Goal: Task Accomplishment & Management: Complete application form

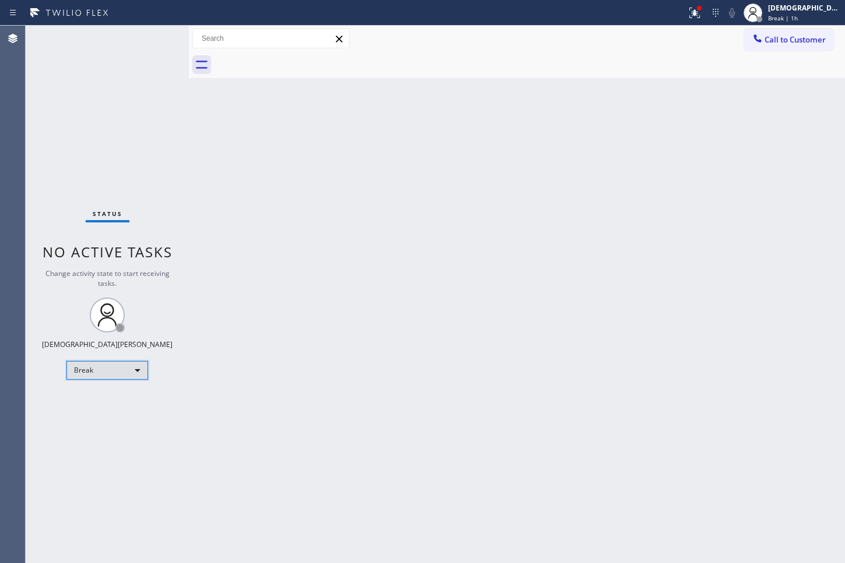
click at [125, 372] on div "Break" at bounding box center [107, 370] width 82 height 19
click at [94, 403] on li "Available" at bounding box center [106, 401] width 79 height 14
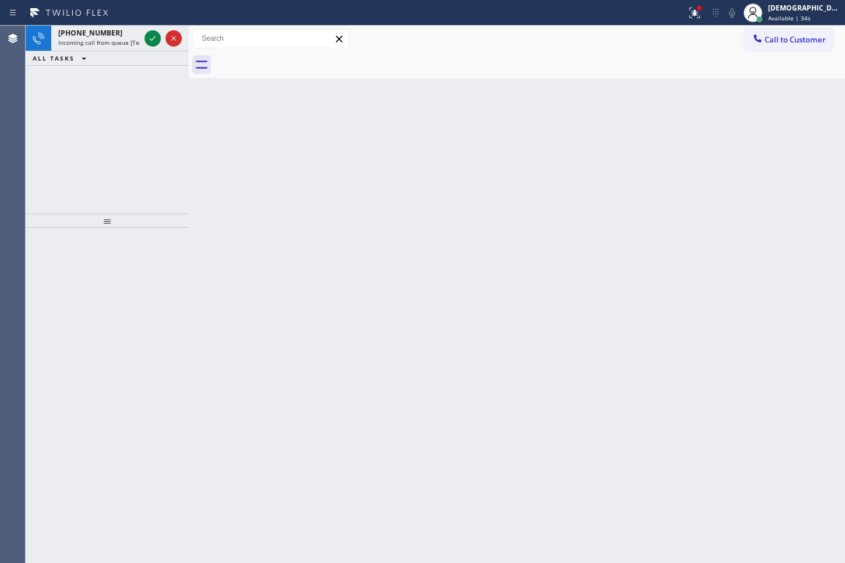
click at [38, 112] on div "[PHONE_NUMBER] Incoming call from queue [Test] All ALL TASKS ALL TASKS ACTIVE T…" at bounding box center [107, 120] width 163 height 188
click at [57, 92] on div "[PHONE_NUMBER] Incoming call from queue [Test] All ALL TASKS ALL TASKS ACTIVE T…" at bounding box center [107, 120] width 163 height 188
click at [149, 45] on div at bounding box center [163, 39] width 42 height 26
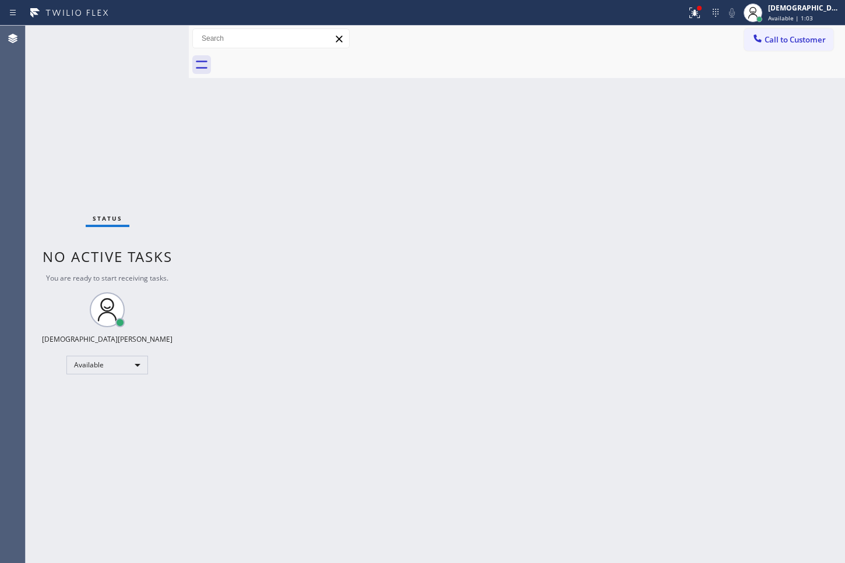
click at [149, 45] on div "Status No active tasks You are ready to start receiving tasks. Christian Cinco …" at bounding box center [107, 295] width 163 height 538
click at [151, 44] on div "Status No active tasks You are ready to start receiving tasks. Christian Cinco …" at bounding box center [107, 295] width 163 height 538
click at [152, 43] on div "Status No active tasks You are ready to start receiving tasks. Christian Cinco …" at bounding box center [107, 295] width 163 height 538
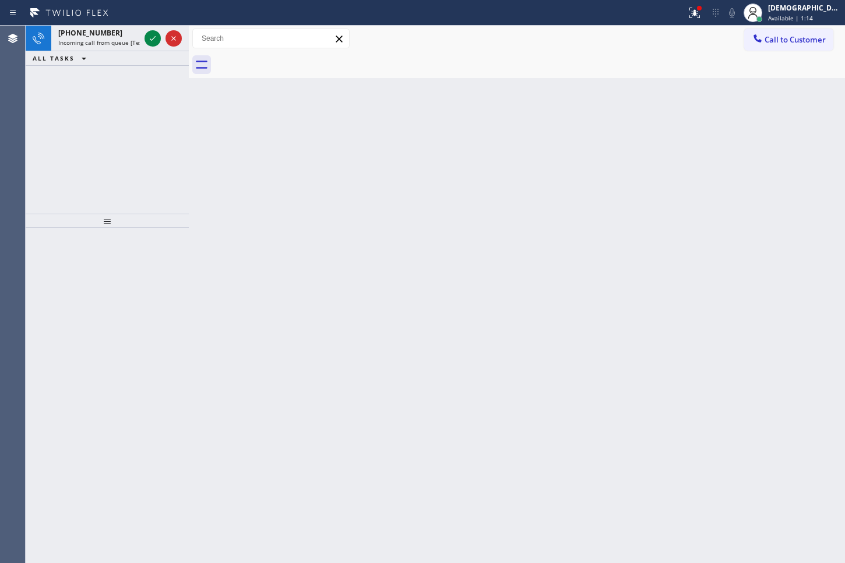
click at [40, 96] on div "[PHONE_NUMBER] Incoming call from queue [Test] All ALL TASKS ALL TASKS ACTIVE T…" at bounding box center [107, 120] width 163 height 188
click at [149, 40] on icon at bounding box center [153, 38] width 14 height 14
drag, startPoint x: 44, startPoint y: 124, endPoint x: 52, endPoint y: 117, distance: 11.2
click at [45, 123] on div "[PHONE_NUMBER] Incoming call from queue [Test] All ALL TASKS ALL TASKS ACTIVE T…" at bounding box center [107, 120] width 163 height 188
click at [154, 34] on icon at bounding box center [153, 38] width 14 height 14
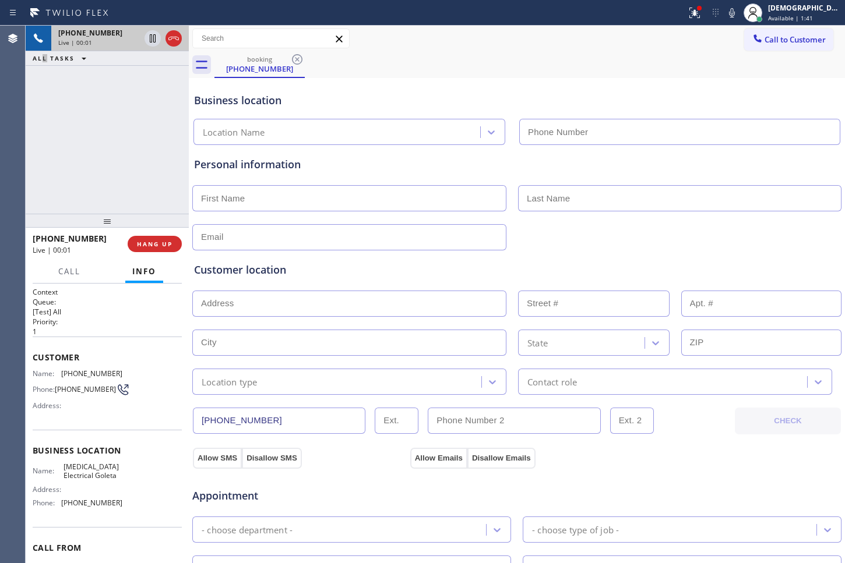
type input "[PHONE_NUMBER]"
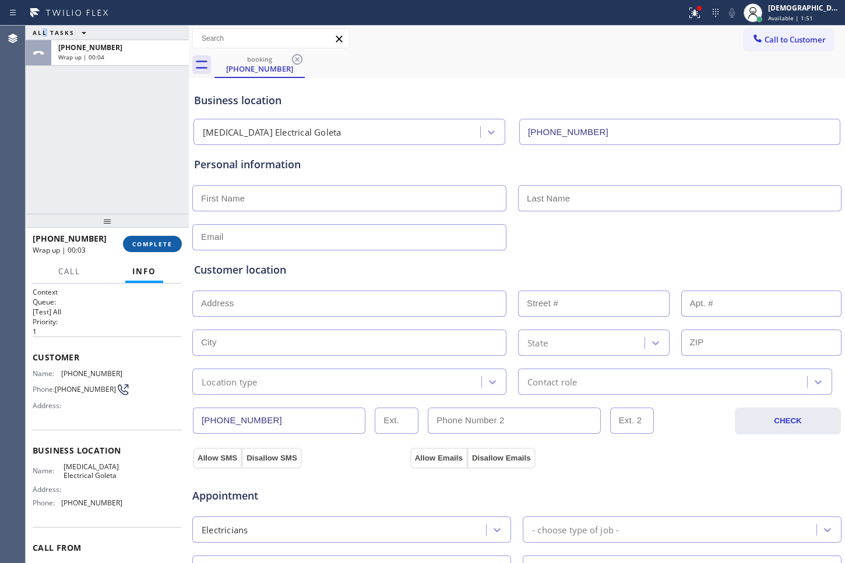
click at [168, 238] on button "COMPLETE" at bounding box center [152, 244] width 59 height 16
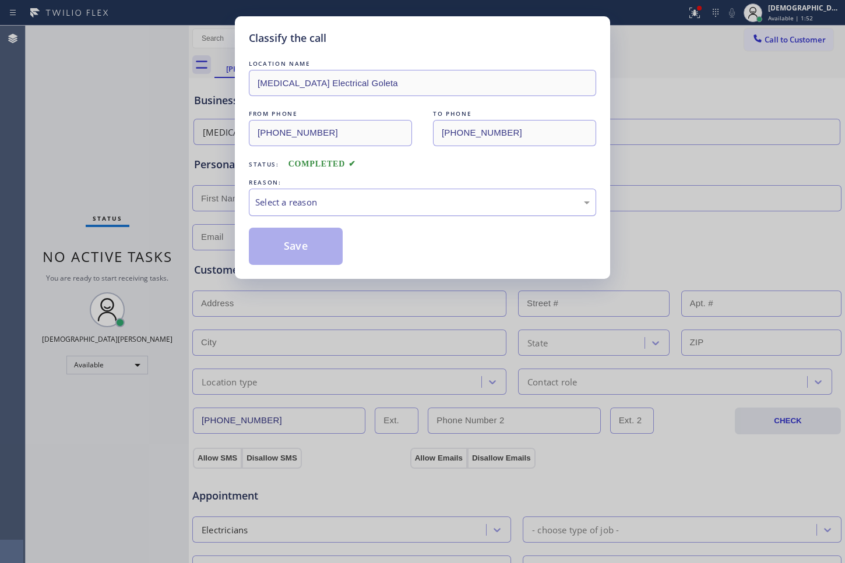
click at [308, 192] on div "Select a reason" at bounding box center [422, 202] width 347 height 27
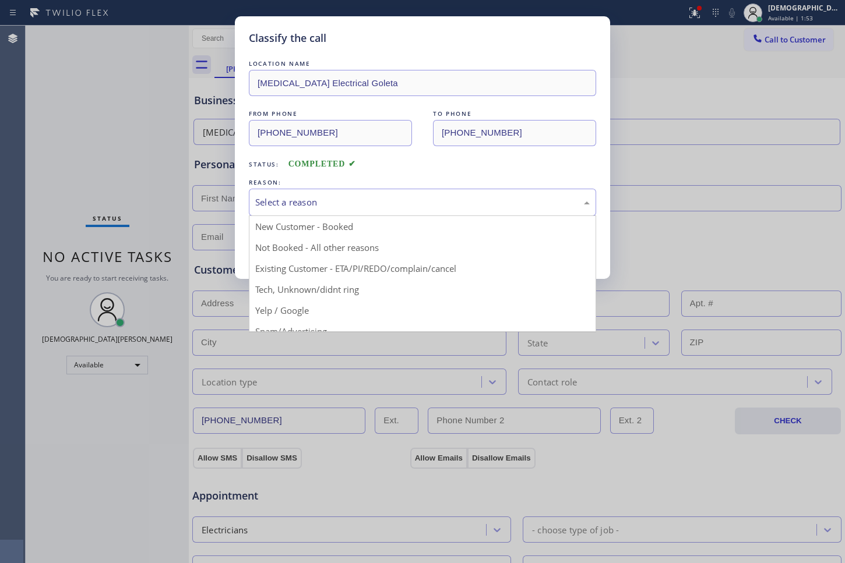
click at [308, 192] on div "Select a reason" at bounding box center [422, 202] width 347 height 27
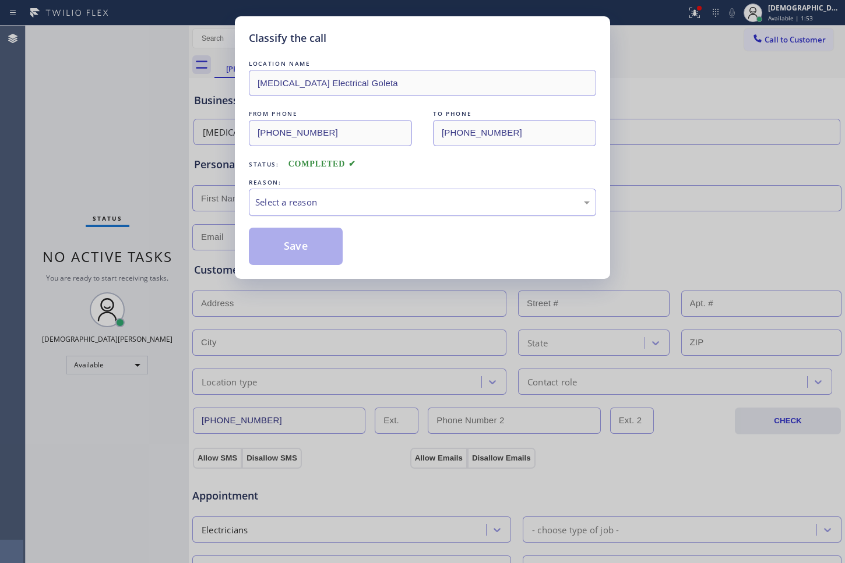
click at [320, 203] on div "Select a reason" at bounding box center [422, 202] width 334 height 13
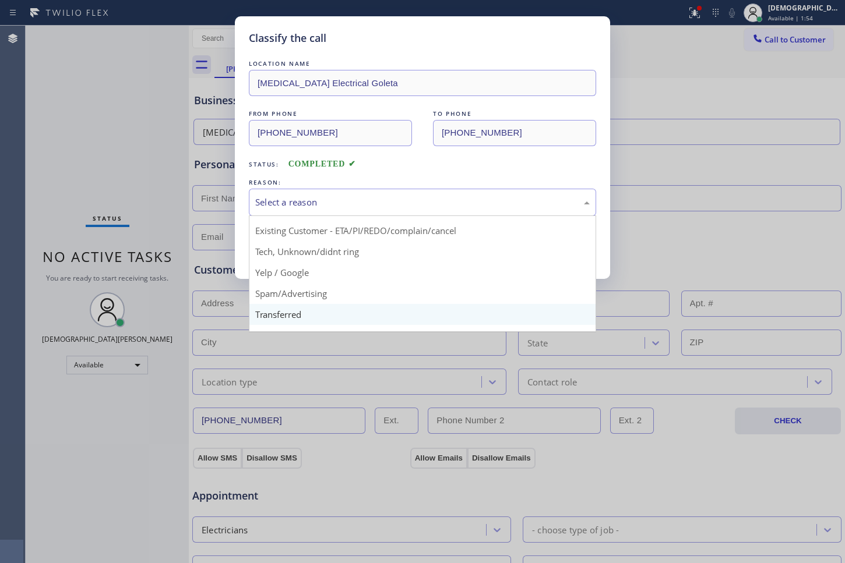
scroll to position [73, 0]
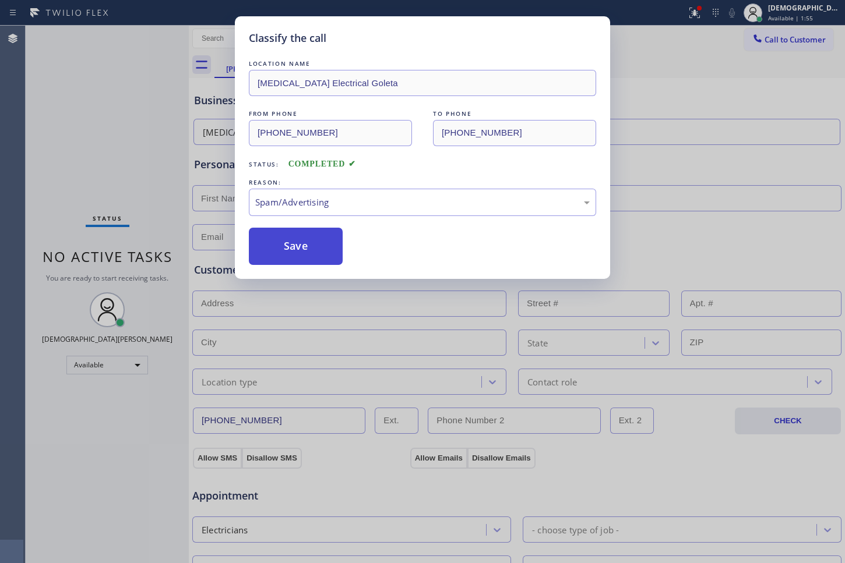
click at [309, 255] on button "Save" at bounding box center [296, 246] width 94 height 37
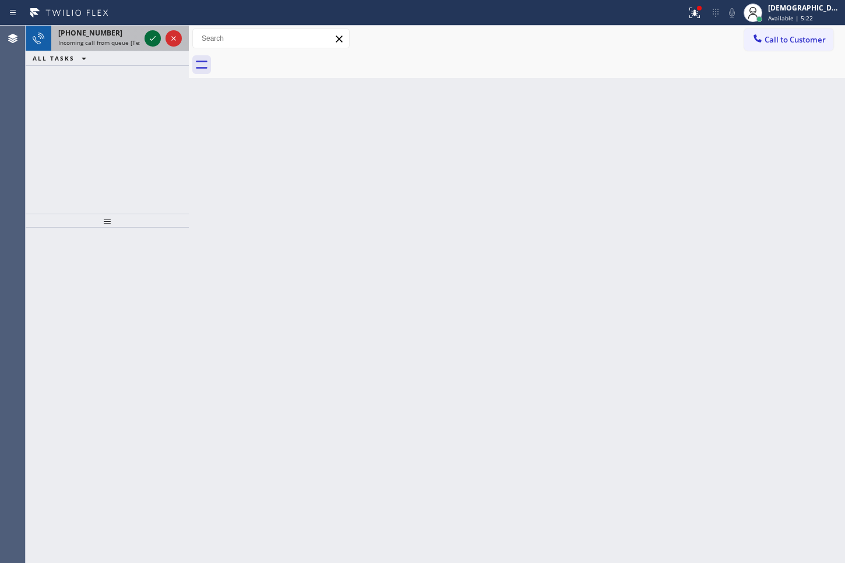
click at [153, 38] on icon at bounding box center [153, 38] width 6 height 5
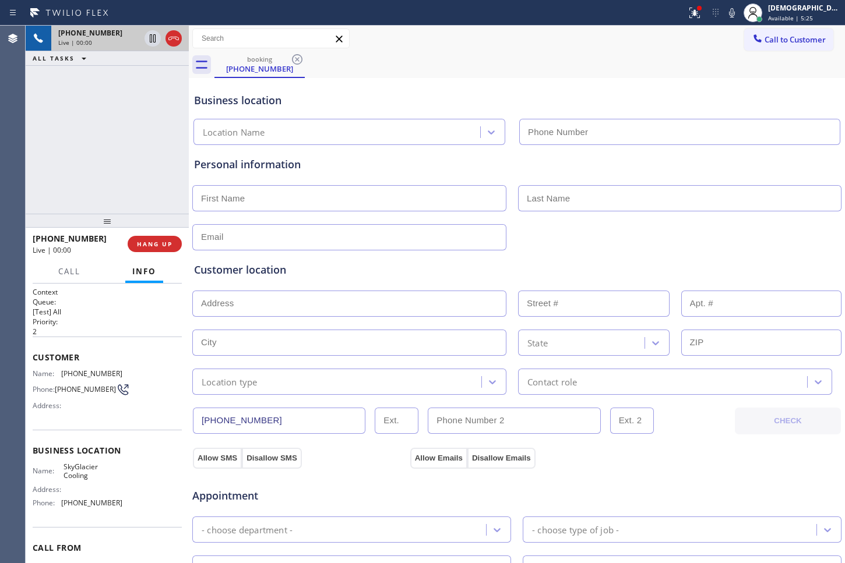
type input "[PHONE_NUMBER]"
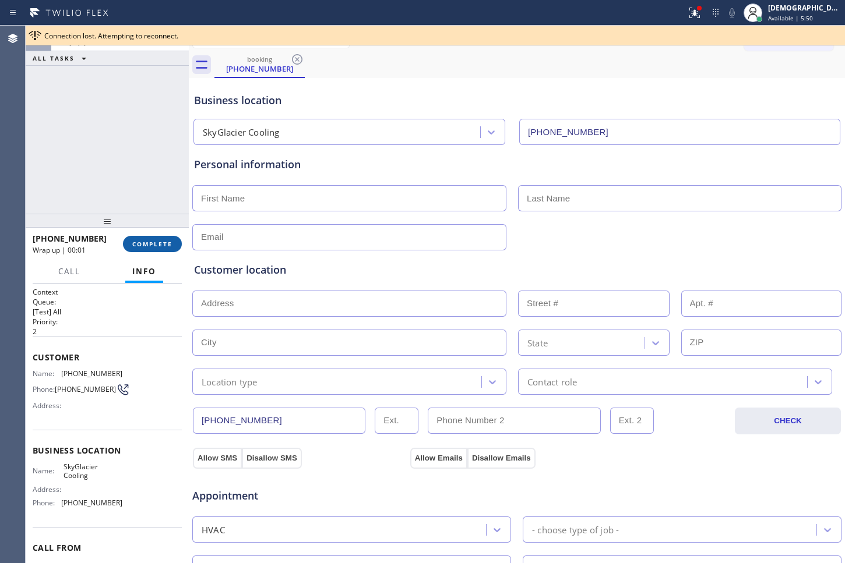
click at [171, 238] on button "COMPLETE" at bounding box center [152, 244] width 59 height 16
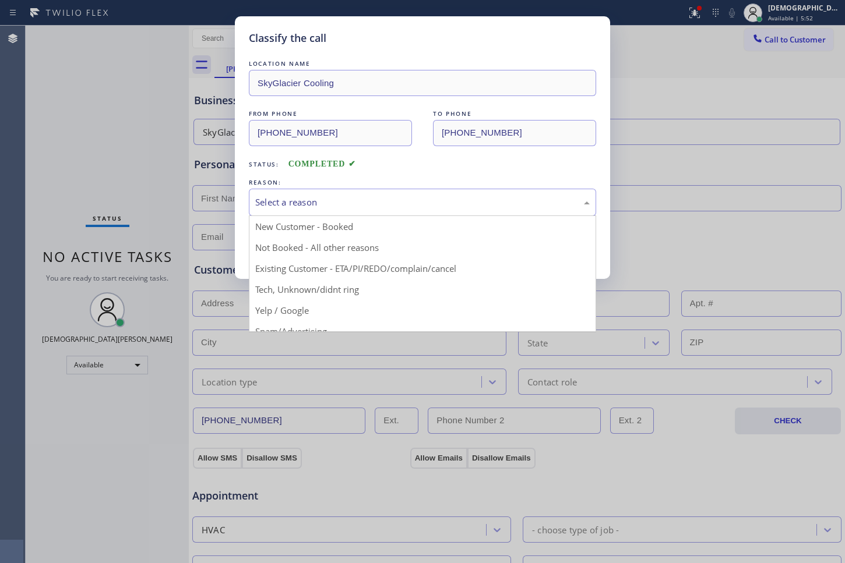
click at [279, 209] on div "Select a reason" at bounding box center [422, 202] width 334 height 13
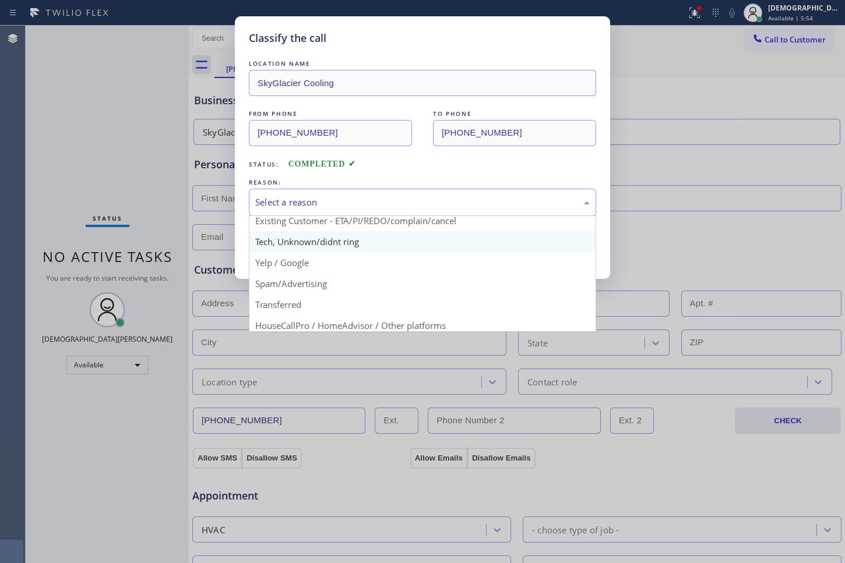
scroll to position [73, 0]
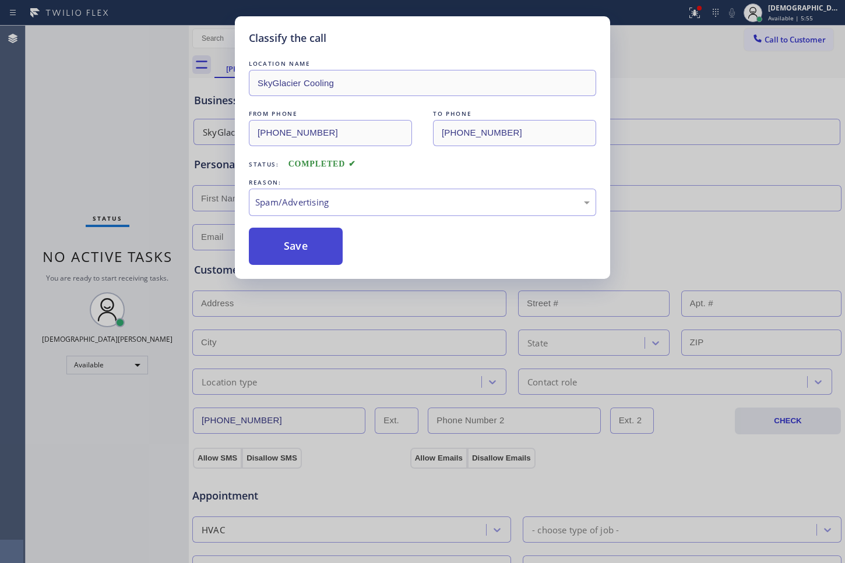
click at [287, 245] on button "Save" at bounding box center [296, 246] width 94 height 37
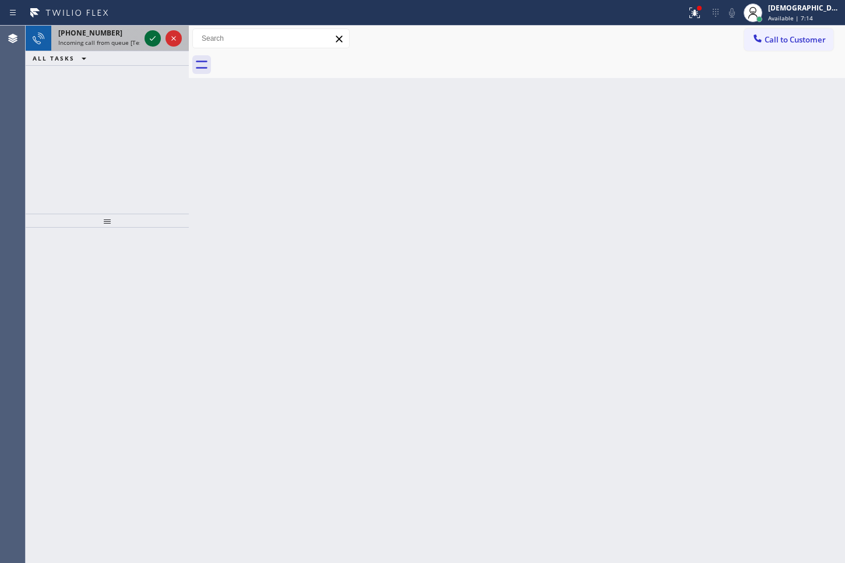
click at [155, 41] on icon at bounding box center [153, 38] width 14 height 14
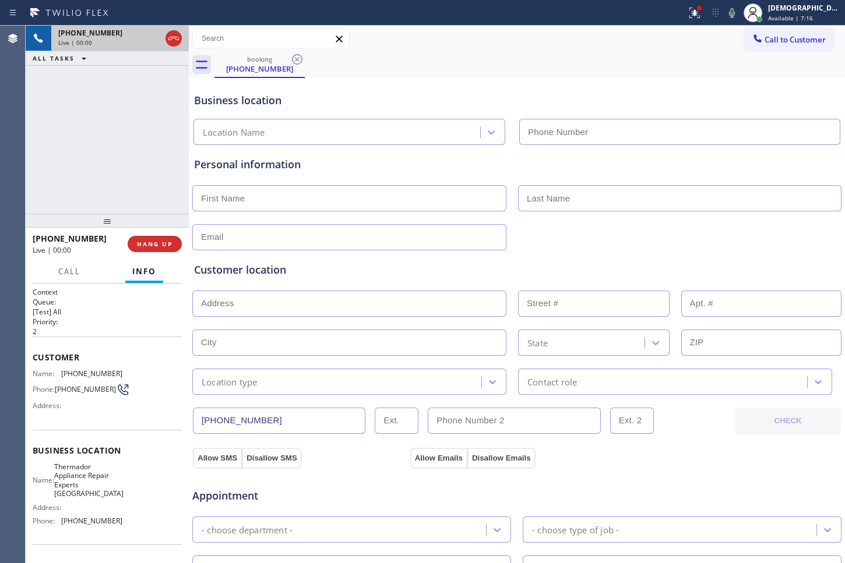
type input "[PHONE_NUMBER]"
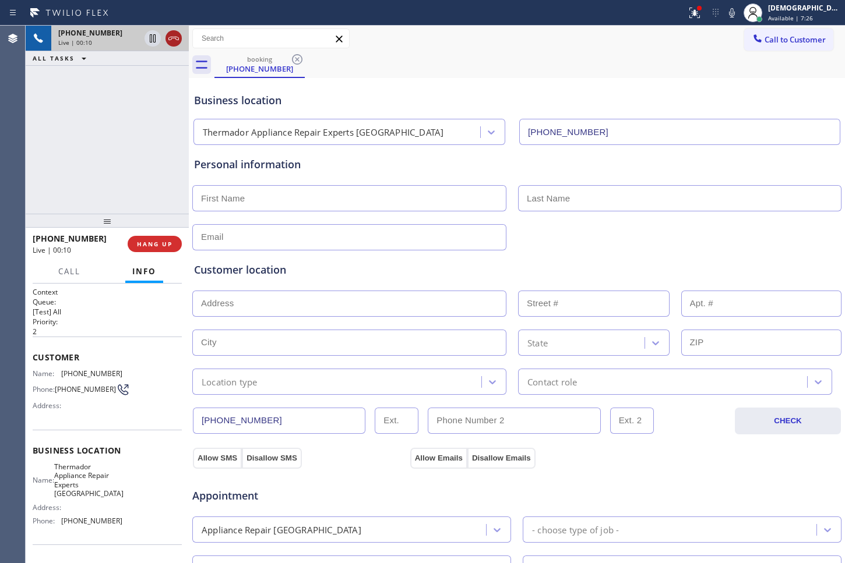
click at [178, 41] on icon at bounding box center [174, 38] width 14 height 14
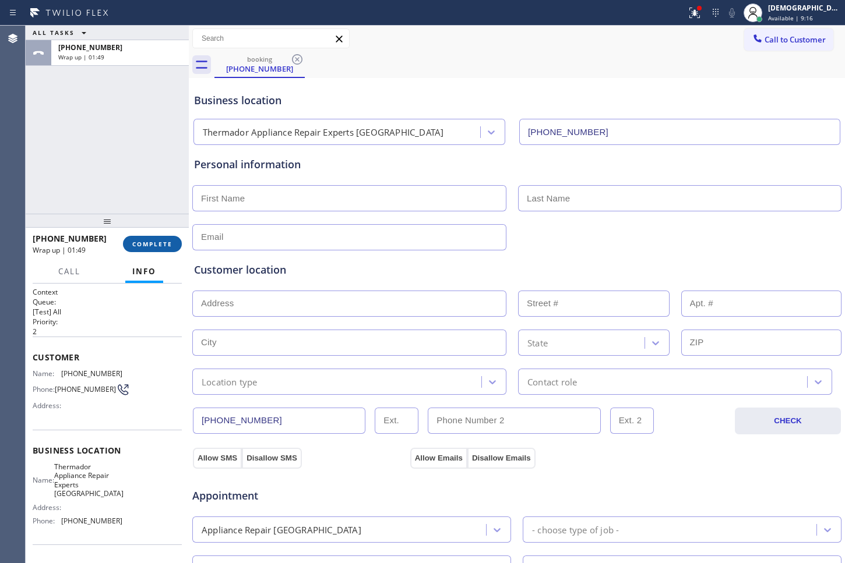
click at [150, 242] on span "COMPLETE" at bounding box center [152, 244] width 40 height 8
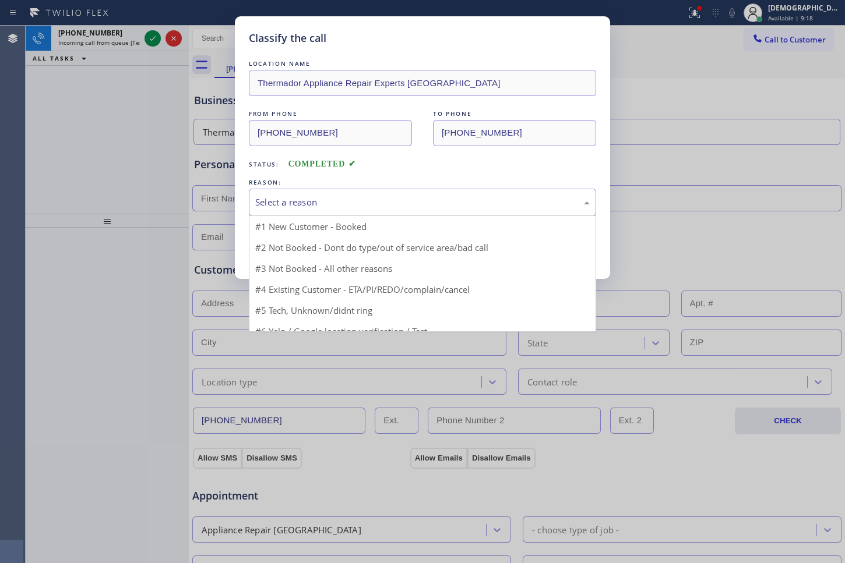
click at [302, 210] on div "Select a reason" at bounding box center [422, 202] width 347 height 27
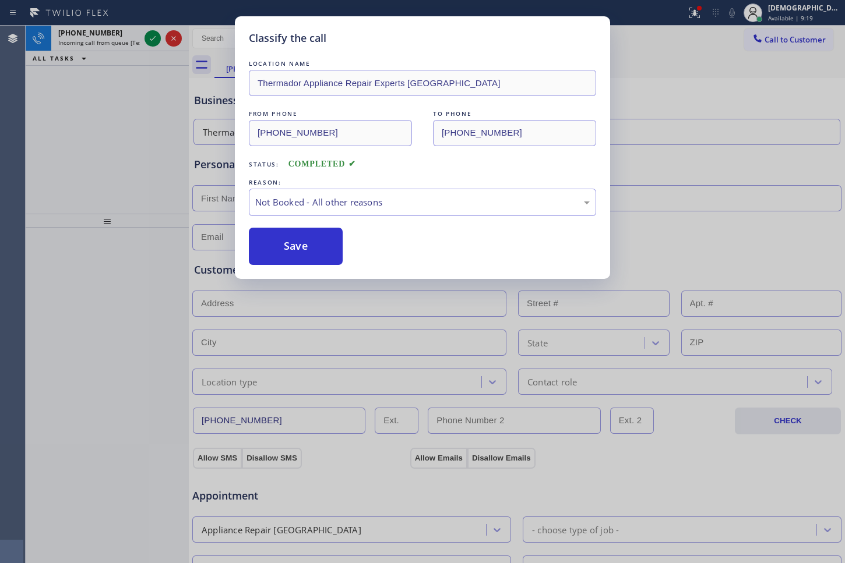
click at [291, 244] on button "Save" at bounding box center [296, 246] width 94 height 37
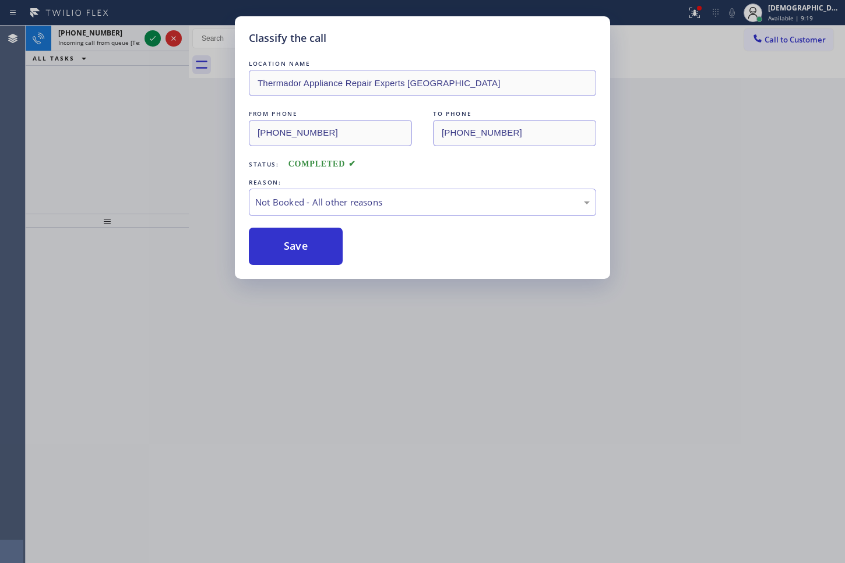
click at [147, 40] on div "Classify the call LOCATION NAME [PERSON_NAME] Heating and Appliance Repair Inc …" at bounding box center [435, 295] width 819 height 538
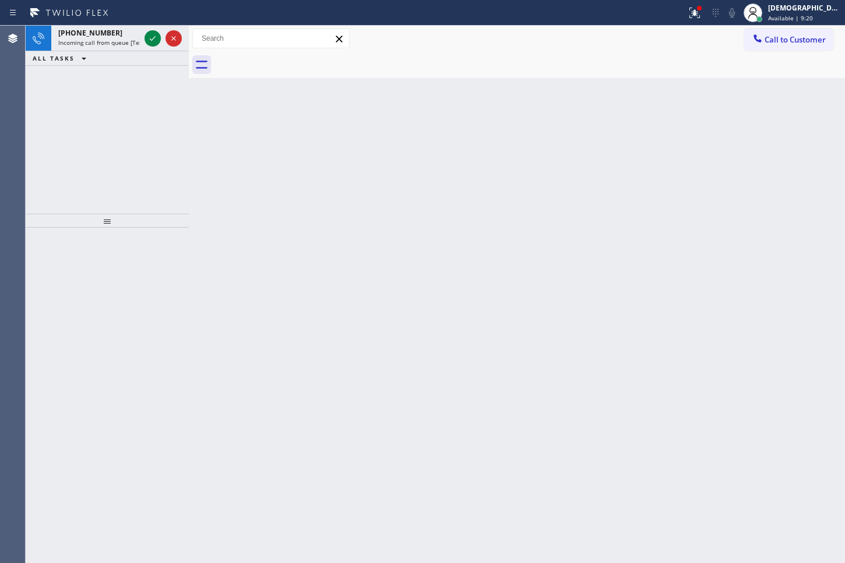
click at [147, 40] on icon at bounding box center [153, 38] width 14 height 14
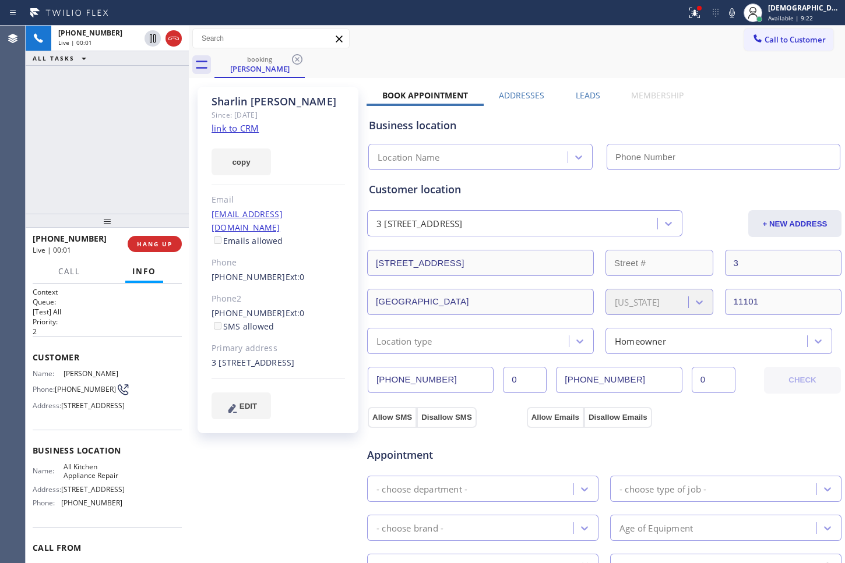
type input "[PHONE_NUMBER]"
click at [242, 127] on link "link to CRM" at bounding box center [234, 128] width 47 height 12
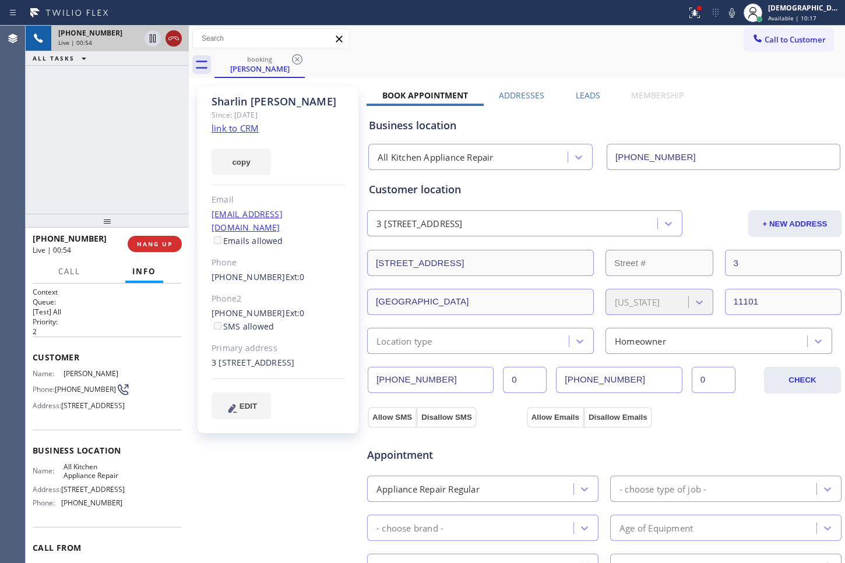
click at [175, 43] on icon at bounding box center [174, 38] width 14 height 14
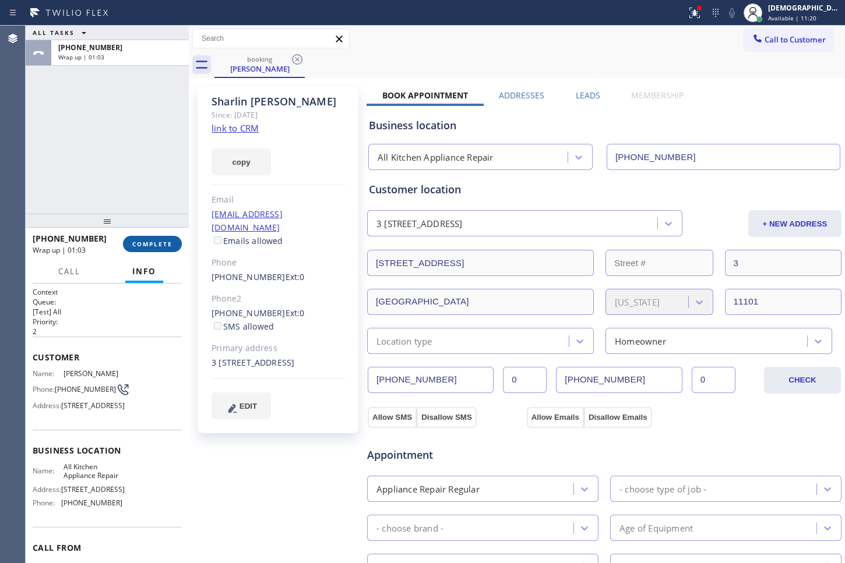
click at [172, 244] on span "COMPLETE" at bounding box center [152, 244] width 40 height 8
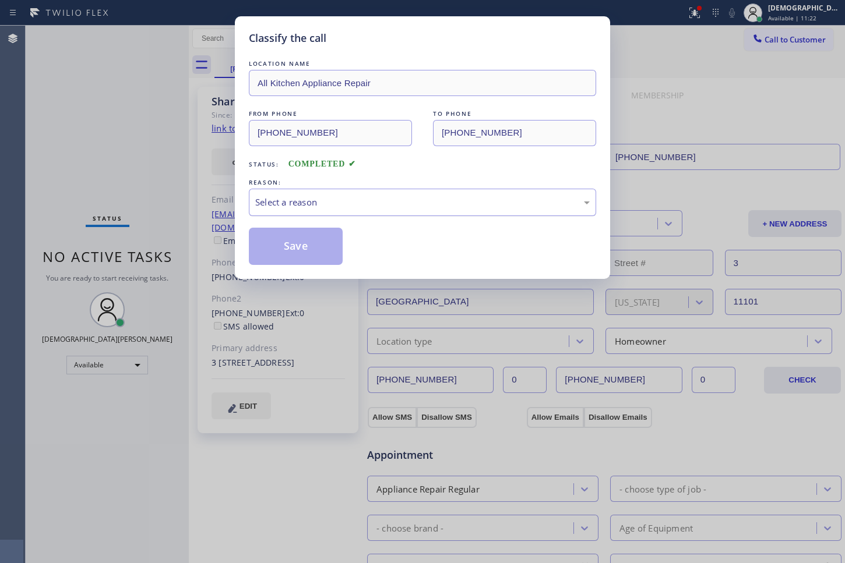
click at [378, 204] on div "Select a reason" at bounding box center [422, 202] width 334 height 13
click at [315, 241] on button "Save" at bounding box center [296, 246] width 94 height 37
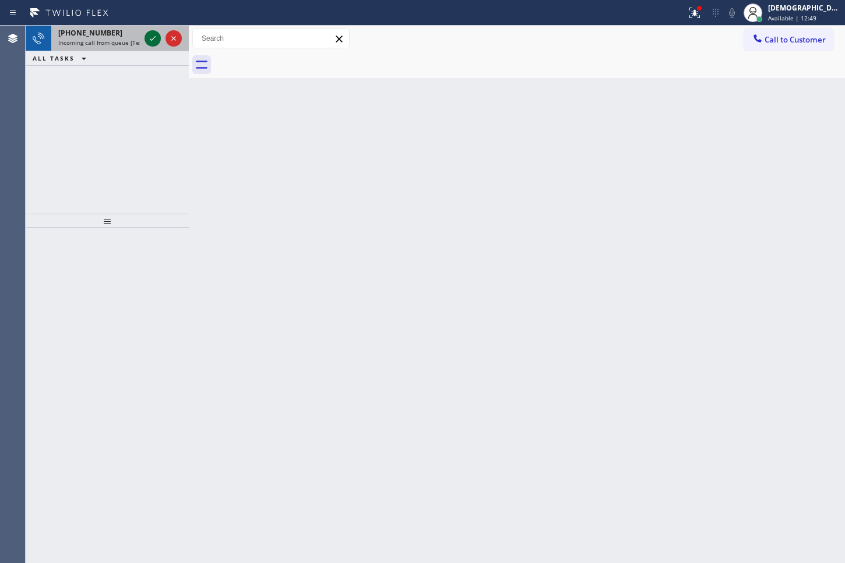
click at [154, 39] on icon at bounding box center [153, 38] width 14 height 14
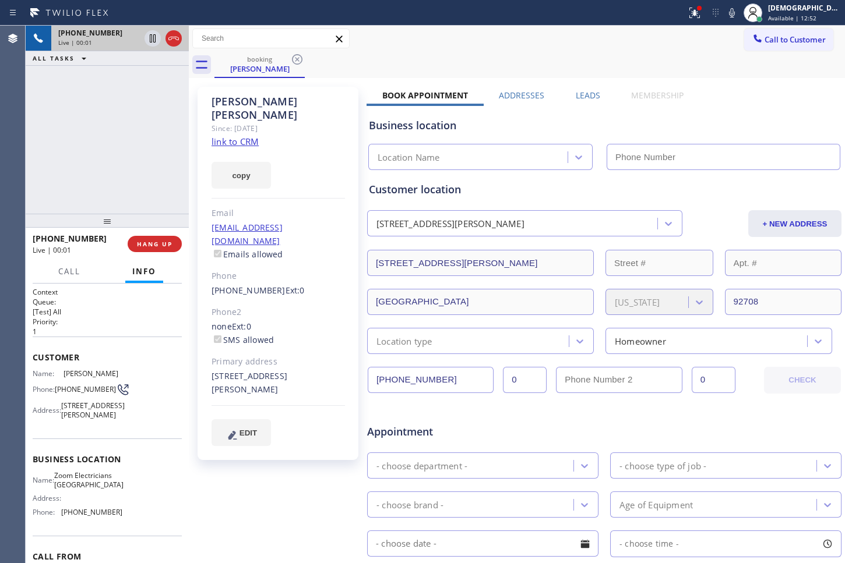
type input "[PHONE_NUMBER]"
click at [252, 136] on link "link to CRM" at bounding box center [234, 142] width 47 height 12
click at [175, 43] on icon at bounding box center [174, 38] width 14 height 14
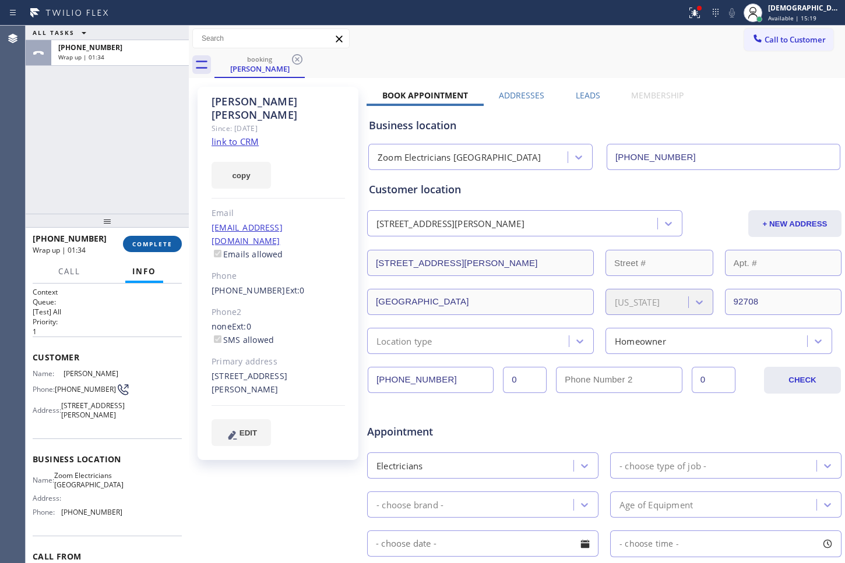
click at [168, 236] on button "COMPLETE" at bounding box center [152, 244] width 59 height 16
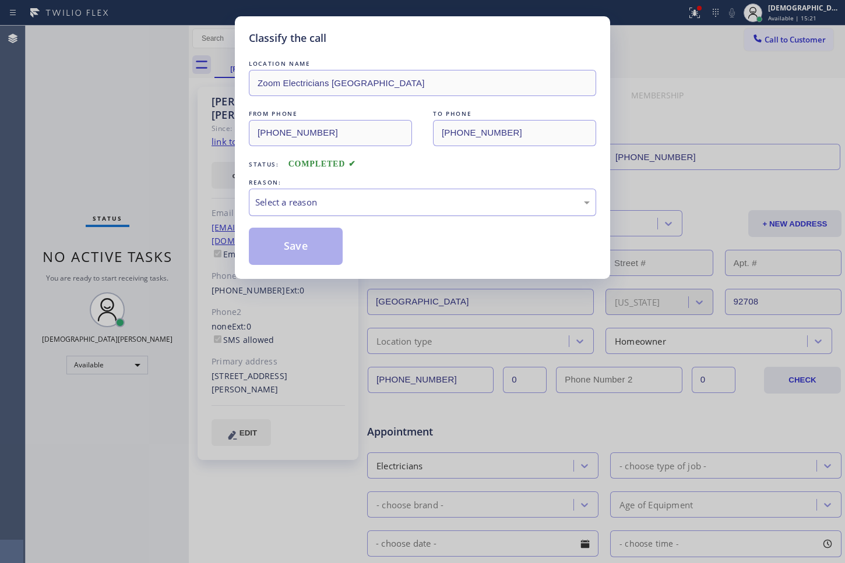
click at [366, 210] on div "Select a reason" at bounding box center [422, 202] width 347 height 27
click at [322, 200] on div "Not Booked - All other reasons" at bounding box center [422, 202] width 334 height 13
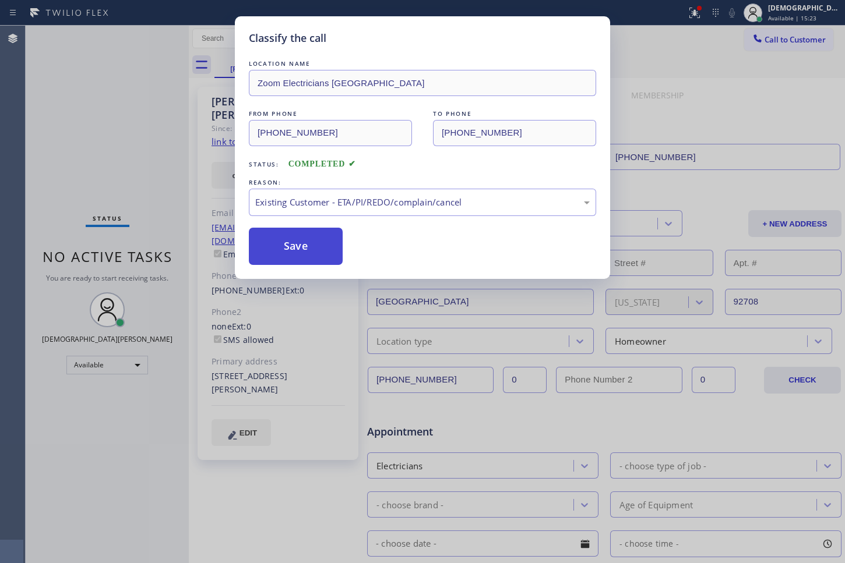
click at [300, 256] on button "Save" at bounding box center [296, 246] width 94 height 37
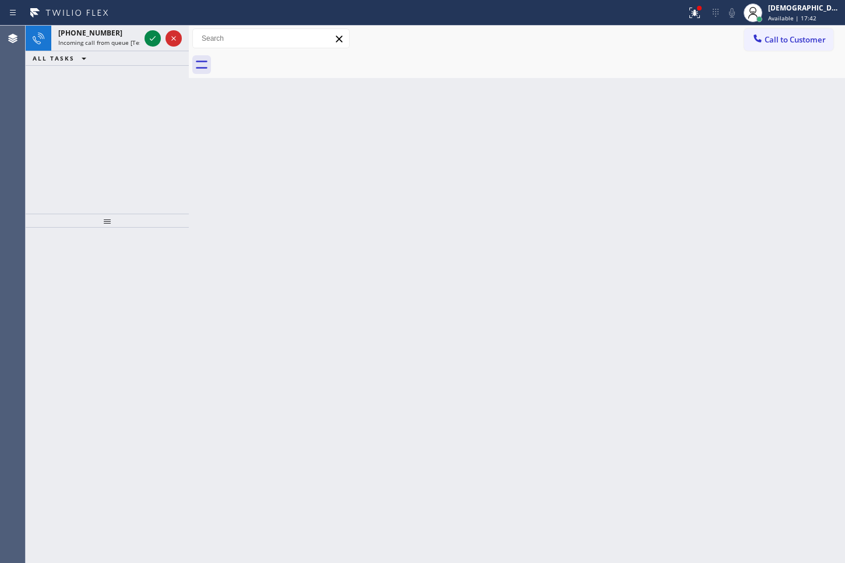
click at [62, 117] on div "[PHONE_NUMBER] Incoming call from queue [Test] All ALL TASKS ALL TASKS ACTIVE T…" at bounding box center [107, 120] width 163 height 188
click at [156, 43] on icon at bounding box center [153, 38] width 14 height 14
click at [149, 37] on icon at bounding box center [153, 38] width 14 height 14
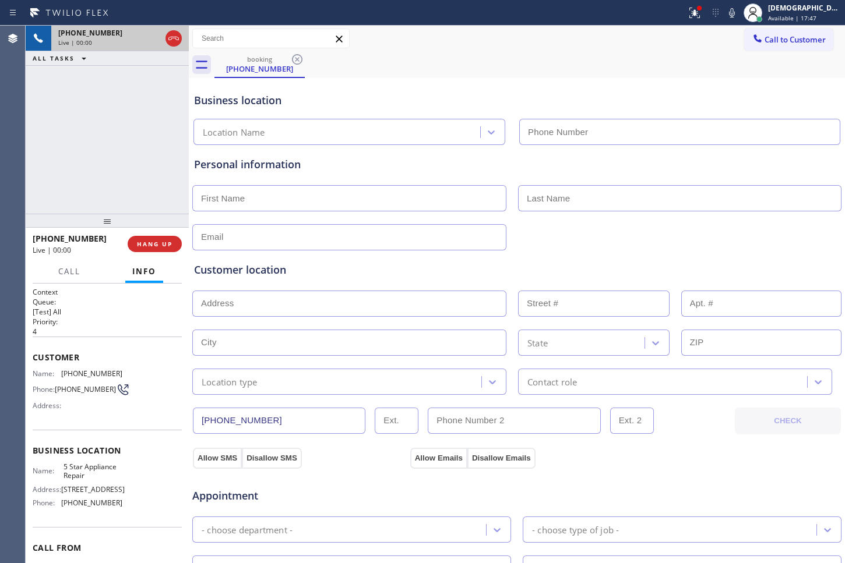
type input "[PHONE_NUMBER]"
click at [45, 118] on div "[PHONE_NUMBER] Live | 01:19 ALL TASKS ALL TASKS ACTIVE TASKS TASKS IN WRAP UP" at bounding box center [107, 120] width 163 height 188
click at [175, 35] on icon at bounding box center [174, 38] width 14 height 14
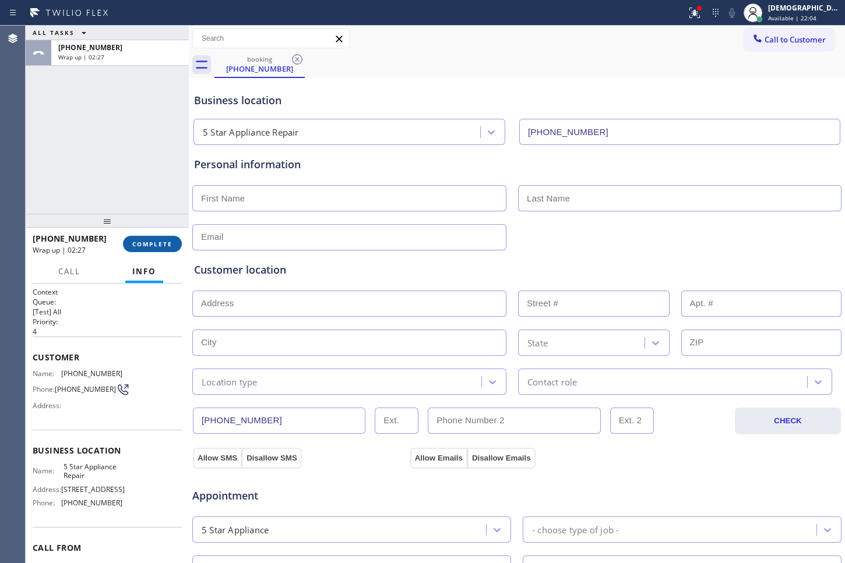
click at [152, 243] on span "COMPLETE" at bounding box center [152, 244] width 40 height 8
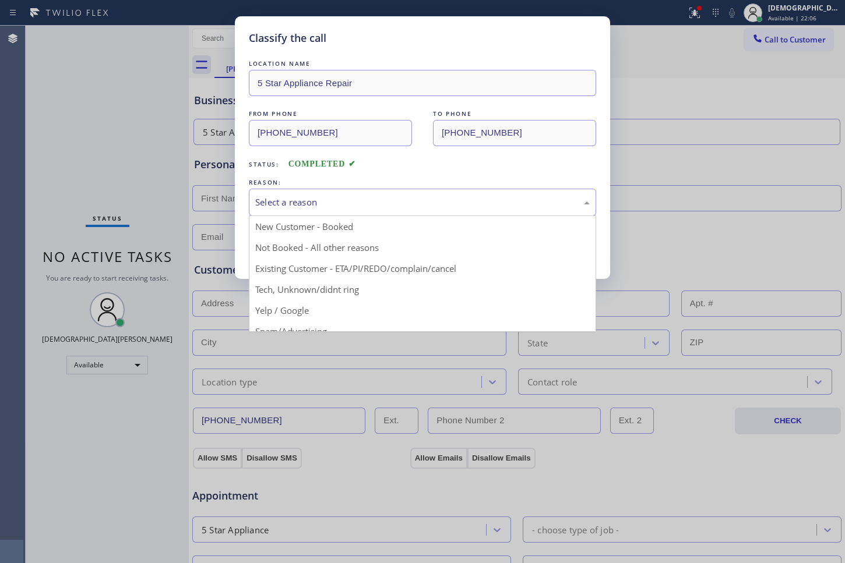
click at [278, 203] on div "Select a reason" at bounding box center [422, 202] width 334 height 13
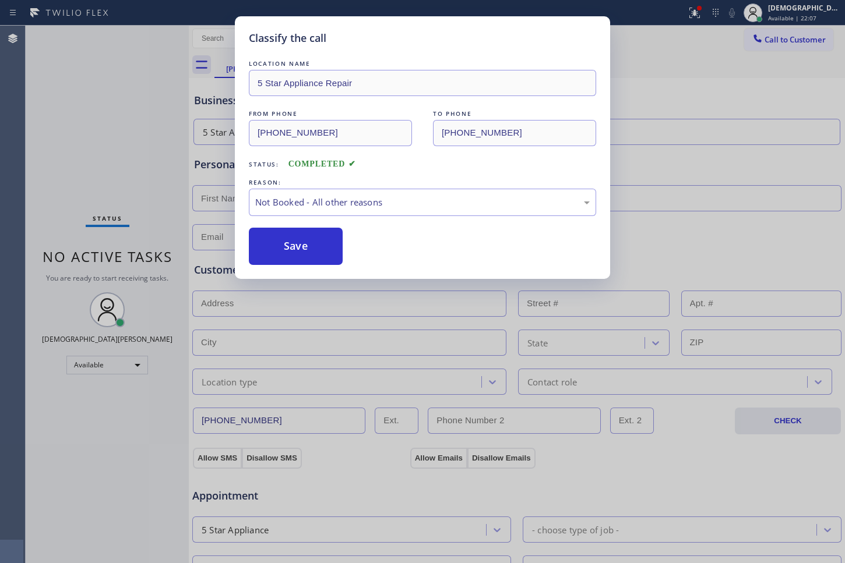
click at [284, 244] on button "Save" at bounding box center [296, 246] width 94 height 37
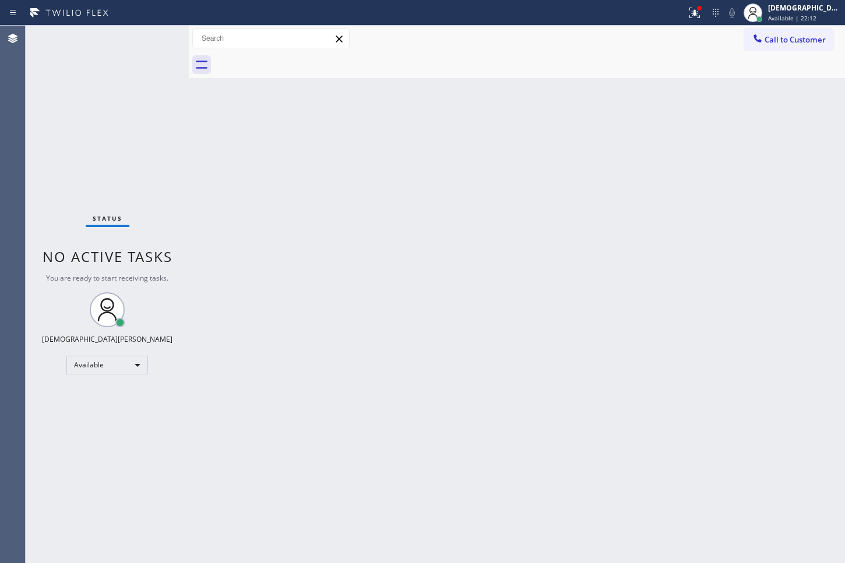
click at [58, 76] on div "Status No active tasks You are ready to start receiving tasks. Christian Cinco …" at bounding box center [107, 295] width 163 height 538
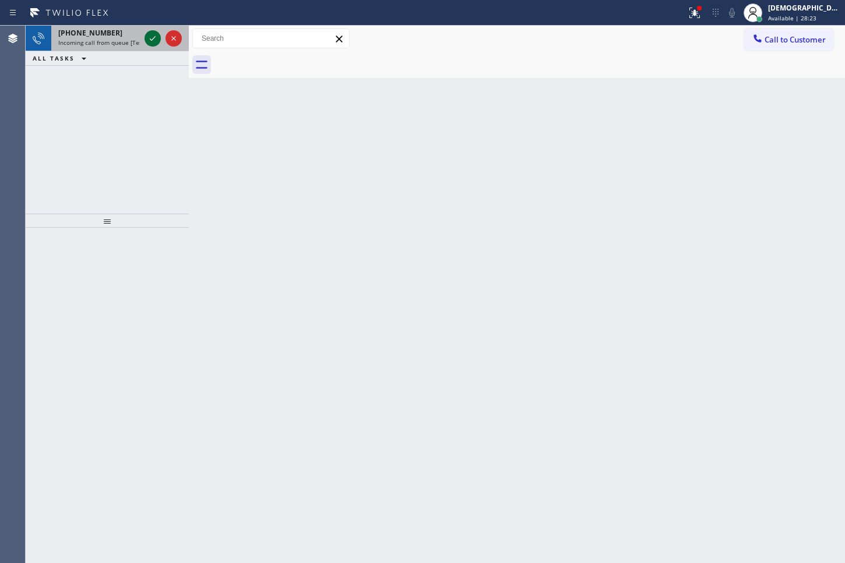
click at [149, 38] on icon at bounding box center [153, 38] width 14 height 14
click at [155, 34] on icon at bounding box center [153, 38] width 14 height 14
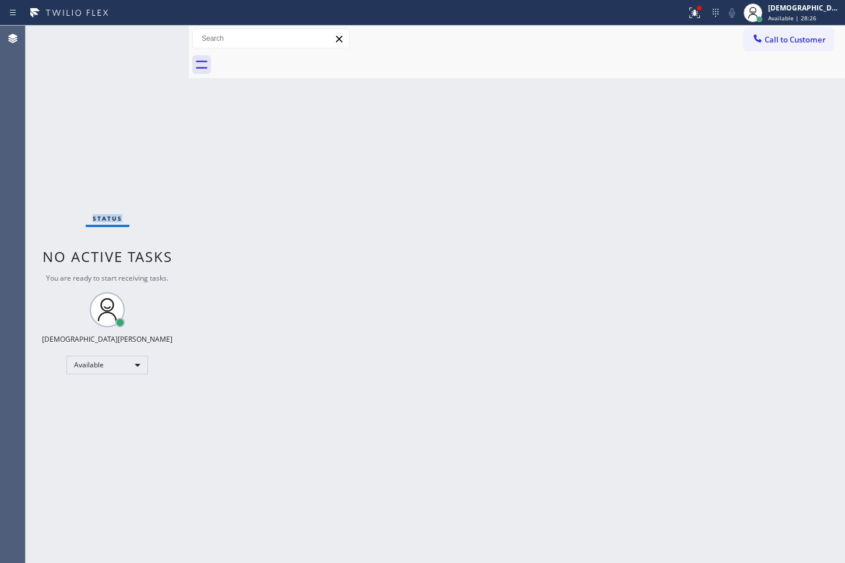
click at [156, 34] on div "Status No active tasks You are ready to start receiving tasks. Christian Cinco …" at bounding box center [107, 295] width 163 height 538
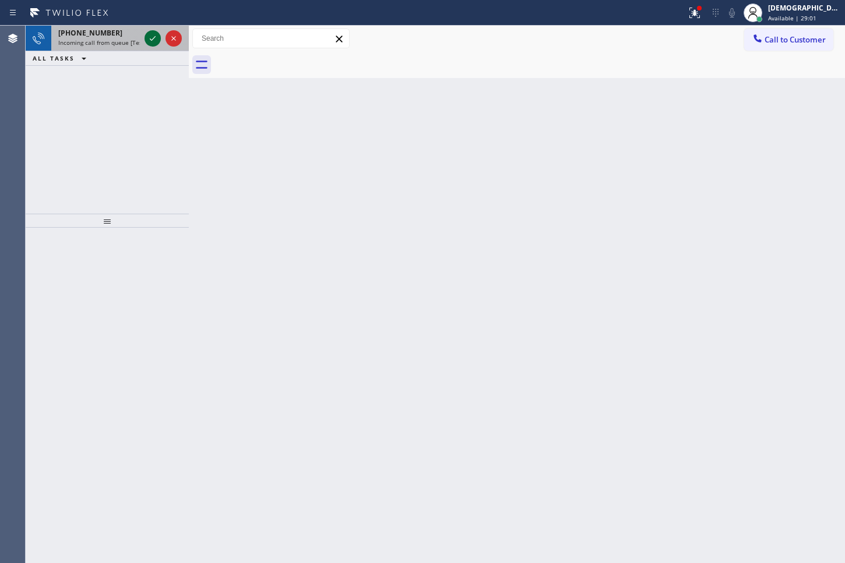
click at [149, 39] on icon at bounding box center [153, 38] width 14 height 14
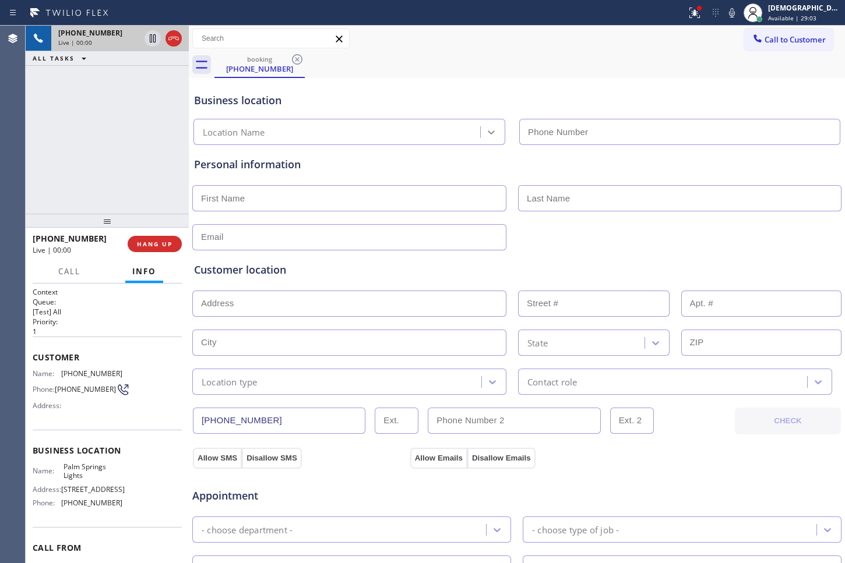
type input "[PHONE_NUMBER]"
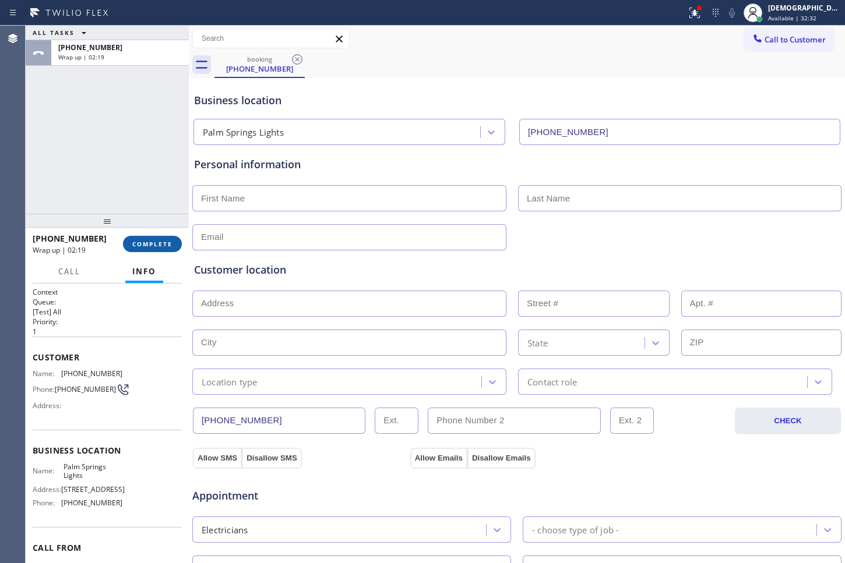
click at [157, 247] on span "COMPLETE" at bounding box center [152, 244] width 40 height 8
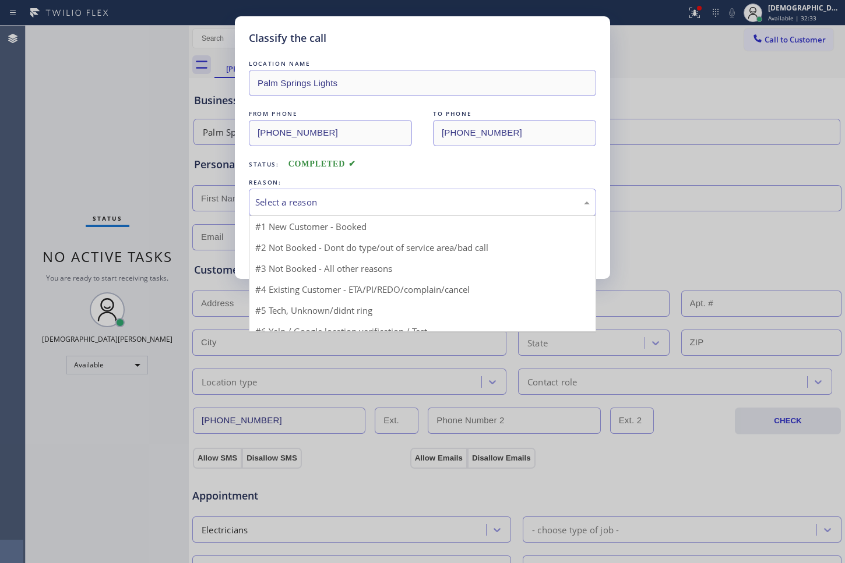
click at [269, 207] on div "Select a reason" at bounding box center [422, 202] width 334 height 13
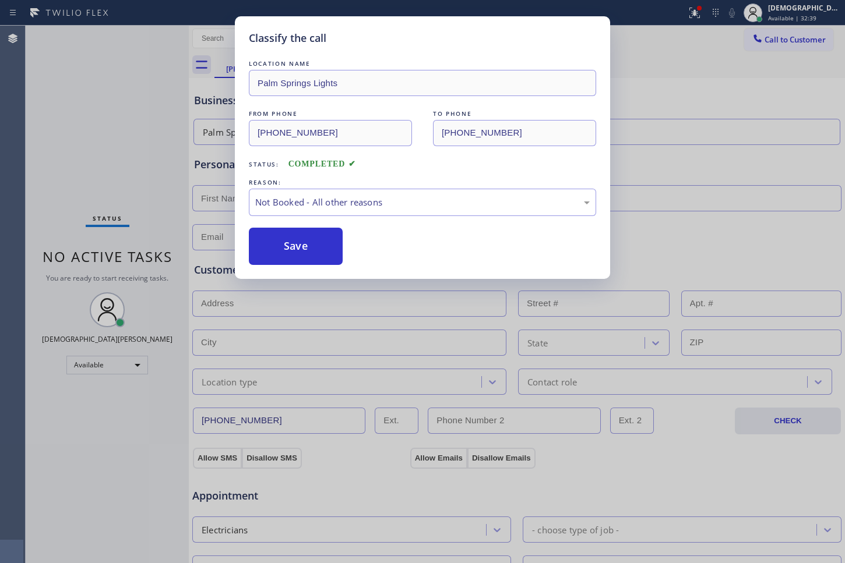
click at [275, 249] on button "Save" at bounding box center [296, 246] width 94 height 37
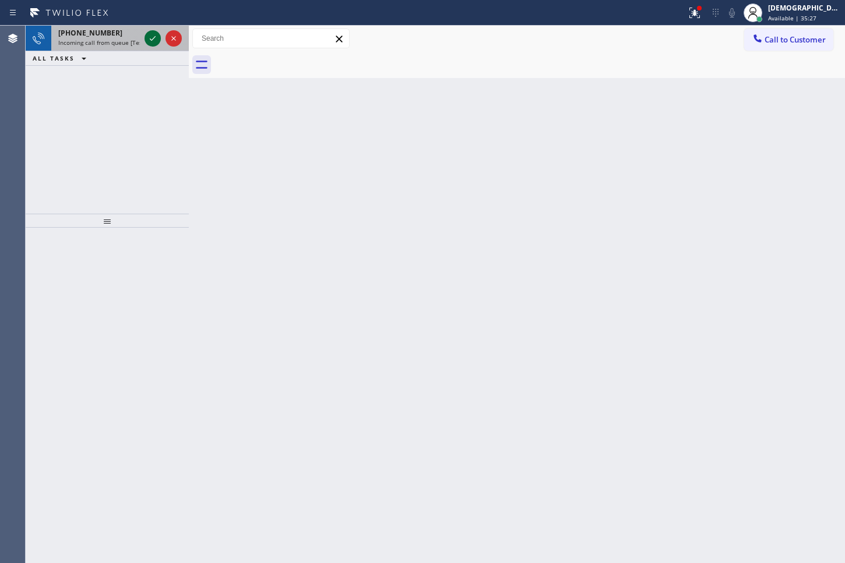
click at [157, 35] on icon at bounding box center [153, 38] width 14 height 14
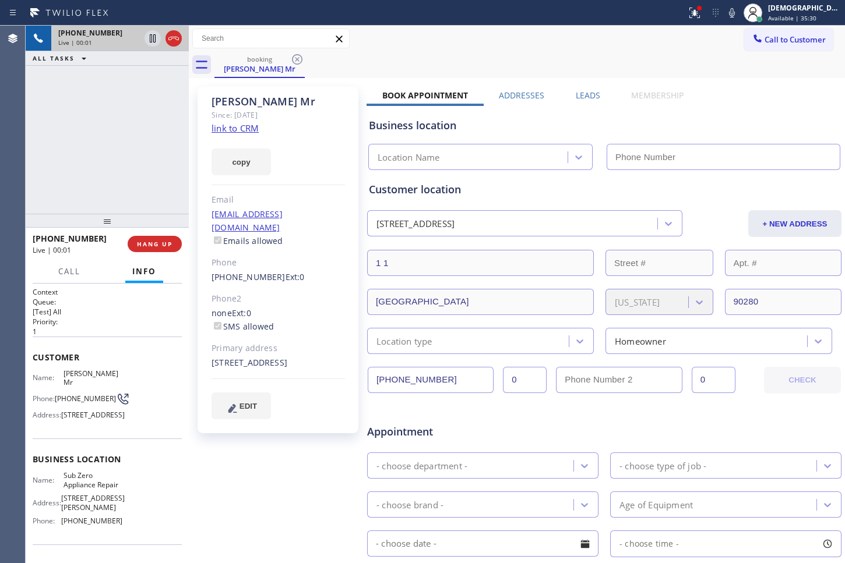
type input "[PHONE_NUMBER]"
click at [252, 127] on link "link to CRM" at bounding box center [234, 128] width 47 height 12
click at [253, 131] on link "link to CRM" at bounding box center [234, 128] width 47 height 12
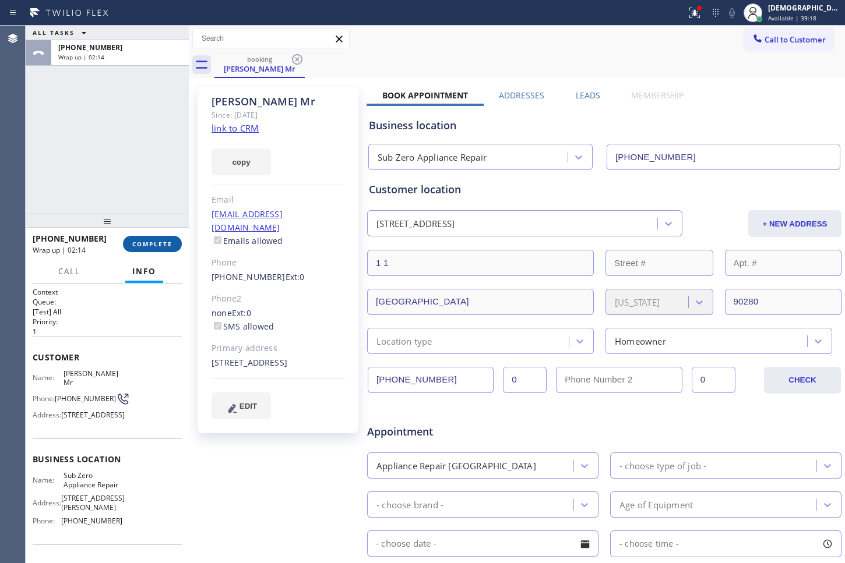
click at [167, 250] on button "COMPLETE" at bounding box center [152, 244] width 59 height 16
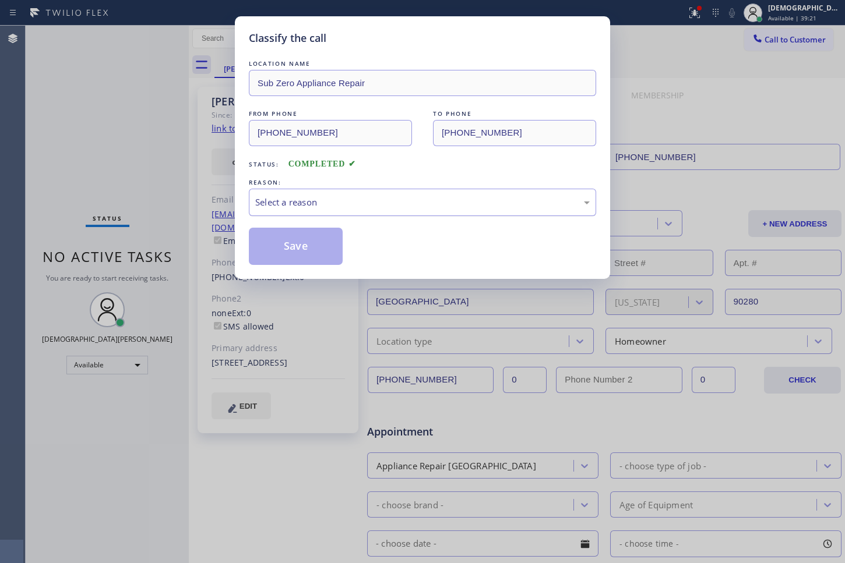
click at [291, 206] on div "Select a reason" at bounding box center [422, 202] width 334 height 13
click at [286, 249] on button "Save" at bounding box center [296, 246] width 94 height 37
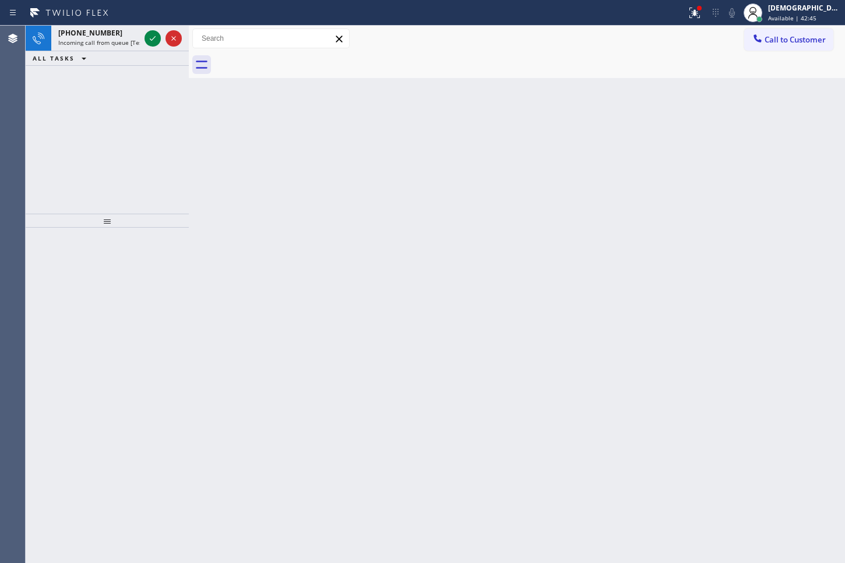
click at [47, 133] on div "[PHONE_NUMBER] Incoming call from queue [Test] All ALL TASKS ALL TASKS ACTIVE T…" at bounding box center [107, 120] width 163 height 188
click at [150, 43] on icon at bounding box center [153, 38] width 14 height 14
click at [157, 37] on icon at bounding box center [153, 38] width 14 height 14
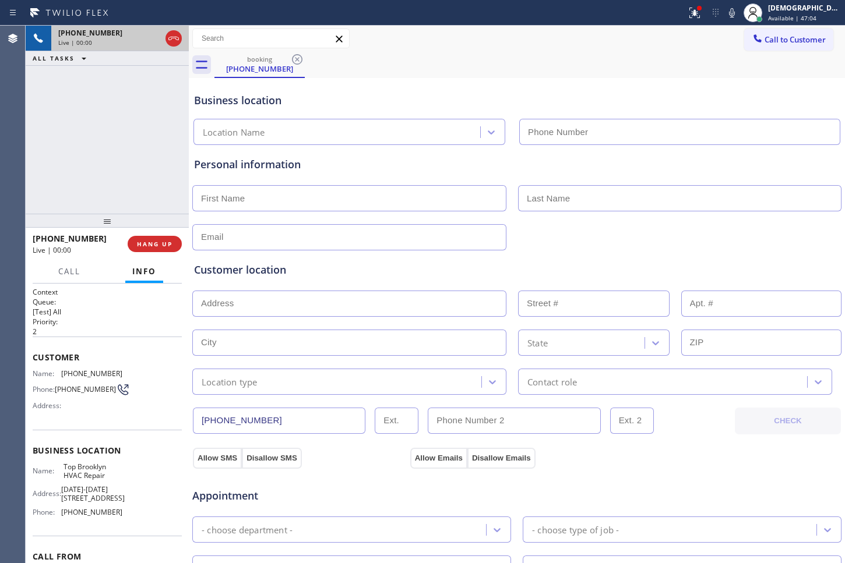
type input "[PHONE_NUMBER]"
click at [174, 40] on icon at bounding box center [174, 38] width 14 height 14
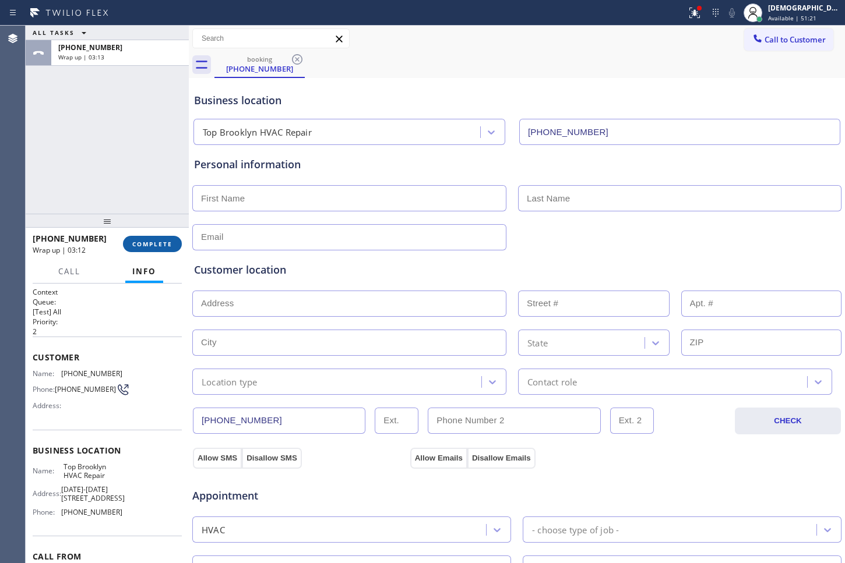
click at [132, 244] on button "COMPLETE" at bounding box center [152, 244] width 59 height 16
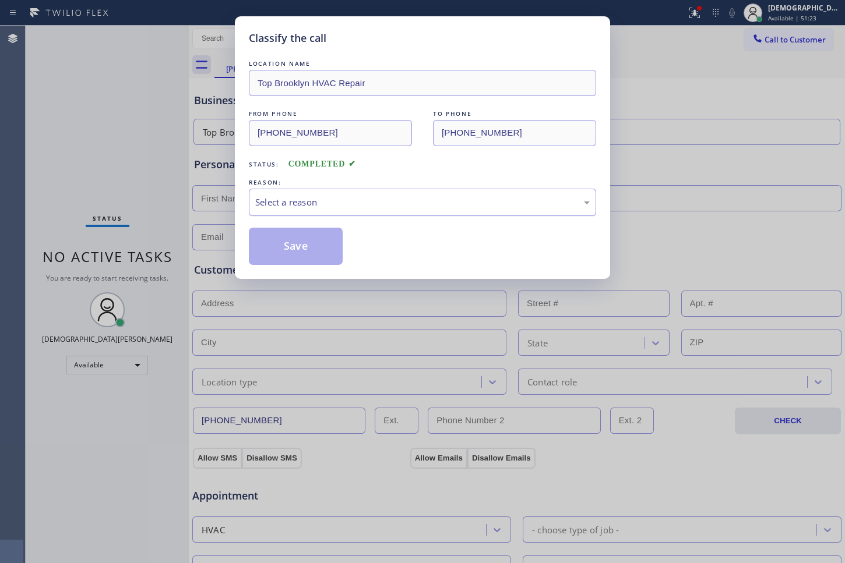
click at [410, 205] on div "Select a reason" at bounding box center [422, 202] width 334 height 13
click at [302, 242] on button "Save" at bounding box center [296, 246] width 94 height 37
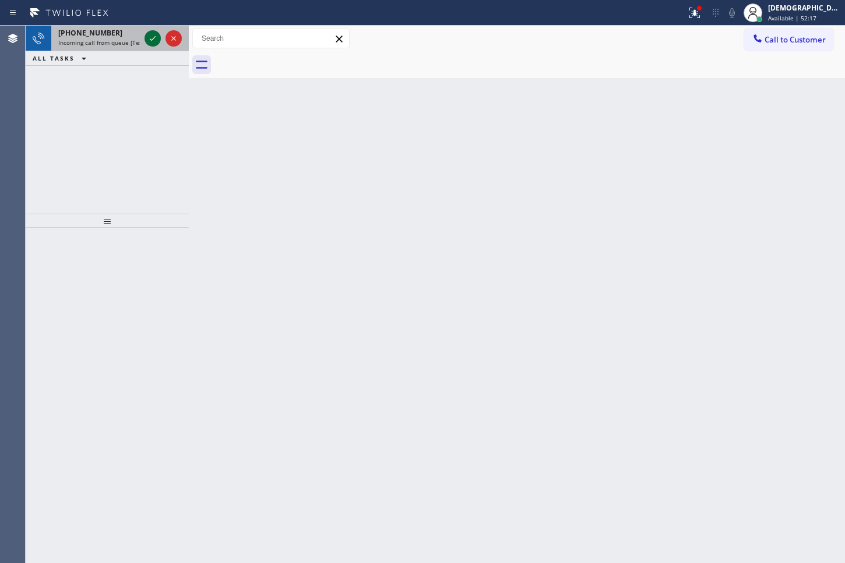
click at [146, 38] on icon at bounding box center [153, 38] width 14 height 14
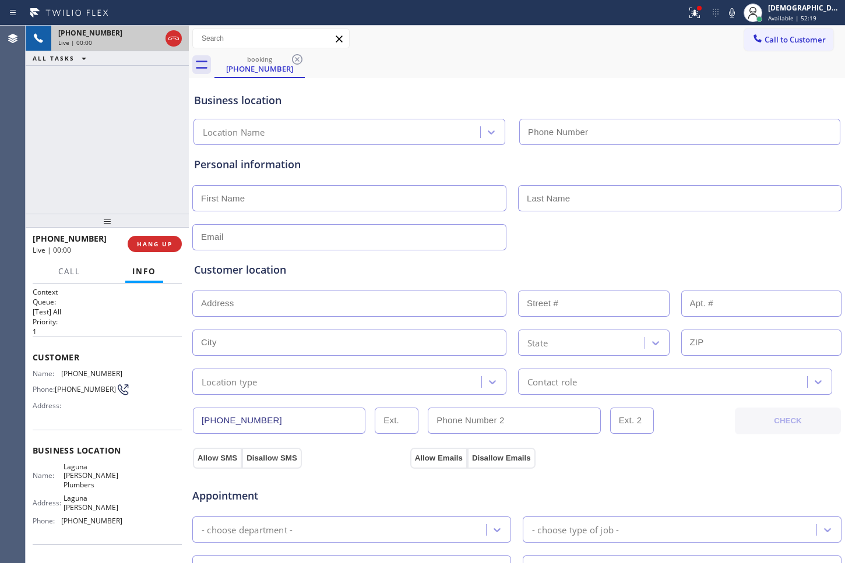
type input "[PHONE_NUMBER]"
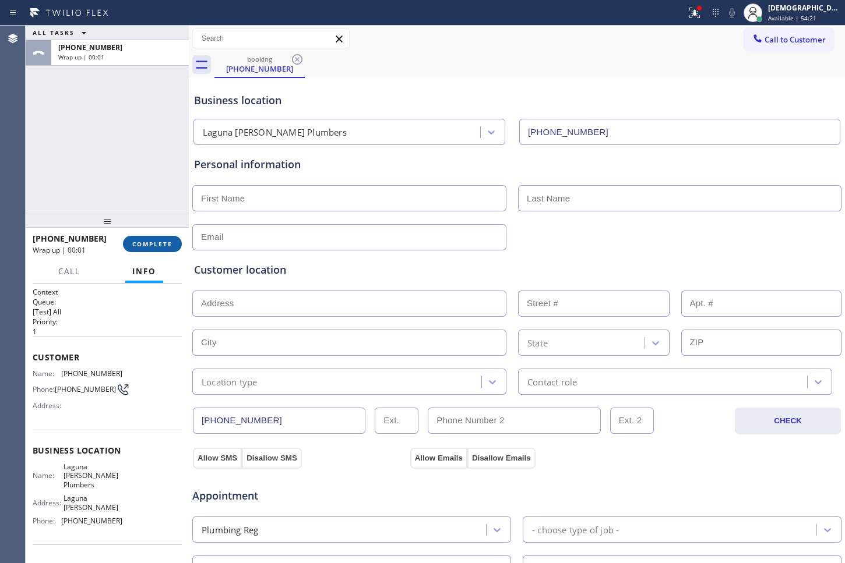
click at [160, 248] on span "COMPLETE" at bounding box center [152, 244] width 40 height 8
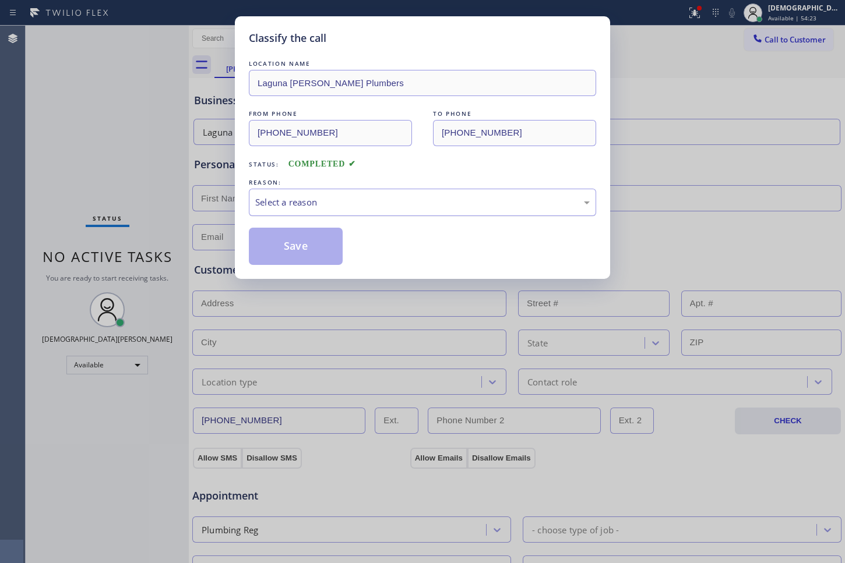
click at [444, 205] on div "Select a reason" at bounding box center [422, 202] width 334 height 13
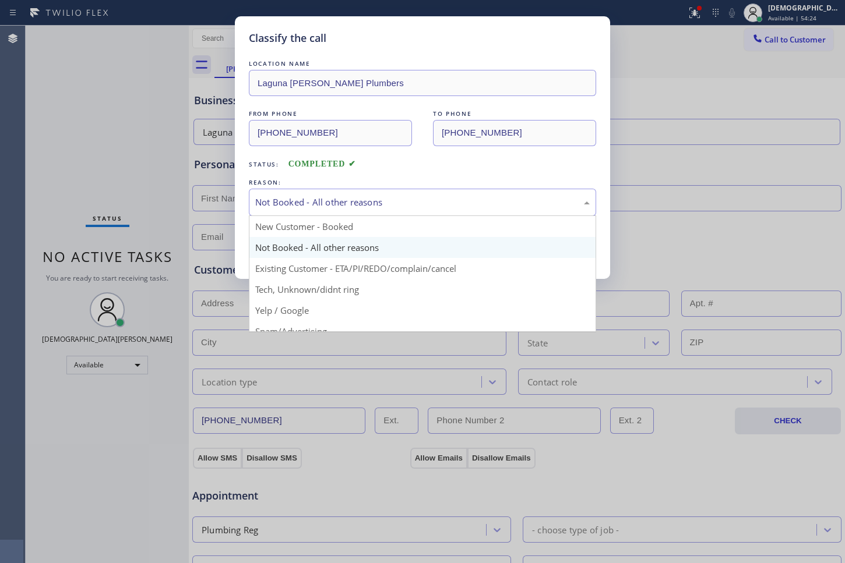
click at [366, 207] on div "Not Booked - All other reasons" at bounding box center [422, 202] width 334 height 13
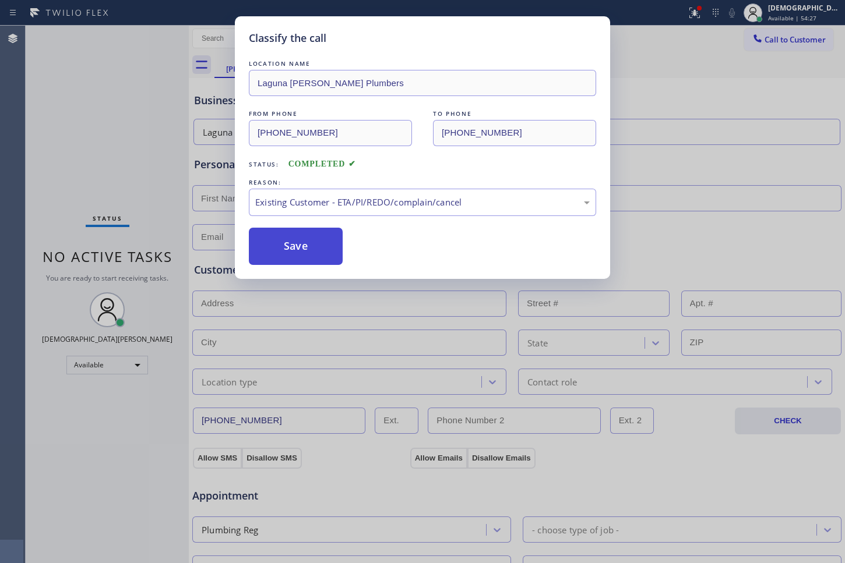
click at [310, 254] on button "Save" at bounding box center [296, 246] width 94 height 37
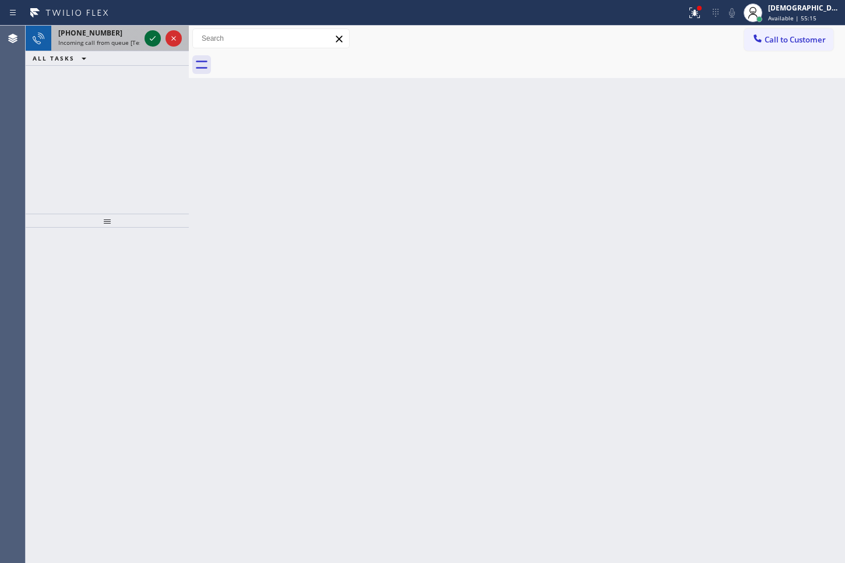
click at [153, 34] on icon at bounding box center [153, 38] width 14 height 14
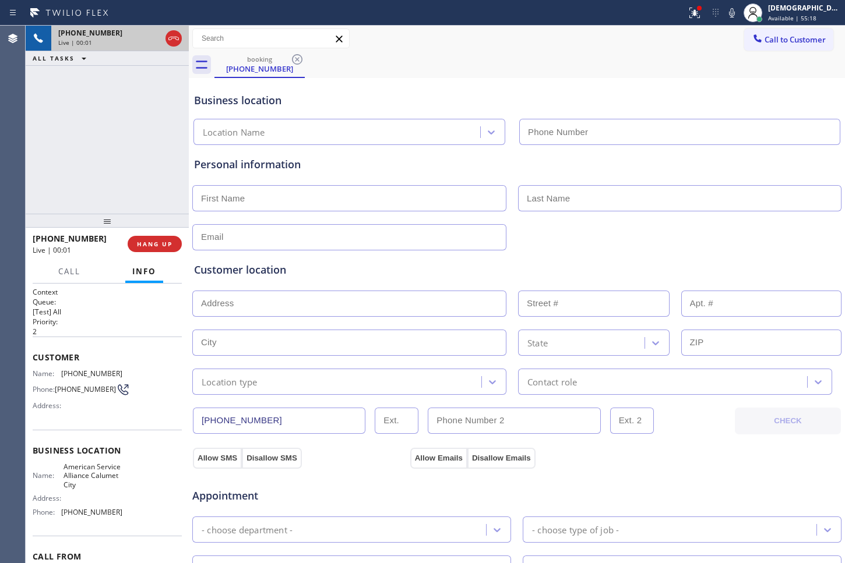
type input "[PHONE_NUMBER]"
click at [150, 41] on icon at bounding box center [153, 38] width 6 height 8
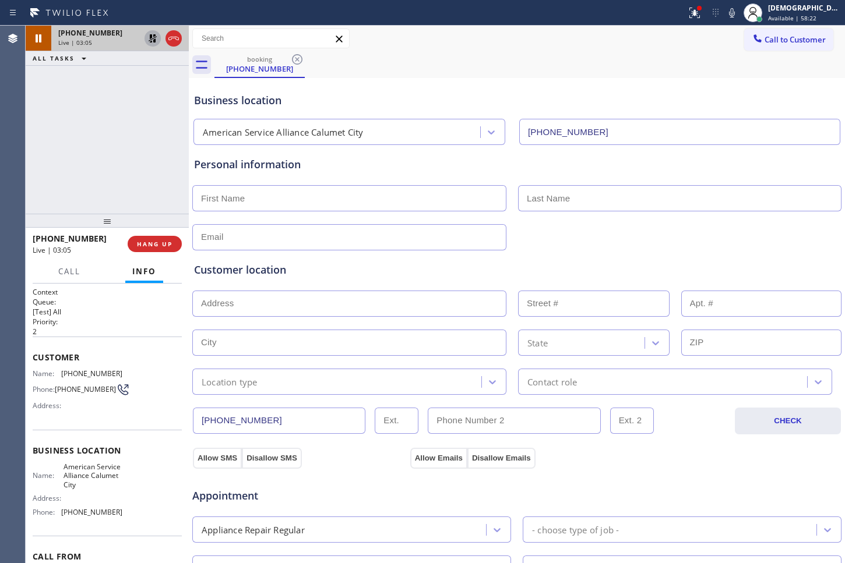
click at [270, 192] on input "text" at bounding box center [349, 198] width 314 height 26
type input "Ms"
click at [668, 197] on input "text" at bounding box center [679, 198] width 323 height 26
paste input "treshna"
type input "treshna"
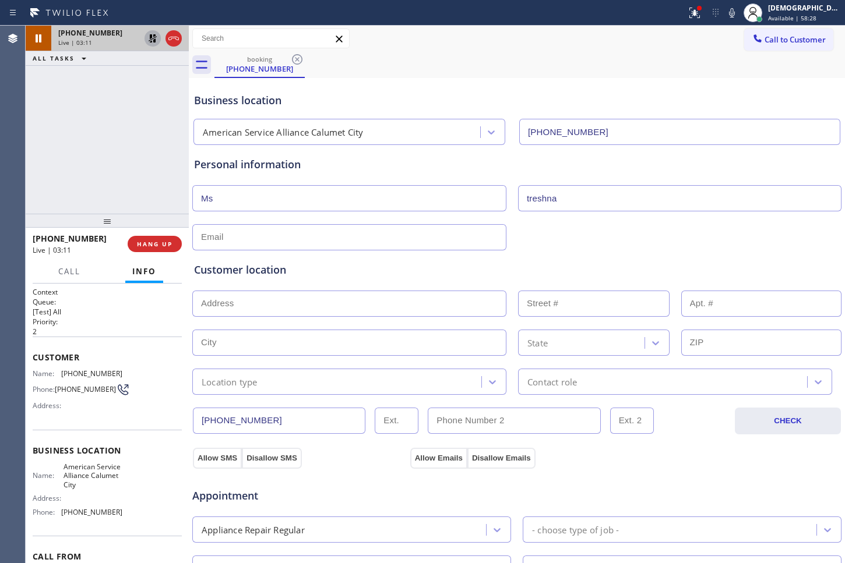
click at [149, 40] on icon at bounding box center [153, 38] width 14 height 14
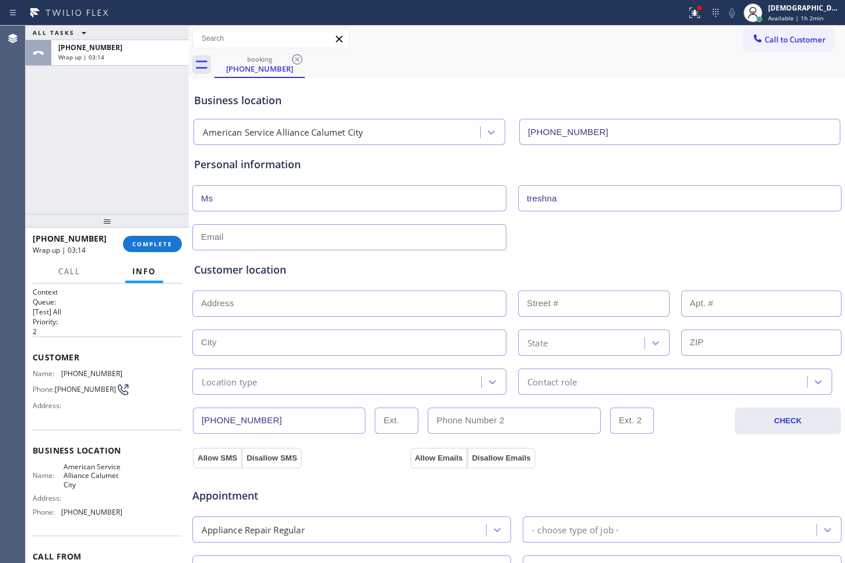
click at [337, 234] on input "text" at bounding box center [349, 237] width 314 height 26
type input "[EMAIL_ADDRESS][DOMAIN_NAME]"
click at [351, 310] on input "text" at bounding box center [349, 304] width 314 height 26
paste input "[STREET_ADDRESS]"
click at [407, 299] on input "[STREET_ADDRESS]" at bounding box center [349, 304] width 314 height 26
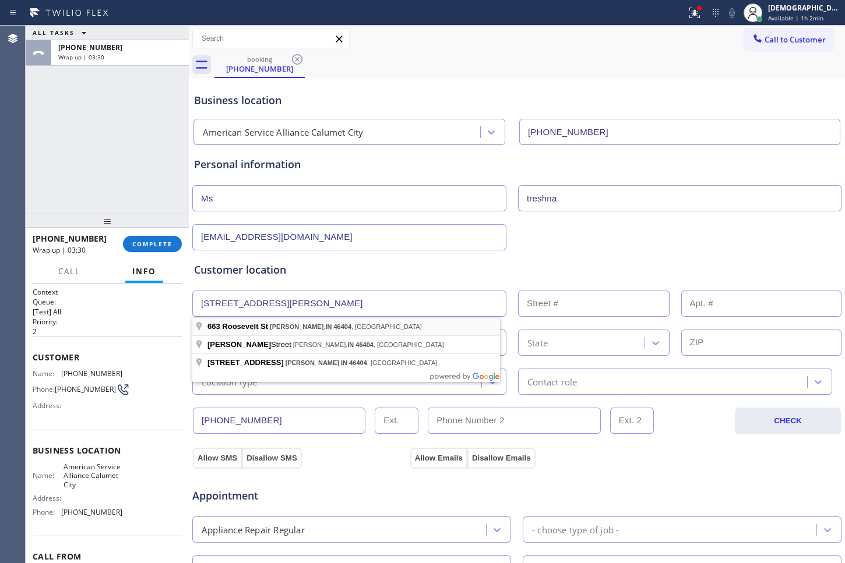
type input "[STREET_ADDRESS]"
type input "663"
type input "[PERSON_NAME]"
type input "46404"
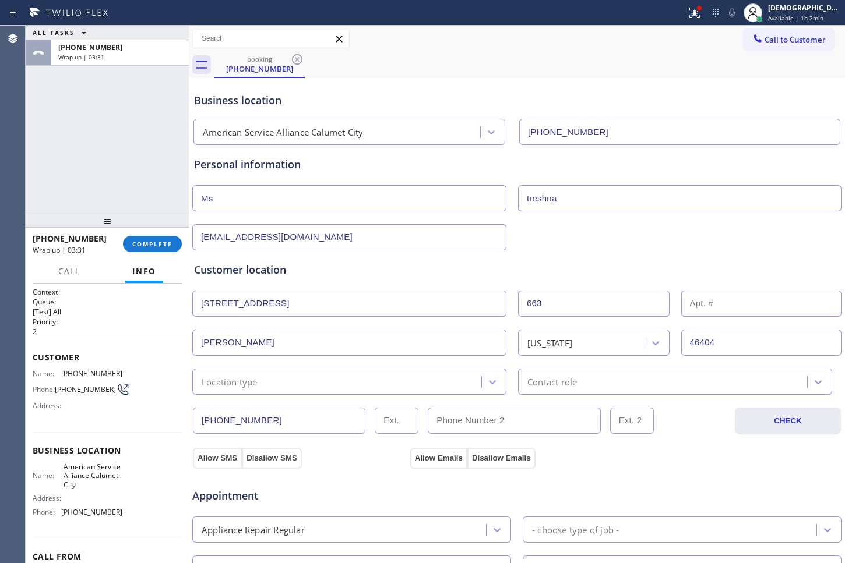
click at [323, 384] on div "Location type" at bounding box center [338, 382] width 285 height 20
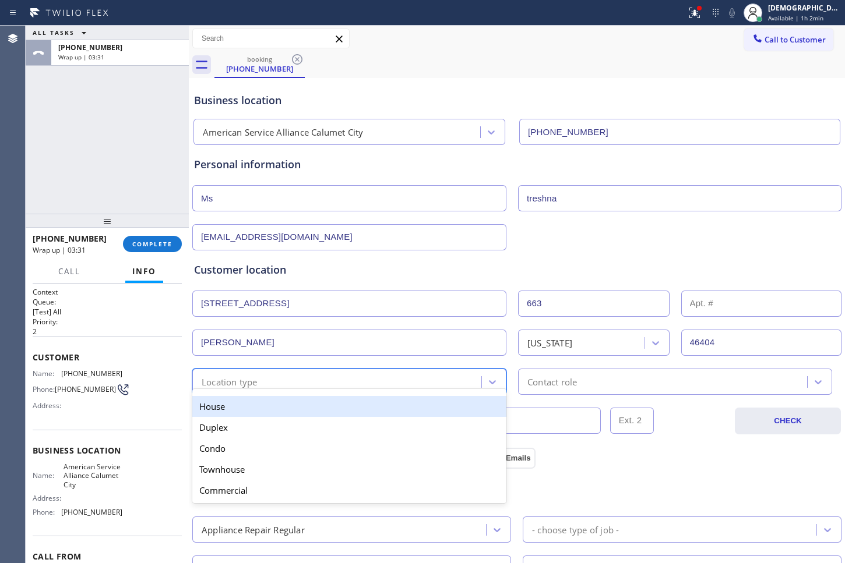
drag, startPoint x: 305, startPoint y: 410, endPoint x: 414, endPoint y: 403, distance: 109.2
click at [307, 410] on div "House" at bounding box center [349, 406] width 314 height 21
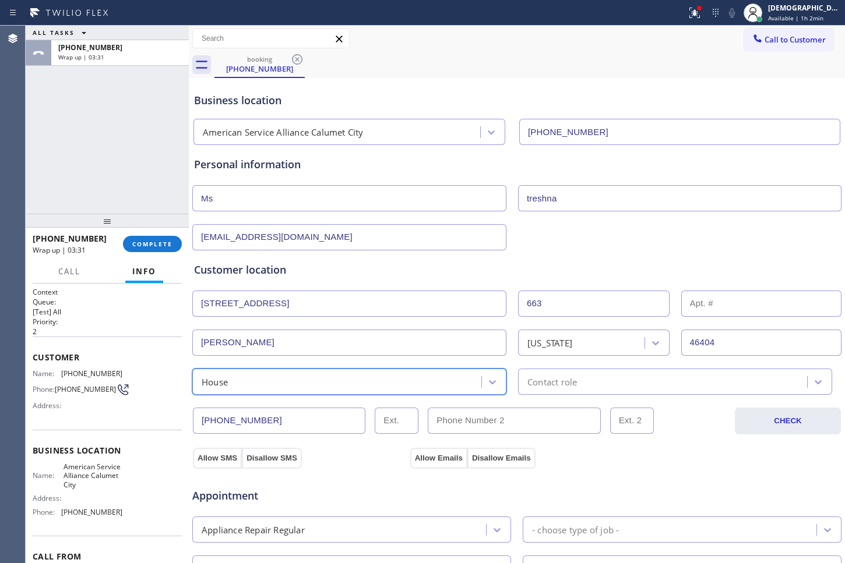
click at [537, 382] on div "Contact role" at bounding box center [552, 381] width 50 height 13
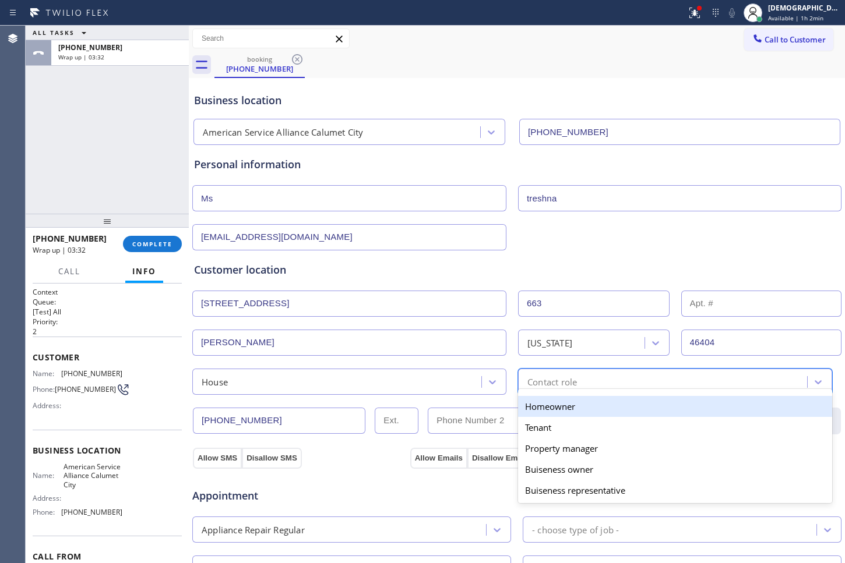
click at [535, 408] on div "Homeowner" at bounding box center [675, 406] width 314 height 21
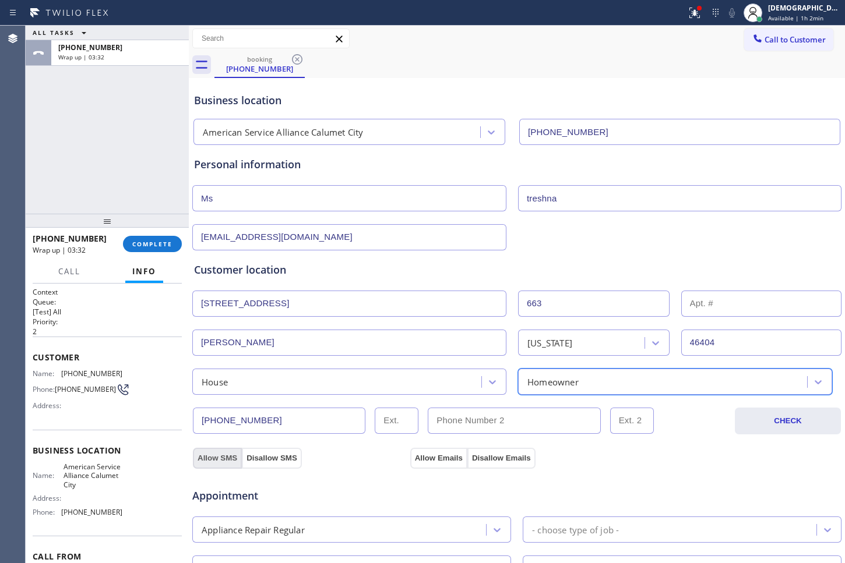
click at [214, 458] on button "Allow SMS" at bounding box center [217, 458] width 49 height 21
click at [416, 461] on button "Allow Emails" at bounding box center [438, 458] width 57 height 21
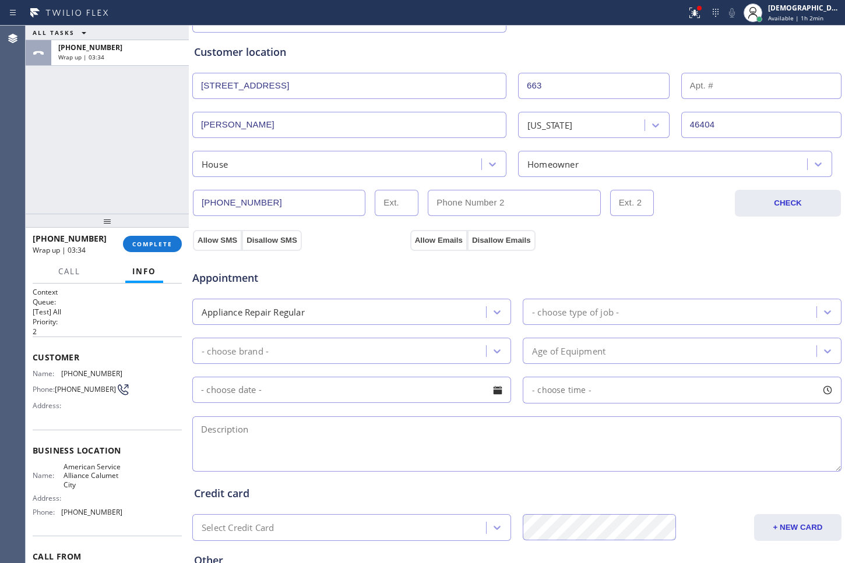
scroll to position [218, 0]
click at [648, 304] on div "- choose type of job -" at bounding box center [671, 311] width 290 height 20
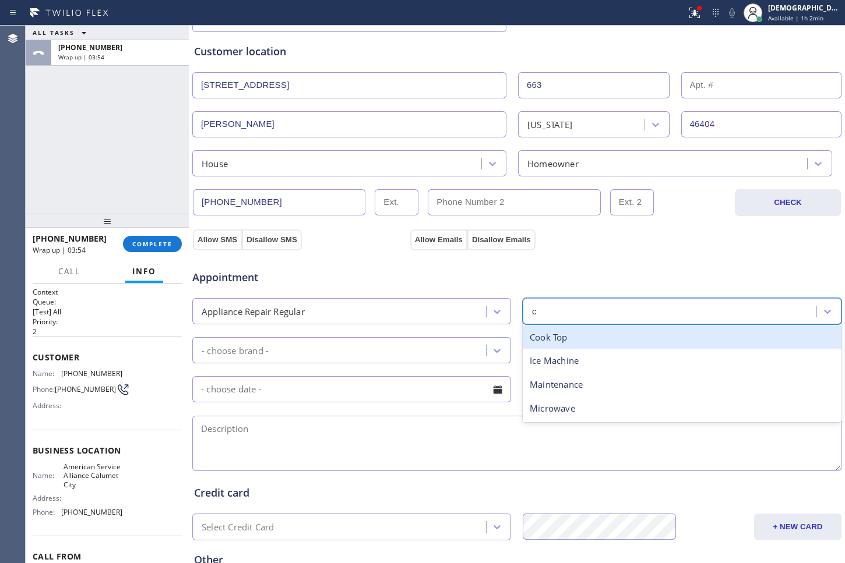
type input "ch"
click at [588, 311] on div "ch" at bounding box center [671, 311] width 290 height 20
type input "dr"
click at [565, 333] on div "Dryer" at bounding box center [682, 338] width 319 height 24
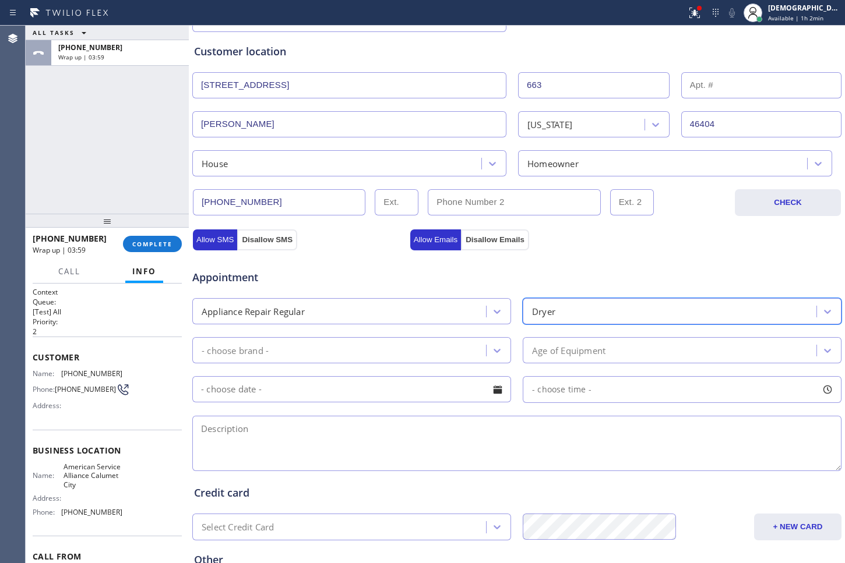
click at [439, 353] on div "- choose brand -" at bounding box center [341, 350] width 290 height 20
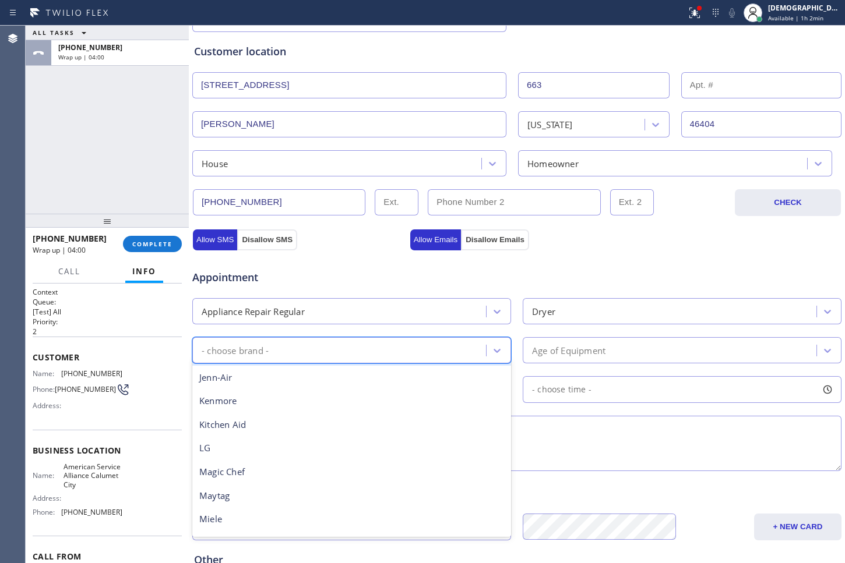
scroll to position [256, 0]
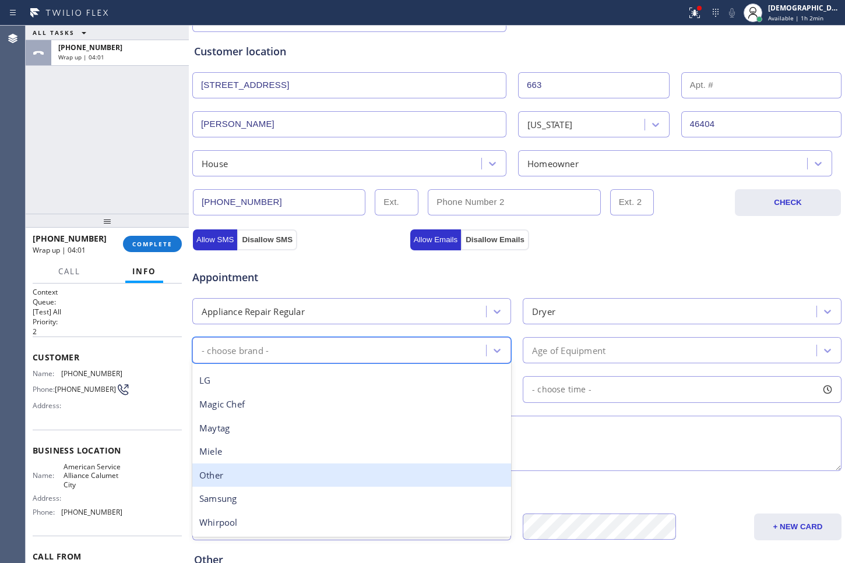
click at [348, 479] on div "Other" at bounding box center [351, 476] width 319 height 24
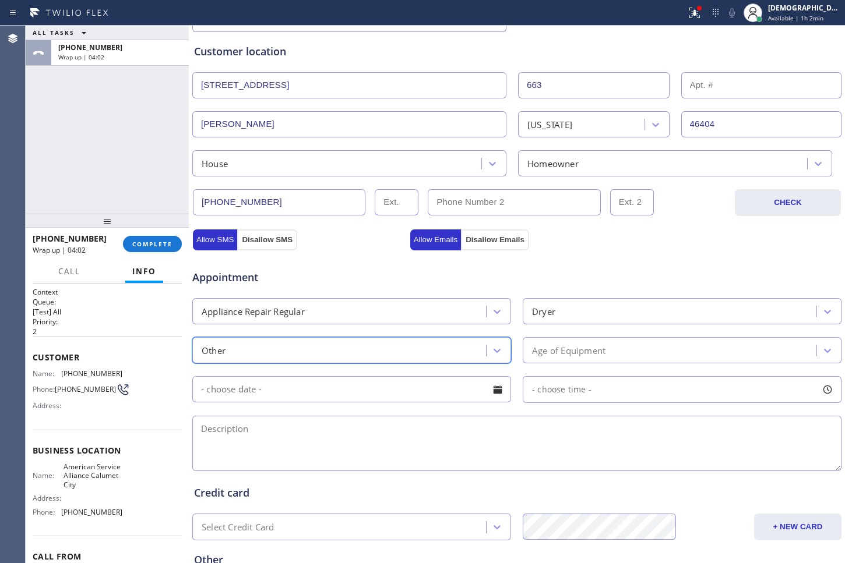
click at [605, 351] on div "Age of Equipment" at bounding box center [671, 350] width 290 height 20
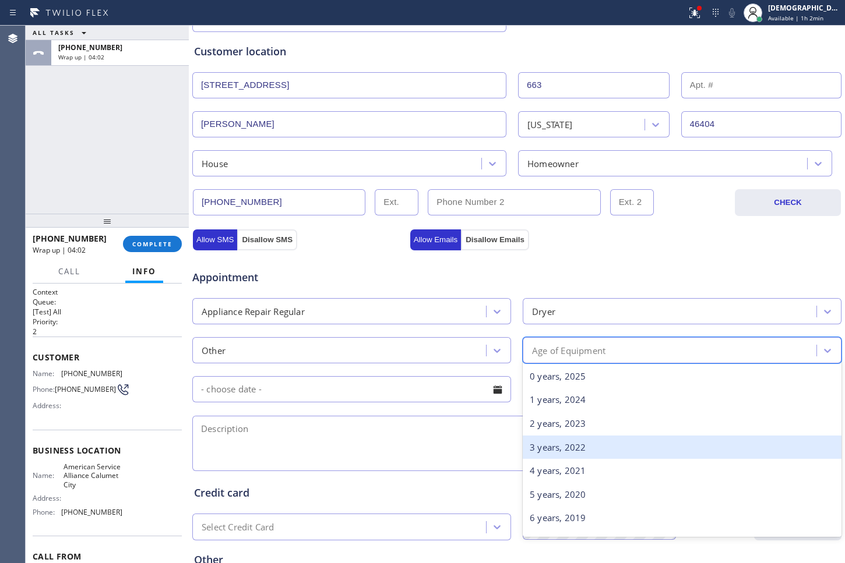
click at [556, 436] on div "3 years, 2022" at bounding box center [682, 448] width 319 height 24
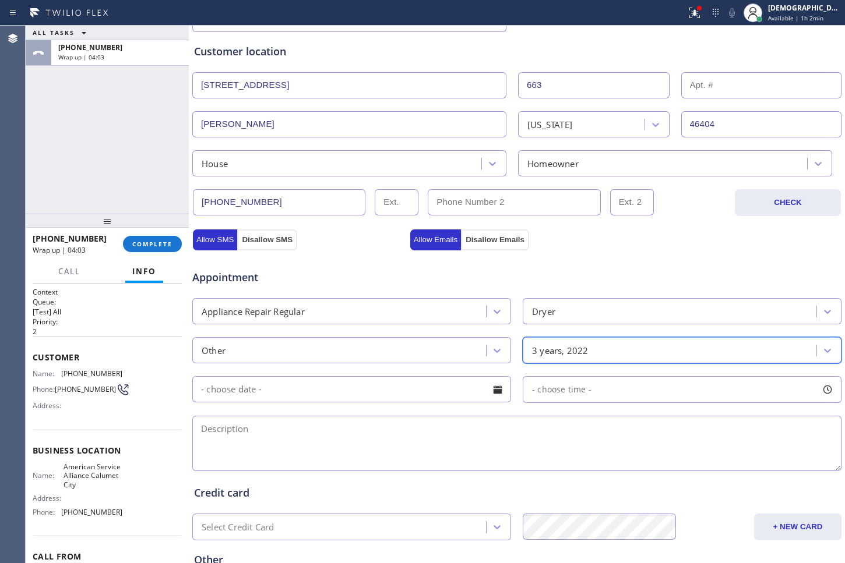
click at [350, 396] on input "text" at bounding box center [351, 389] width 319 height 26
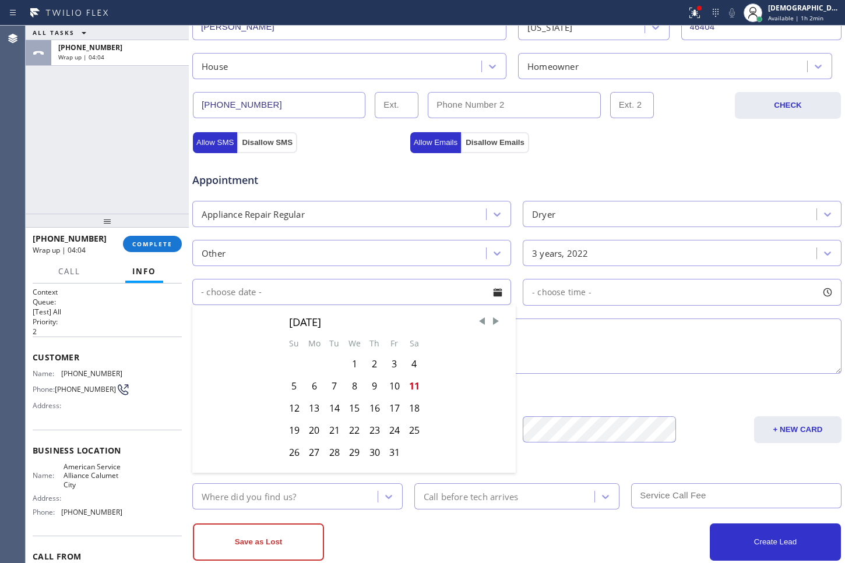
scroll to position [340, 0]
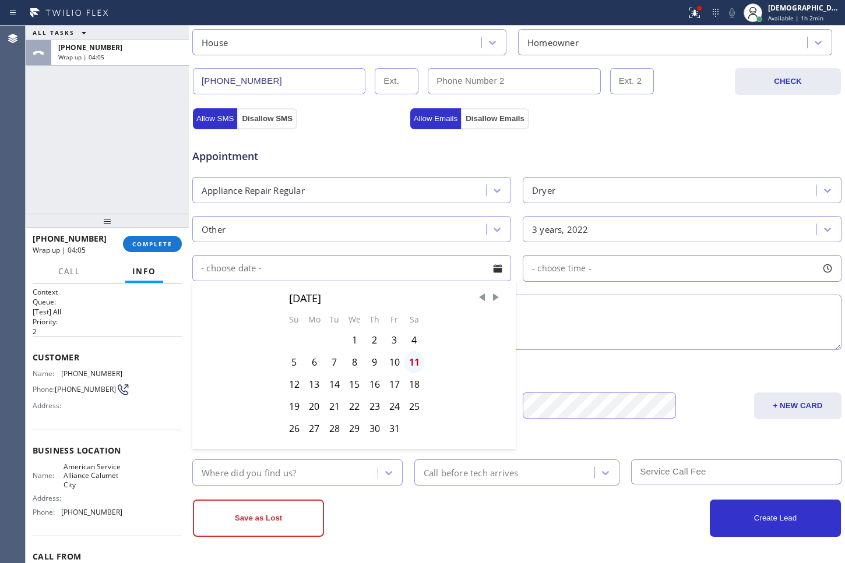
click at [410, 366] on div "11" at bounding box center [414, 362] width 20 height 22
type input "[DATE]"
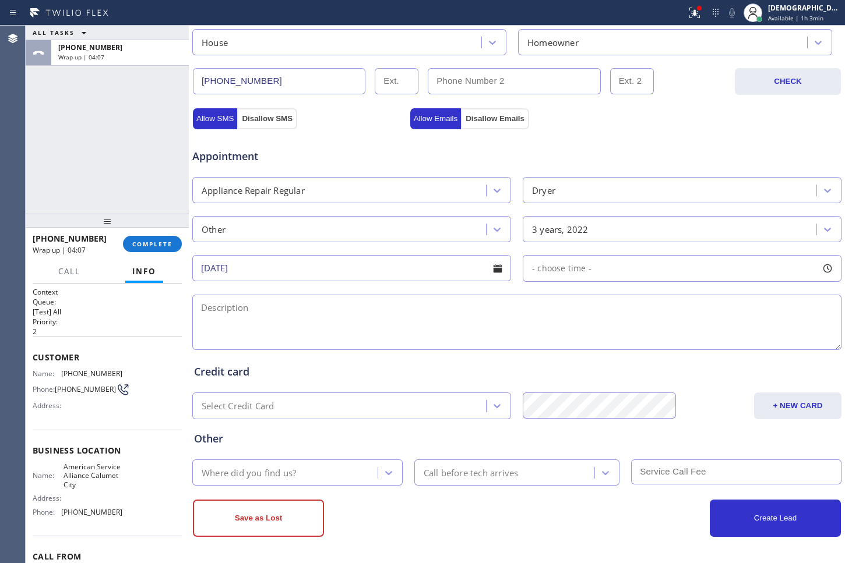
click at [564, 273] on span "- choose time -" at bounding box center [561, 268] width 59 height 11
click at [652, 140] on div "Appointment" at bounding box center [516, 150] width 651 height 30
click at [304, 329] on textarea at bounding box center [516, 322] width 649 height 55
paste textarea "/dryer/ not heating / 6years"
click at [437, 316] on textarea "/dryer/ not heating / 6years /" at bounding box center [516, 322] width 649 height 55
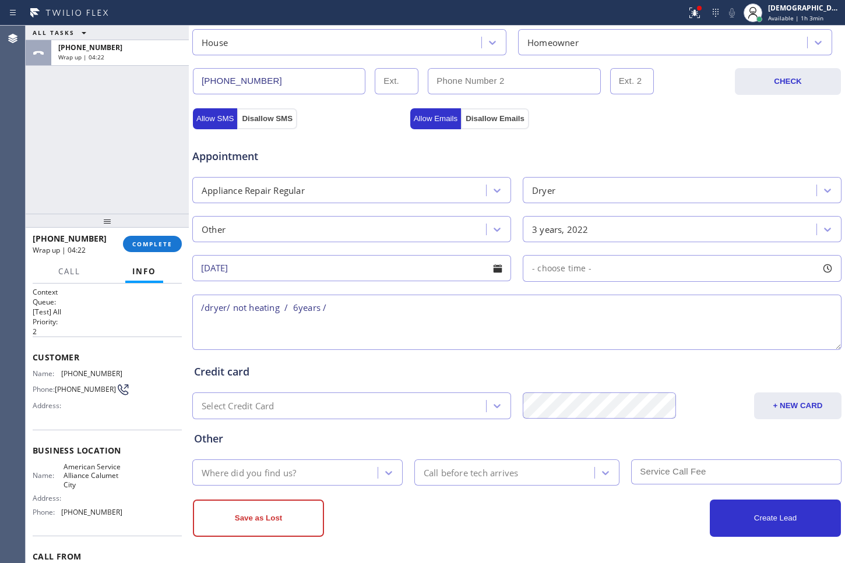
paste textarea "[STREET_ADDRESS]"
drag, startPoint x: 104, startPoint y: 491, endPoint x: 62, endPoint y: 474, distance: 45.0
click at [63, 474] on span "American Service Alliance Calumet City" at bounding box center [92, 476] width 58 height 27
copy span "American Service Alliance Calumet City"
click at [629, 316] on textarea "/dryer/ not heating / 6years / [STREET_ADDRESS]" at bounding box center [516, 322] width 649 height 55
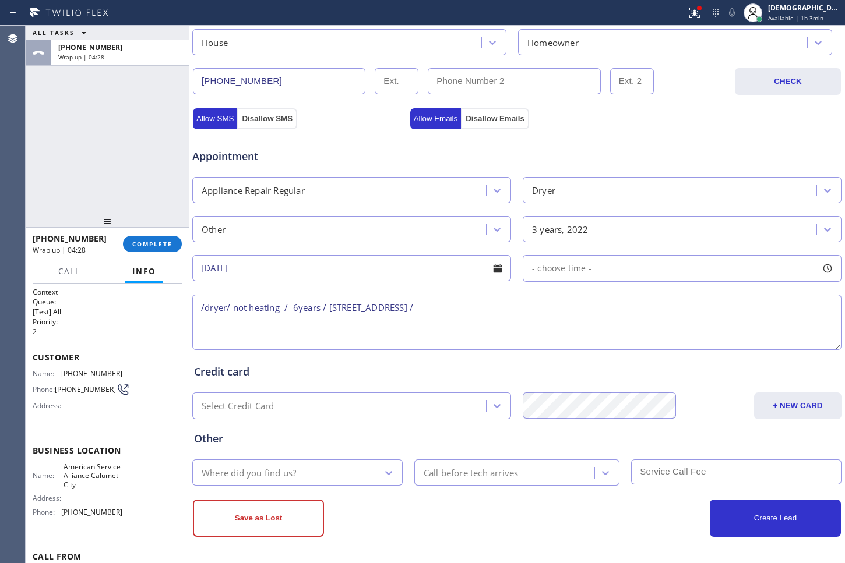
paste textarea "American Service Alliance Calumet City"
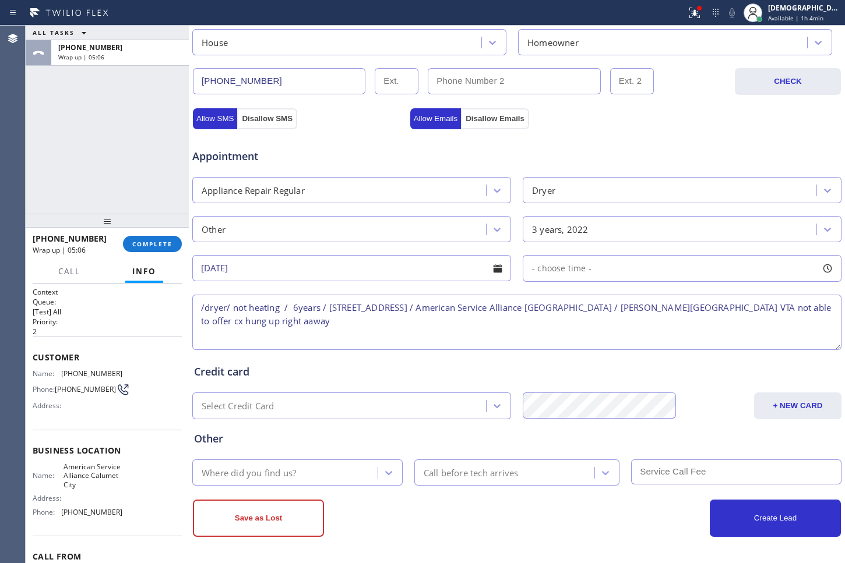
click at [226, 322] on textarea "/dryer/ not heating / 6years / [STREET_ADDRESS] / American Service Alliance [GE…" at bounding box center [516, 322] width 649 height 55
type textarea "/dryer/ not heating / 6years / [STREET_ADDRESS] / American Service Alliance [GE…"
click at [322, 479] on div "Where did you find us?" at bounding box center [287, 473] width 182 height 20
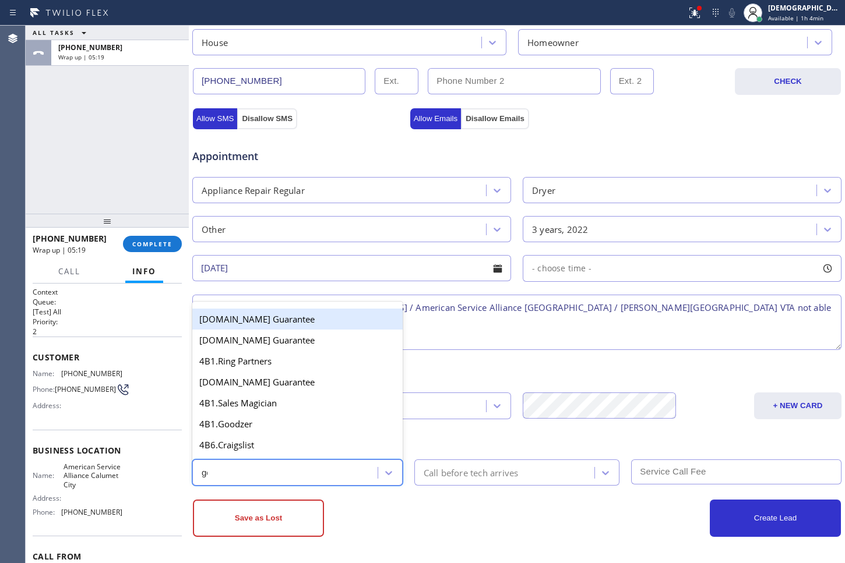
type input "goo"
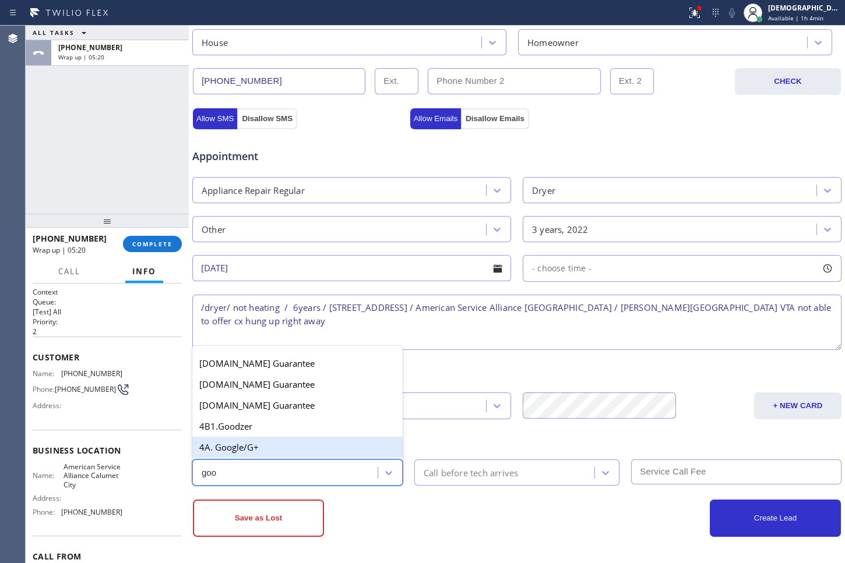
click at [291, 449] on div "4A. Google/G+" at bounding box center [297, 447] width 210 height 21
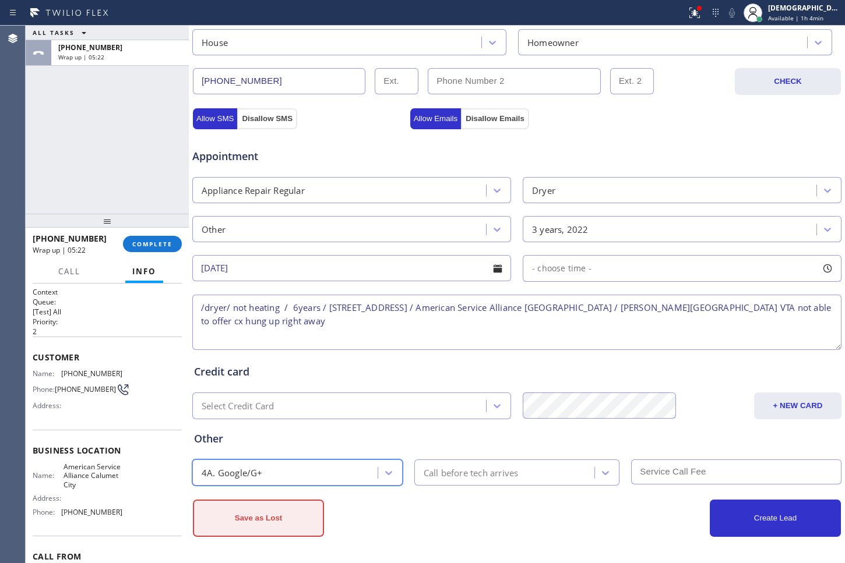
click at [275, 522] on button "Save as Lost" at bounding box center [258, 518] width 131 height 37
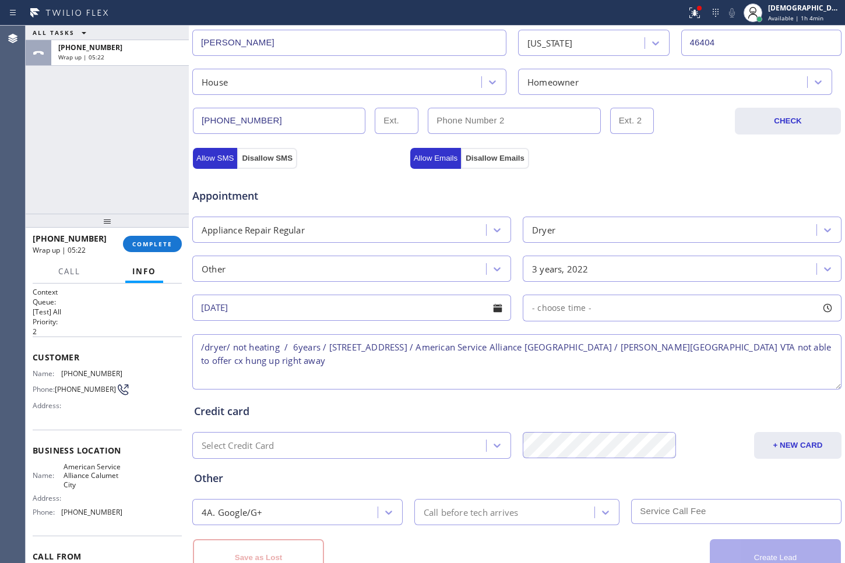
scroll to position [379, 0]
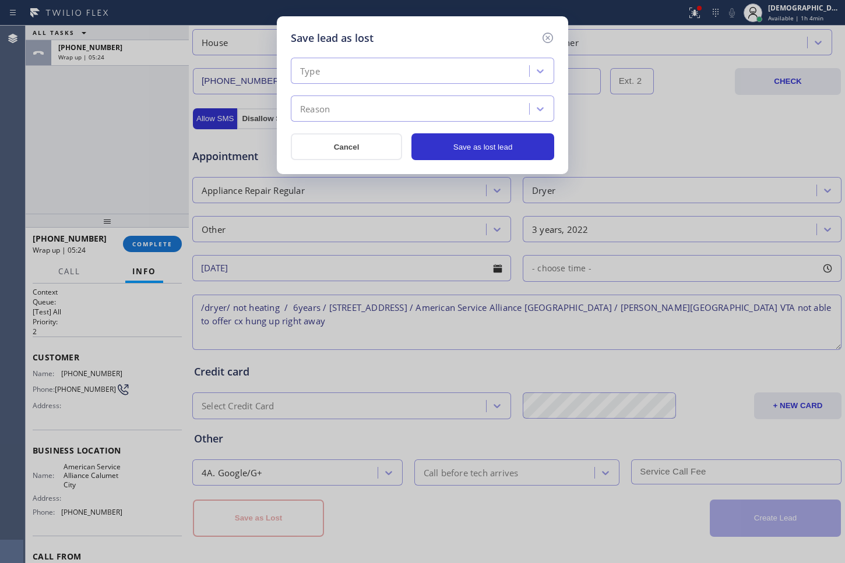
click at [410, 76] on div "Type" at bounding box center [411, 71] width 235 height 20
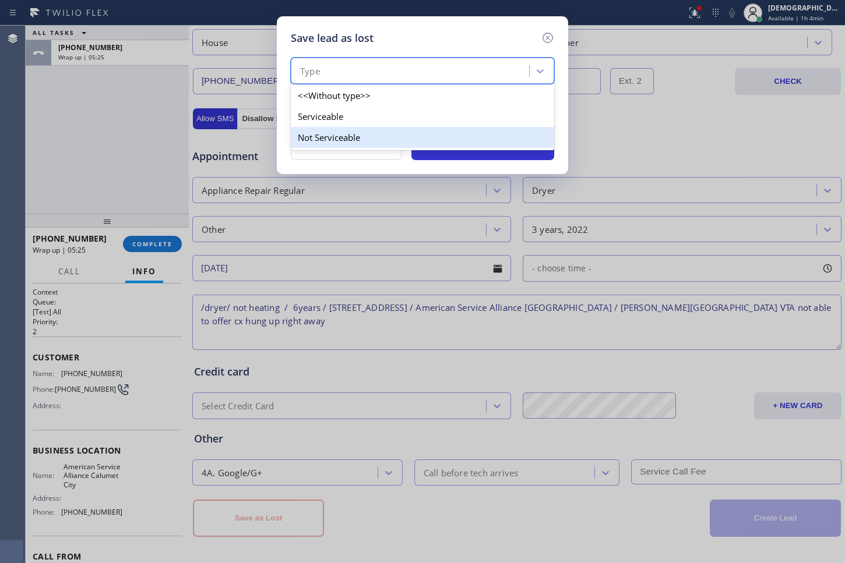
click at [375, 133] on div "Not Serviceable" at bounding box center [422, 137] width 263 height 21
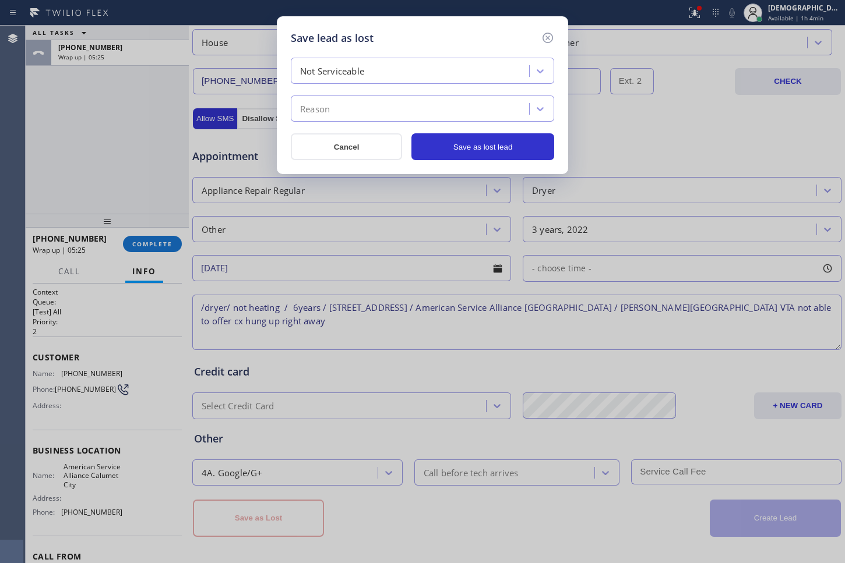
click at [370, 104] on div "Reason" at bounding box center [411, 109] width 235 height 20
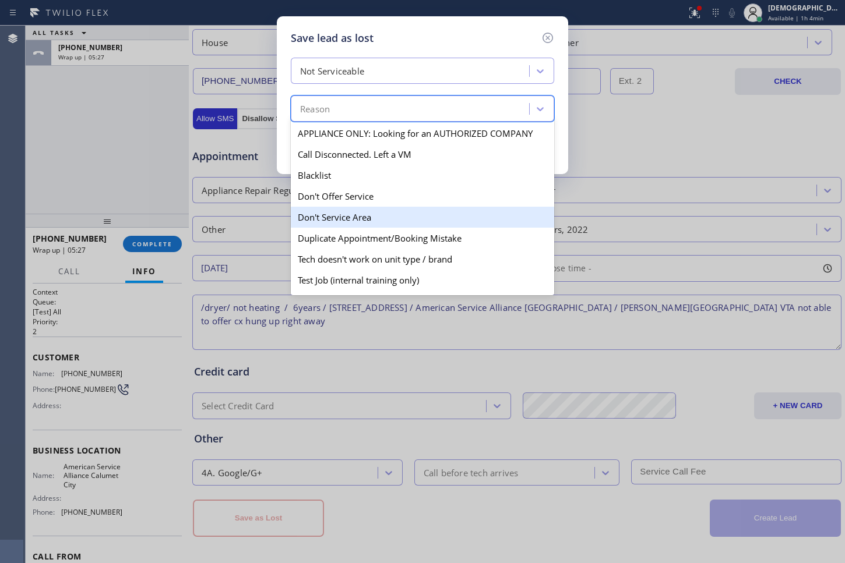
click at [375, 210] on div "Don't Service Area" at bounding box center [422, 217] width 263 height 21
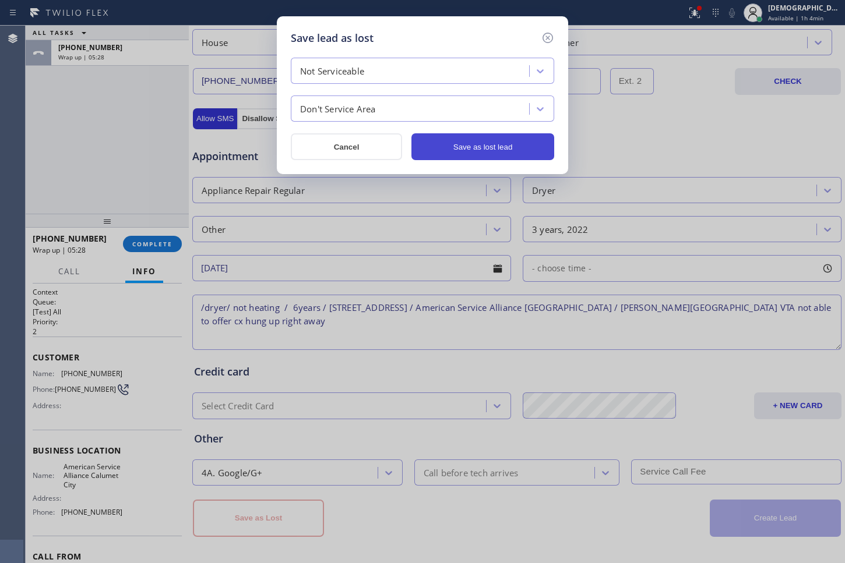
click at [496, 135] on button "Save as lost lead" at bounding box center [482, 146] width 143 height 27
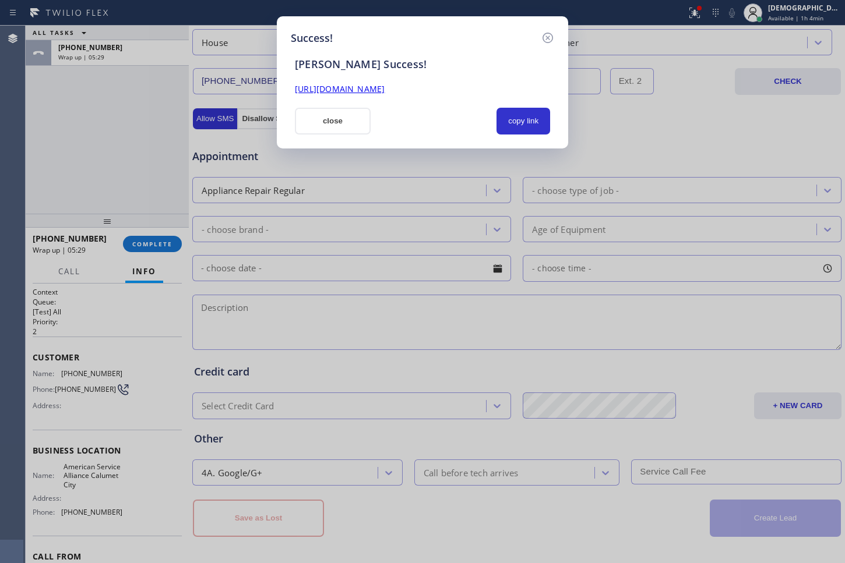
click at [486, 151] on div "Success! [PERSON_NAME] Success! [URL][DOMAIN_NAME] close copy link" at bounding box center [422, 281] width 845 height 563
click at [347, 124] on button "close" at bounding box center [333, 121] width 76 height 27
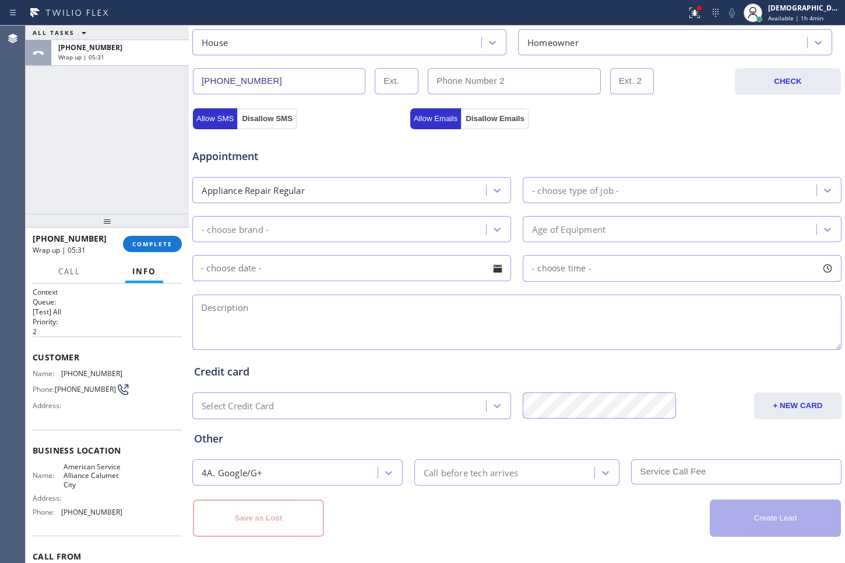
drag, startPoint x: 163, startPoint y: 249, endPoint x: 436, endPoint y: 239, distance: 274.0
click at [163, 249] on button "COMPLETE" at bounding box center [152, 244] width 59 height 16
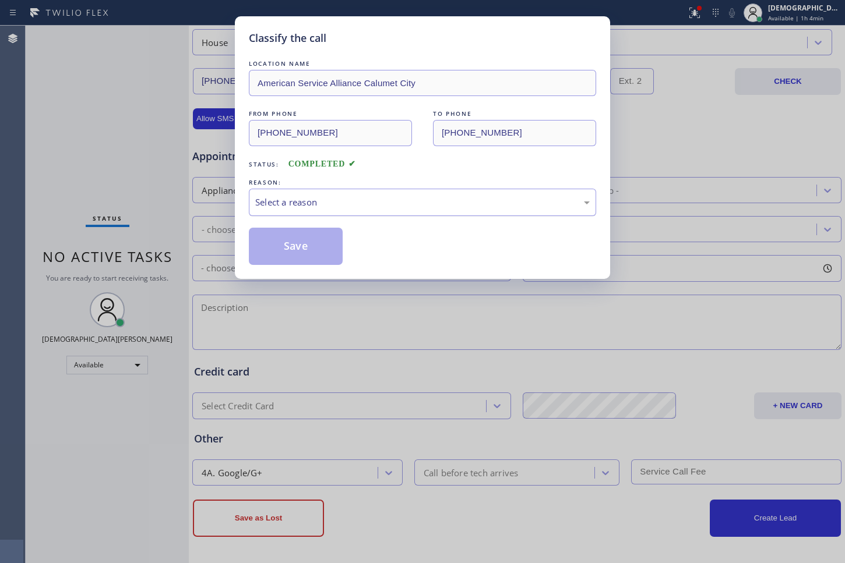
click at [361, 202] on div "Select a reason" at bounding box center [422, 202] width 334 height 13
click at [276, 243] on button "Save" at bounding box center [296, 246] width 94 height 37
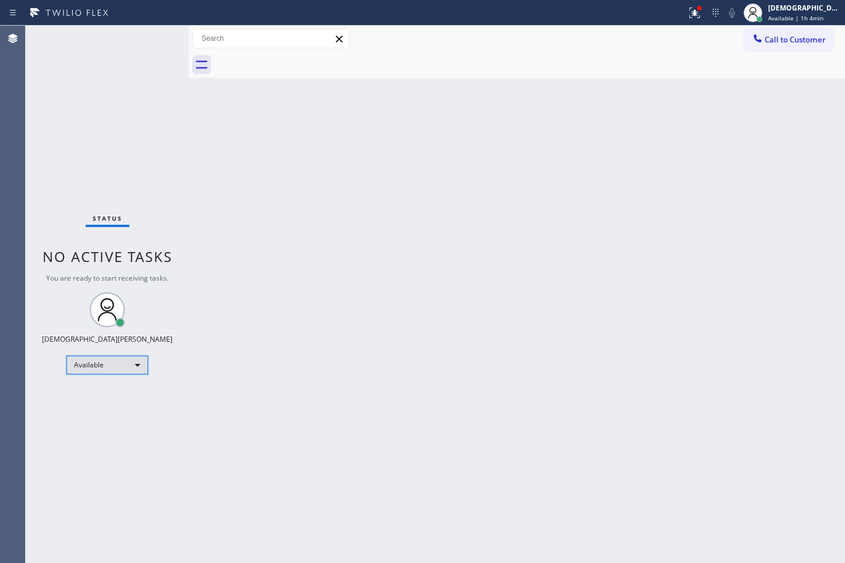
click at [111, 369] on div "Available" at bounding box center [107, 365] width 82 height 19
click at [103, 421] on li "Break" at bounding box center [106, 425] width 79 height 14
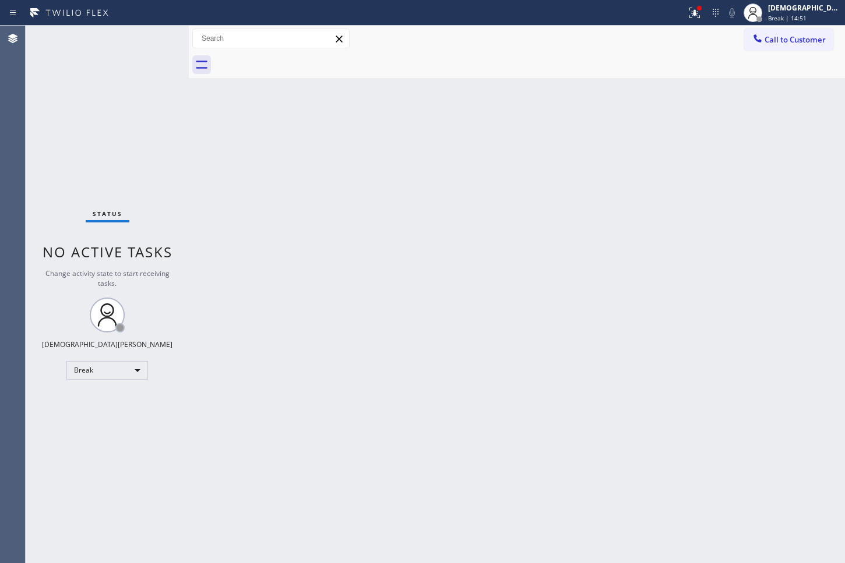
click at [65, 177] on div "Status No active tasks Change activity state to start receiving tasks. Christia…" at bounding box center [107, 295] width 163 height 538
drag, startPoint x: 51, startPoint y: 61, endPoint x: 51, endPoint y: 67, distance: 5.9
click at [51, 61] on div "Status No active tasks Change activity state to start receiving tasks. Christia…" at bounding box center [107, 295] width 163 height 538
click at [124, 369] on div "Break" at bounding box center [107, 370] width 82 height 19
click at [114, 401] on li "Available" at bounding box center [106, 401] width 79 height 14
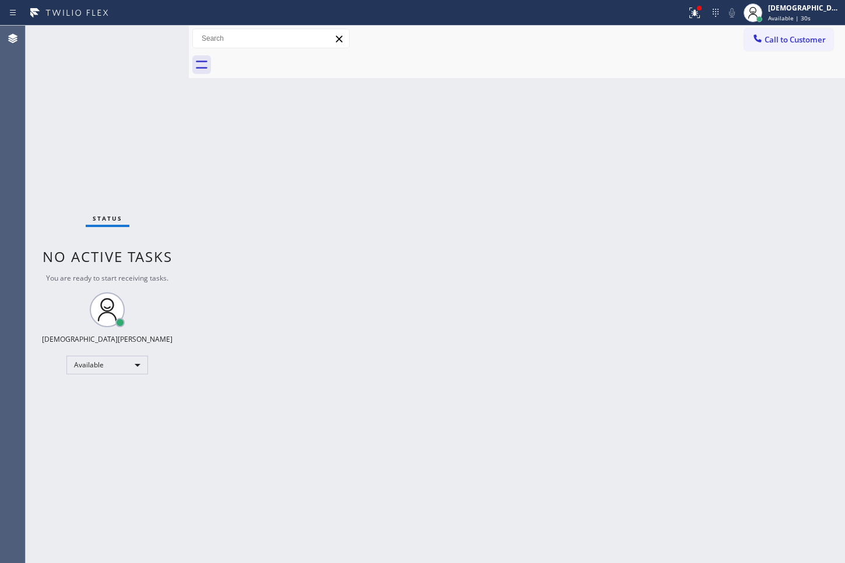
click at [59, 163] on div "Status No active tasks You are ready to start receiving tasks. Christian Cinco …" at bounding box center [107, 295] width 163 height 538
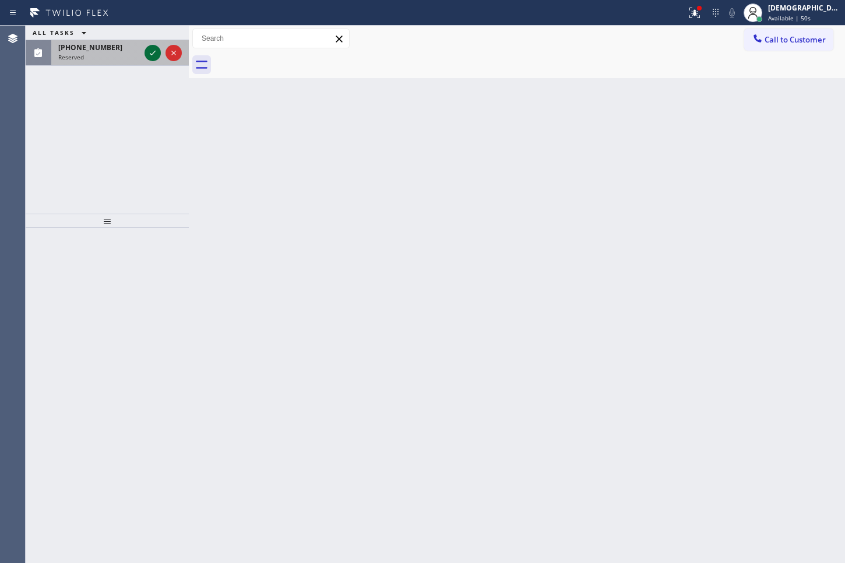
click at [147, 57] on icon at bounding box center [153, 53] width 14 height 14
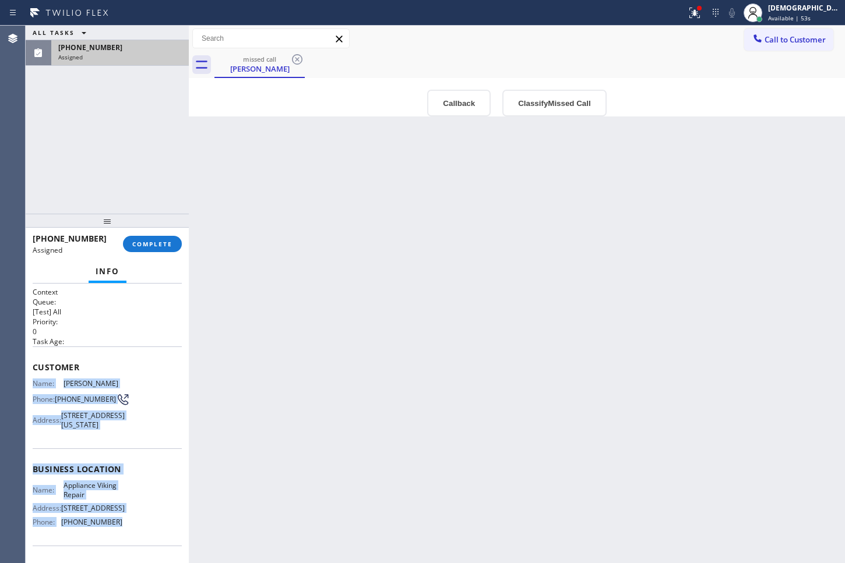
drag, startPoint x: 119, startPoint y: 455, endPoint x: 27, endPoint y: 383, distance: 116.5
click at [27, 383] on div "Context Queue: [Test] All Priority: 0 Task Age: Customer Name: [PERSON_NAME] Ph…" at bounding box center [107, 424] width 163 height 280
copy div "Name: [PERSON_NAME] Phone: [PHONE_NUMBER] Address: [STREET_ADDRESS][US_STATE] B…"
click at [164, 242] on span "COMPLETE" at bounding box center [152, 244] width 40 height 8
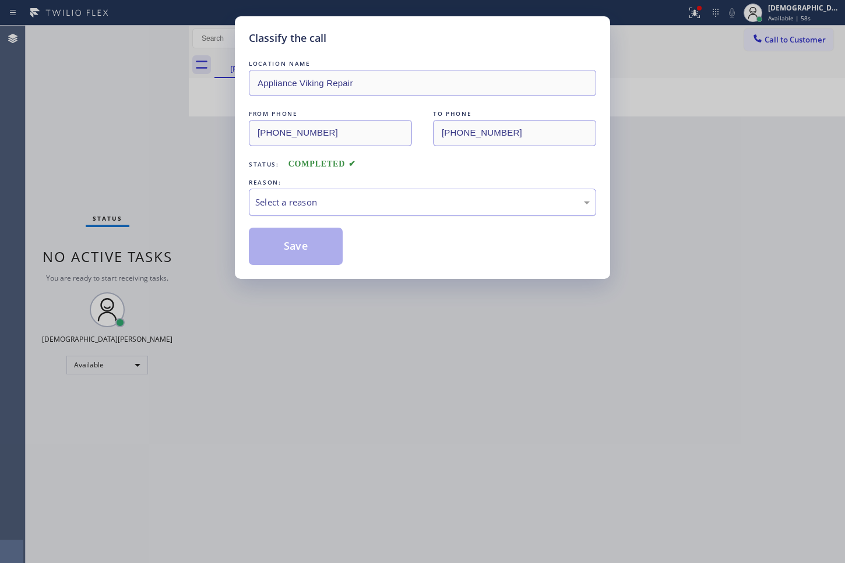
click at [314, 200] on div "Select a reason" at bounding box center [422, 202] width 334 height 13
click at [289, 248] on button "Save" at bounding box center [296, 246] width 94 height 37
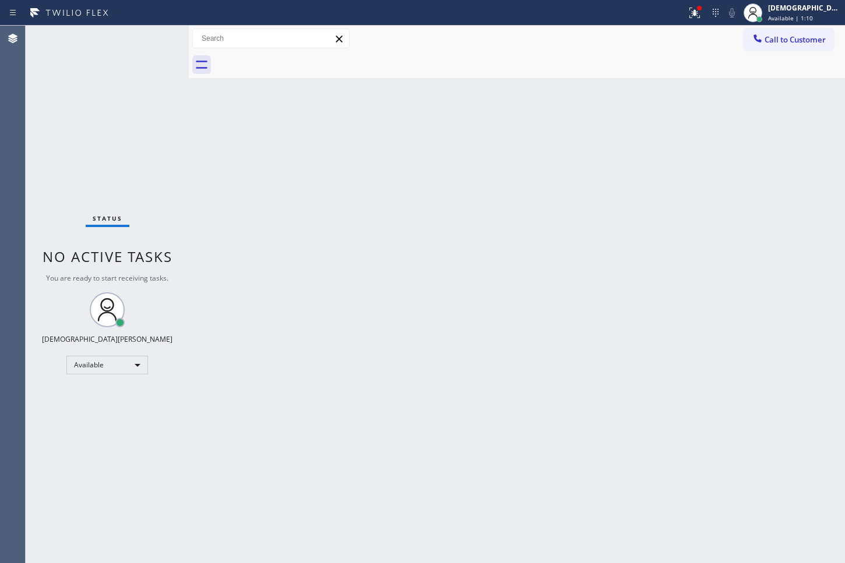
drag, startPoint x: 51, startPoint y: 195, endPoint x: 112, endPoint y: 238, distance: 74.7
click at [51, 195] on div "Status No active tasks You are ready to start receiving tasks. Christian Cinco …" at bounding box center [107, 295] width 163 height 538
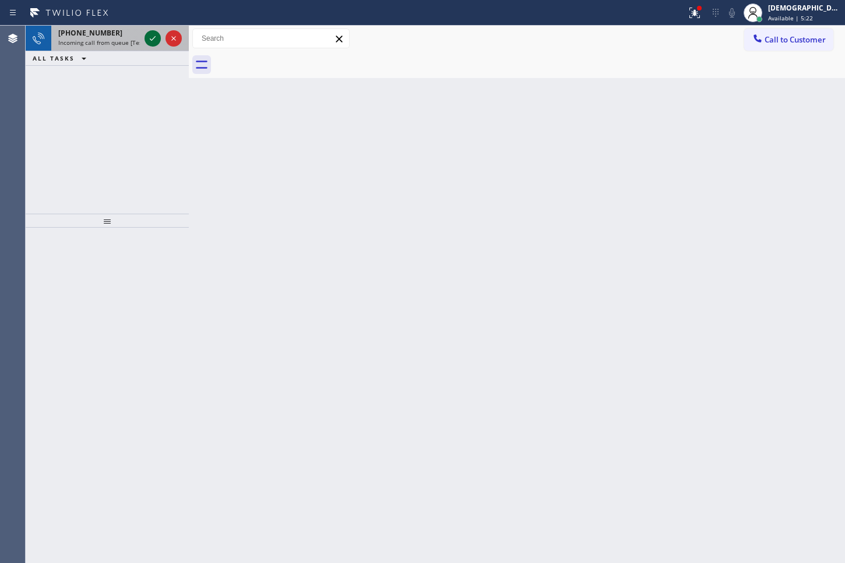
click at [150, 38] on icon at bounding box center [153, 38] width 14 height 14
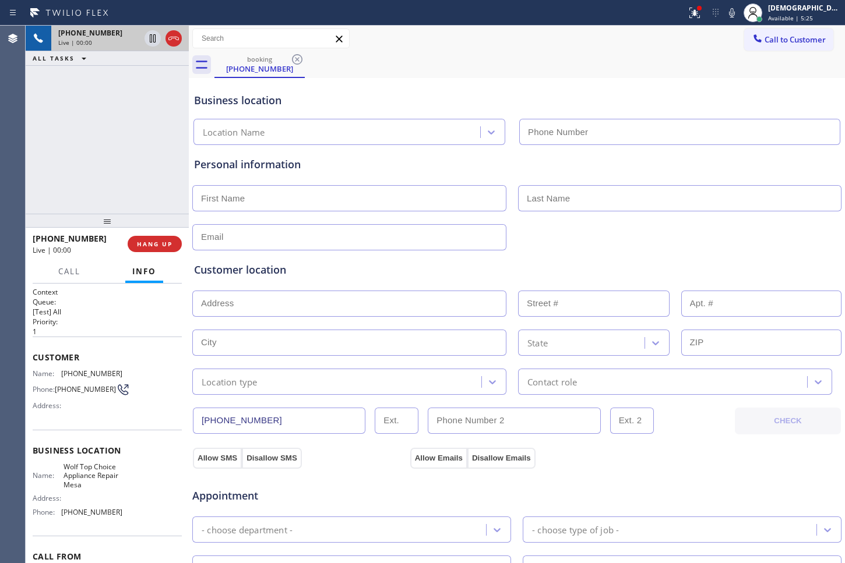
type input "[PHONE_NUMBER]"
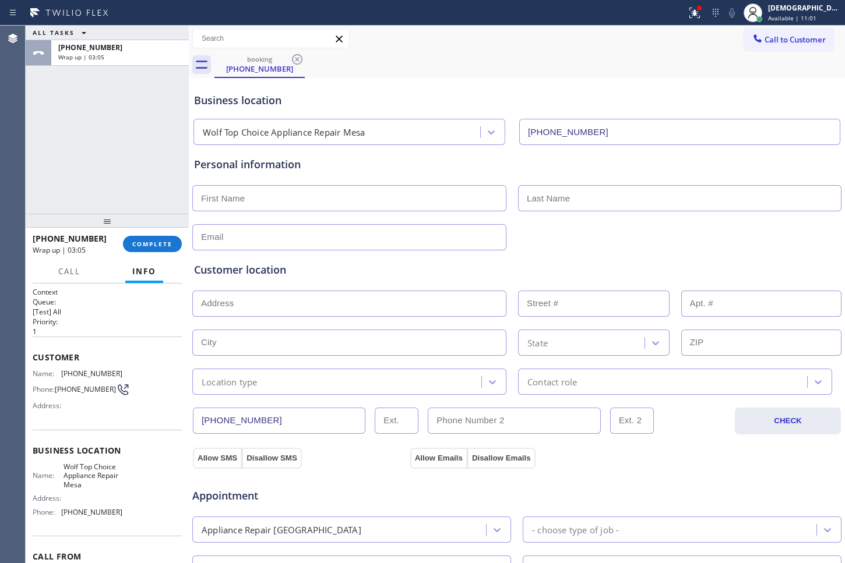
click at [390, 192] on input "text" at bounding box center [349, 198] width 314 height 26
type input "Mr"
click at [617, 197] on input "text" at bounding box center [679, 198] width 323 height 26
paste input "[PERSON_NAME]"
click at [526, 200] on input "[PERSON_NAME]" at bounding box center [679, 198] width 323 height 26
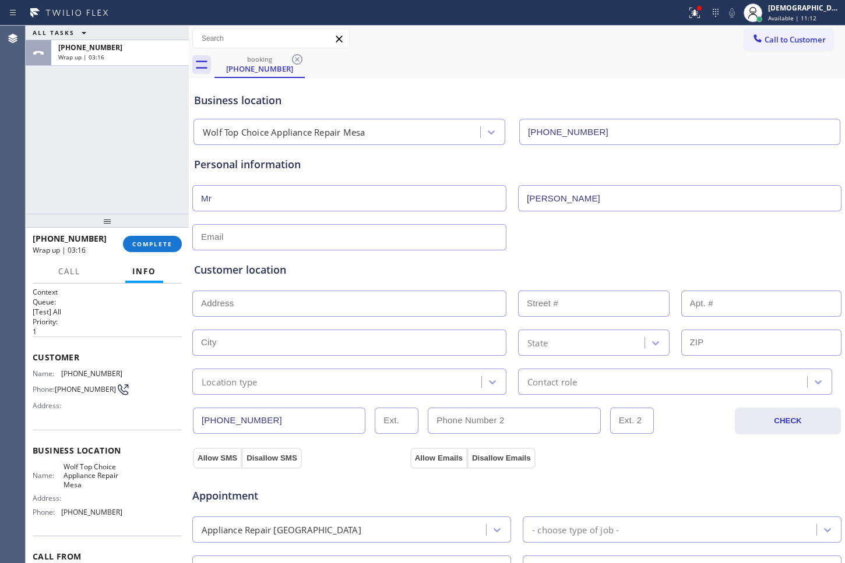
type input "[PERSON_NAME]"
click at [366, 244] on input "text" at bounding box center [349, 237] width 314 height 26
type input "[EMAIL_ADDRESS][DOMAIN_NAME]"
click at [288, 294] on input "text" at bounding box center [349, 304] width 314 height 26
paste input "Chandler, AZ 85225"
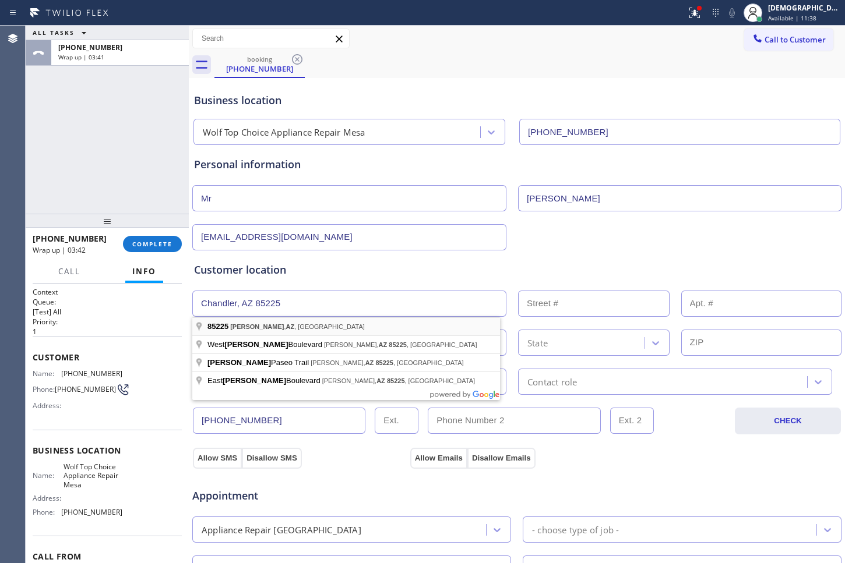
type input "[GEOGRAPHIC_DATA], [GEOGRAPHIC_DATA]"
type input "[PERSON_NAME]"
type input "85225"
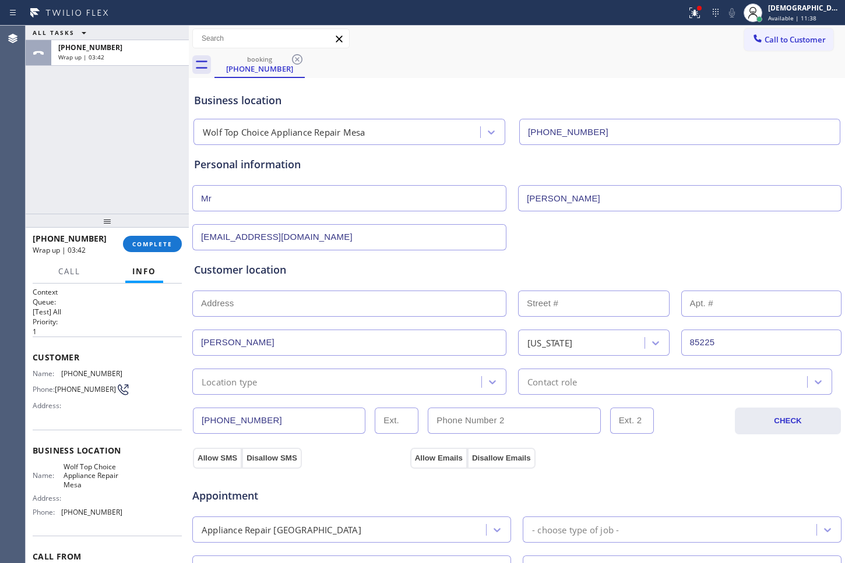
click at [269, 311] on input "text" at bounding box center [349, 304] width 314 height 26
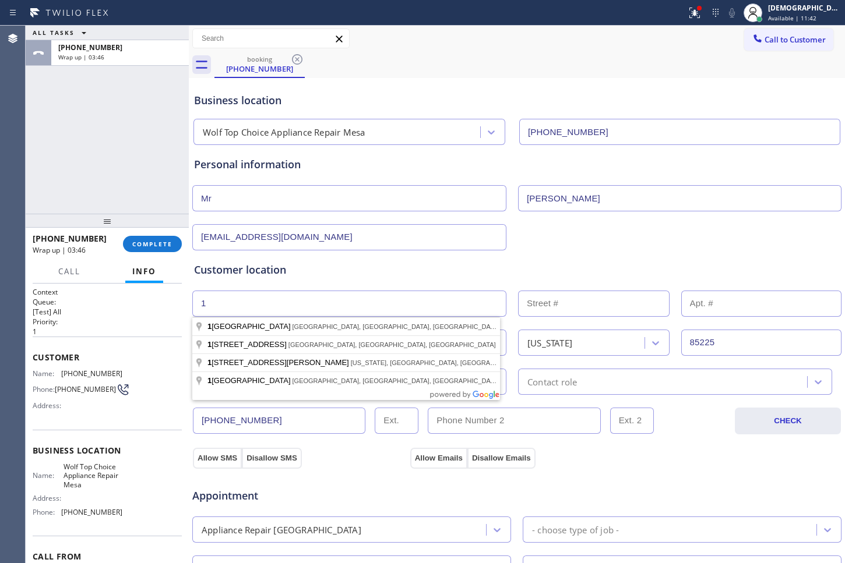
type input "1"
click at [518, 305] on input "text" at bounding box center [593, 304] width 151 height 26
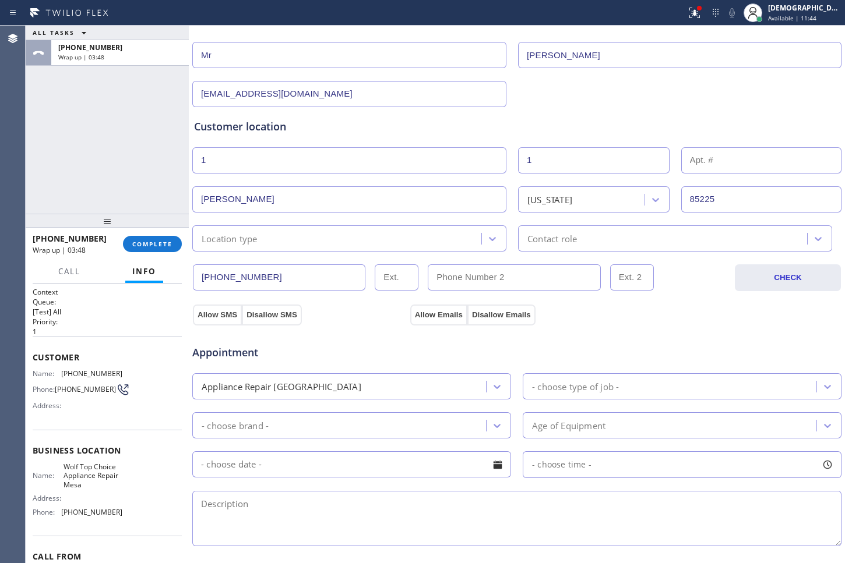
scroll to position [146, 0]
type input "1"
click at [479, 507] on textarea at bounding box center [516, 516] width 649 height 55
paste textarea "Chandler, AZ 85225"
type textarea "Chandler, AZ 85225"
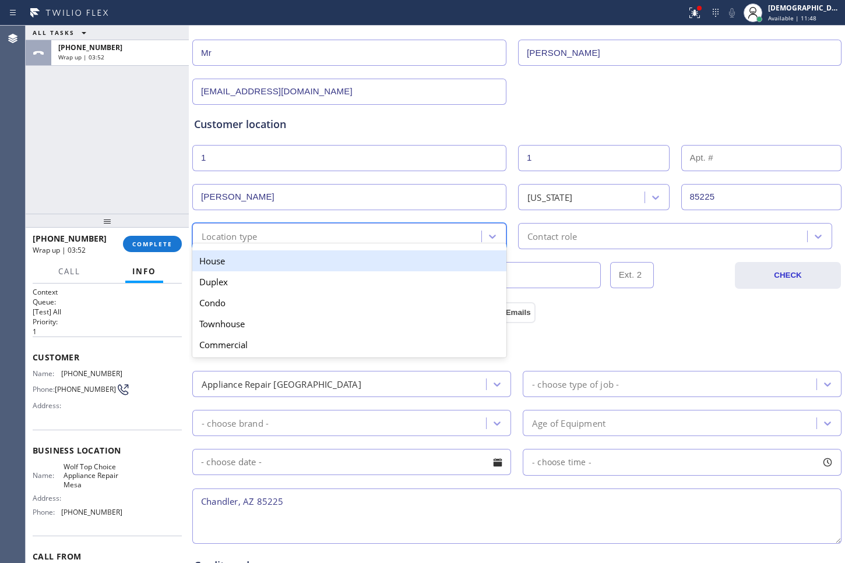
click at [365, 233] on div "Location type" at bounding box center [338, 236] width 285 height 20
click at [354, 257] on div "House" at bounding box center [349, 260] width 314 height 21
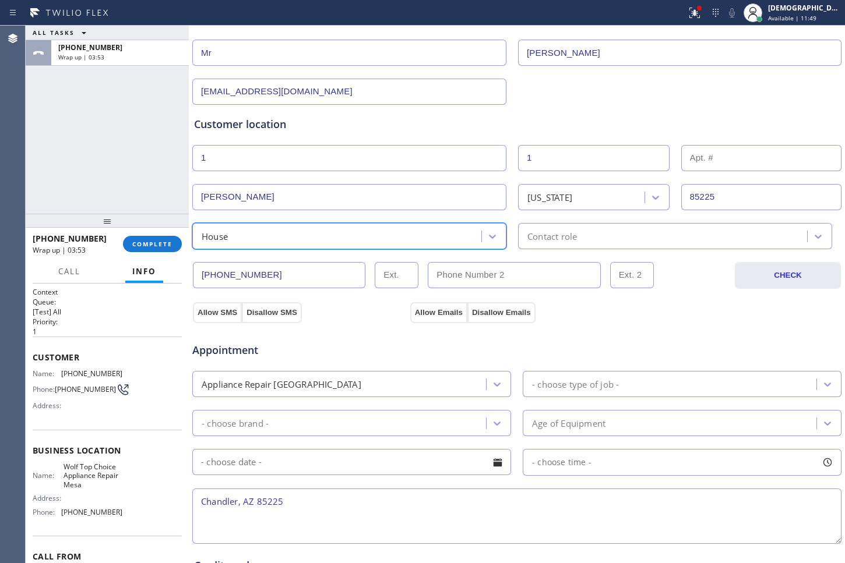
click at [553, 232] on div "Contact role" at bounding box center [552, 236] width 50 height 13
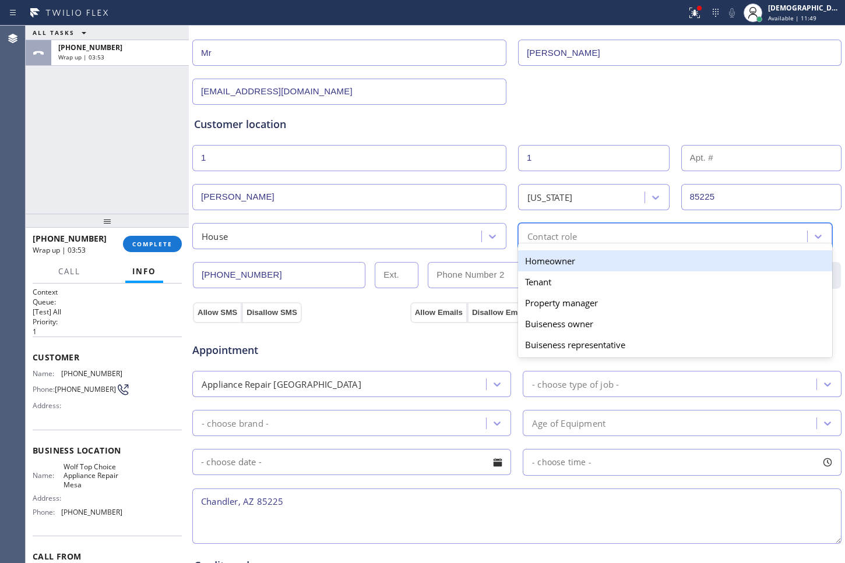
click at [544, 257] on div "Homeowner" at bounding box center [675, 260] width 314 height 21
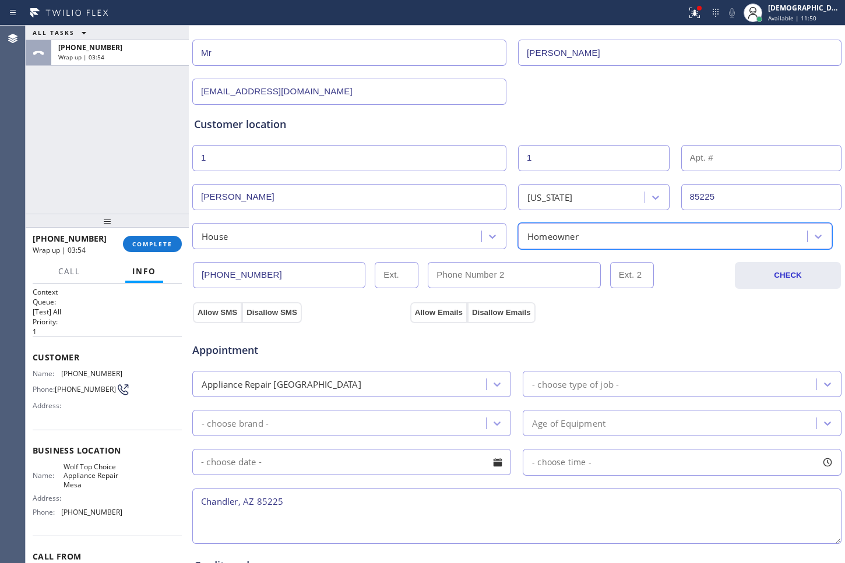
drag, startPoint x: 225, startPoint y: 309, endPoint x: 287, endPoint y: 319, distance: 62.5
click at [224, 309] on button "Allow SMS" at bounding box center [217, 312] width 49 height 21
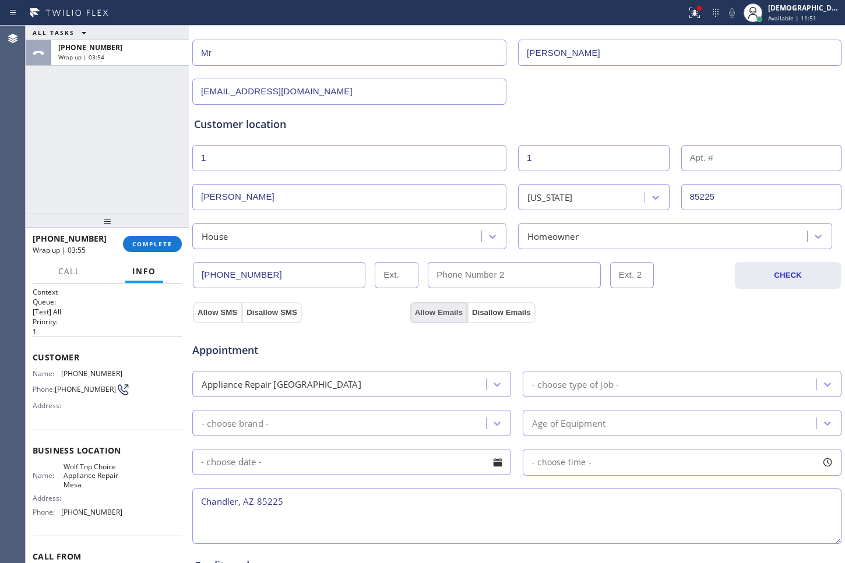
click at [439, 308] on button "Allow Emails" at bounding box center [438, 312] width 57 height 21
click at [432, 383] on div "Appliance Repair [GEOGRAPHIC_DATA]" at bounding box center [341, 384] width 290 height 20
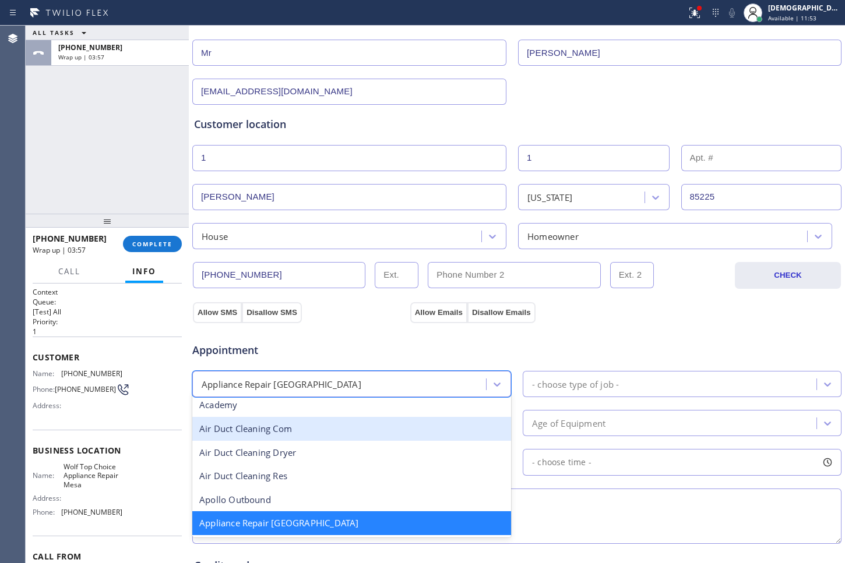
scroll to position [75, 0]
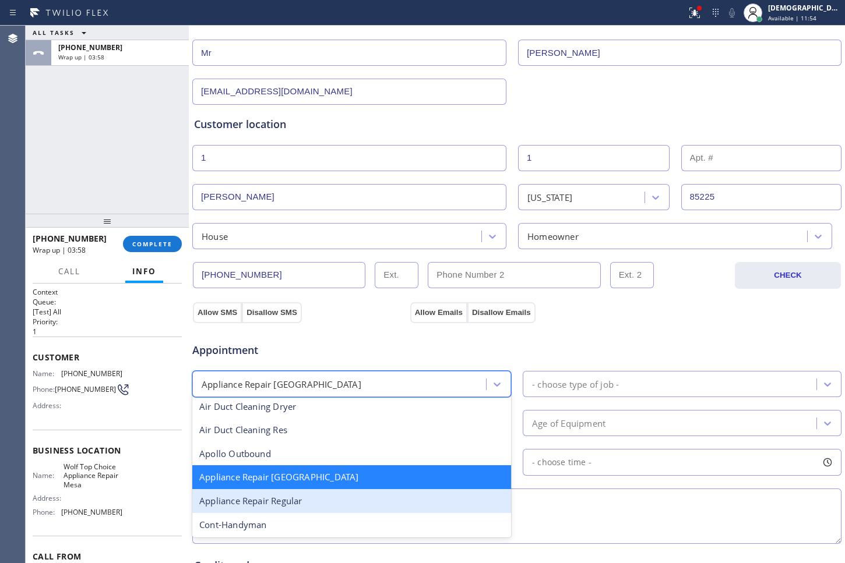
click at [360, 499] on div "Appliance Repair Regular" at bounding box center [351, 501] width 319 height 24
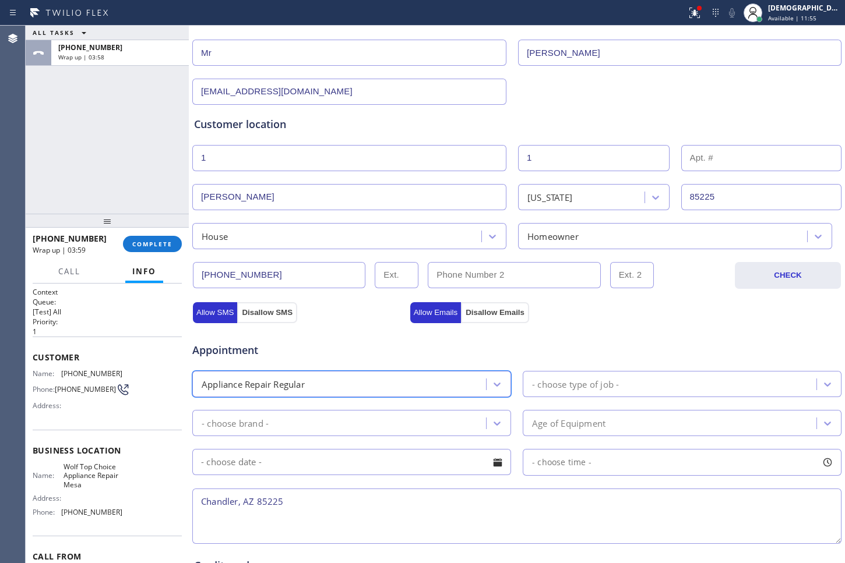
click at [553, 380] on div "- choose type of job -" at bounding box center [575, 383] width 87 height 13
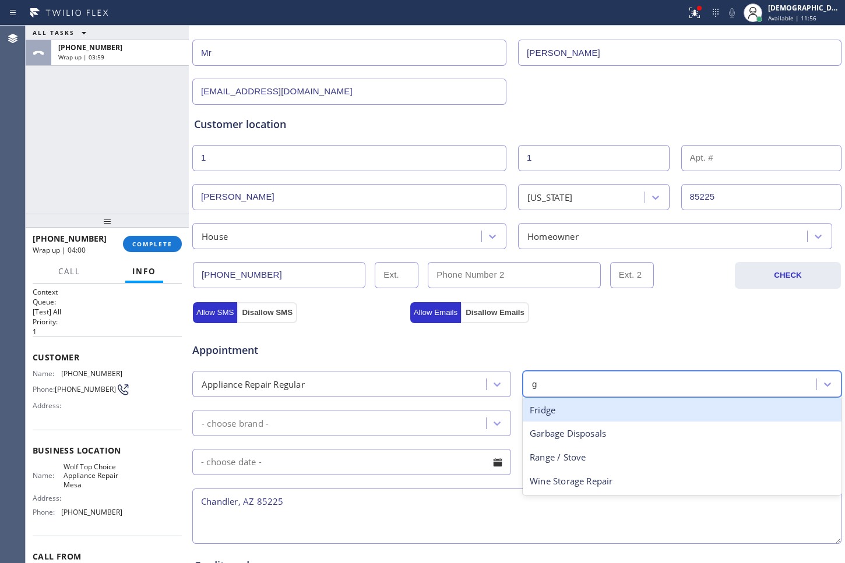
type input "ge"
click at [552, 411] on div "Fridge" at bounding box center [682, 410] width 319 height 24
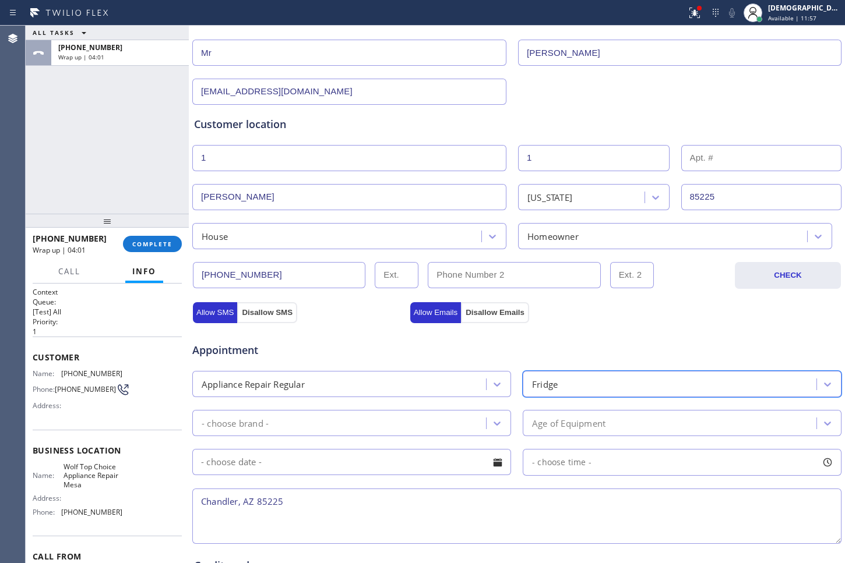
click at [569, 377] on div "Fridge" at bounding box center [671, 384] width 290 height 20
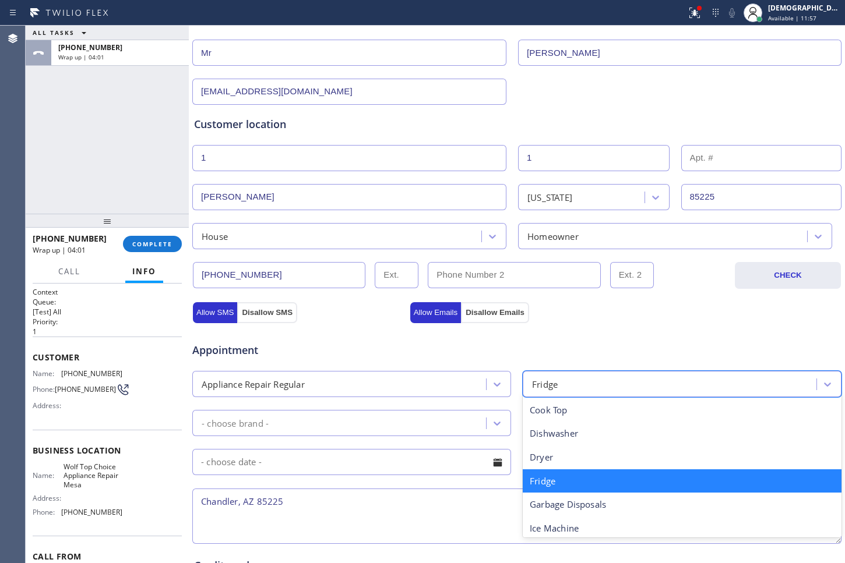
click at [569, 377] on div "Fridge" at bounding box center [671, 384] width 290 height 20
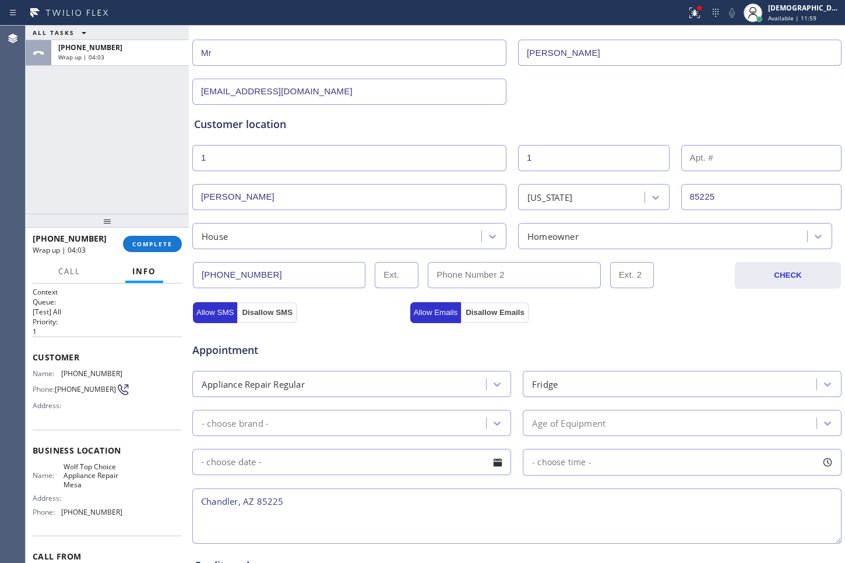
click at [588, 379] on div "Fridge" at bounding box center [671, 384] width 290 height 20
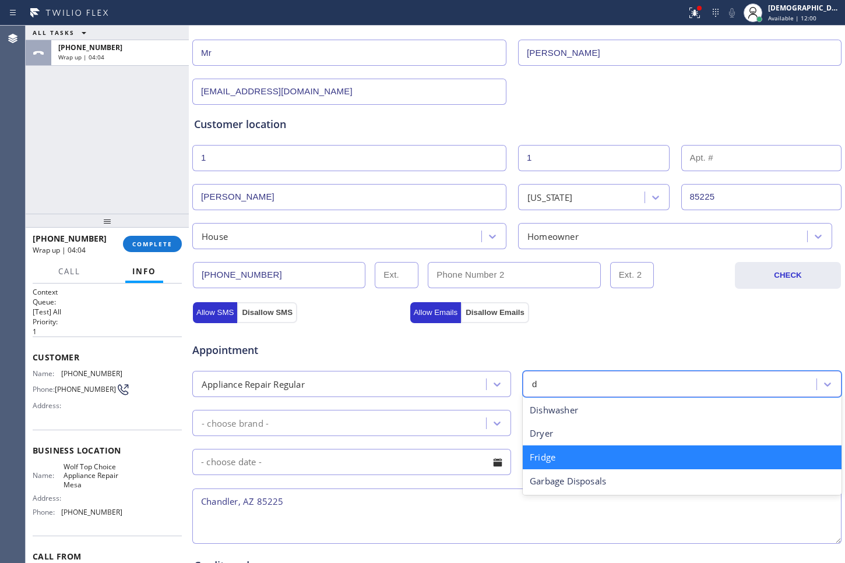
type input "dr"
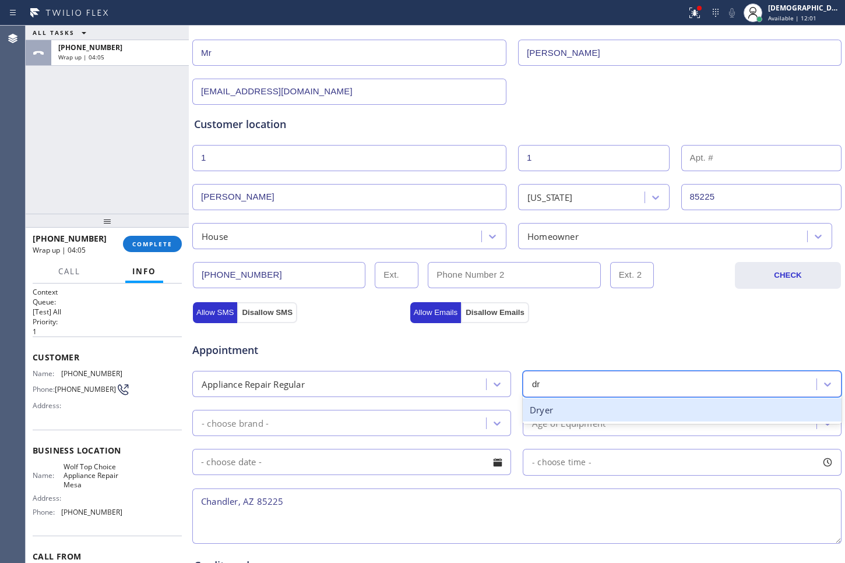
click at [577, 410] on div "Dryer" at bounding box center [682, 410] width 319 height 24
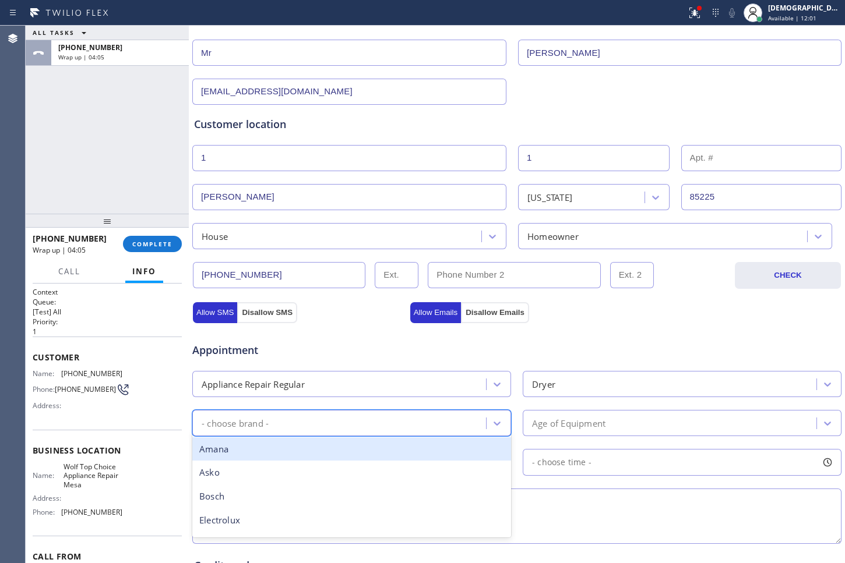
click at [315, 421] on div "- choose brand -" at bounding box center [341, 423] width 290 height 20
type input "ge"
click at [299, 454] on div "GE" at bounding box center [351, 449] width 319 height 24
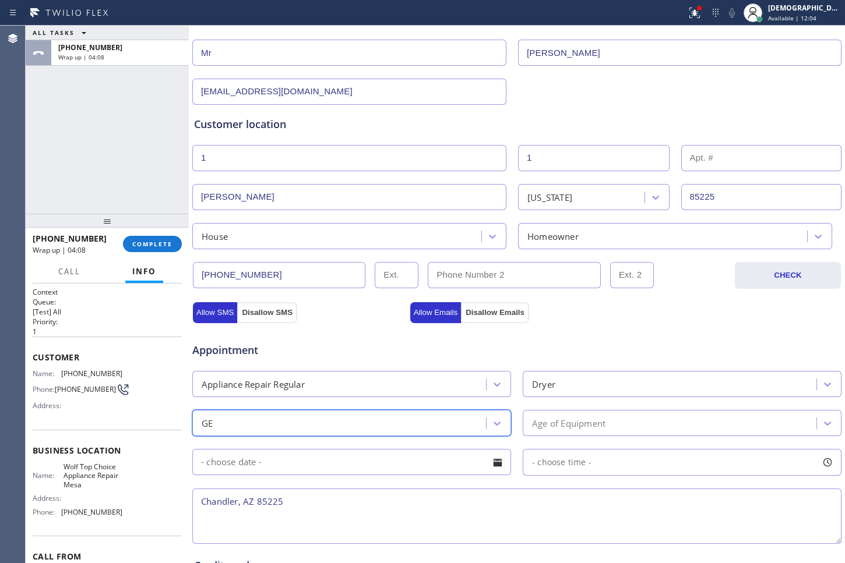
click at [606, 410] on div "Age of Equipment" at bounding box center [682, 423] width 319 height 26
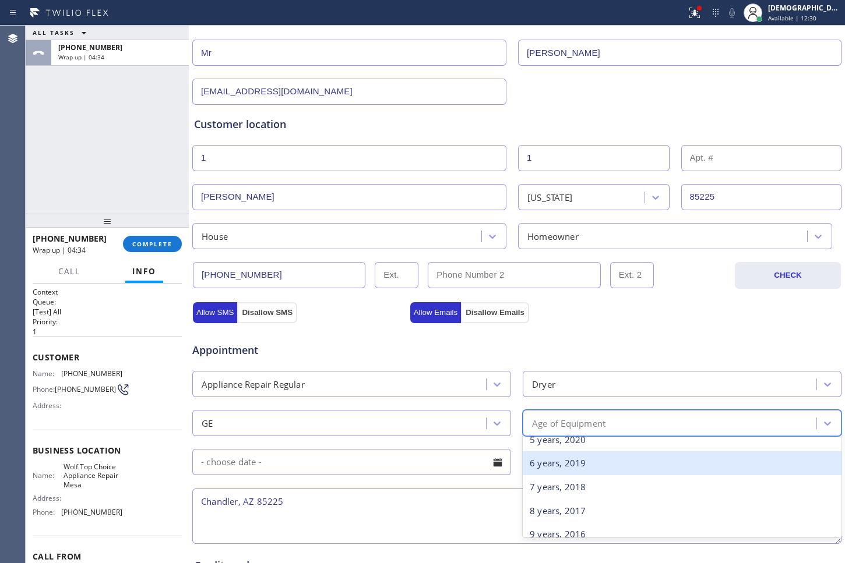
scroll to position [146, 0]
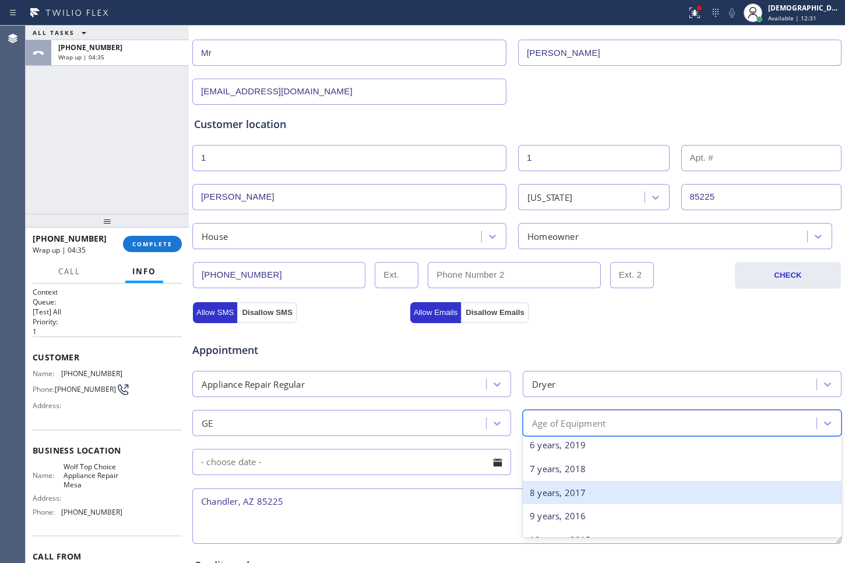
click at [571, 498] on div "8 years, 2017" at bounding box center [682, 493] width 319 height 24
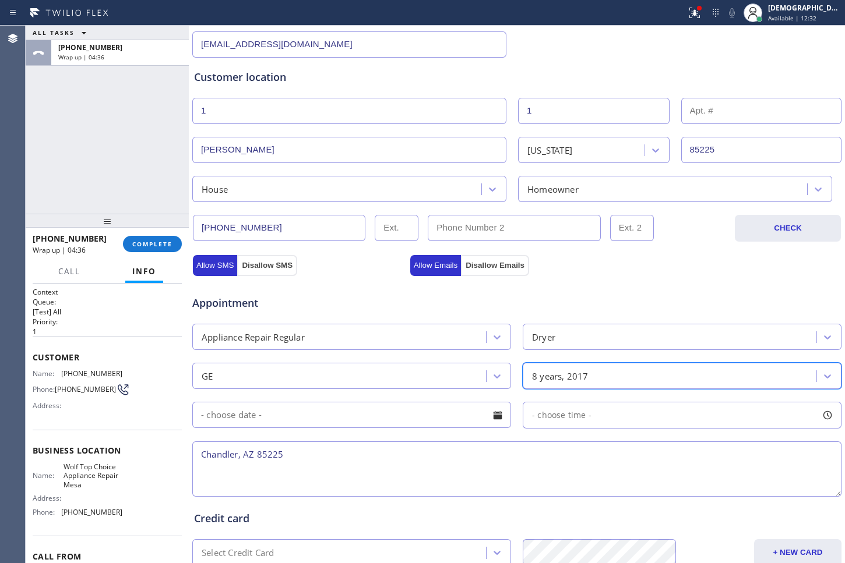
scroll to position [291, 0]
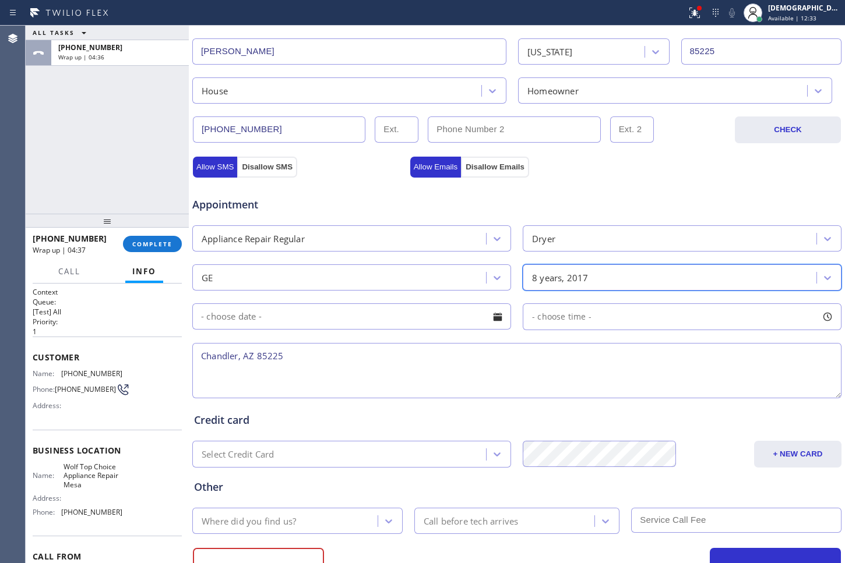
click at [282, 320] on input "text" at bounding box center [351, 317] width 319 height 26
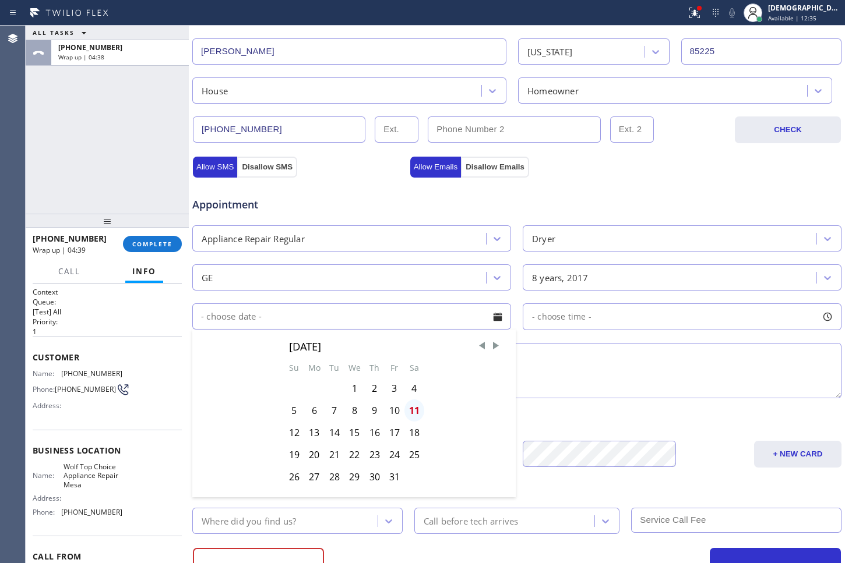
click at [417, 411] on div "11" at bounding box center [414, 411] width 20 height 22
type input "[DATE]"
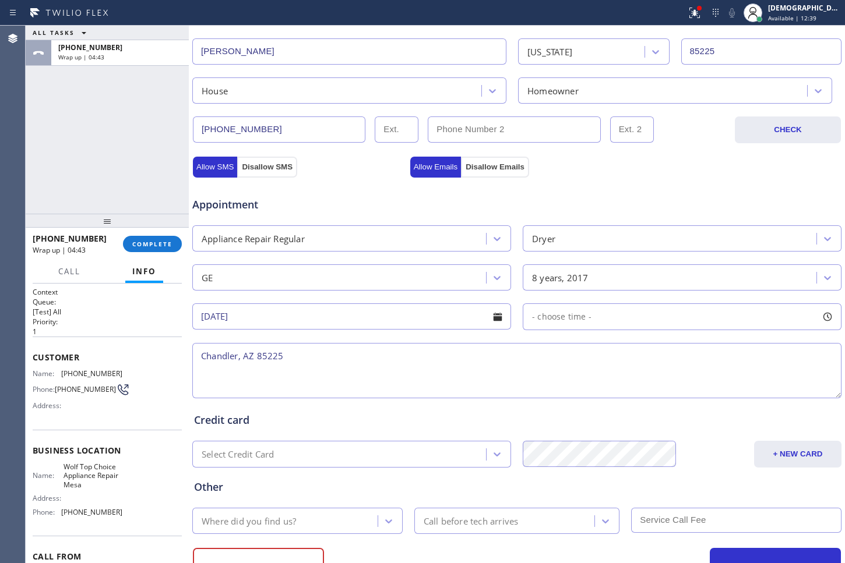
click at [203, 360] on textarea "Chandler, AZ 85225" at bounding box center [516, 370] width 649 height 55
paste textarea "GE / Dryer / not heating / SBS / 2 years"
drag, startPoint x: 102, startPoint y: 492, endPoint x: 65, endPoint y: 473, distance: 41.2
click at [65, 473] on span "Wolf Top Choice Appliance Repair Mesa" at bounding box center [92, 476] width 58 height 27
click at [104, 486] on span "Wolf Top Choice Appliance Repair Mesa" at bounding box center [92, 476] width 58 height 27
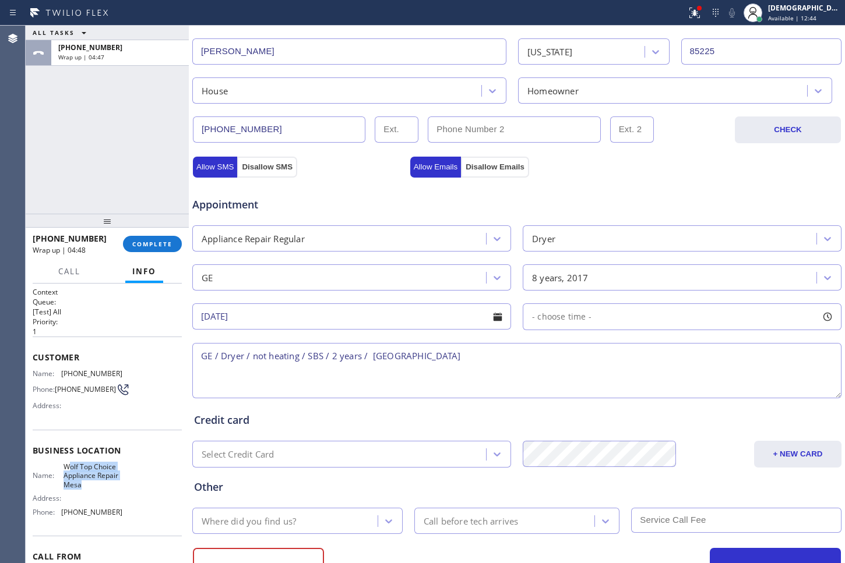
click at [109, 489] on span "Wolf Top Choice Appliance Repair Mesa" at bounding box center [92, 476] width 58 height 27
drag, startPoint x: 109, startPoint y: 491, endPoint x: 56, endPoint y: 476, distance: 55.1
click at [56, 476] on div "Name: Wolf Top Choice Appliance Repair [GEOGRAPHIC_DATA]" at bounding box center [78, 476] width 90 height 27
click at [527, 365] on textarea "GE / Dryer / not heating / SBS / 2 years / [GEOGRAPHIC_DATA]" at bounding box center [516, 370] width 649 height 55
paste textarea "Wolf Top Choice Appliance Repair Mesa"
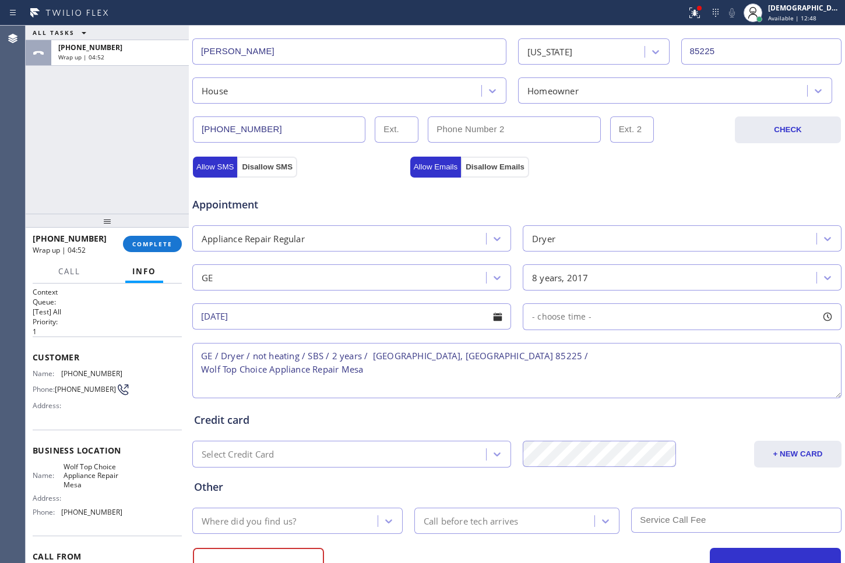
click at [492, 373] on textarea "GE / Dryer / not heating / SBS / 2 years / [GEOGRAPHIC_DATA], [GEOGRAPHIC_DATA]…" at bounding box center [516, 370] width 649 height 55
type textarea "GE / Dryer / not heating / SBS / 2 years / [GEOGRAPHIC_DATA], [GEOGRAPHIC_DATA]…"
click at [316, 519] on div "Where did you find us?" at bounding box center [287, 521] width 182 height 20
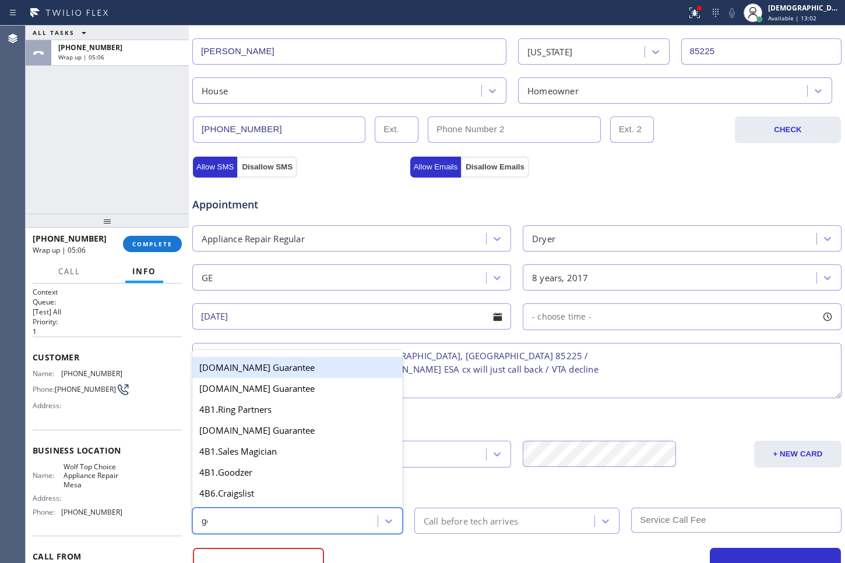
type input "goo"
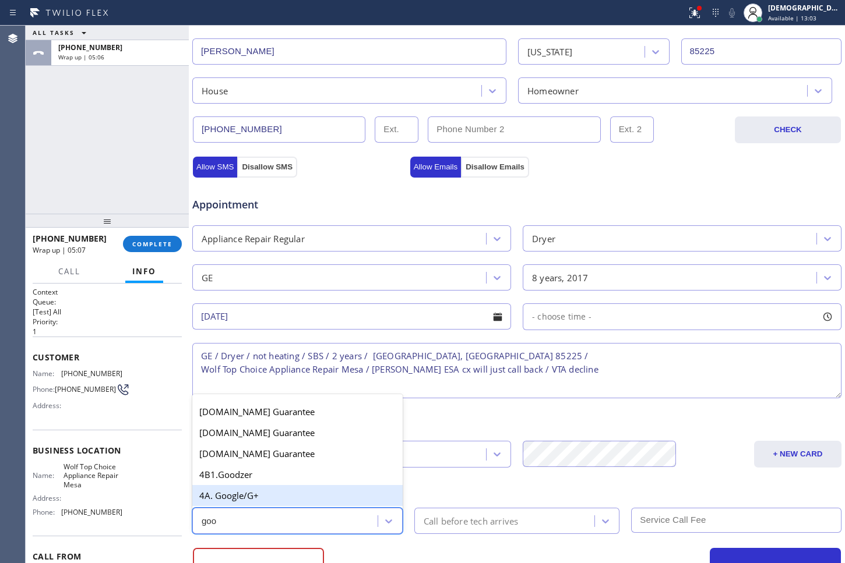
click at [288, 497] on div "4A. Google/G+" at bounding box center [297, 495] width 210 height 21
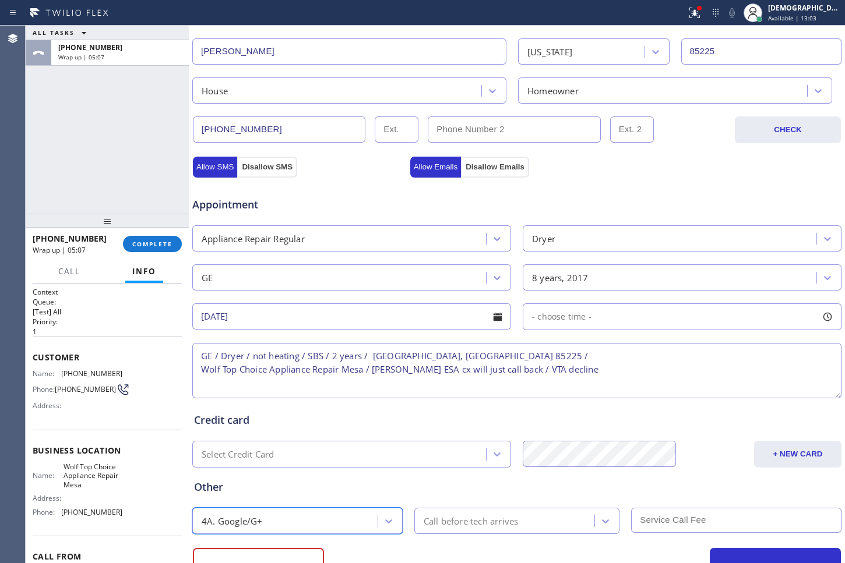
click at [432, 523] on div "Call before tech arrives" at bounding box center [471, 520] width 95 height 13
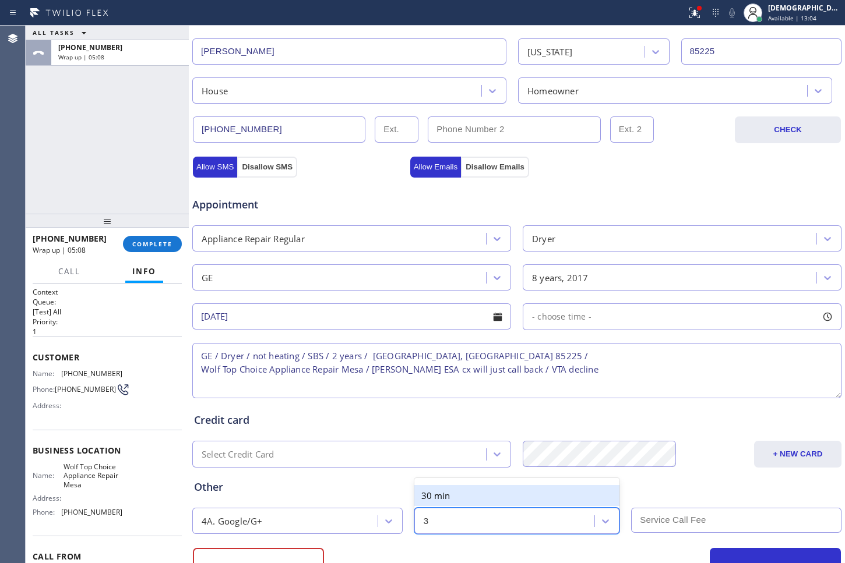
type input "30"
click at [517, 495] on div "30 min" at bounding box center [517, 495] width 206 height 21
click at [477, 362] on textarea "GE / Dryer / not heating / SBS / 2 years / [GEOGRAPHIC_DATA], [GEOGRAPHIC_DATA]…" at bounding box center [516, 370] width 649 height 55
click at [564, 382] on textarea "GE / Dryer / not heating / SBS / 2 years / [GEOGRAPHIC_DATA], [GEOGRAPHIC_DATA]…" at bounding box center [516, 370] width 649 height 55
click at [562, 379] on textarea "GE / Dryer / not heating / SBS / 2 years / [GEOGRAPHIC_DATA], [GEOGRAPHIC_DATA]…" at bounding box center [516, 370] width 649 height 55
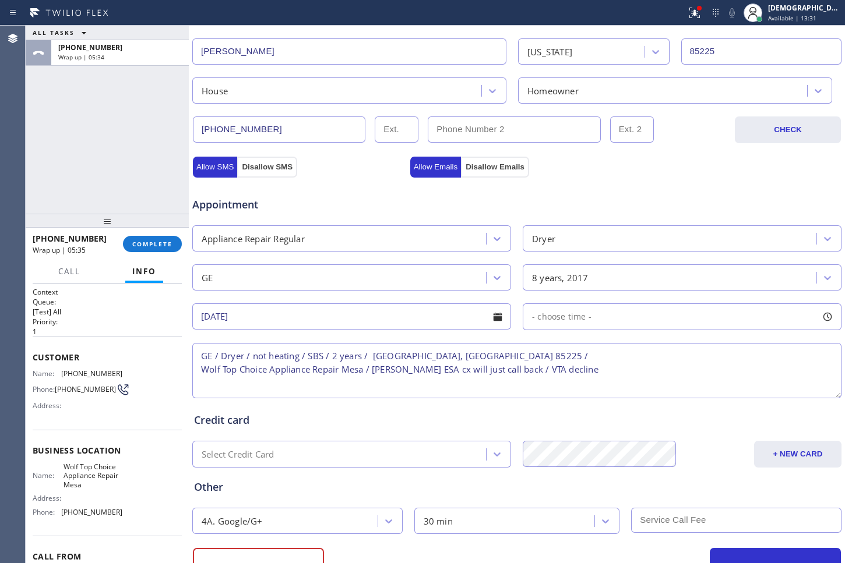
click at [562, 379] on textarea "GE / Dryer / not heating / SBS / 2 years / [GEOGRAPHIC_DATA], [GEOGRAPHIC_DATA]…" at bounding box center [516, 370] width 649 height 55
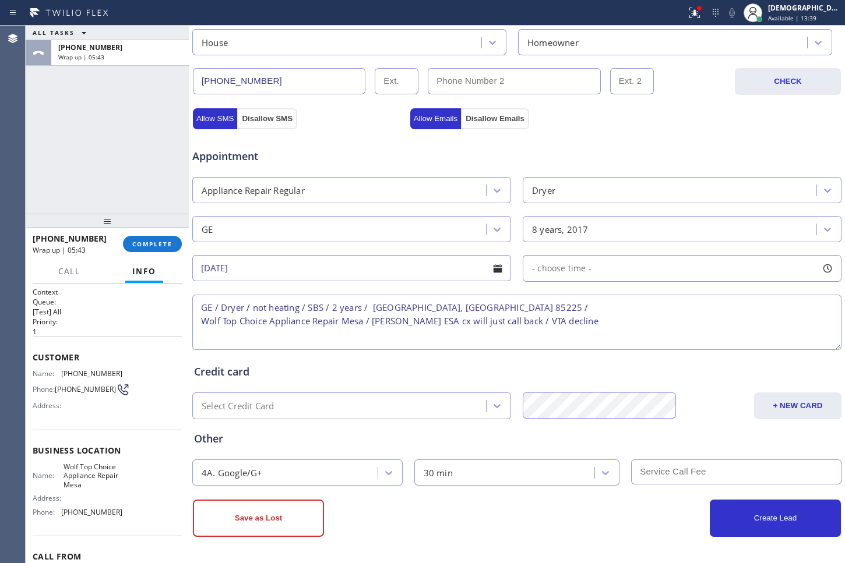
click at [637, 364] on div "Credit card" at bounding box center [516, 372] width 645 height 16
click at [301, 525] on button "Save as Lost" at bounding box center [258, 518] width 131 height 37
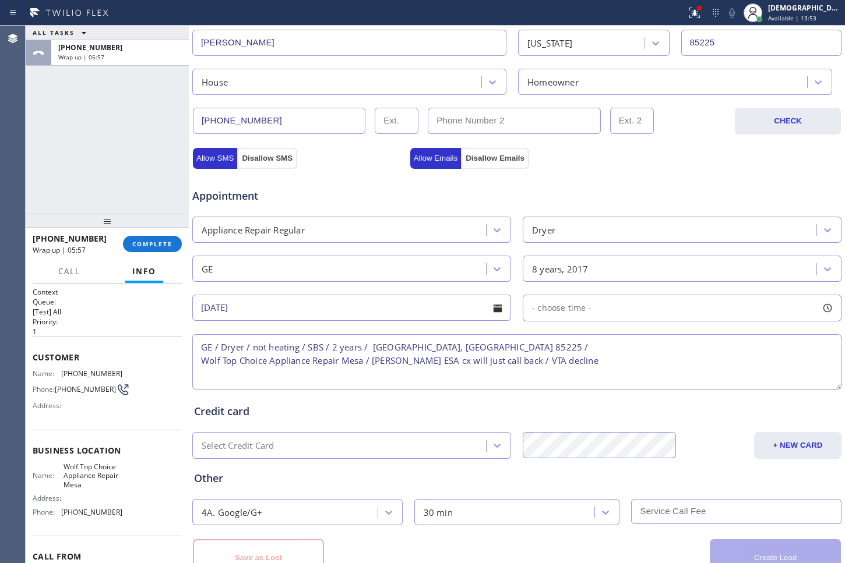
scroll to position [379, 0]
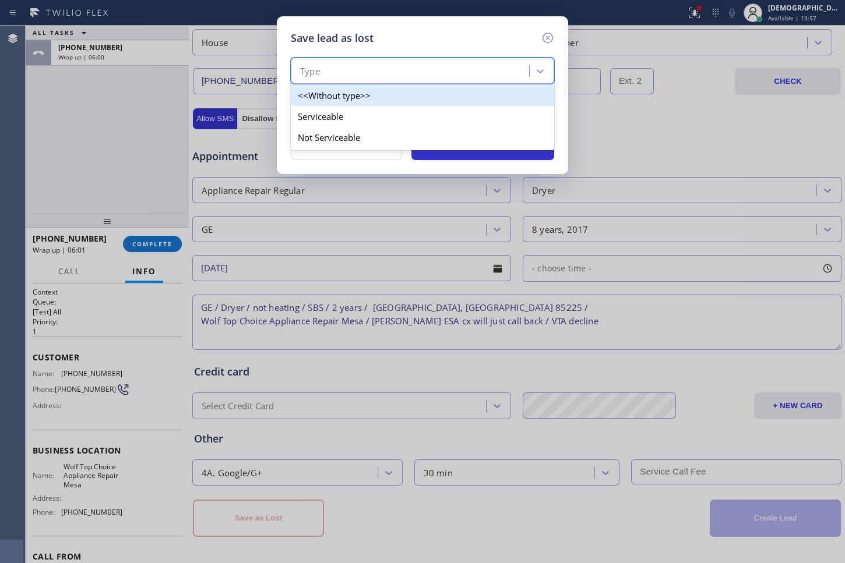
click at [421, 70] on div "Type" at bounding box center [411, 71] width 235 height 20
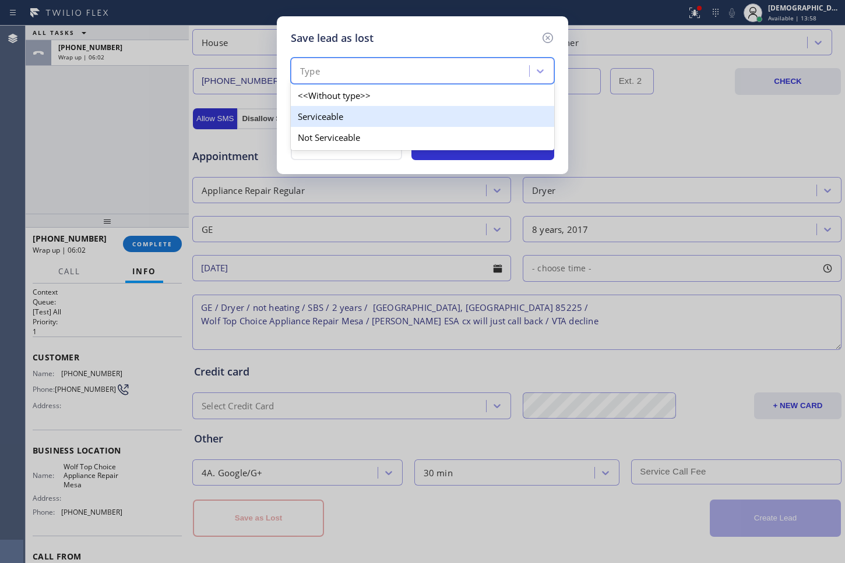
click at [366, 123] on div "Serviceable" at bounding box center [422, 116] width 263 height 21
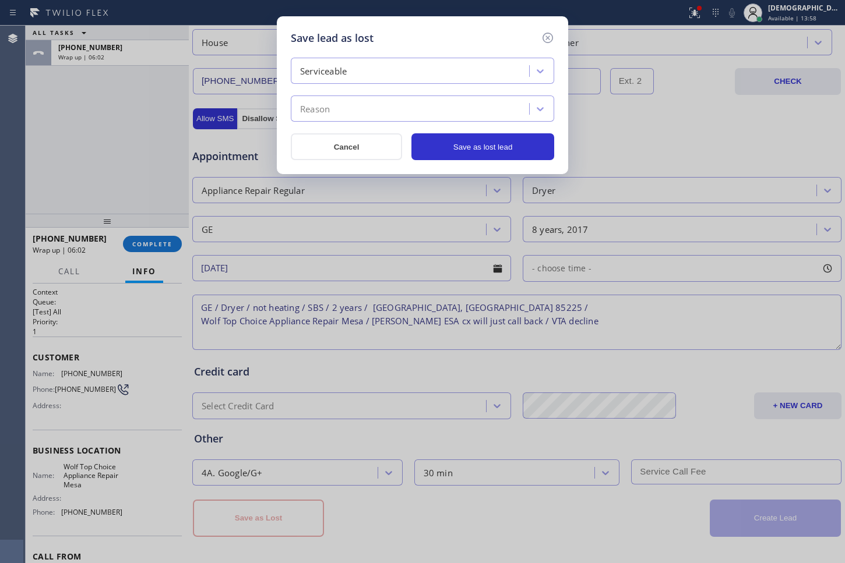
click at [367, 99] on div "Reason" at bounding box center [411, 109] width 235 height 20
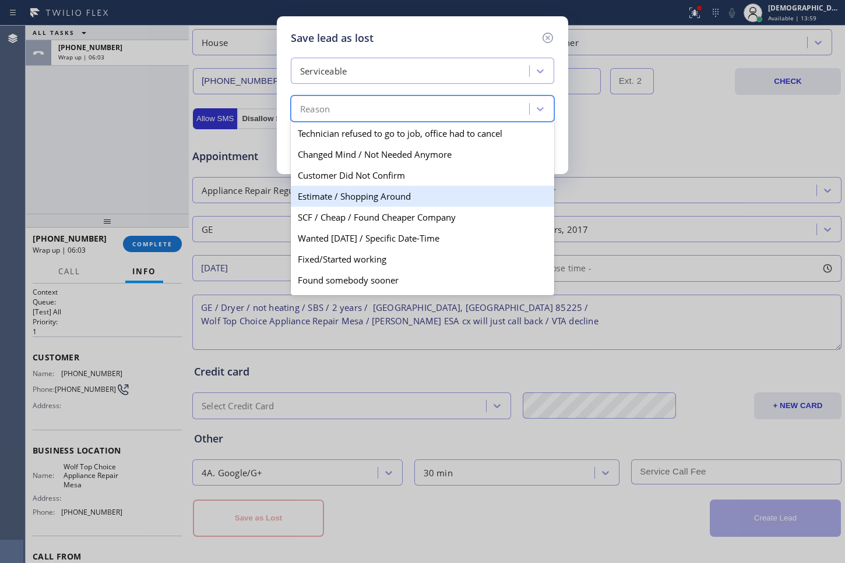
click at [368, 195] on div "Estimate / Shopping Around" at bounding box center [422, 196] width 263 height 21
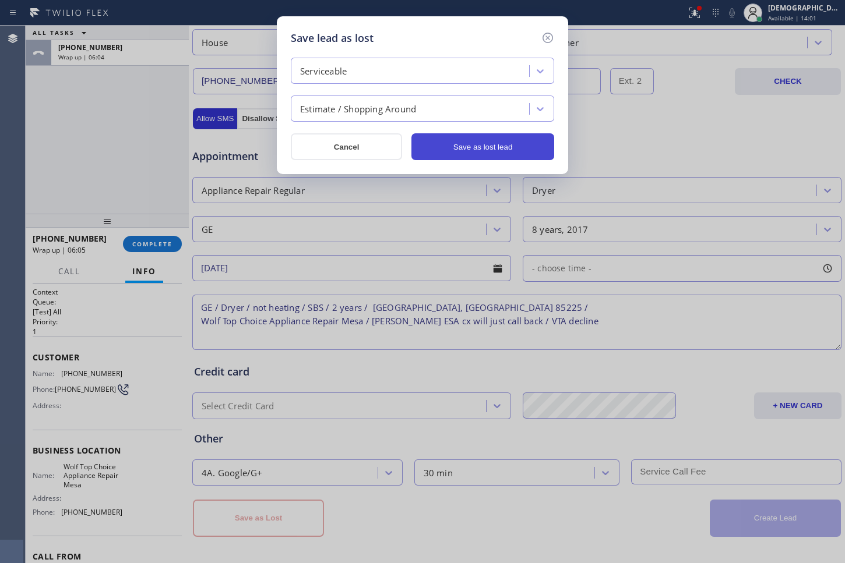
click at [443, 149] on button "Save as lost lead" at bounding box center [482, 146] width 143 height 27
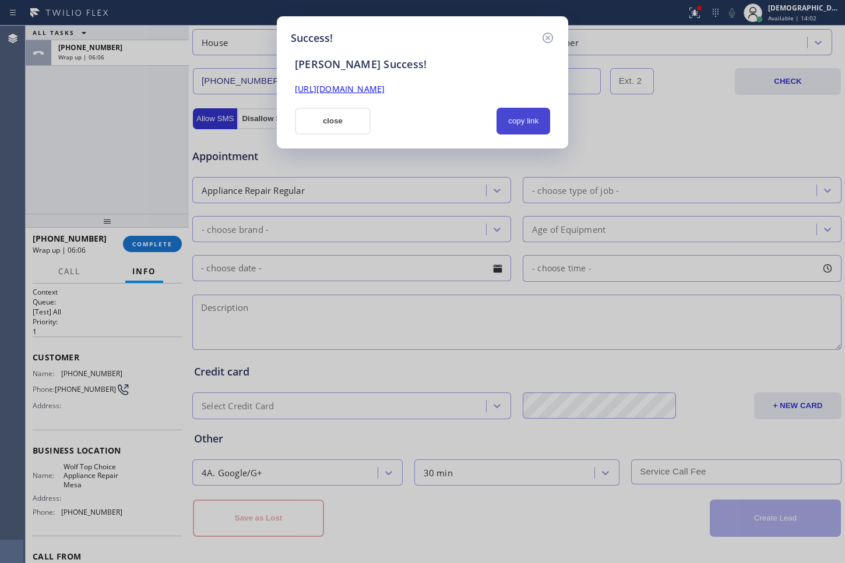
click at [515, 121] on button "copy link" at bounding box center [523, 121] width 54 height 27
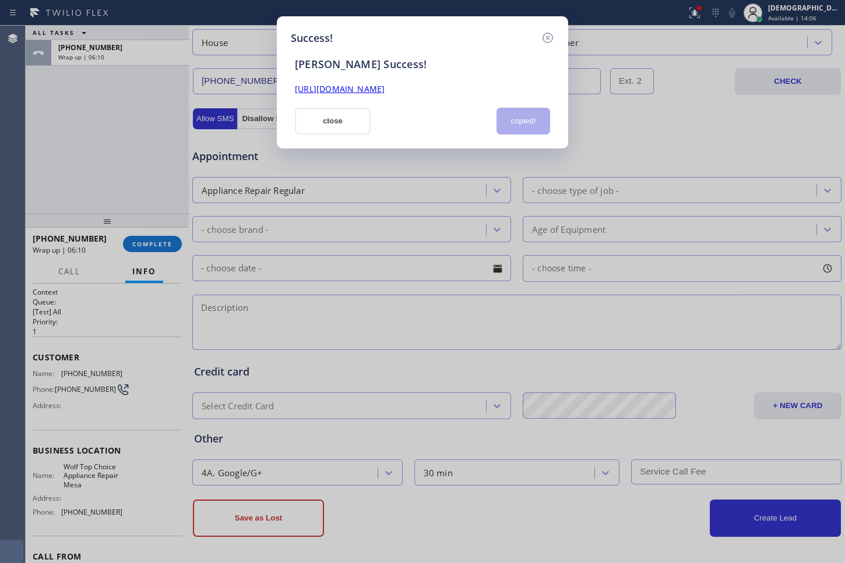
click at [345, 125] on button "close" at bounding box center [333, 121] width 76 height 27
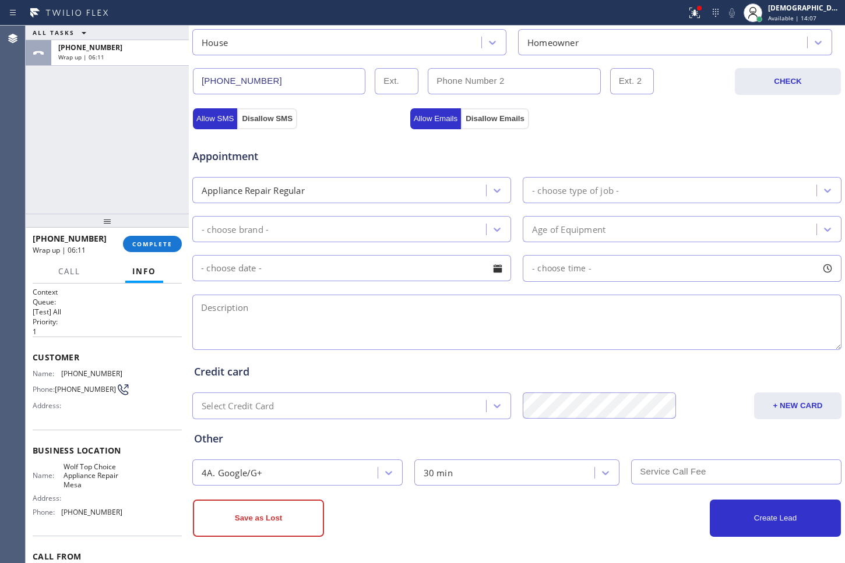
click at [137, 252] on div "[PHONE_NUMBER] Wrap up | 06:11 COMPLETE" at bounding box center [107, 244] width 149 height 30
click at [139, 243] on span "COMPLETE" at bounding box center [152, 244] width 40 height 8
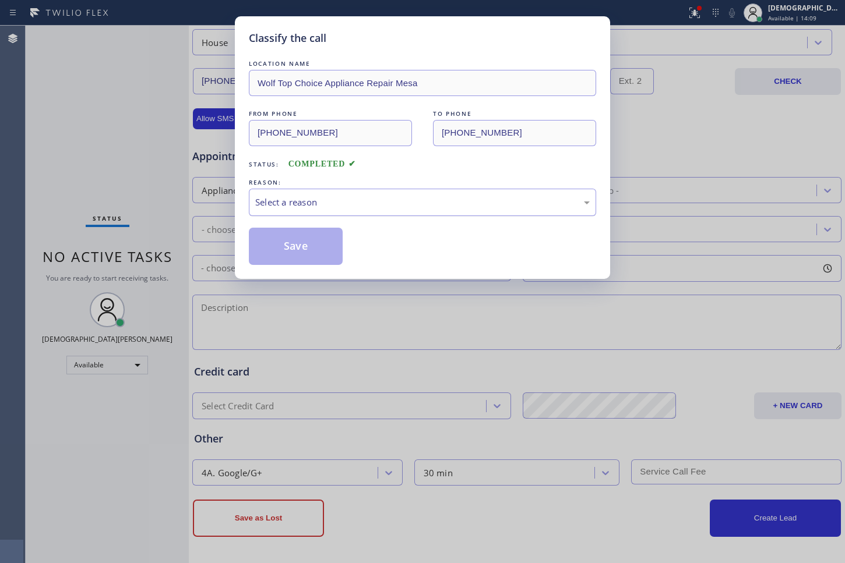
click at [345, 200] on div "Select a reason" at bounding box center [422, 202] width 334 height 13
click at [317, 252] on button "Save" at bounding box center [296, 246] width 94 height 37
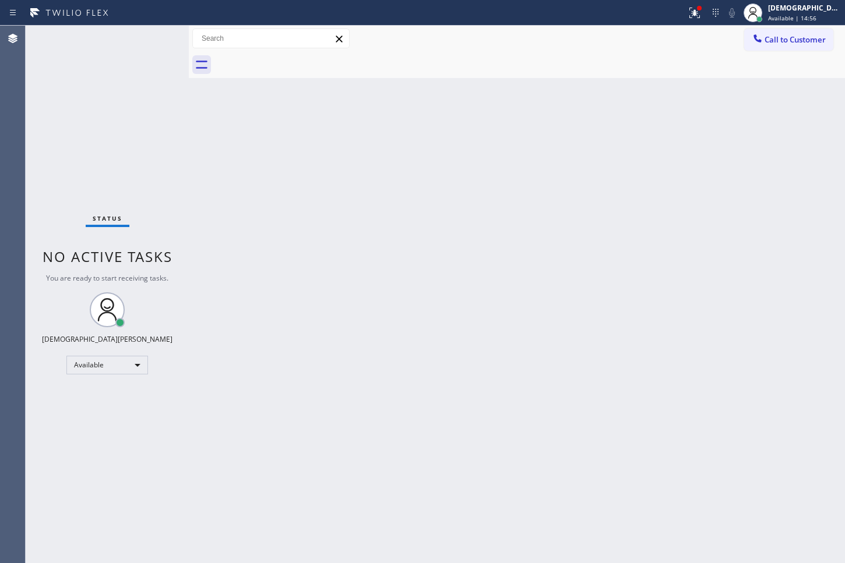
click at [48, 152] on div "Status No active tasks You are ready to start receiving tasks. Christian Cinco …" at bounding box center [107, 295] width 163 height 538
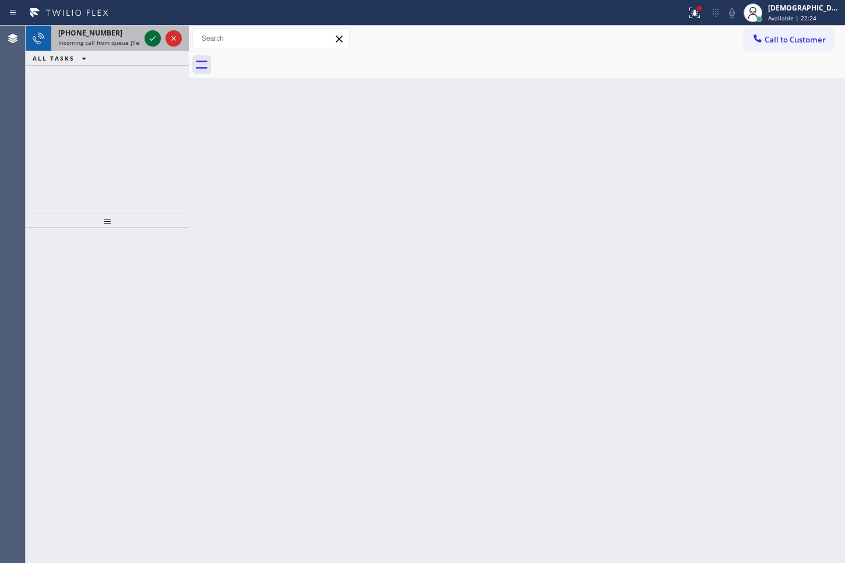
click at [154, 42] on icon at bounding box center [153, 38] width 14 height 14
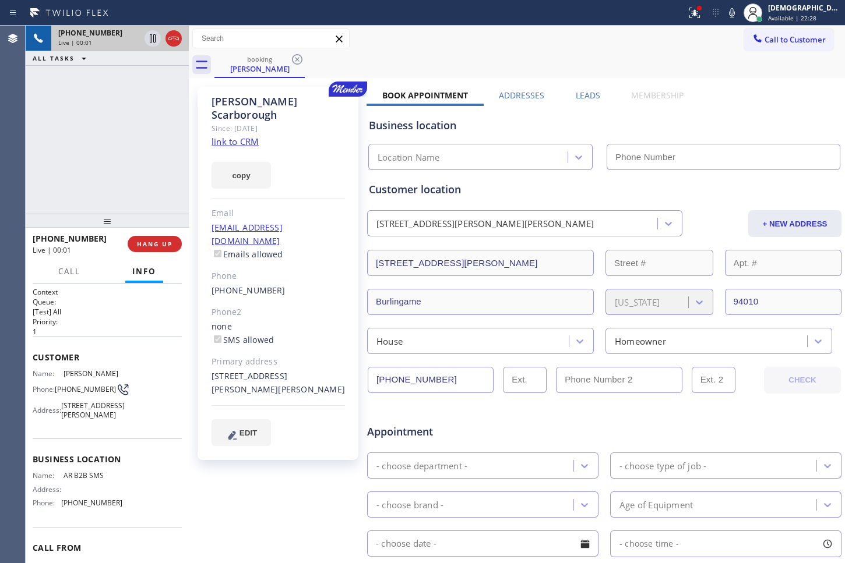
type input "[PHONE_NUMBER]"
click at [248, 136] on link "link to CRM" at bounding box center [234, 142] width 47 height 12
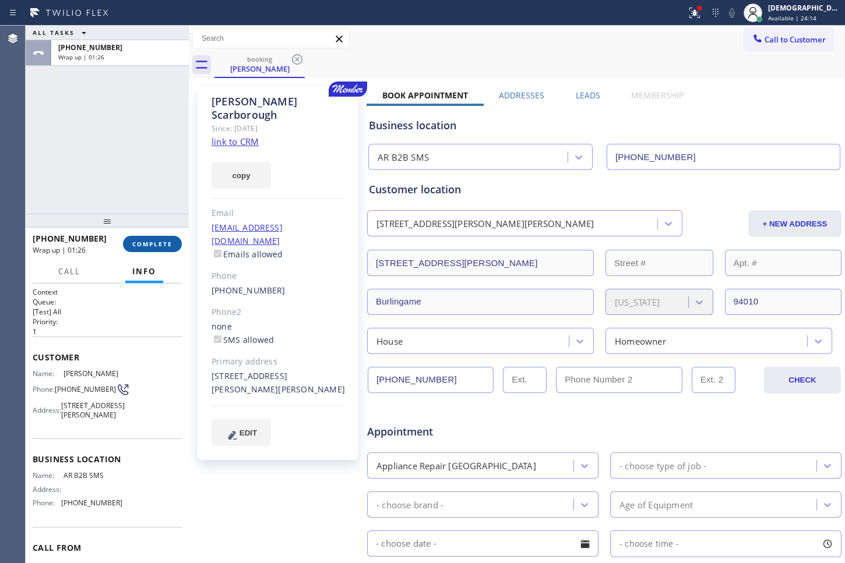
click at [146, 251] on button "COMPLETE" at bounding box center [152, 244] width 59 height 16
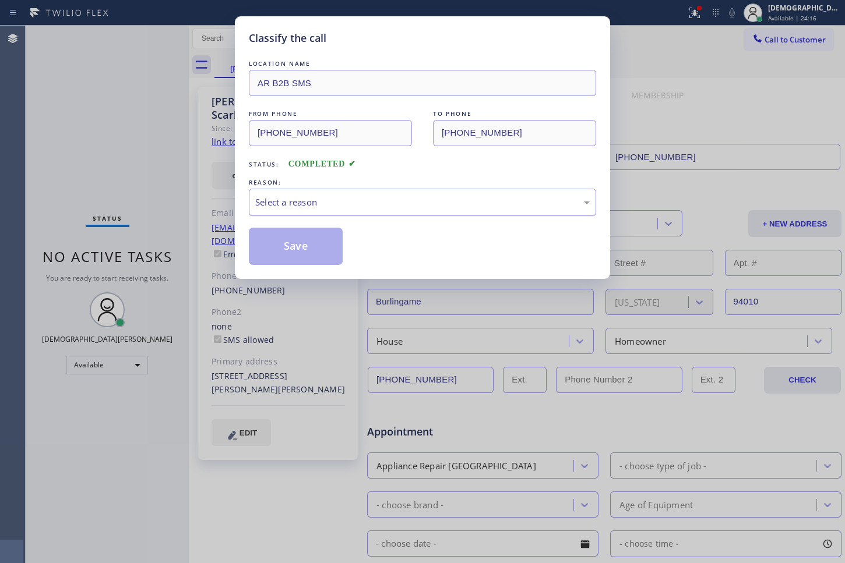
click at [338, 192] on div "Select a reason" at bounding box center [422, 202] width 347 height 27
click at [301, 231] on button "Save" at bounding box center [296, 246] width 94 height 37
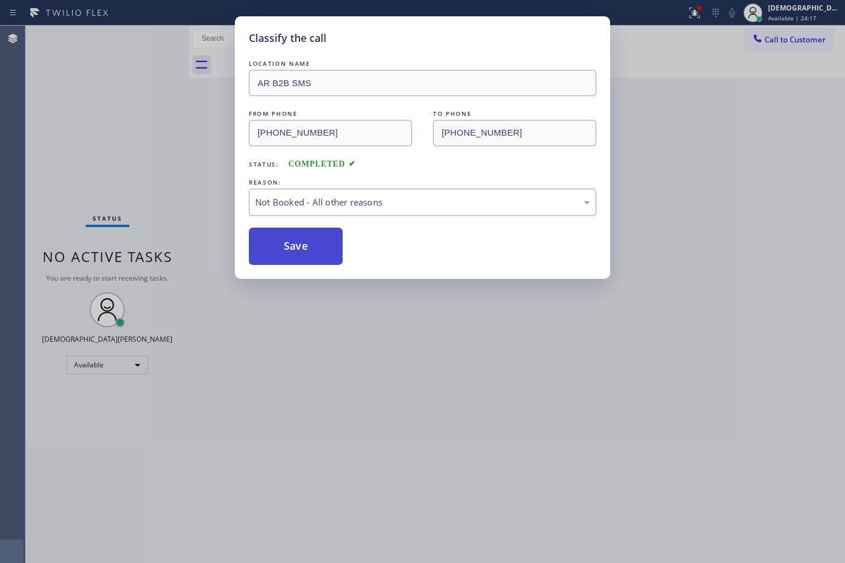
click at [306, 246] on button "Save" at bounding box center [296, 246] width 94 height 37
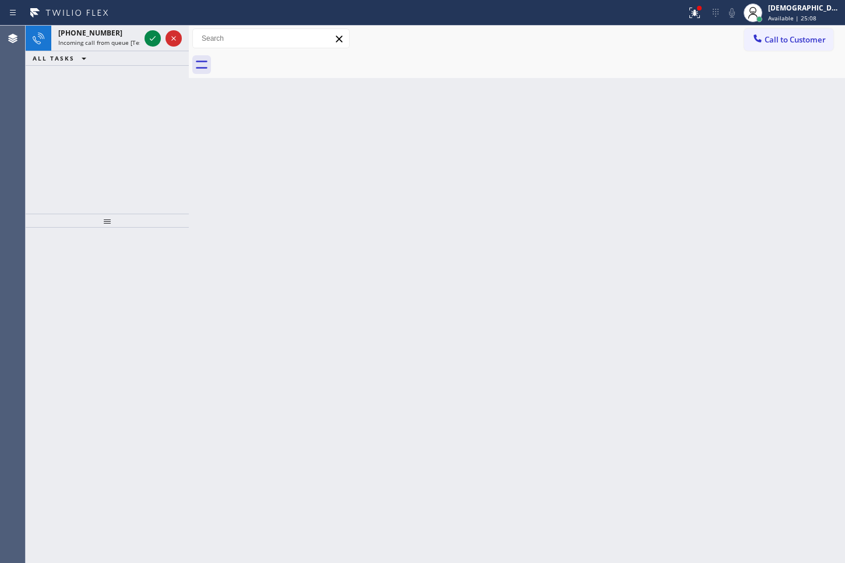
drag, startPoint x: 47, startPoint y: 93, endPoint x: 52, endPoint y: 90, distance: 6.5
click at [47, 93] on div "[PHONE_NUMBER] Incoming call from queue [Test] All ALL TASKS ALL TASKS ACTIVE T…" at bounding box center [107, 120] width 163 height 188
click at [153, 38] on icon at bounding box center [153, 38] width 6 height 5
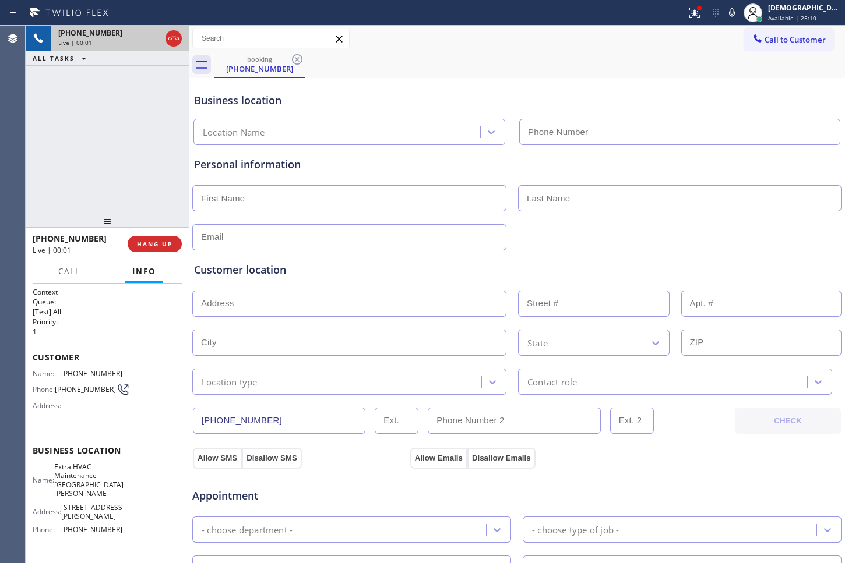
type input "[PHONE_NUMBER]"
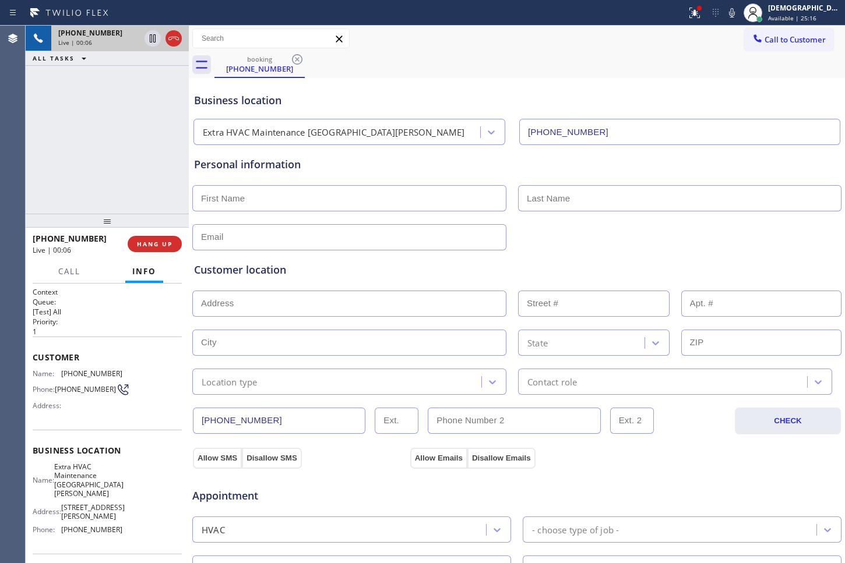
scroll to position [68, 0]
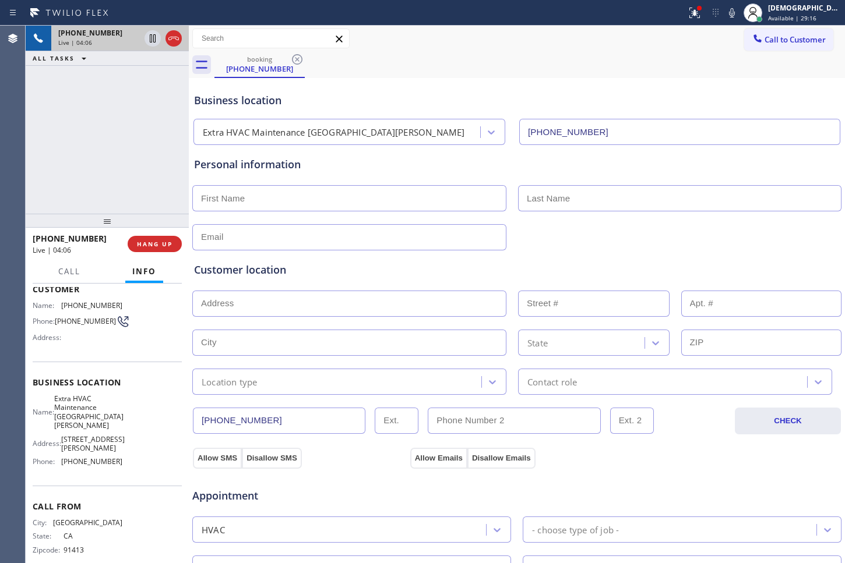
drag, startPoint x: 152, startPoint y: 121, endPoint x: 152, endPoint y: 75, distance: 46.6
click at [152, 117] on div "[PHONE_NUMBER] Live | 04:06 ALL TASKS ALL TASKS ACTIVE TASKS TASKS IN WRAP UP" at bounding box center [107, 120] width 163 height 188
click at [149, 42] on icon at bounding box center [153, 38] width 14 height 14
click at [51, 106] on div "[PHONE_NUMBER] Live | 05:05 ALL TASKS ALL TASKS ACTIVE TASKS TASKS IN WRAP UP" at bounding box center [107, 120] width 163 height 188
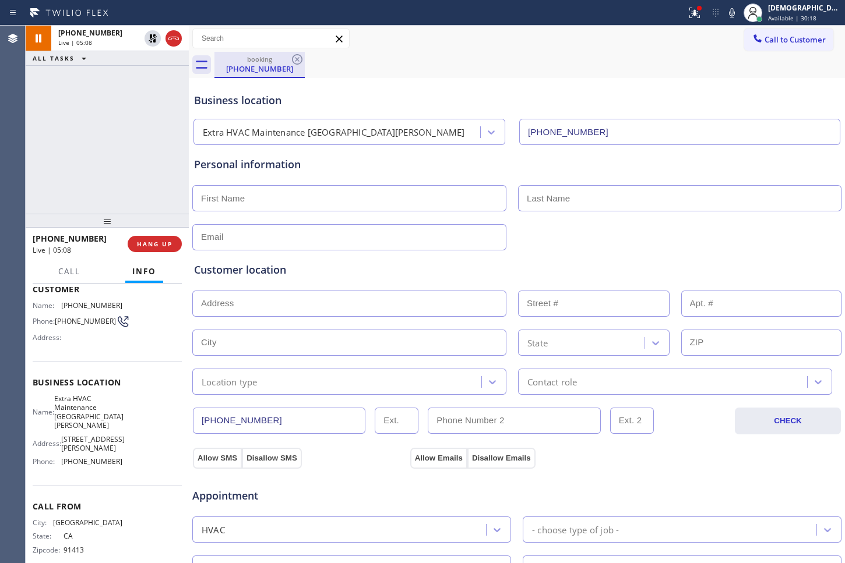
drag, startPoint x: 151, startPoint y: 37, endPoint x: 257, endPoint y: 52, distance: 107.7
click at [151, 37] on icon at bounding box center [153, 38] width 8 height 8
click at [55, 129] on div "[PHONE_NUMBER] Live | 05:11 ALL TASKS ALL TASKS ACTIVE TASKS TASKS IN WRAP UP" at bounding box center [107, 120] width 163 height 188
click at [141, 84] on div "[PHONE_NUMBER] Live | 07:27 ALL TASKS ALL TASKS ACTIVE TASKS TASKS IN WRAP UP" at bounding box center [107, 120] width 163 height 188
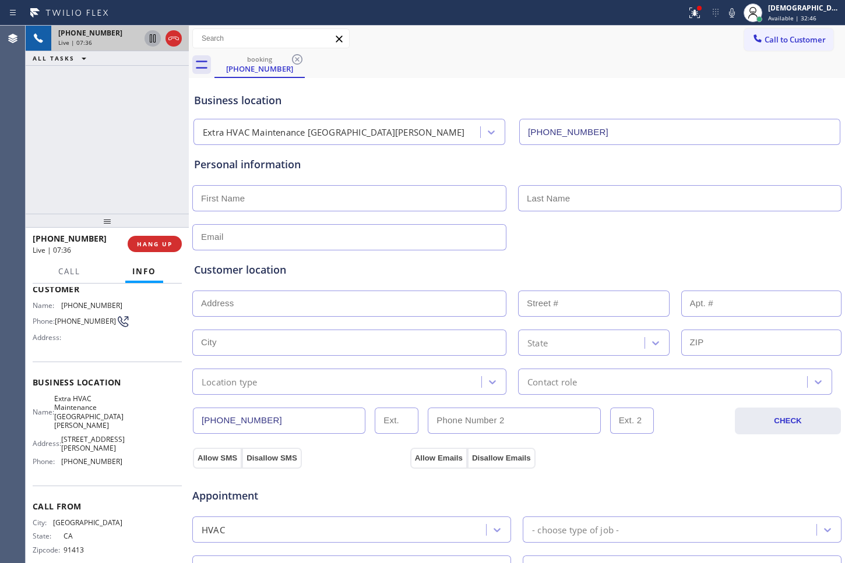
click at [153, 36] on icon at bounding box center [153, 38] width 6 height 8
click at [22, 109] on div "Agent Desktop" at bounding box center [12, 295] width 25 height 538
click at [146, 40] on icon at bounding box center [153, 38] width 14 height 14
drag, startPoint x: 280, startPoint y: 418, endPoint x: 189, endPoint y: 417, distance: 90.9
click at [189, 417] on div "[PHONE_NUMBER] Live | 09:51 ALL TASKS ALL TASKS ACTIVE TASKS TASKS IN WRAP UP […" at bounding box center [435, 295] width 819 height 538
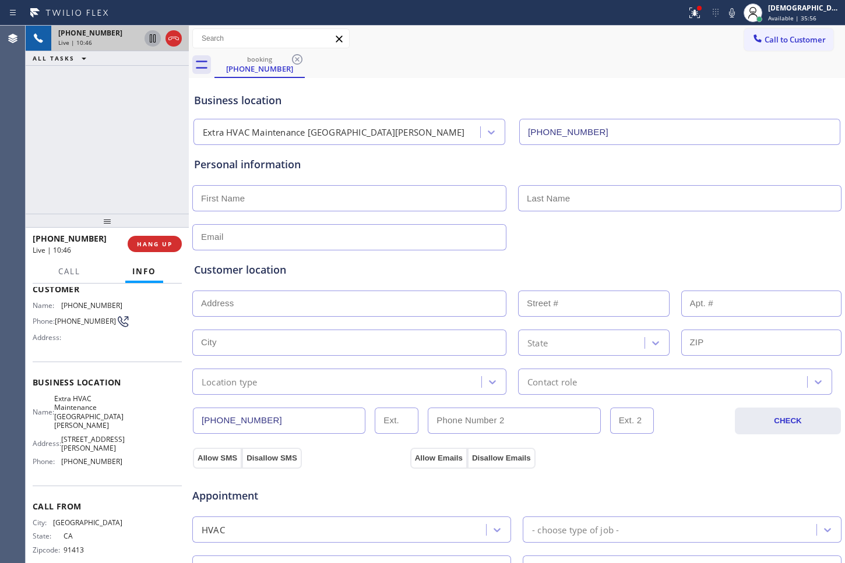
click at [57, 177] on div "[PHONE_NUMBER] Live | 10:46 ALL TASKS ALL TASKS ACTIVE TASKS TASKS IN WRAP UP" at bounding box center [107, 120] width 163 height 188
click at [71, 160] on div "[PHONE_NUMBER] Live | 12:13 ALL TASKS ALL TASKS ACTIVE TASKS TASKS IN WRAP UP" at bounding box center [107, 120] width 163 height 188
click at [176, 41] on icon at bounding box center [174, 38] width 14 height 14
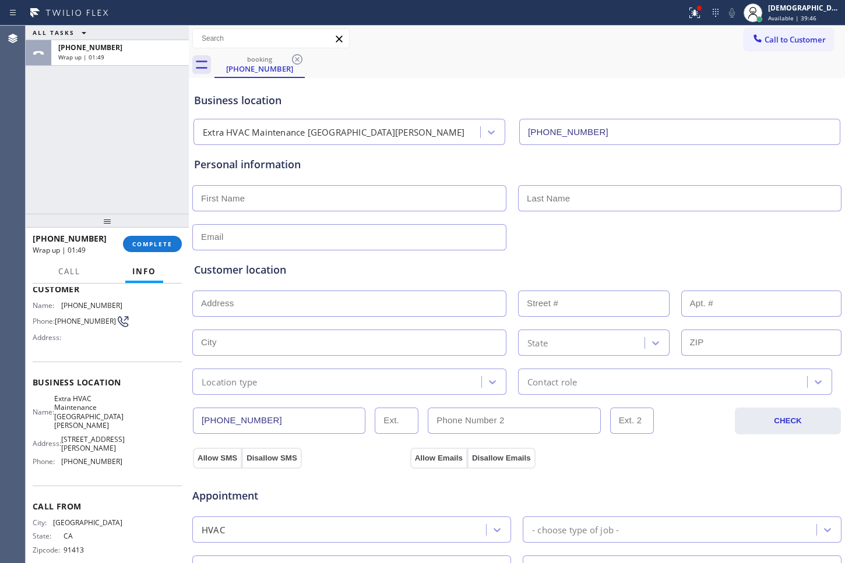
click at [38, 151] on div "ALL TASKS ALL TASKS ACTIVE TASKS TASKS IN WRAP UP [PHONE_NUMBER] Wrap up | 01:49" at bounding box center [107, 120] width 163 height 188
drag, startPoint x: 63, startPoint y: 165, endPoint x: 72, endPoint y: 164, distance: 9.3
click at [63, 165] on div "ALL TASKS ALL TASKS ACTIVE TASKS TASKS IN WRAP UP [PHONE_NUMBER] Wrap up | 02:45" at bounding box center [107, 120] width 163 height 188
click at [366, 193] on input "text" at bounding box center [349, 198] width 314 height 26
type input "Mr"
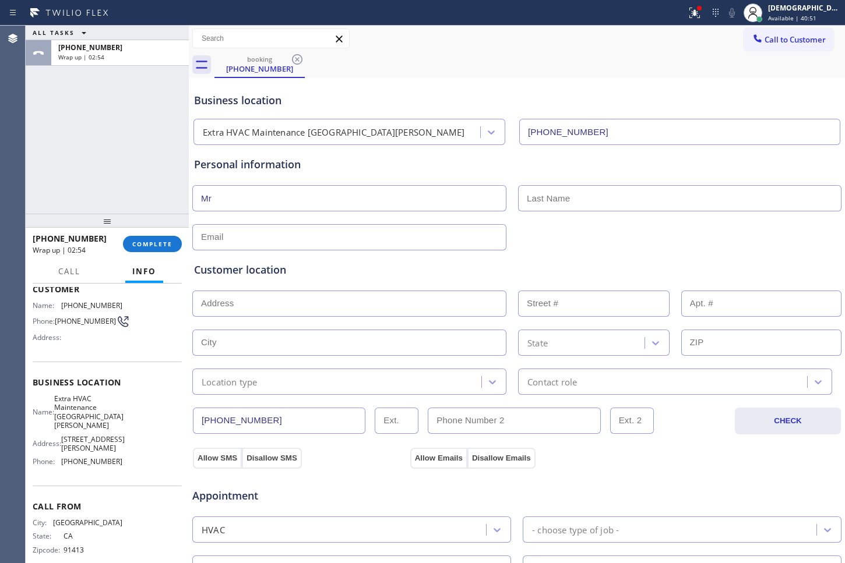
click at [557, 203] on input "text" at bounding box center [679, 198] width 323 height 26
type input "HK"
click at [288, 238] on input "text" at bounding box center [349, 237] width 314 height 26
type input "[EMAIL_ADDRESS][DOMAIN_NAME]"
click at [250, 306] on input "text" at bounding box center [349, 304] width 314 height 26
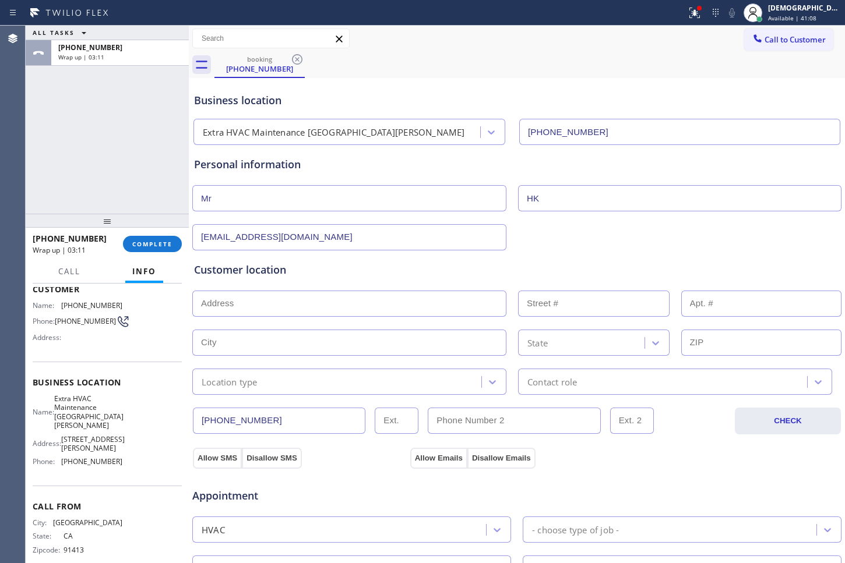
paste input "[GEOGRAPHIC_DATA]"
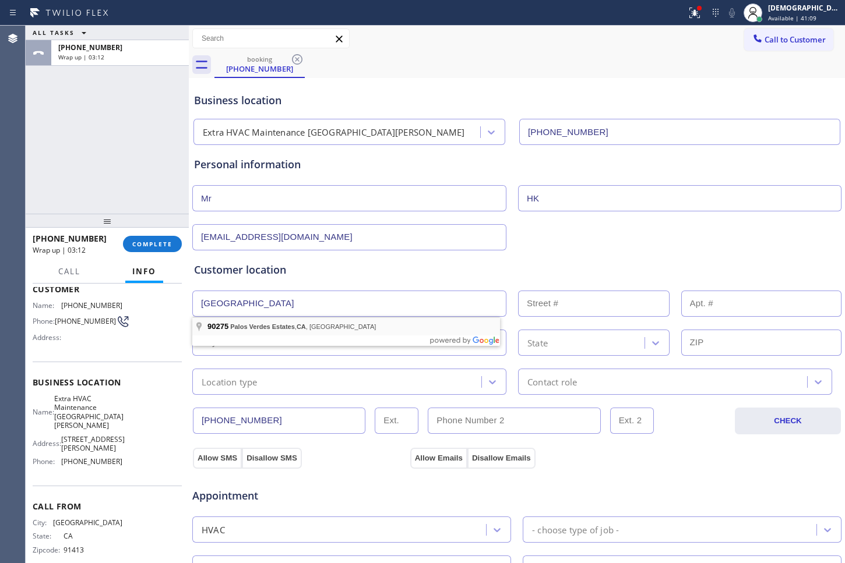
type input "[GEOGRAPHIC_DATA], [GEOGRAPHIC_DATA]"
type input "Palos Verdes Estates"
type input "90275"
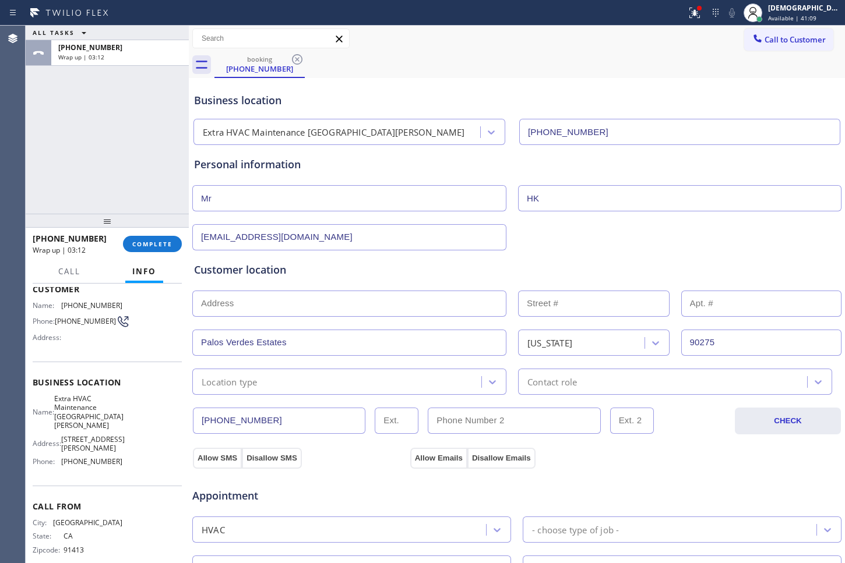
click at [260, 305] on input "text" at bounding box center [349, 304] width 314 height 26
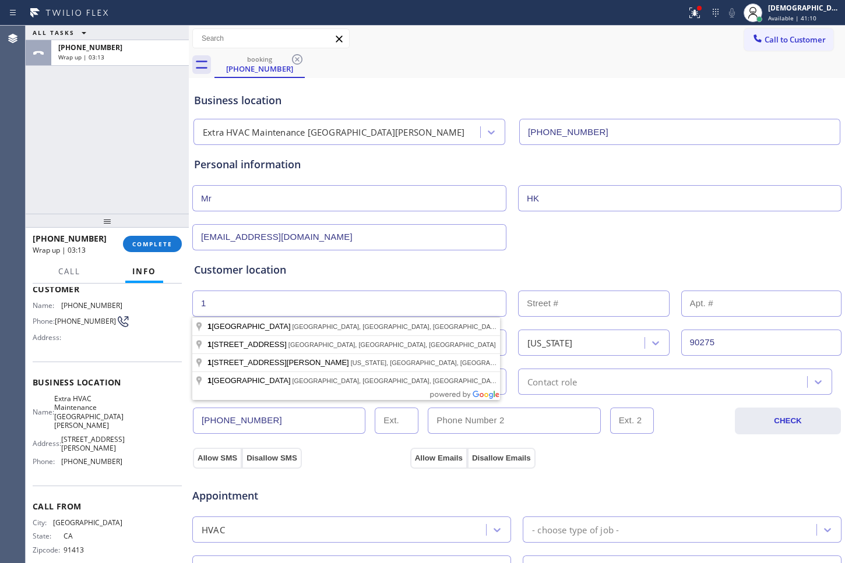
type input "1"
click at [537, 304] on input "text" at bounding box center [593, 304] width 151 height 26
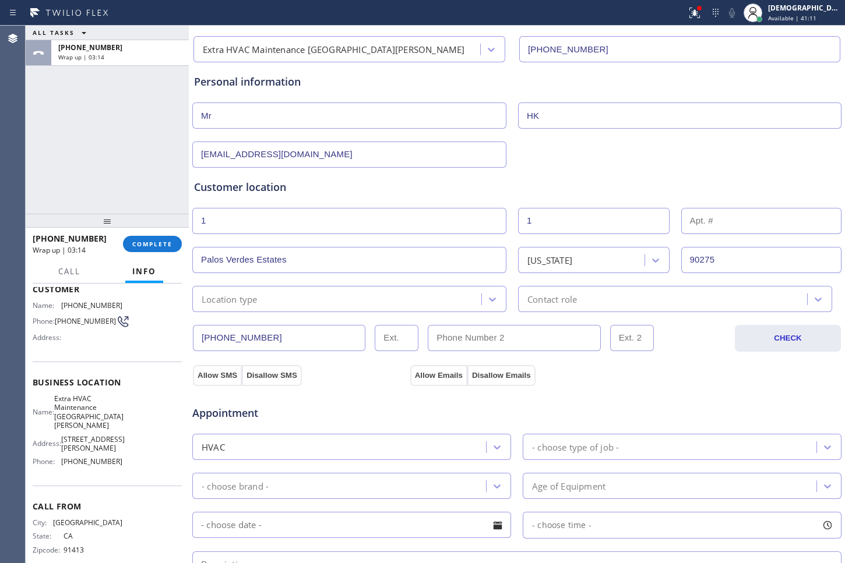
scroll to position [146, 0]
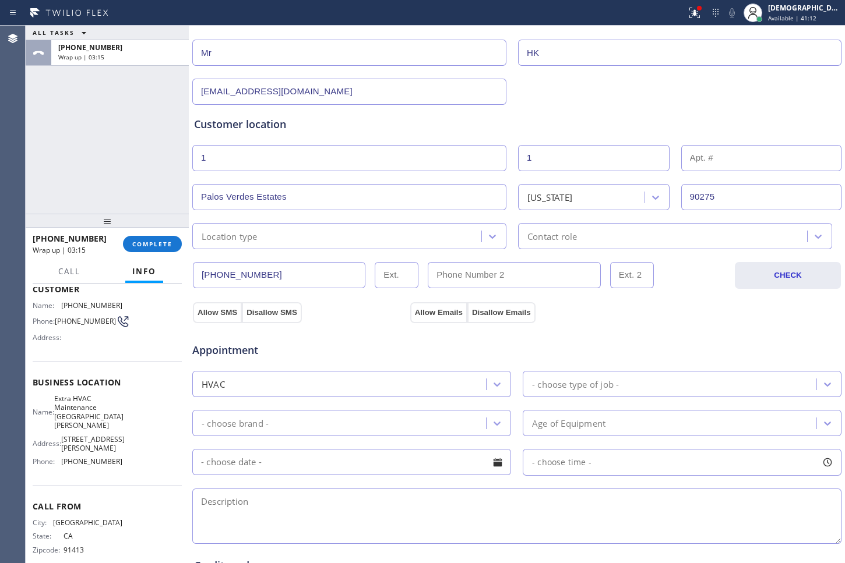
type input "1"
click at [357, 235] on div "Location type" at bounding box center [338, 236] width 285 height 20
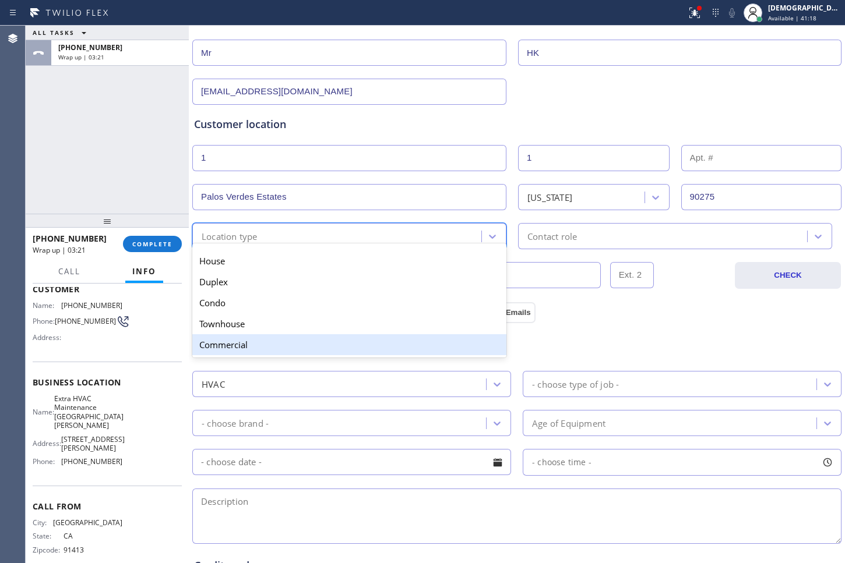
click at [267, 352] on div "Commercial" at bounding box center [349, 344] width 314 height 21
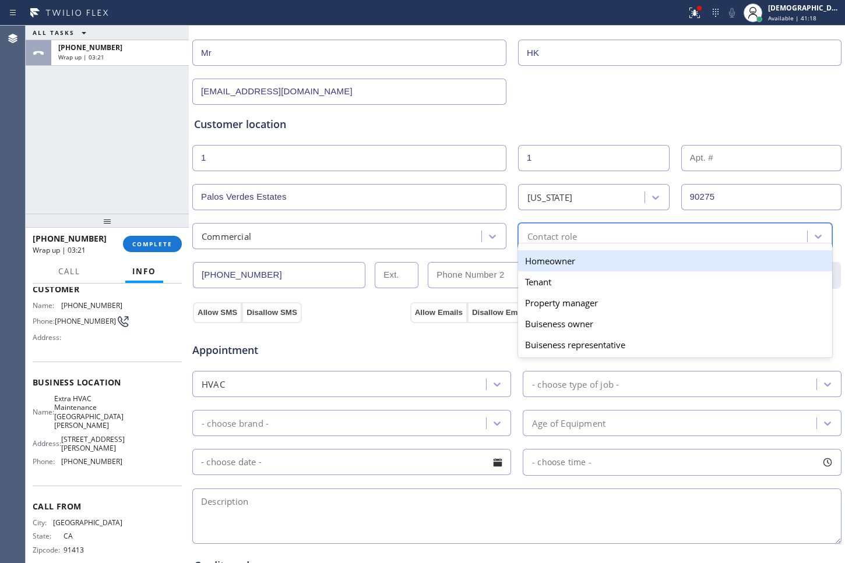
click at [570, 235] on div "Contact role" at bounding box center [552, 236] width 50 height 13
click at [548, 257] on div "Homeowner" at bounding box center [675, 260] width 314 height 21
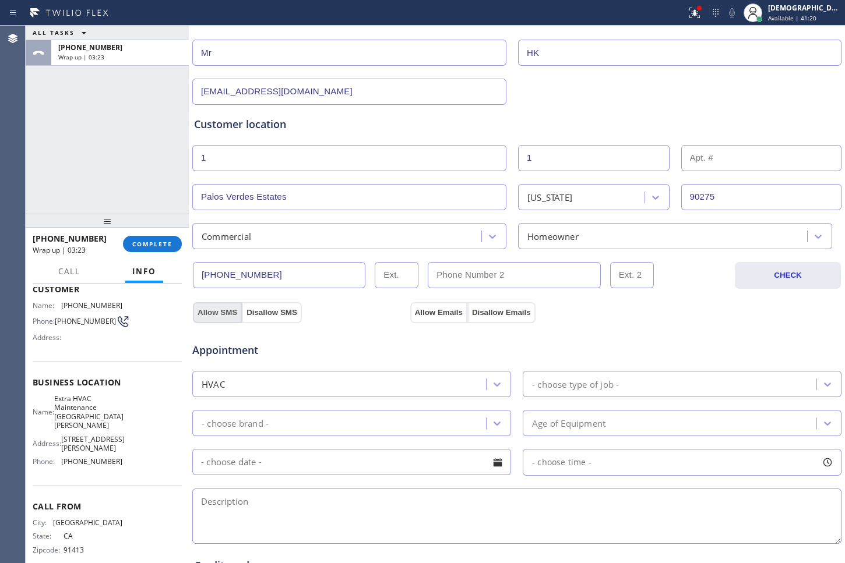
drag, startPoint x: 212, startPoint y: 309, endPoint x: 345, endPoint y: 305, distance: 132.9
click at [213, 309] on button "Allow SMS" at bounding box center [217, 312] width 49 height 21
click at [417, 302] on button "Allow Emails" at bounding box center [438, 312] width 57 height 21
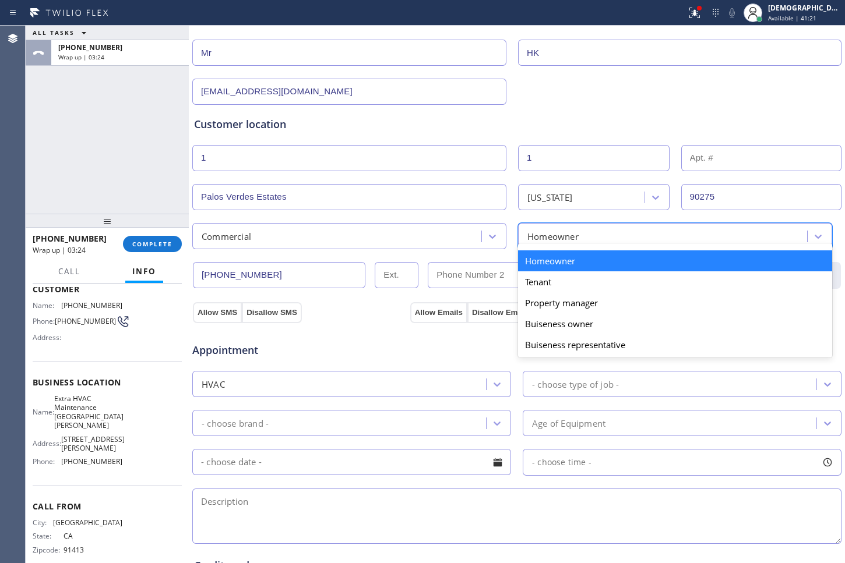
click at [540, 233] on div "Homeowner" at bounding box center [552, 236] width 51 height 13
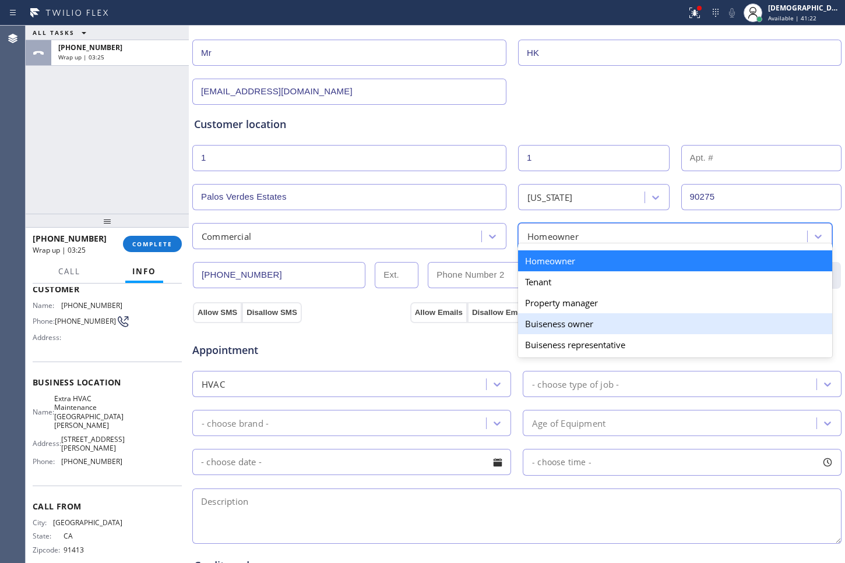
click at [542, 316] on div "Buiseness owner" at bounding box center [675, 323] width 314 height 21
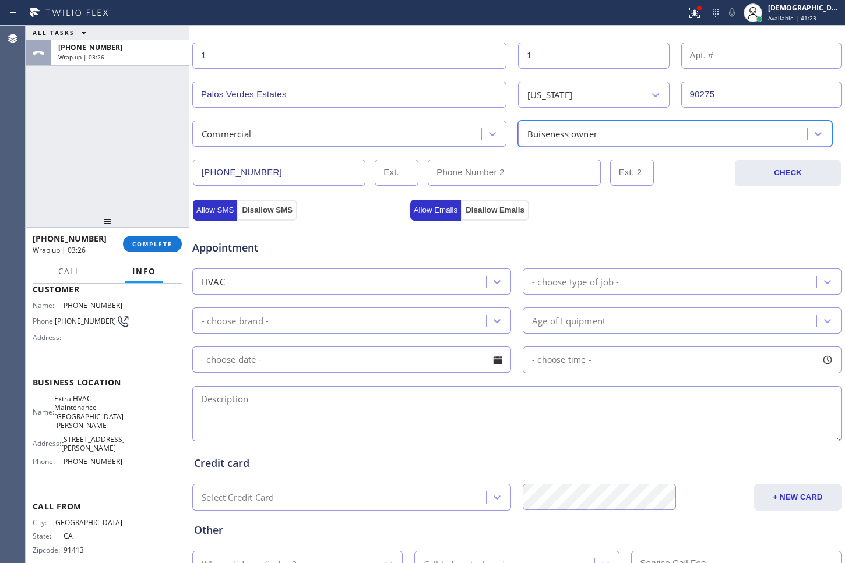
scroll to position [291, 0]
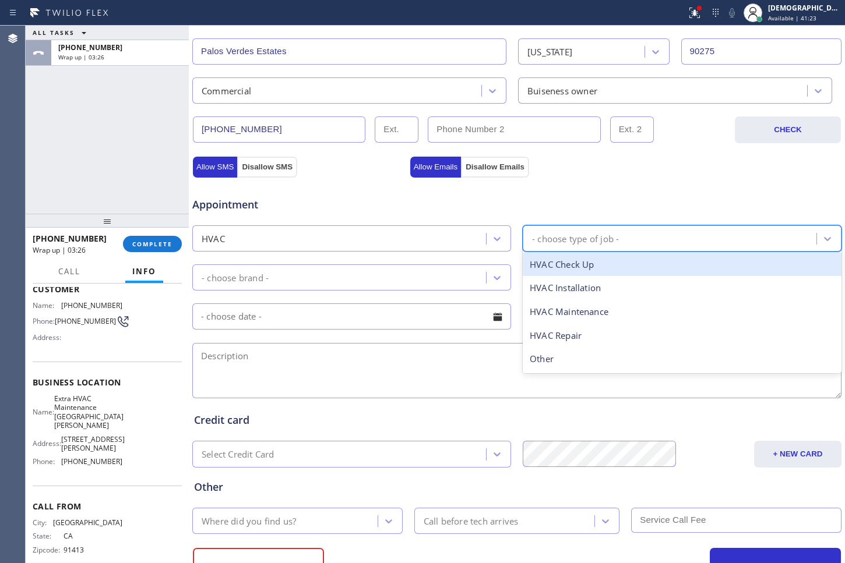
click at [561, 239] on div "- choose type of job -" at bounding box center [575, 238] width 87 height 13
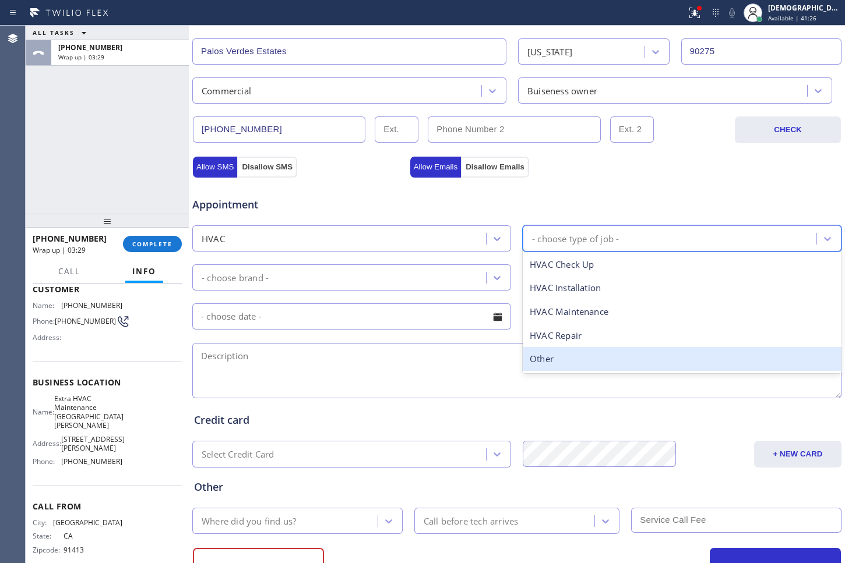
click at [573, 354] on div "Other" at bounding box center [682, 359] width 319 height 24
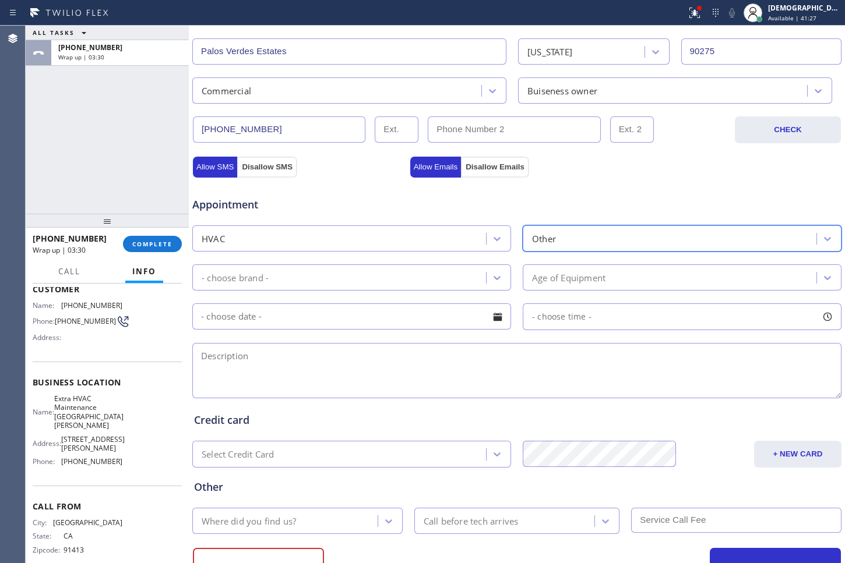
click at [394, 282] on div "- choose brand -" at bounding box center [341, 277] width 290 height 20
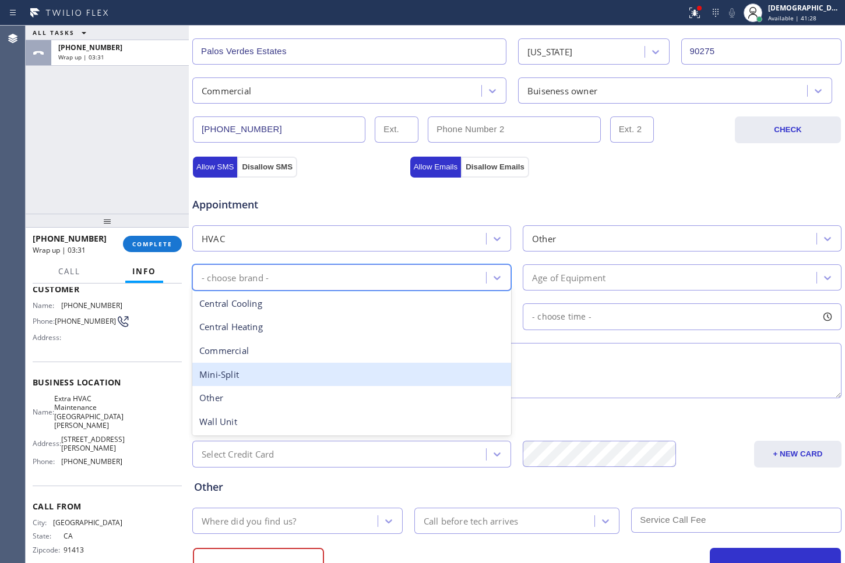
click at [337, 372] on div "Mini-Split" at bounding box center [351, 375] width 319 height 24
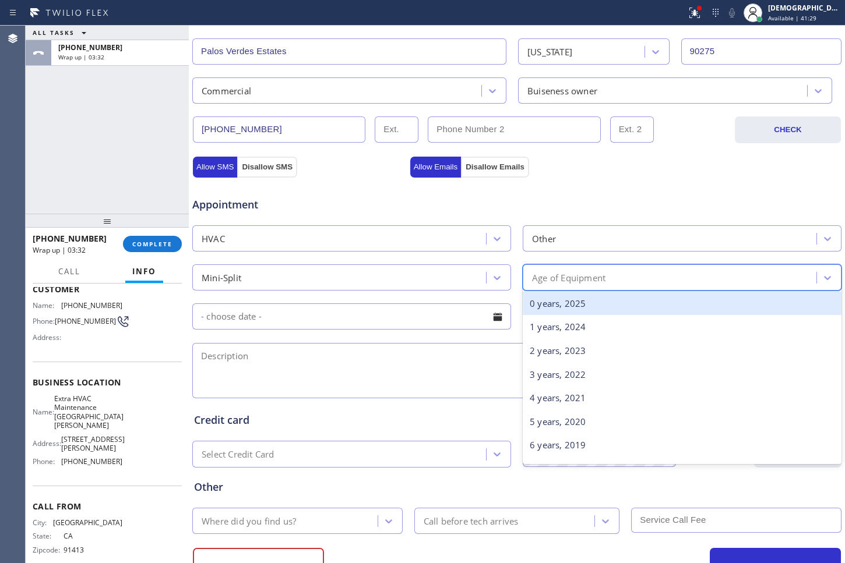
click at [541, 276] on div "Age of Equipment" at bounding box center [568, 277] width 73 height 13
click at [573, 300] on div "0 years, 2025" at bounding box center [682, 304] width 319 height 24
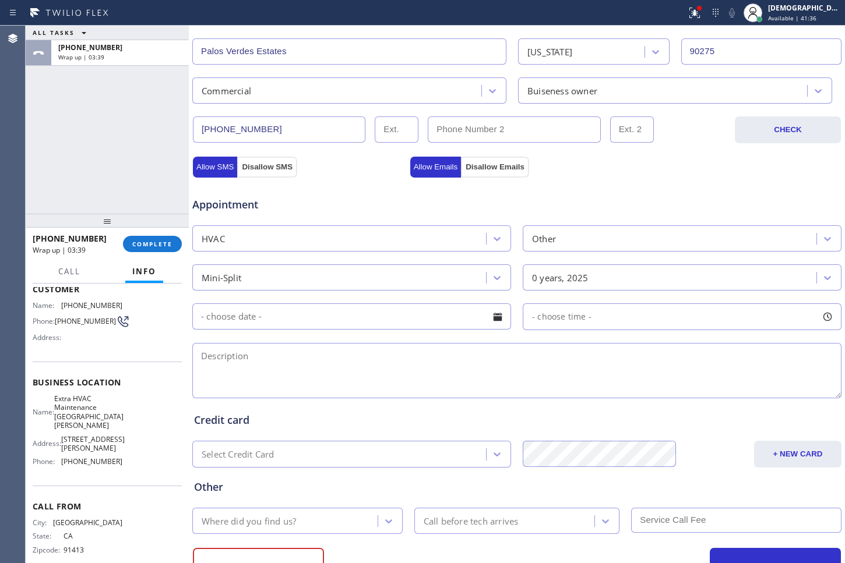
click at [266, 357] on textarea at bounding box center [516, 370] width 649 height 55
paste textarea "instalation of ductless mini split system heating and coo"
click at [479, 362] on textarea "installation of ductless mini split system heating and coo /" at bounding box center [516, 370] width 649 height 55
paste textarea "[GEOGRAPHIC_DATA]"
drag, startPoint x: 108, startPoint y: 422, endPoint x: 58, endPoint y: 403, distance: 53.9
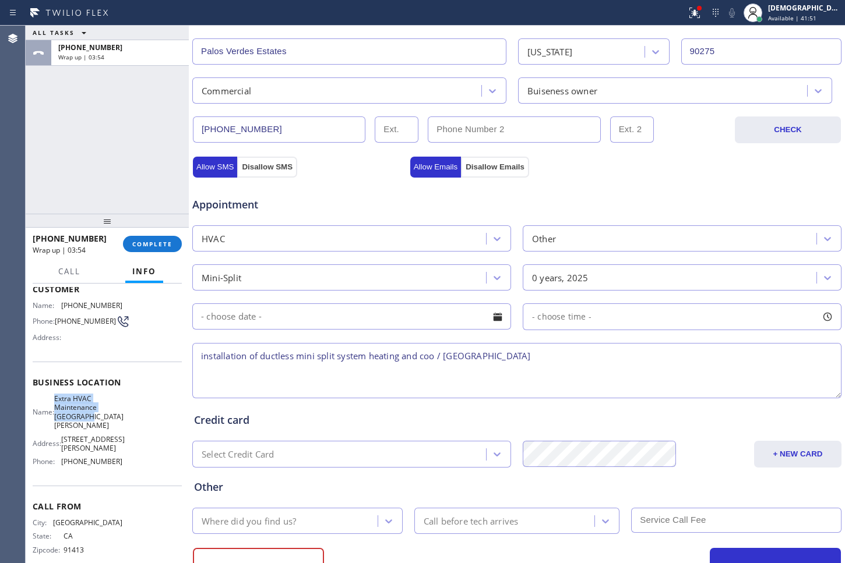
click at [58, 403] on div "Name: Extra HVAC Maintenance [GEOGRAPHIC_DATA][PERSON_NAME]" at bounding box center [78, 412] width 90 height 36
copy span "Extra HVAC Maintenance [GEOGRAPHIC_DATA][PERSON_NAME]"
click at [638, 362] on textarea "installation of ductless mini split system heating and coo / [GEOGRAPHIC_DATA]" at bounding box center [516, 370] width 649 height 55
paste textarea "Extra HVAC Maintenance [GEOGRAPHIC_DATA][PERSON_NAME]"
click at [754, 367] on textarea "installation of ductless mini split system heating and coo / [GEOGRAPHIC_DATA] …" at bounding box center [516, 370] width 649 height 55
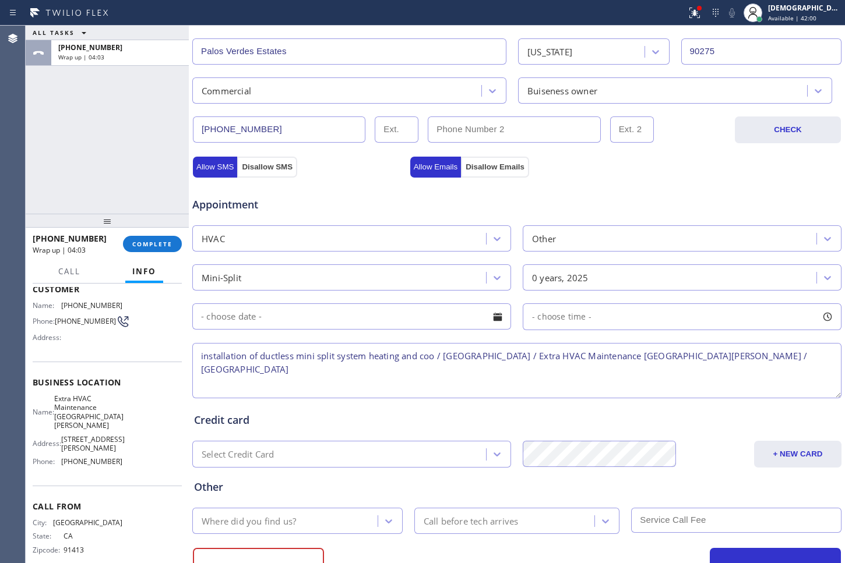
click at [40, 190] on div "ALL TASKS ALL TASKS ACTIVE TASKS TASKS IN WRAP UP [PHONE_NUMBER] Wrap up | 04:03" at bounding box center [107, 120] width 163 height 188
click at [782, 356] on textarea "installation of ductless mini split system heating and coo / [GEOGRAPHIC_DATA] …" at bounding box center [516, 370] width 649 height 55
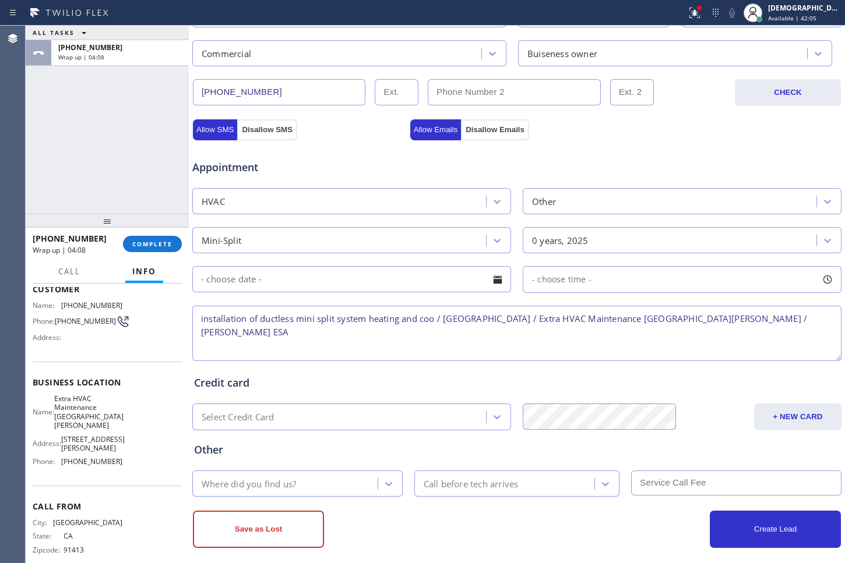
scroll to position [340, 0]
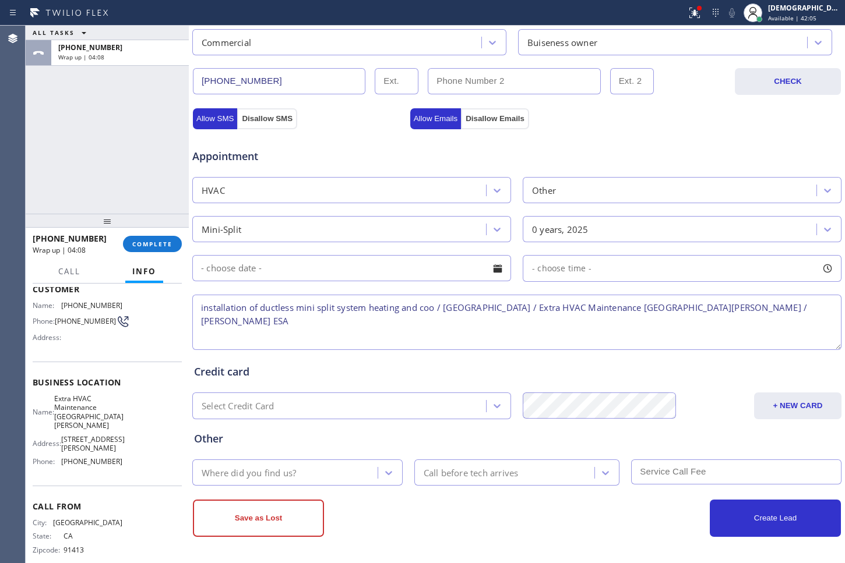
type textarea "installation of ductless mini split system heating and coo / [GEOGRAPHIC_DATA] …"
click at [315, 478] on div "Where did you find us?" at bounding box center [287, 473] width 182 height 20
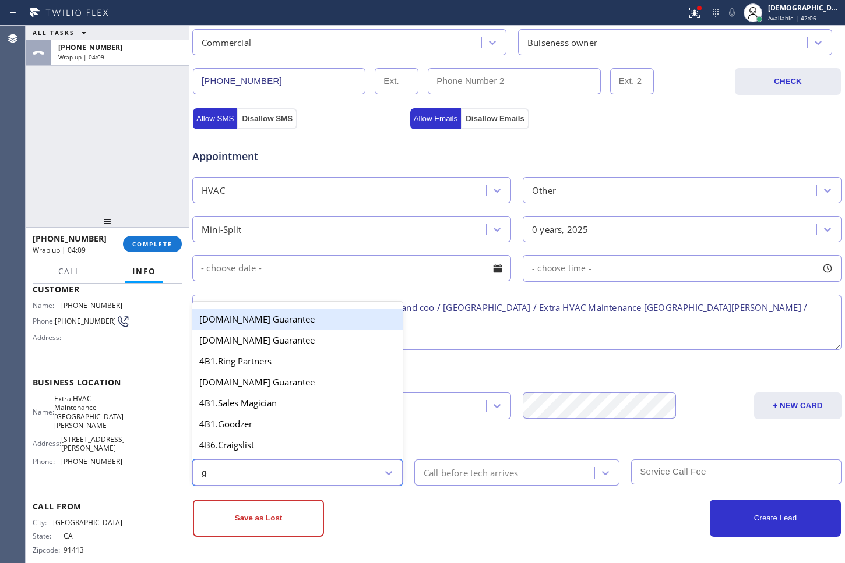
type input "goo"
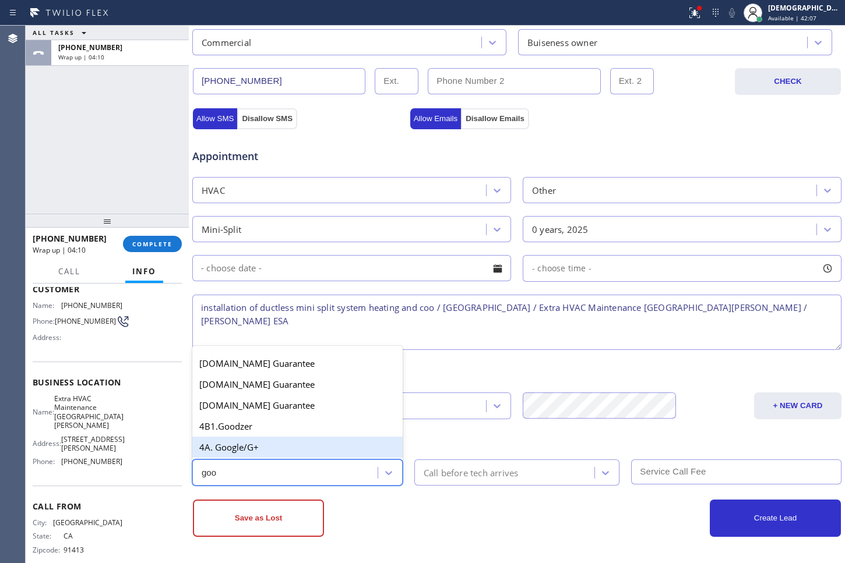
click at [271, 447] on div "4A. Google/G+" at bounding box center [297, 447] width 210 height 21
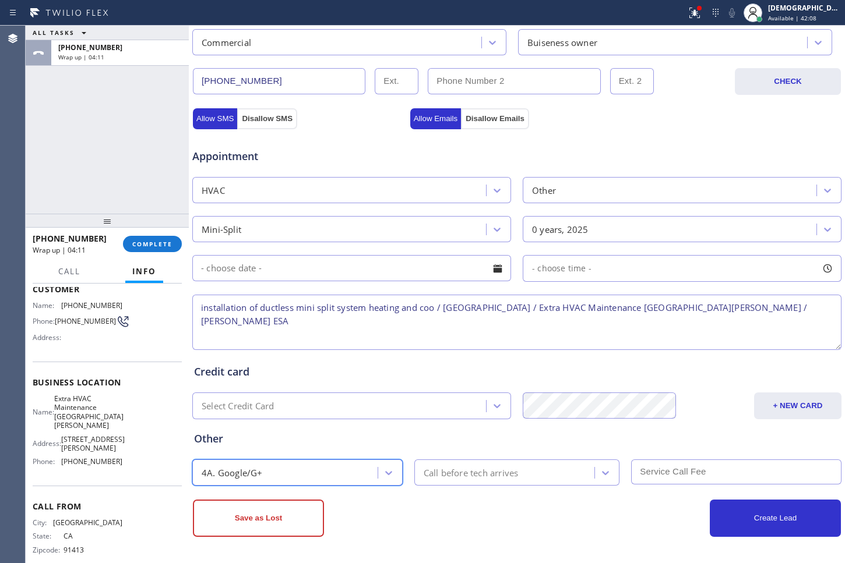
click at [482, 468] on div "Call before tech arrives" at bounding box center [471, 472] width 95 height 13
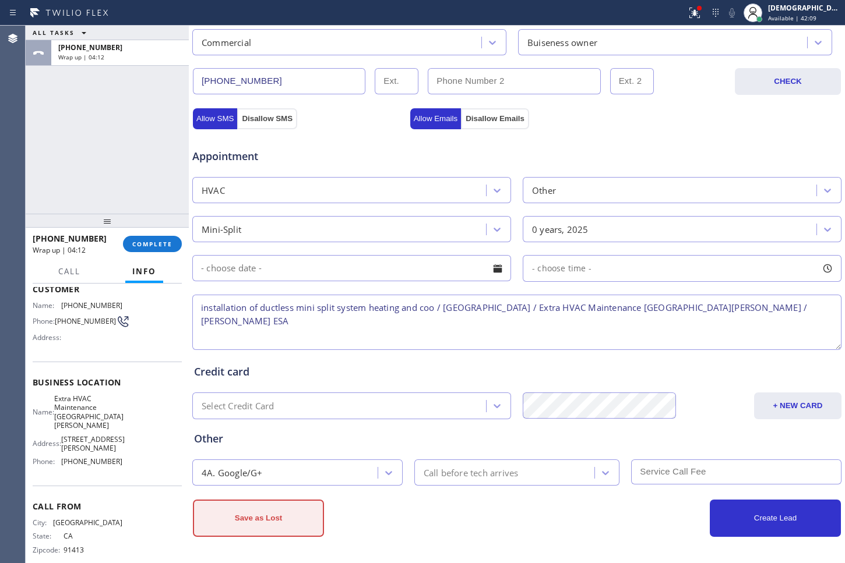
click at [258, 519] on button "Save as Lost" at bounding box center [258, 518] width 131 height 37
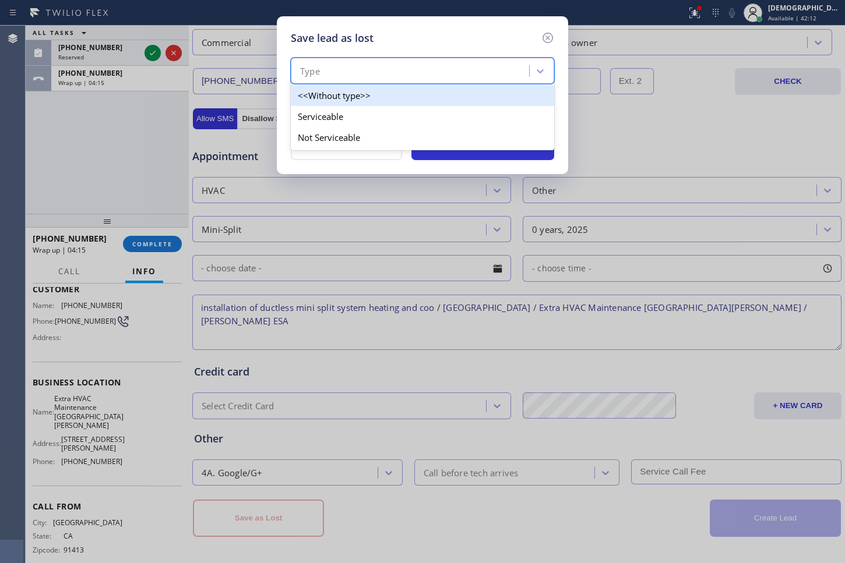
click at [357, 62] on div "Type" at bounding box center [411, 71] width 235 height 20
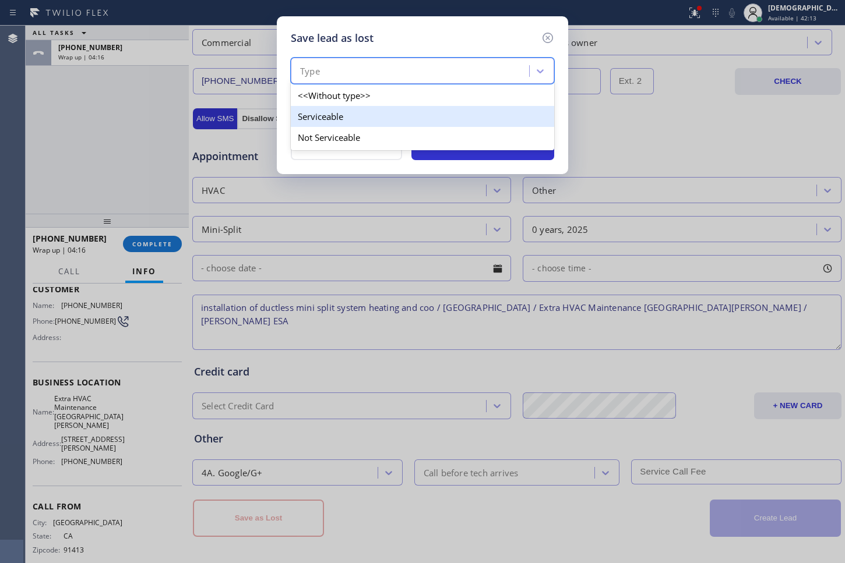
click at [346, 121] on div "Serviceable" at bounding box center [422, 116] width 263 height 21
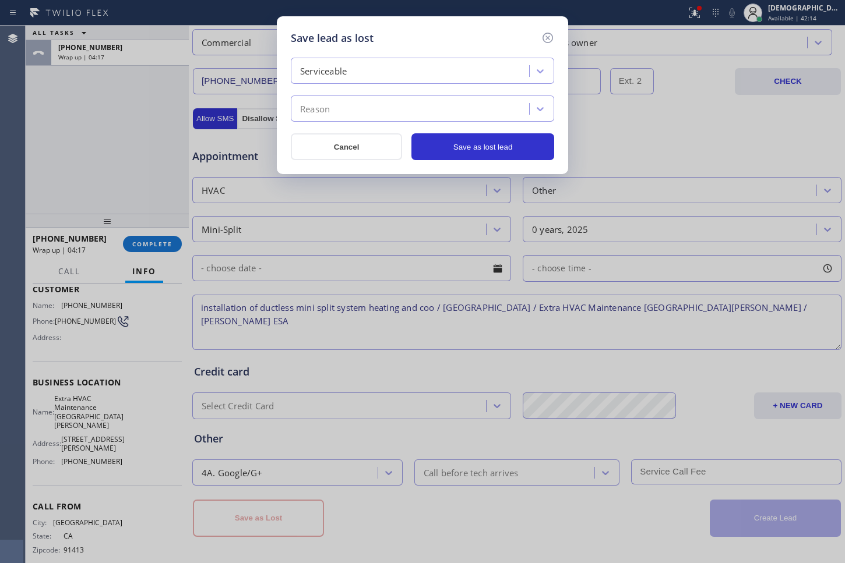
click at [349, 108] on div "Reason" at bounding box center [411, 109] width 235 height 20
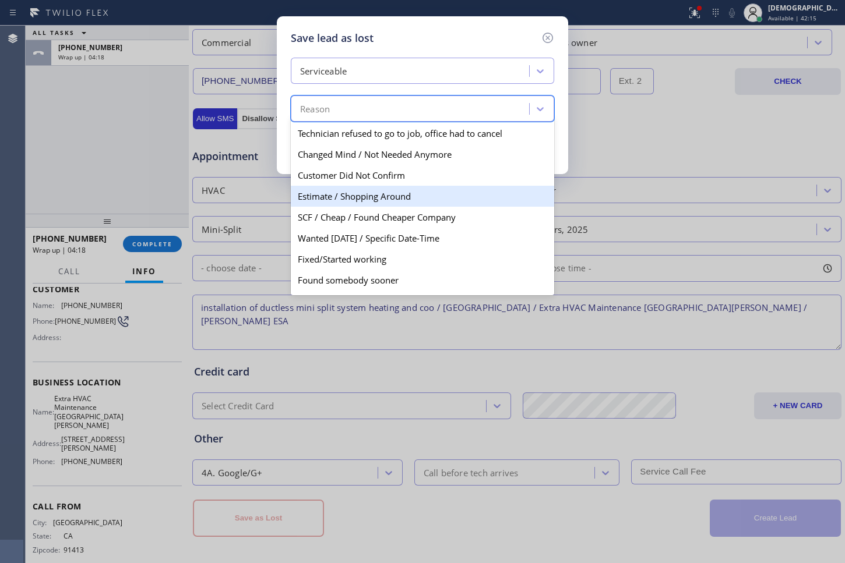
click at [384, 194] on div "Estimate / Shopping Around" at bounding box center [422, 196] width 263 height 21
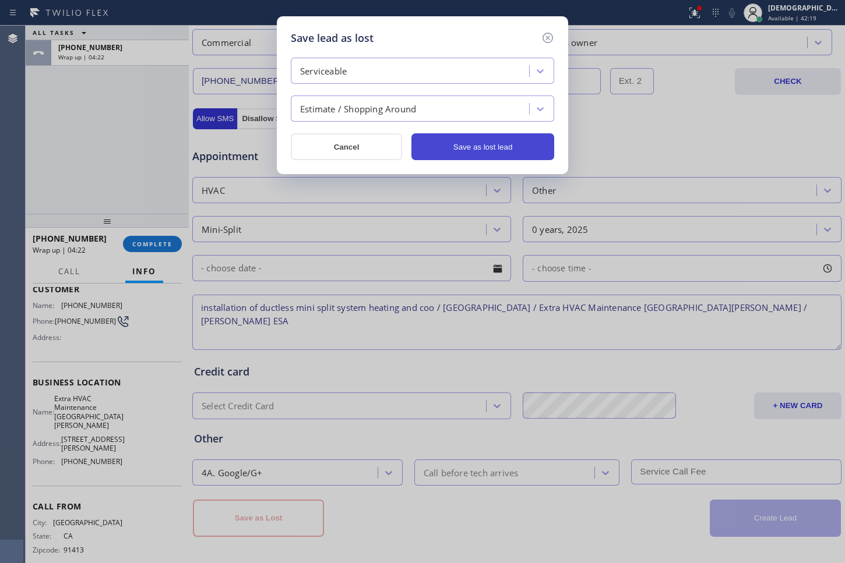
click at [468, 150] on button "Save as lost lead" at bounding box center [482, 146] width 143 height 27
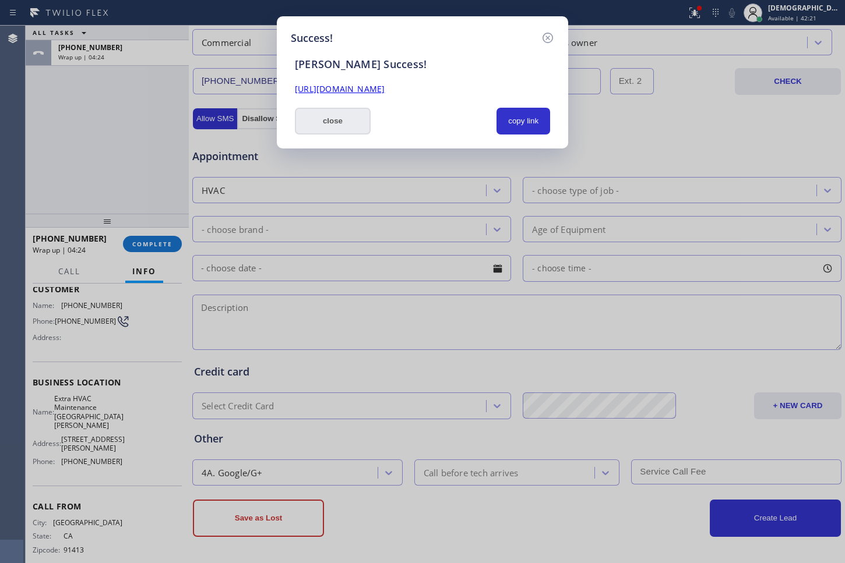
click at [357, 126] on button "close" at bounding box center [333, 121] width 76 height 27
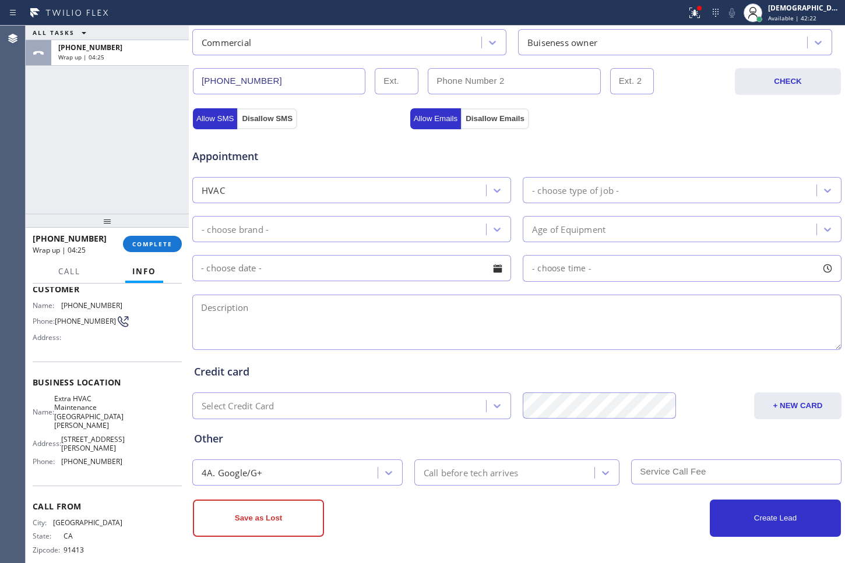
click at [156, 257] on div "[PHONE_NUMBER] Wrap up | 04:25 COMPLETE" at bounding box center [107, 244] width 149 height 30
click at [154, 249] on button "COMPLETE" at bounding box center [152, 244] width 59 height 16
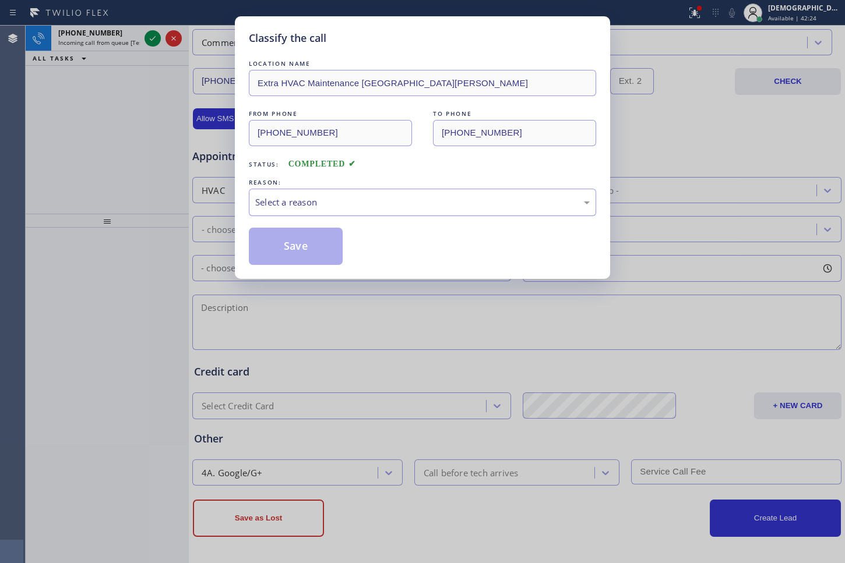
click at [355, 199] on div "Select a reason" at bounding box center [422, 202] width 334 height 13
click at [306, 253] on button "Save" at bounding box center [296, 246] width 94 height 37
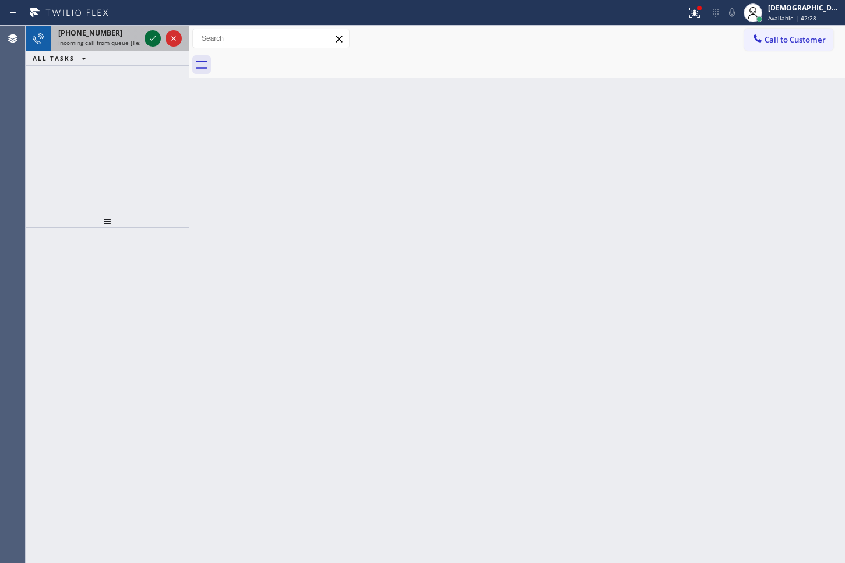
click at [152, 41] on icon at bounding box center [153, 38] width 14 height 14
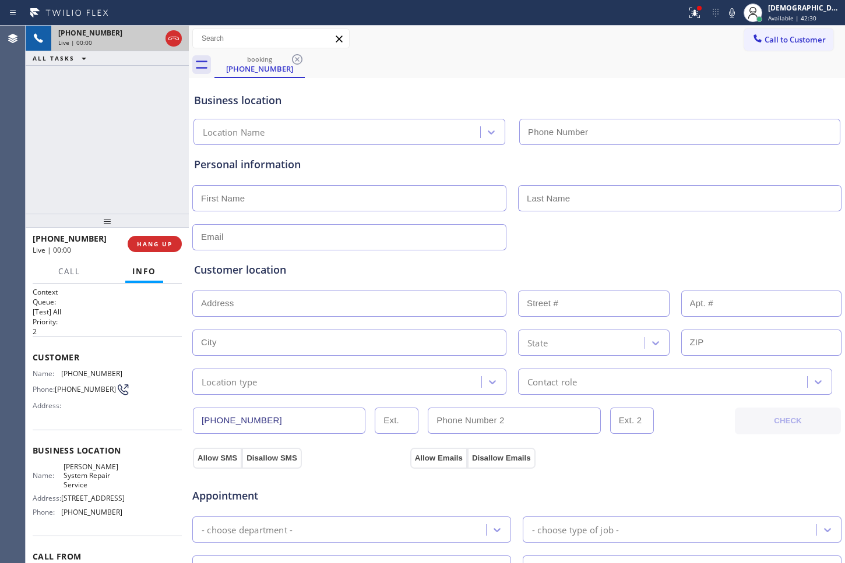
type input "[PHONE_NUMBER]"
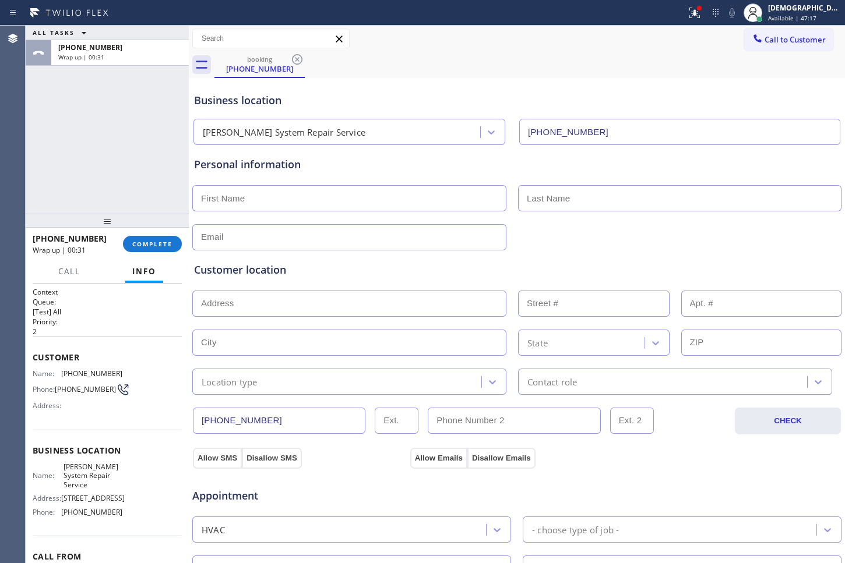
click at [67, 132] on div "ALL TASKS ALL TASKS ACTIVE TASKS TASKS IN WRAP UP [PHONE_NUMBER] Wrap up | 00:31" at bounding box center [107, 120] width 163 height 188
click at [54, 188] on div "ALL TASKS ALL TASKS ACTIVE TASKS TASKS IN WRAP UP [PHONE_NUMBER] Wrap up | 00:51" at bounding box center [107, 120] width 163 height 188
click at [331, 203] on input "text" at bounding box center [349, 198] width 314 height 26
paste input "[PERSON_NAME]"
type input "[PERSON_NAME]"
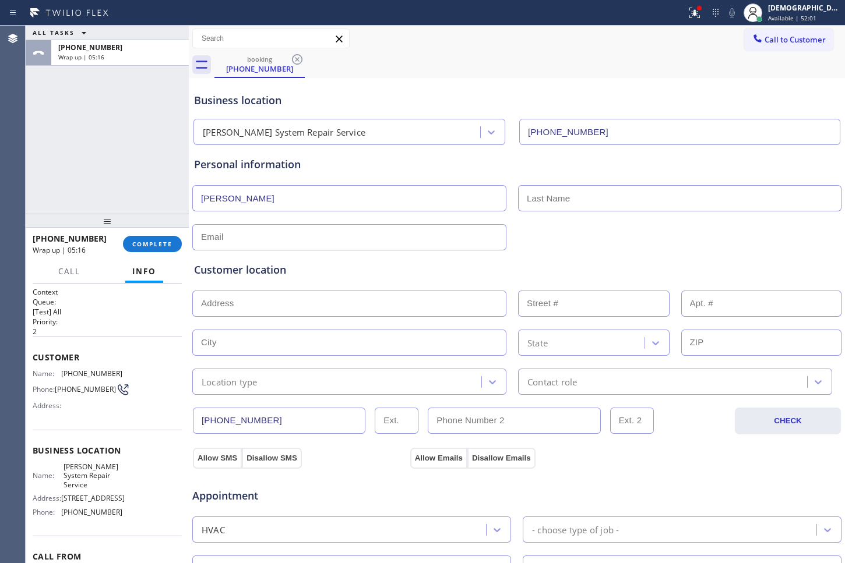
click at [585, 199] on input "text" at bounding box center [679, 198] width 323 height 26
type input "Salsa"
click at [242, 234] on input "text" at bounding box center [349, 237] width 314 height 26
paste input "[EMAIL_ADDRESS][DOMAIN_NAME]"
type input "[EMAIL_ADDRESS][DOMAIN_NAME]"
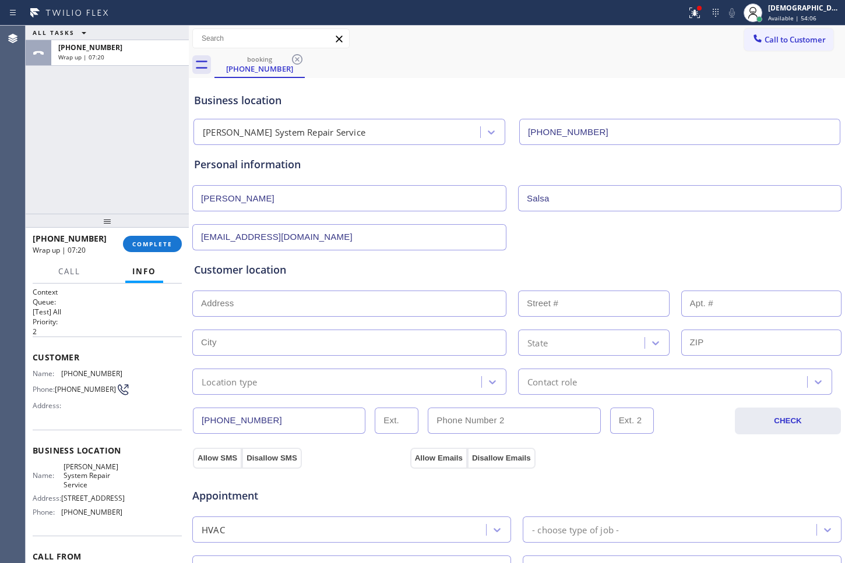
click at [236, 308] on input "text" at bounding box center [349, 304] width 314 height 26
paste input "[STREET_ADDRESS],"
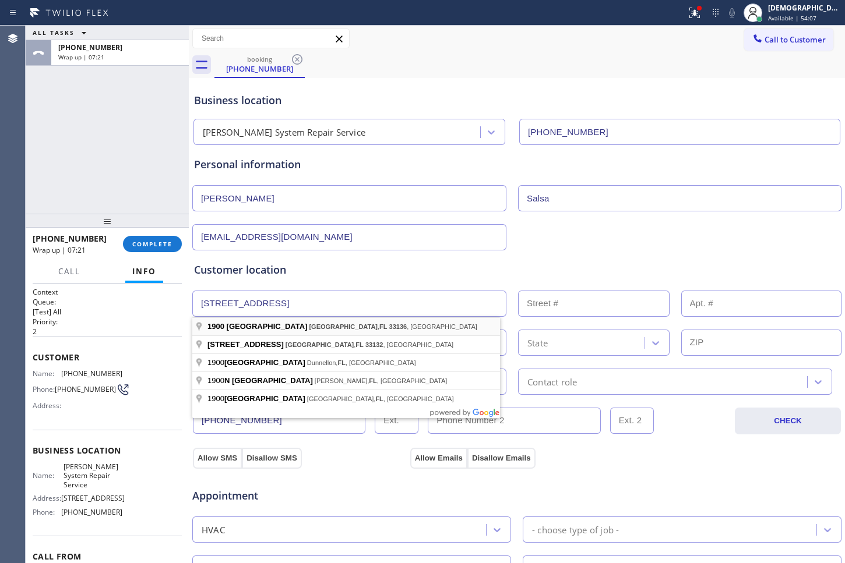
type input "[STREET_ADDRESS]"
type input "1900"
type input "[GEOGRAPHIC_DATA]"
type input "33136"
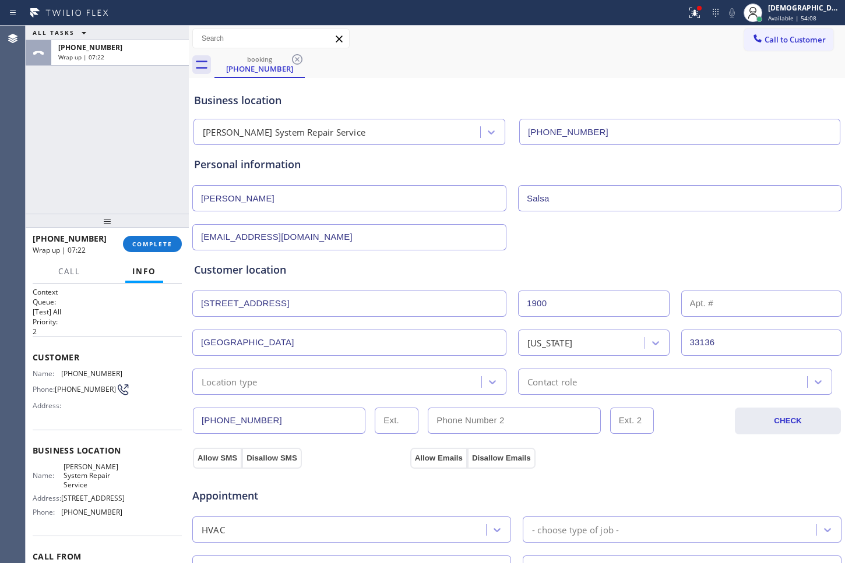
click at [239, 389] on div "Location type" at bounding box center [349, 382] width 314 height 26
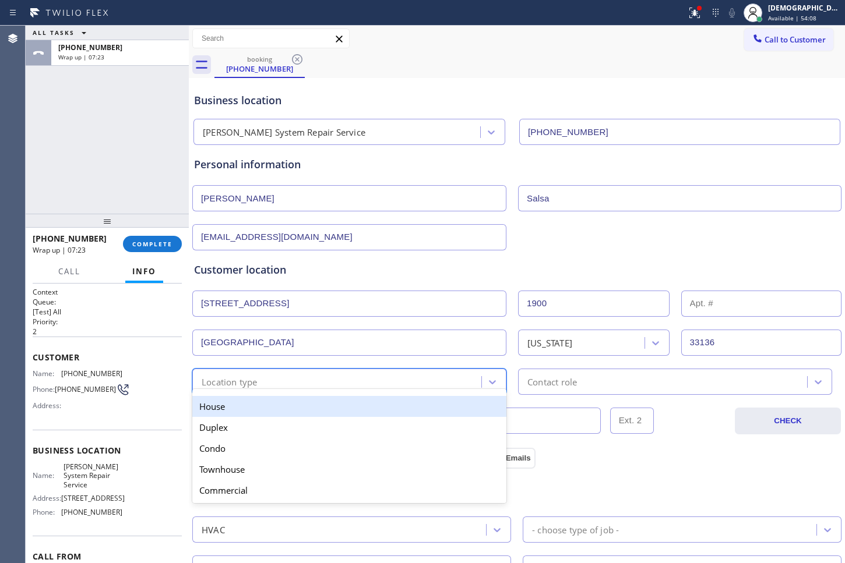
click at [231, 404] on div "House" at bounding box center [349, 406] width 314 height 21
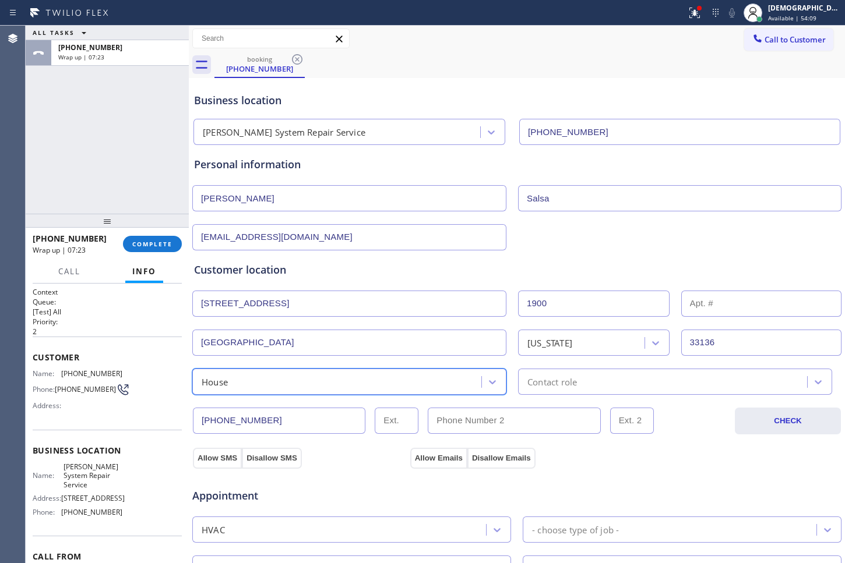
click at [576, 385] on div "Contact role" at bounding box center [663, 382] width 285 height 20
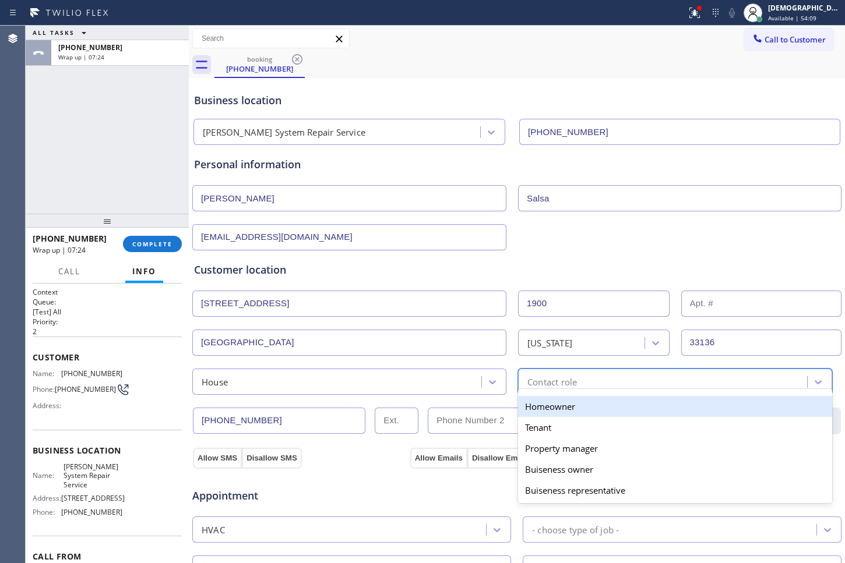
click at [567, 404] on div "Homeowner" at bounding box center [675, 406] width 314 height 21
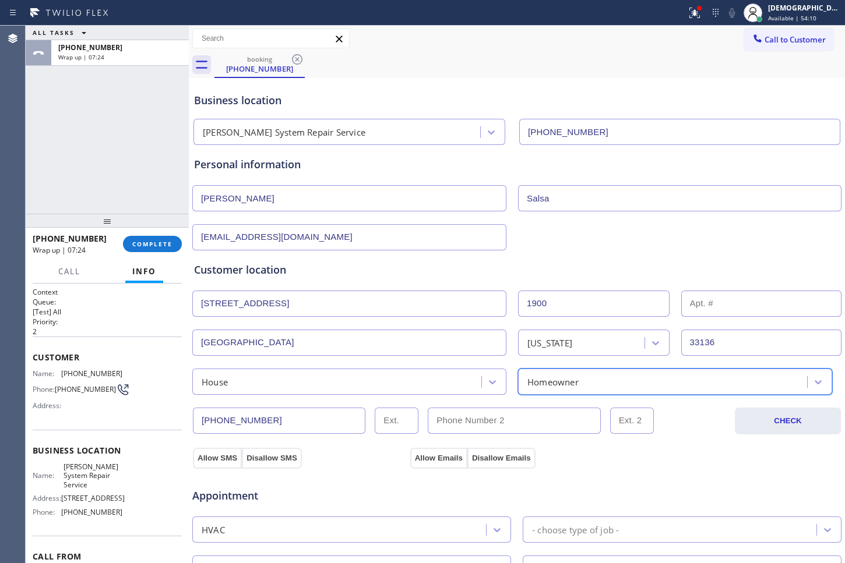
scroll to position [146, 0]
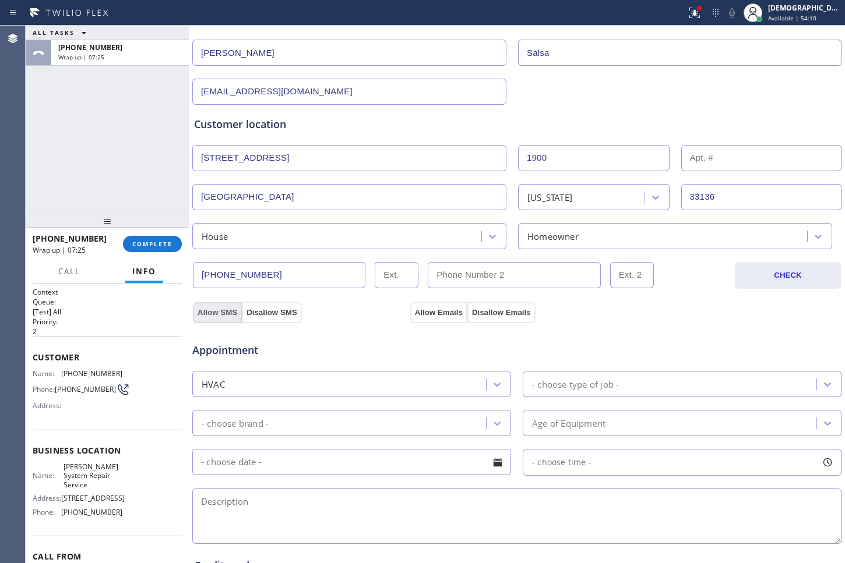
click at [221, 313] on button "Allow SMS" at bounding box center [217, 312] width 49 height 21
click at [463, 311] on button "Allow Emails" at bounding box center [438, 312] width 57 height 21
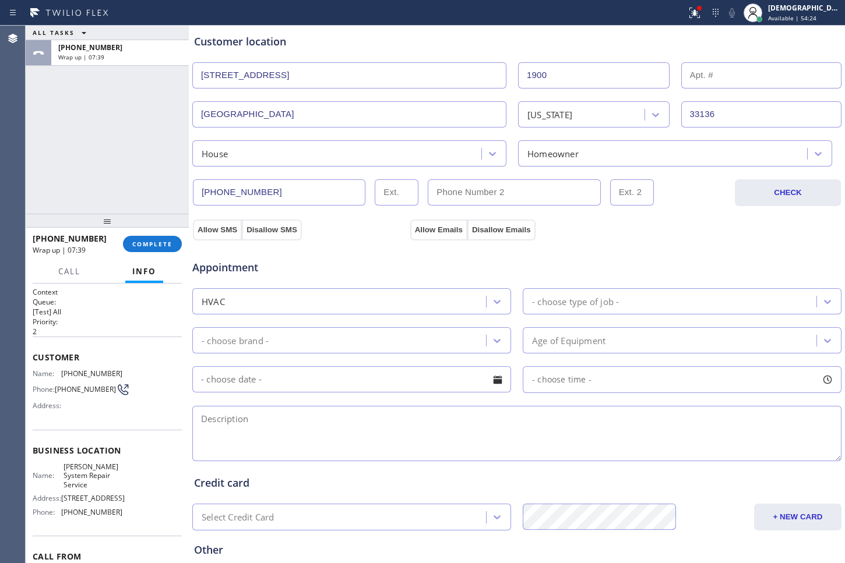
scroll to position [291, 0]
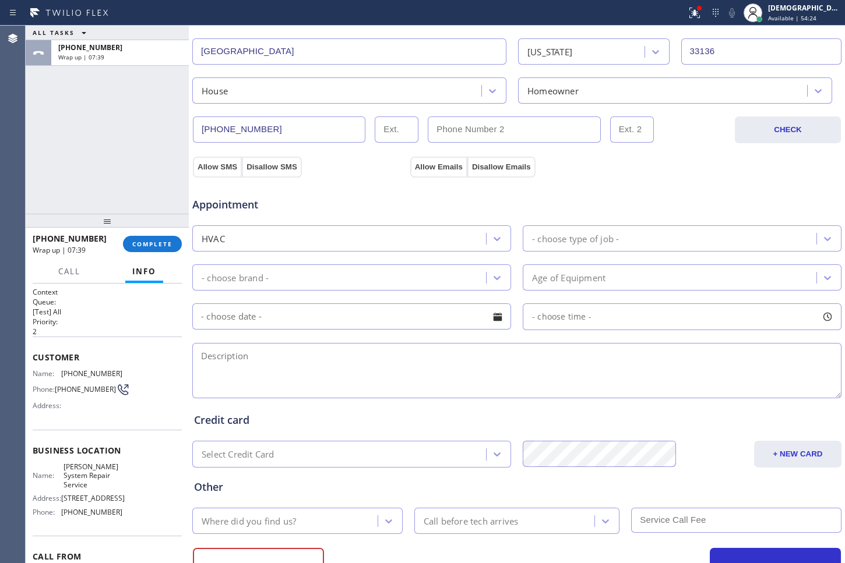
click at [305, 350] on textarea at bounding box center [516, 370] width 649 height 55
paste textarea "central AIR / 10 ft ladder needed / its not cooling / no idea where condenser i…"
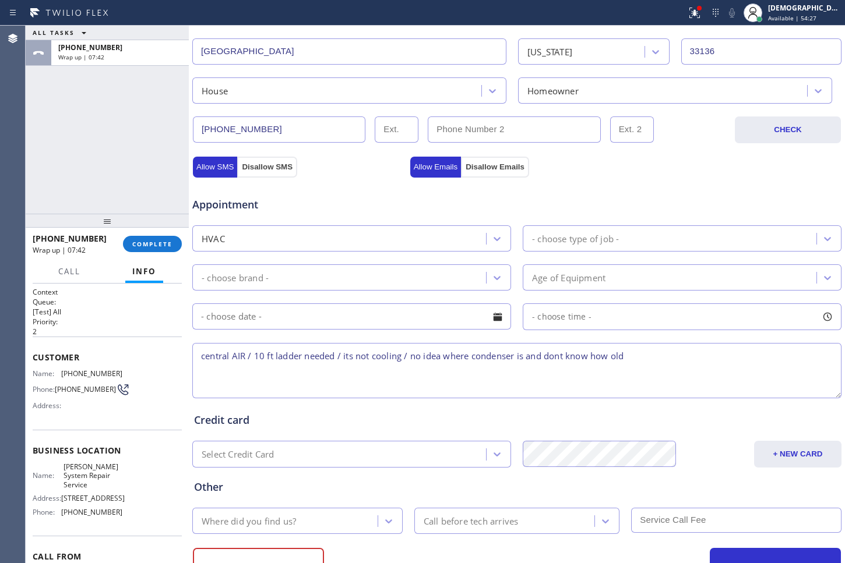
click at [682, 351] on textarea "central AIR / 10 ft ladder needed / its not cooling / no idea where condenser i…" at bounding box center [516, 370] width 649 height 55
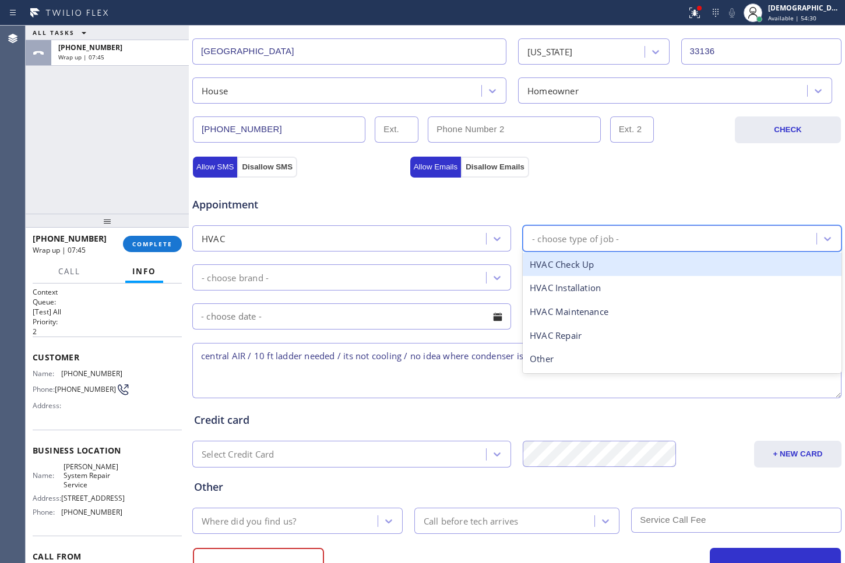
click at [541, 239] on div "- choose type of job -" at bounding box center [575, 238] width 87 height 13
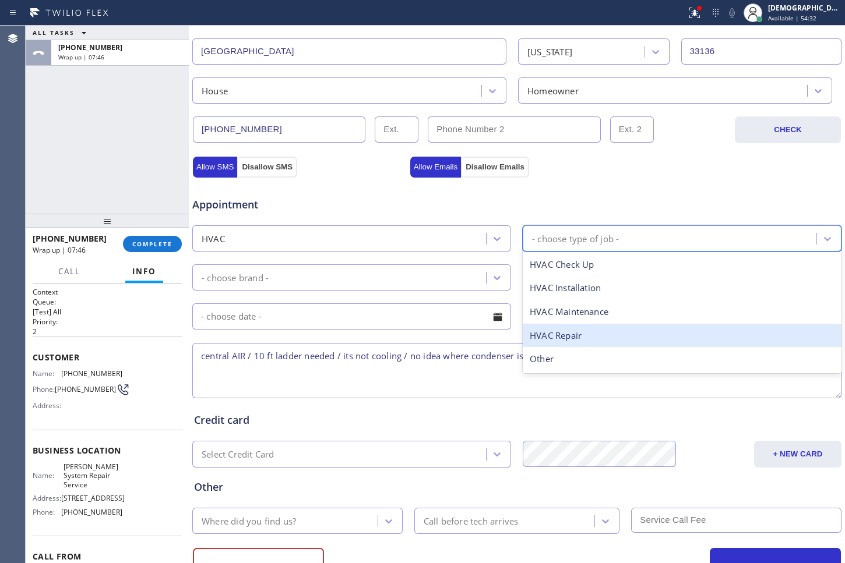
drag, startPoint x: 557, startPoint y: 334, endPoint x: 433, endPoint y: 308, distance: 127.3
click at [557, 334] on div "HVAC Repair" at bounding box center [682, 336] width 319 height 24
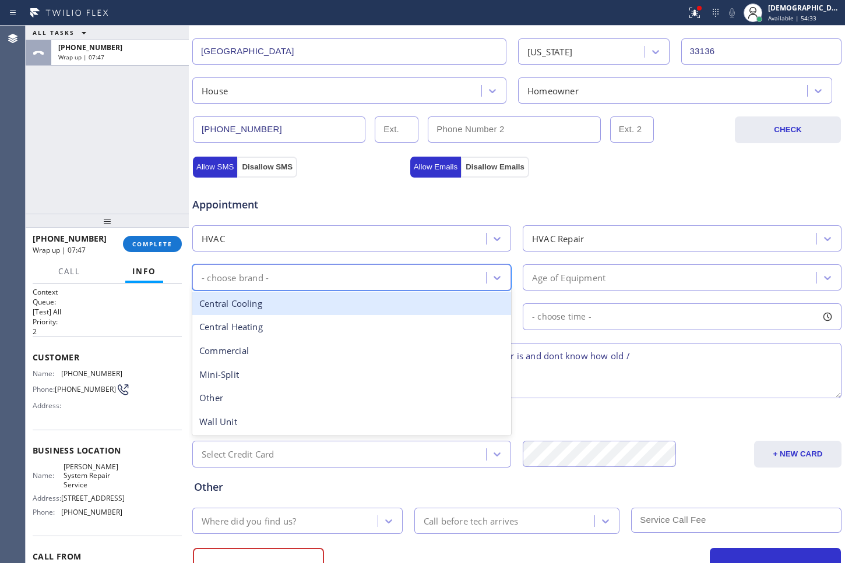
click at [408, 283] on div "- choose brand -" at bounding box center [341, 277] width 290 height 20
click at [369, 311] on div "Central Cooling" at bounding box center [351, 304] width 319 height 24
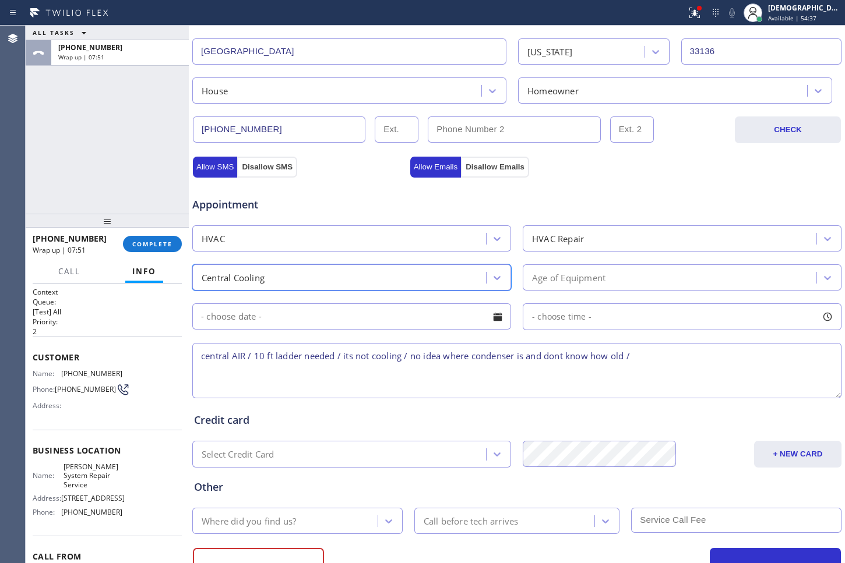
click at [552, 281] on div "Age of Equipment" at bounding box center [568, 277] width 73 height 13
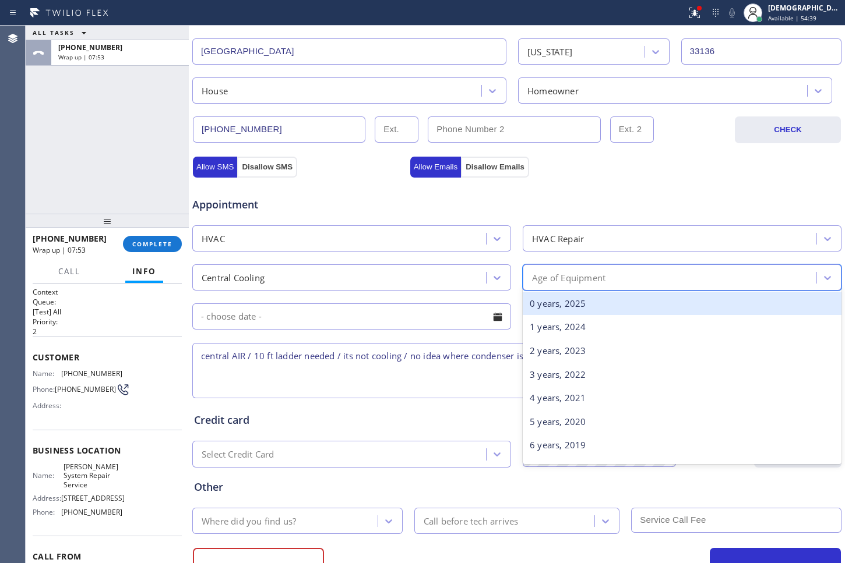
drag, startPoint x: 430, startPoint y: 370, endPoint x: 447, endPoint y: 375, distance: 18.1
click at [430, 370] on textarea "central AIR / 10 ft ladder needed / its not cooling / no idea where condenser i…" at bounding box center [516, 370] width 649 height 55
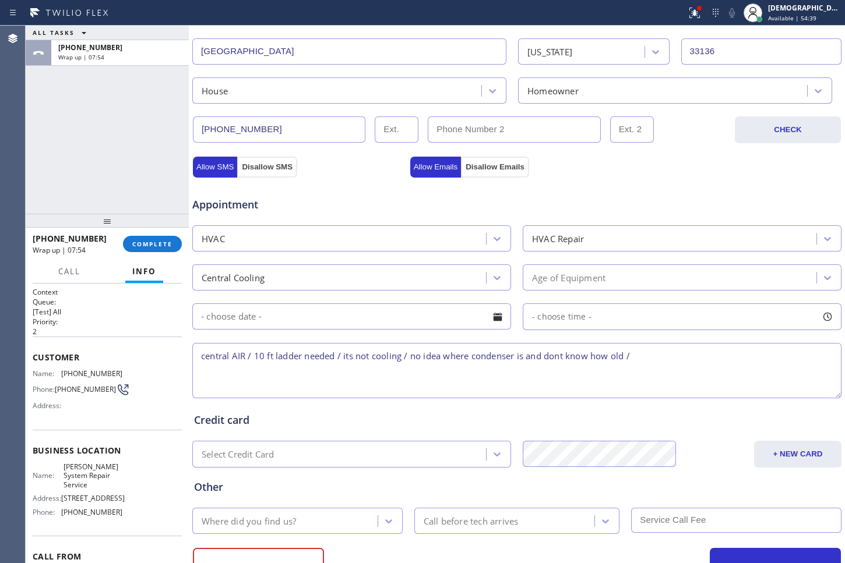
click at [638, 371] on textarea "central AIR / 10 ft ladder needed / its not cooling / no idea where condenser i…" at bounding box center [516, 370] width 649 height 55
click at [664, 355] on textarea "central AIR / 10 ft ladder needed / its not cooling / no idea where condenser i…" at bounding box center [516, 370] width 649 height 55
click at [665, 348] on textarea "central AIR / 10 ft ladder needed / its not cooling / no idea where condenser i…" at bounding box center [516, 370] width 649 height 55
paste textarea "[STREET_ADDRESS],"
drag, startPoint x: 92, startPoint y: 492, endPoint x: 66, endPoint y: 478, distance: 29.2
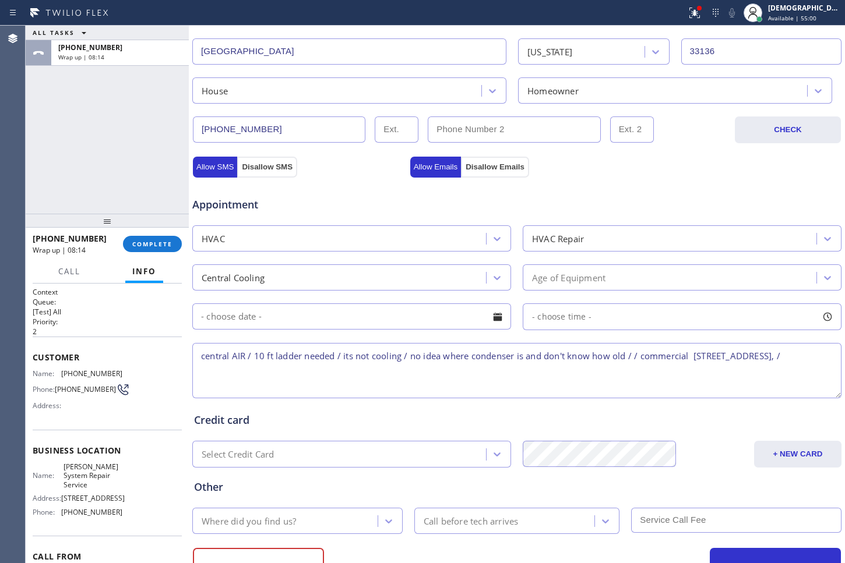
click at [60, 478] on div "Name: [PERSON_NAME] System Repair Service" at bounding box center [78, 476] width 90 height 27
copy div "[PERSON_NAME] System Repair Service"
click at [339, 376] on textarea "central AIR / 10 ft ladder needed / its not cooling / no idea where condenser i…" at bounding box center [516, 370] width 649 height 55
paste textarea "[PERSON_NAME] System Repair Service"
click at [419, 380] on textarea "central AIR / 10 ft ladder needed / its not cooling / no idea where condenser i…" at bounding box center [516, 370] width 649 height 55
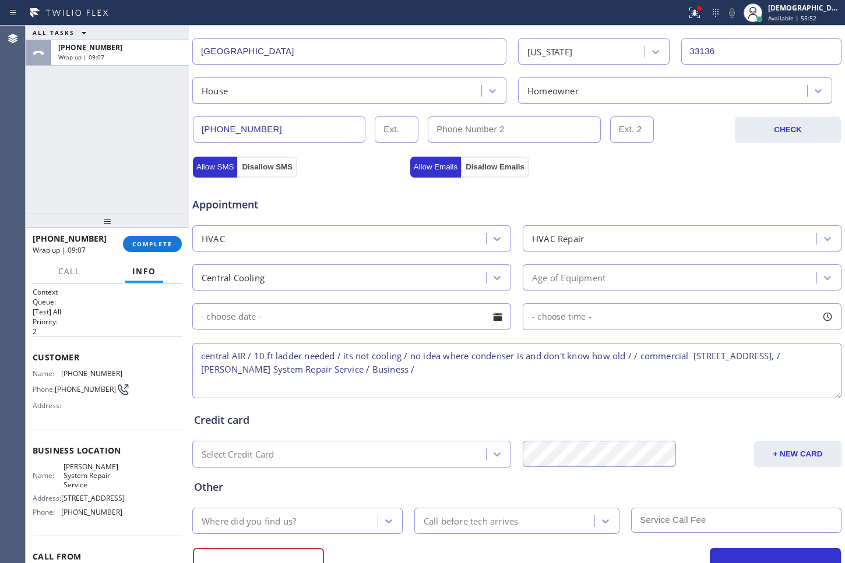
drag, startPoint x: 405, startPoint y: 383, endPoint x: 368, endPoint y: 386, distance: 37.4
click at [368, 386] on textarea "central AIR / 10 ft ladder needed / its not cooling / no idea where condenser i…" at bounding box center [516, 370] width 649 height 55
click at [426, 375] on textarea "central AIR / 10 ft ladder needed / its not cooling / no idea where condenser i…" at bounding box center [516, 370] width 649 height 55
click at [472, 380] on textarea "central AIR / 10 ft ladder needed / its not cooling / no idea where condenser i…" at bounding box center [516, 370] width 649 height 55
drag, startPoint x: 92, startPoint y: 489, endPoint x: 62, endPoint y: 474, distance: 34.1
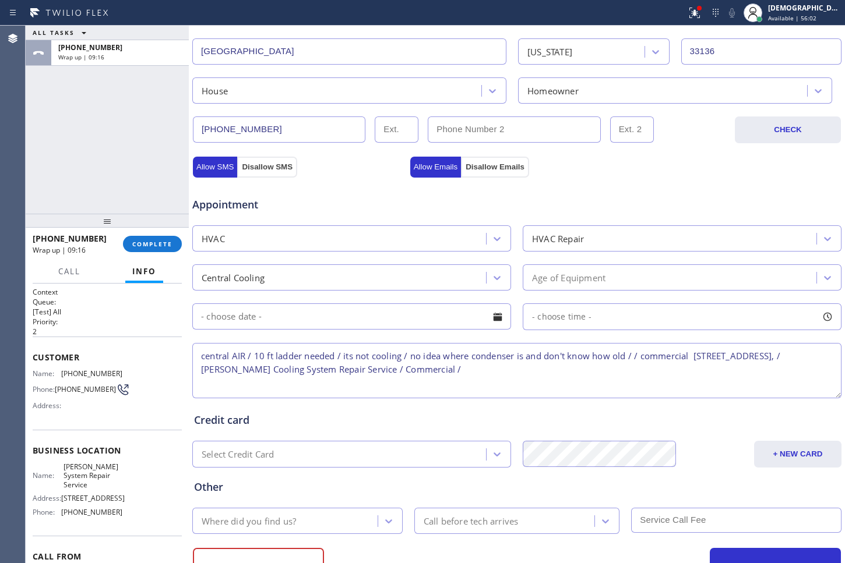
click at [63, 474] on span "[PERSON_NAME] System Repair Service" at bounding box center [92, 476] width 58 height 27
click at [474, 387] on textarea "central AIR / 10 ft ladder needed / its not cooling / no idea where condenser i…" at bounding box center [516, 370] width 649 height 55
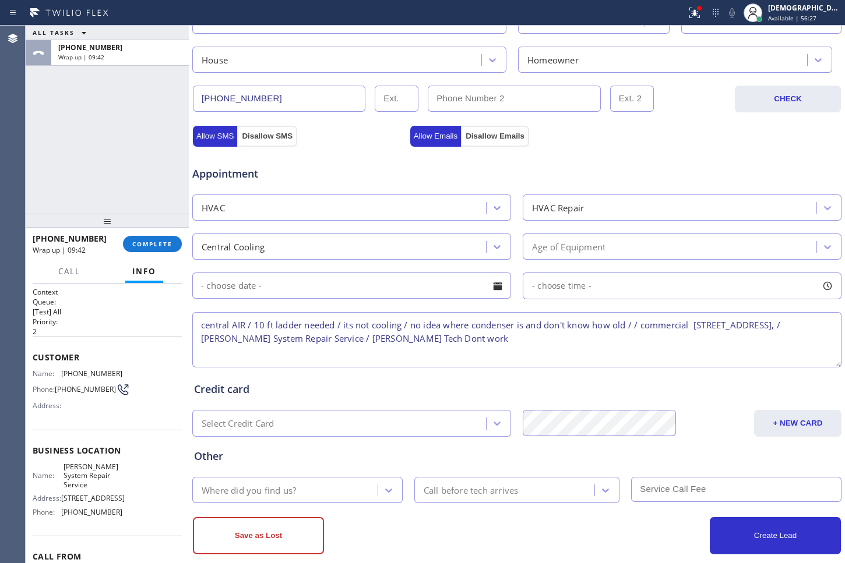
scroll to position [340, 0]
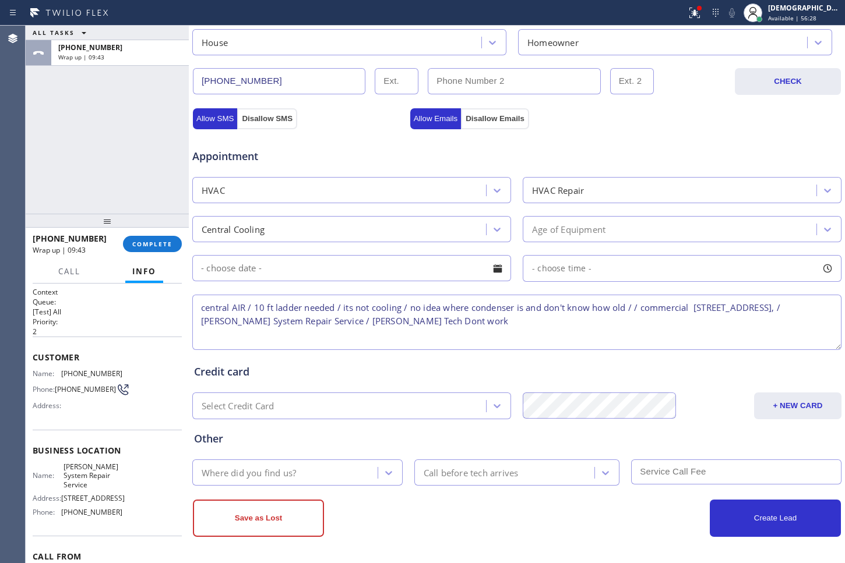
type textarea "central AIR / 10 ft ladder needed / its not cooling / no idea where condenser i…"
click at [295, 479] on div "Where did you find us?" at bounding box center [287, 473] width 182 height 20
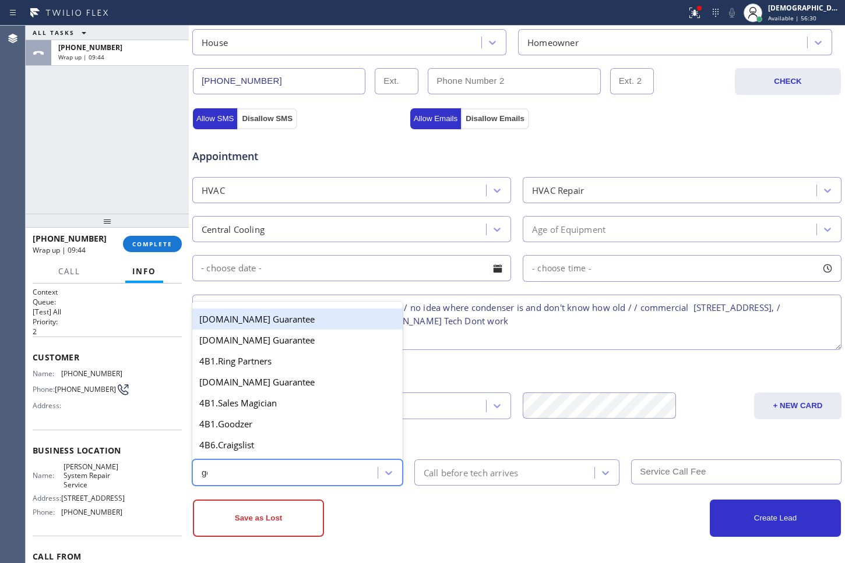
type input "goo"
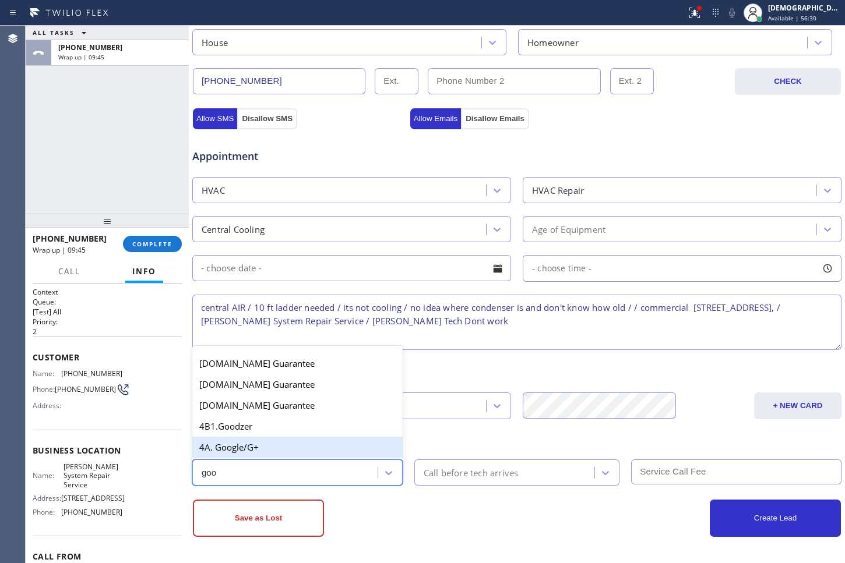
click at [284, 451] on div "4A. Google/G+" at bounding box center [297, 447] width 210 height 21
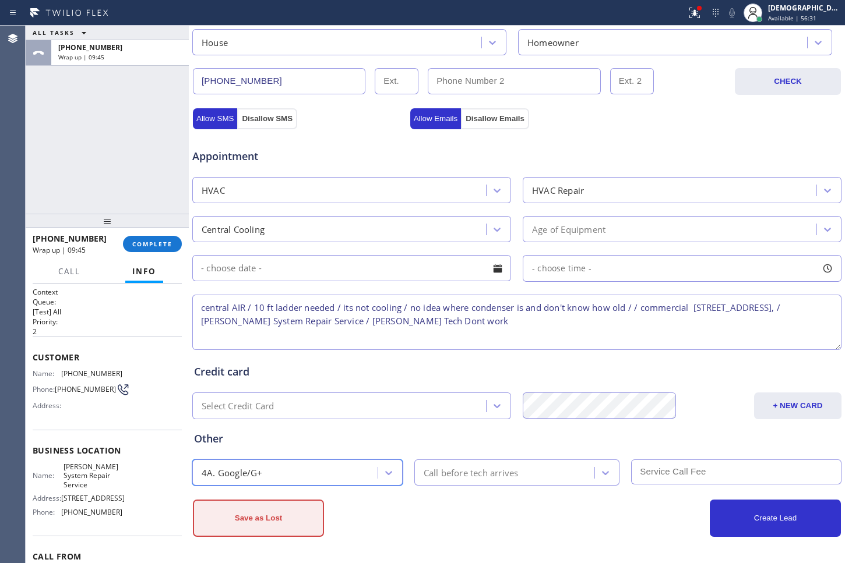
click at [271, 519] on button "Save as Lost" at bounding box center [258, 518] width 131 height 37
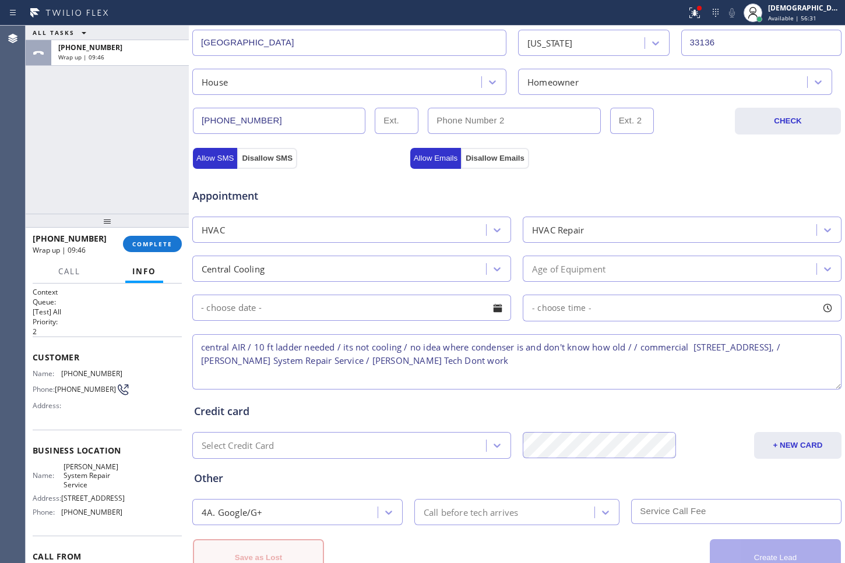
scroll to position [379, 0]
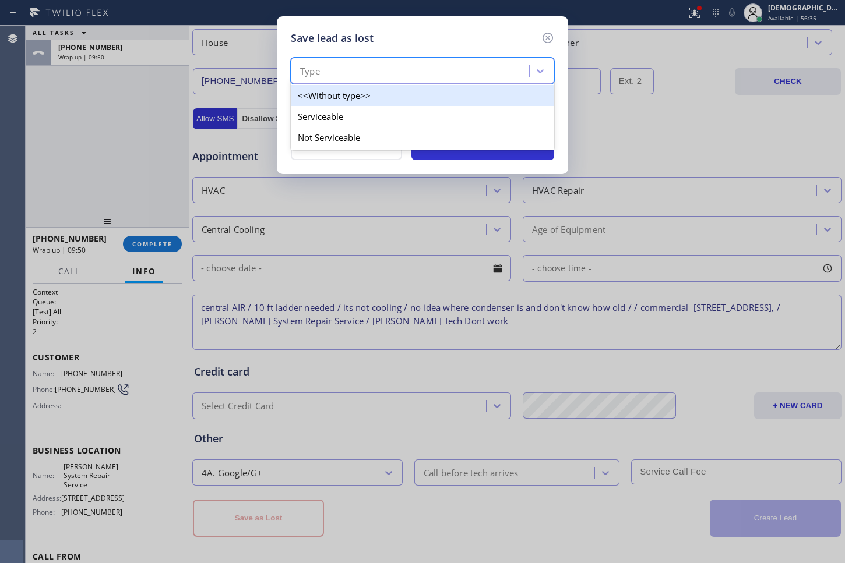
drag, startPoint x: 344, startPoint y: 73, endPoint x: 351, endPoint y: 115, distance: 42.5
click at [345, 73] on div "Type" at bounding box center [411, 71] width 235 height 20
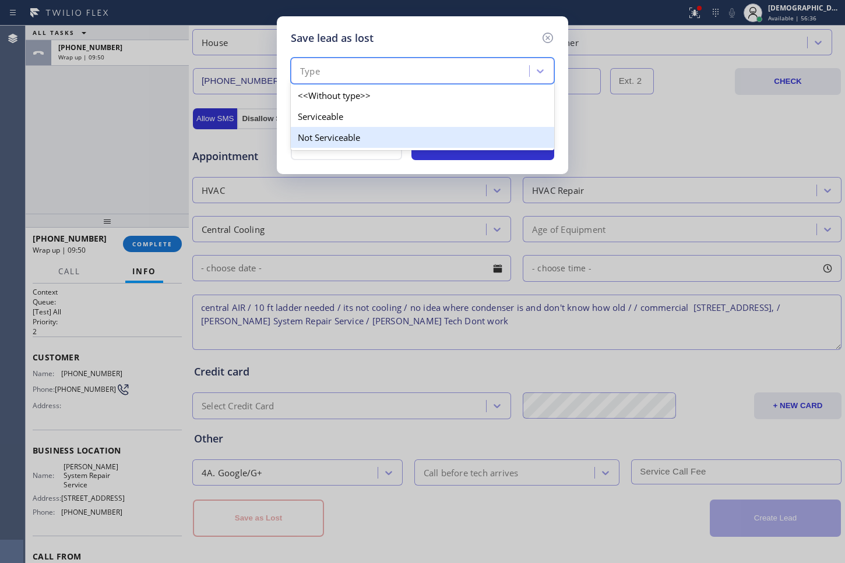
click at [350, 137] on div "Not Serviceable" at bounding box center [422, 137] width 263 height 21
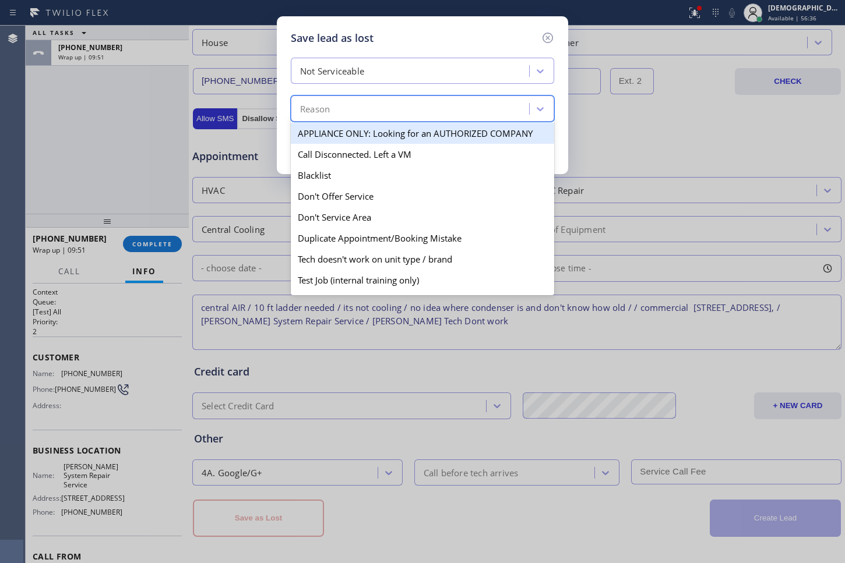
click at [357, 110] on div "Reason" at bounding box center [411, 109] width 235 height 20
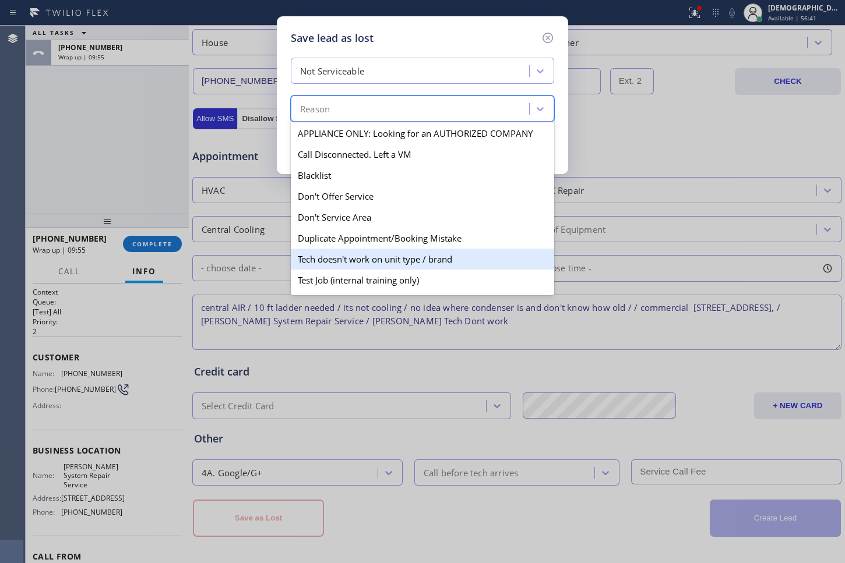
click at [407, 264] on div "Tech doesn't work on unit type / brand" at bounding box center [422, 259] width 263 height 21
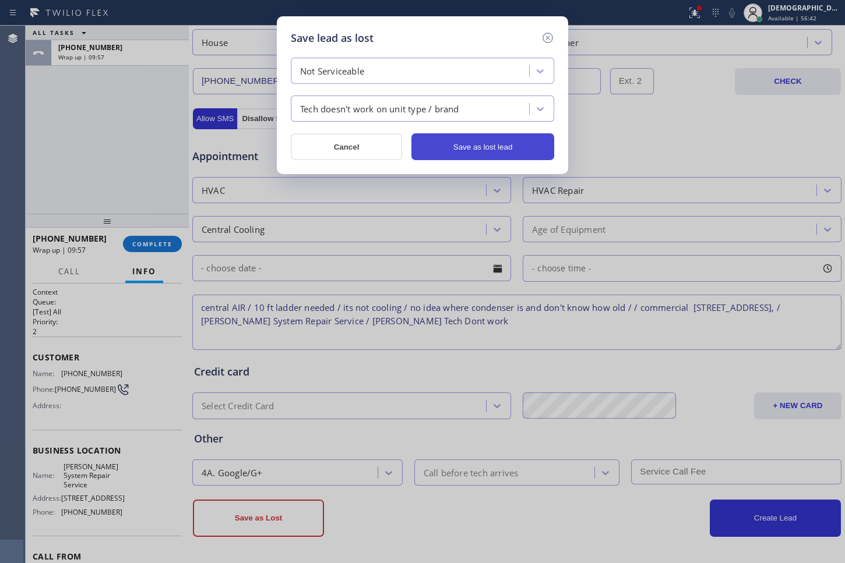
click at [497, 151] on button "Save as lost lead" at bounding box center [482, 146] width 143 height 27
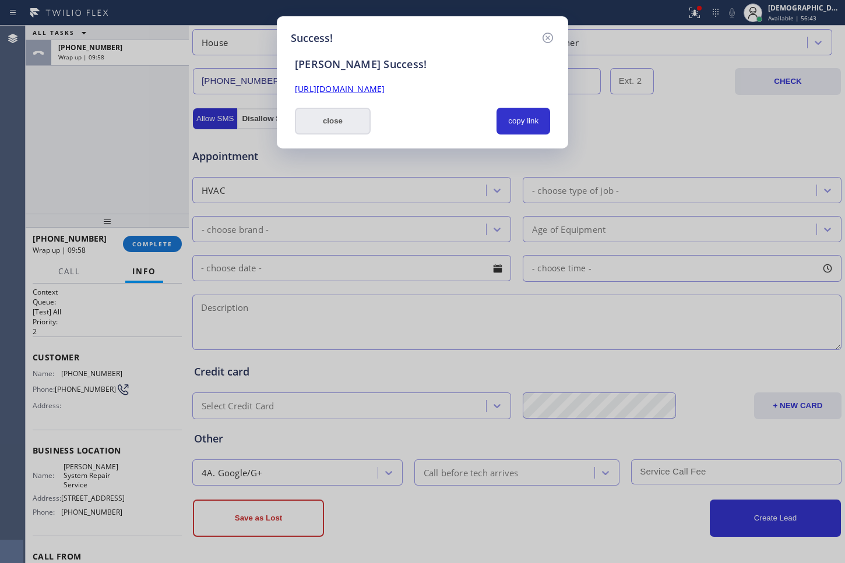
click at [323, 127] on button "close" at bounding box center [333, 121] width 76 height 27
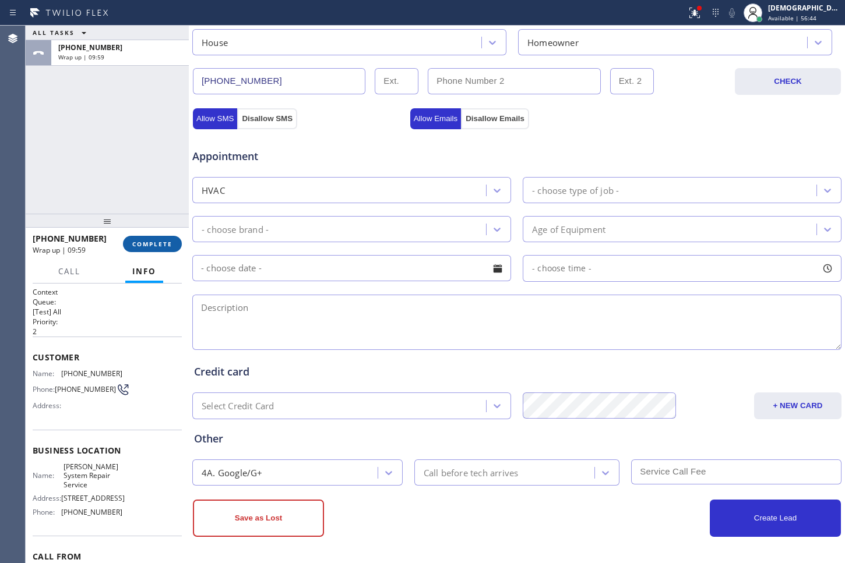
click at [146, 241] on span "COMPLETE" at bounding box center [152, 244] width 40 height 8
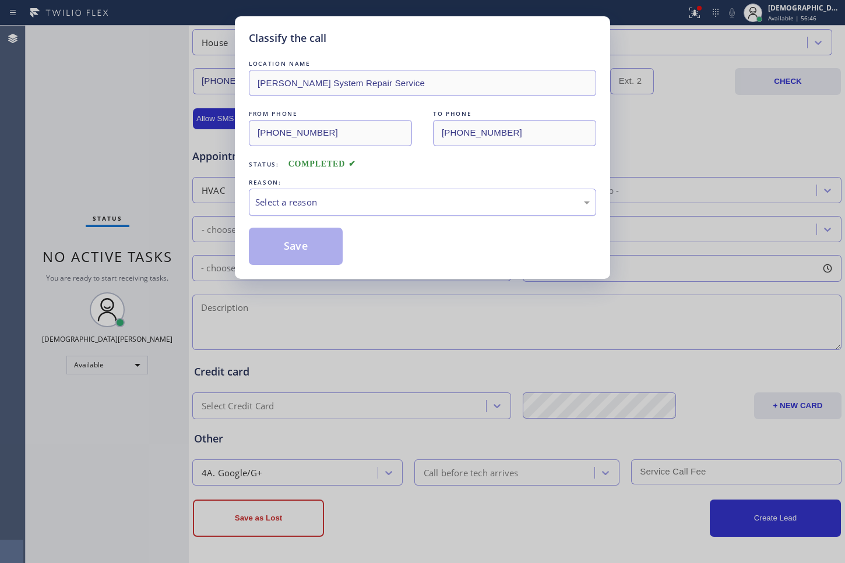
drag, startPoint x: 393, startPoint y: 189, endPoint x: 373, endPoint y: 213, distance: 31.0
click at [393, 189] on div "Select a reason" at bounding box center [422, 202] width 347 height 27
click at [336, 240] on button "Save" at bounding box center [296, 246] width 94 height 37
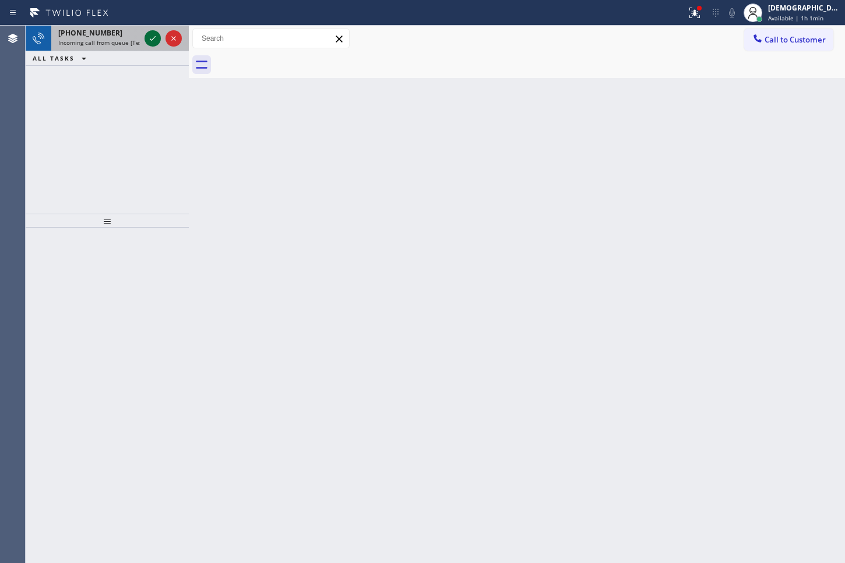
click at [155, 34] on icon at bounding box center [153, 38] width 14 height 14
click at [150, 33] on icon at bounding box center [153, 38] width 14 height 14
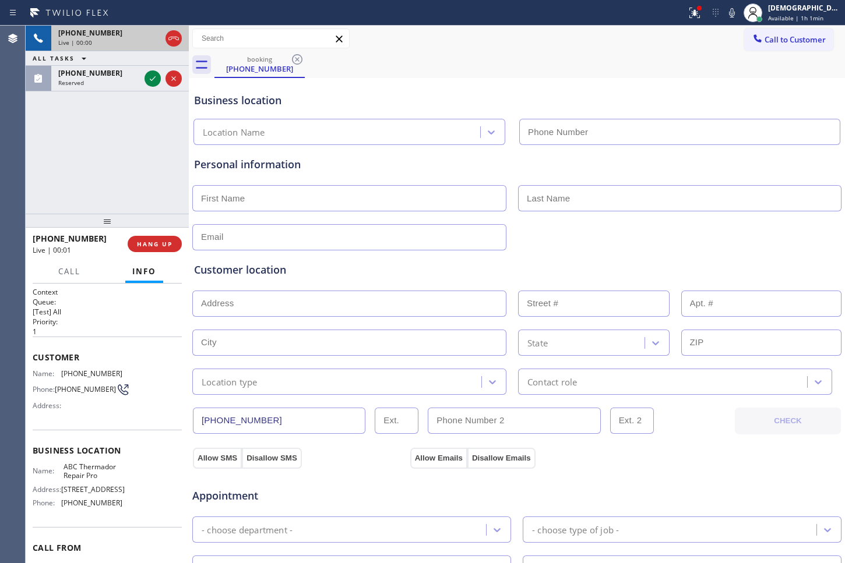
type input "[PHONE_NUMBER]"
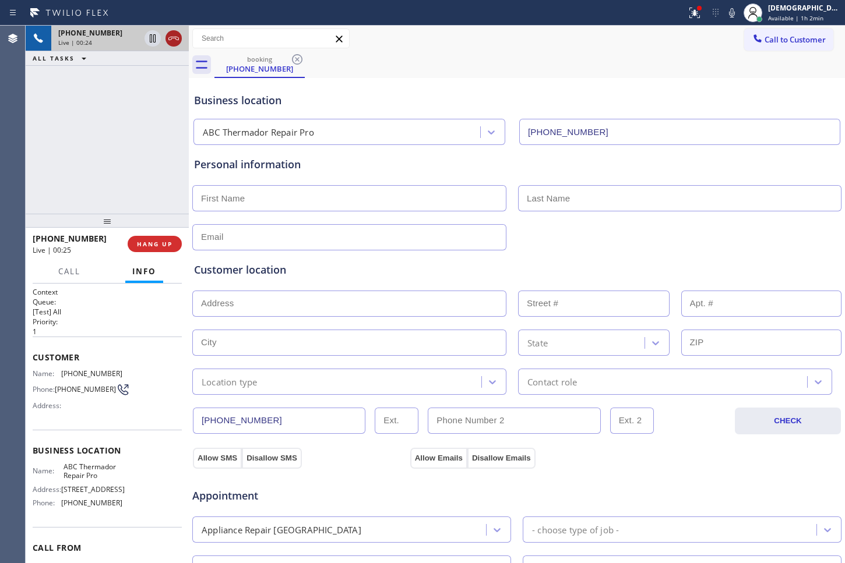
click at [172, 37] on icon at bounding box center [173, 38] width 10 height 3
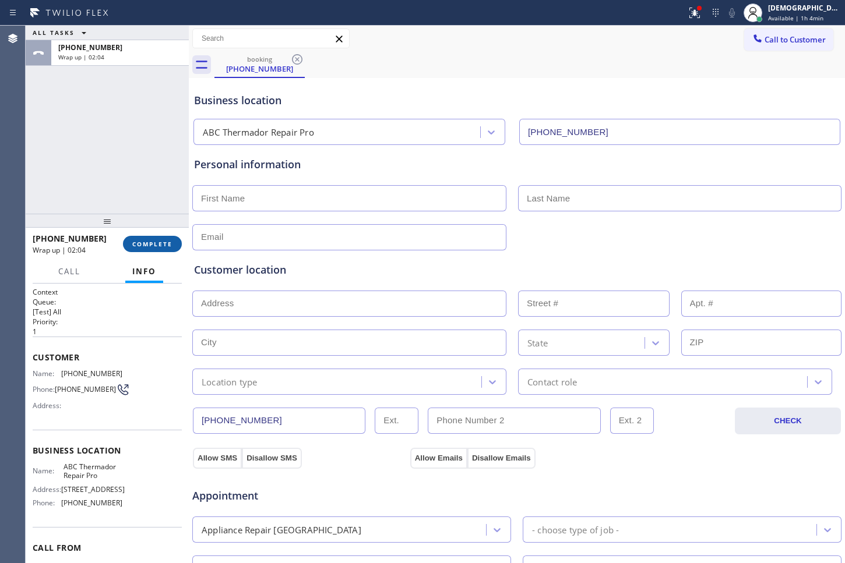
click at [165, 242] on span "COMPLETE" at bounding box center [152, 244] width 40 height 8
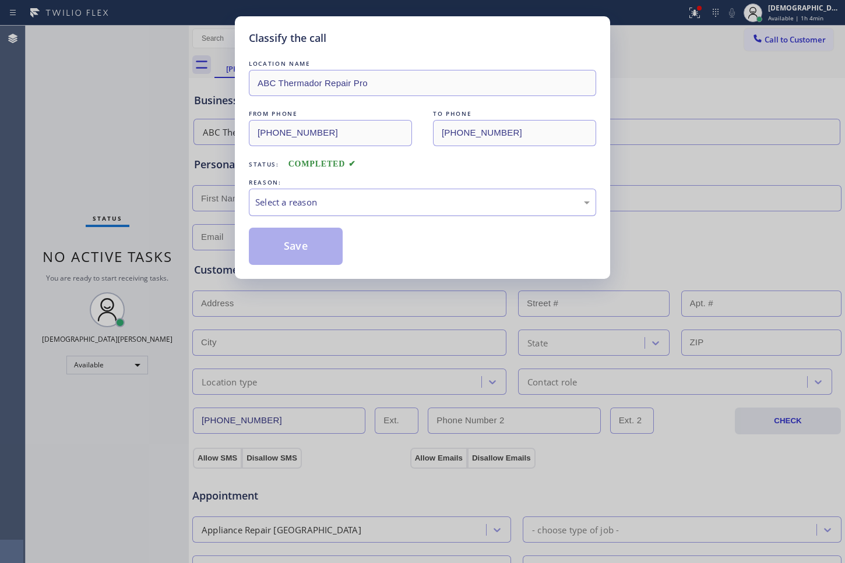
click at [367, 209] on div "Select a reason" at bounding box center [422, 202] width 347 height 27
click at [317, 245] on button "Save" at bounding box center [296, 246] width 94 height 37
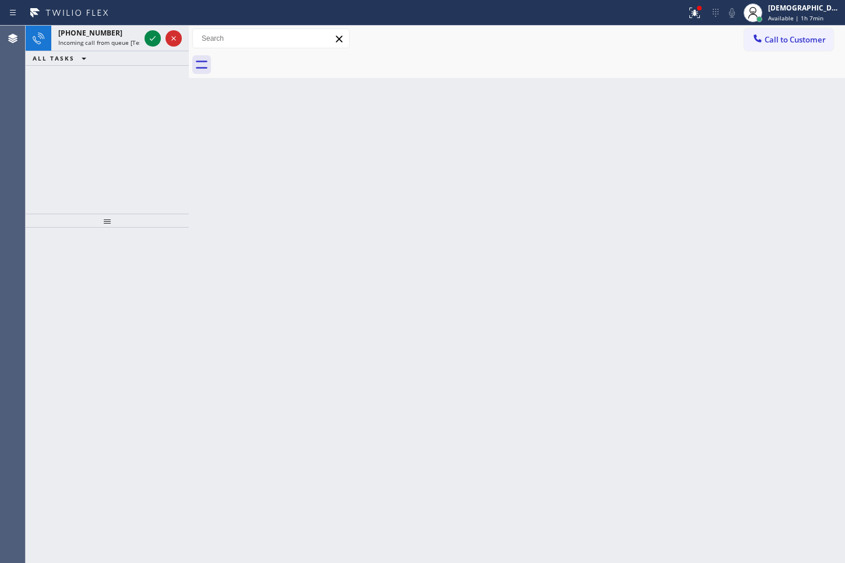
click at [41, 144] on div "[PHONE_NUMBER] Incoming call from queue [Test] All ALL TASKS ALL TASKS ACTIVE T…" at bounding box center [107, 120] width 163 height 188
click at [152, 39] on icon at bounding box center [153, 38] width 6 height 5
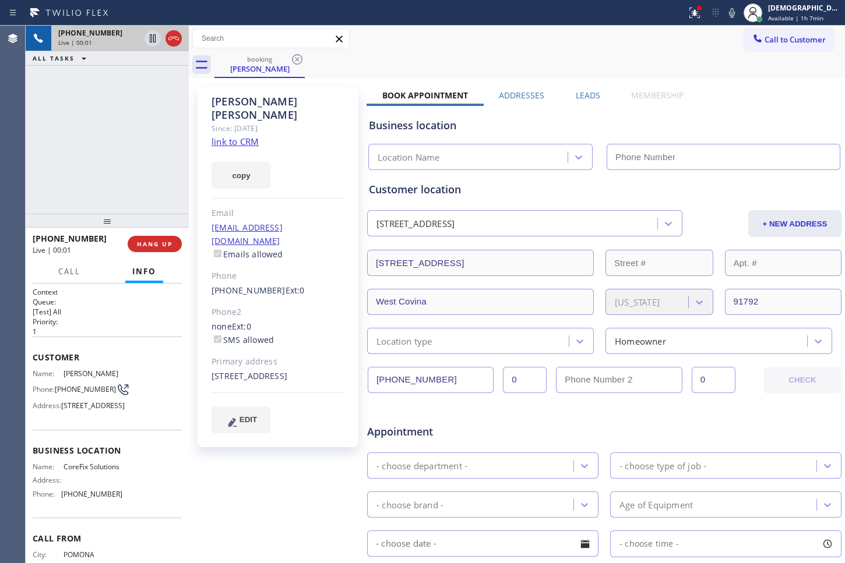
type input "[PHONE_NUMBER]"
click at [247, 136] on link "link to CRM" at bounding box center [234, 142] width 47 height 12
click at [145, 38] on div at bounding box center [152, 38] width 16 height 14
click at [154, 38] on icon at bounding box center [153, 38] width 14 height 14
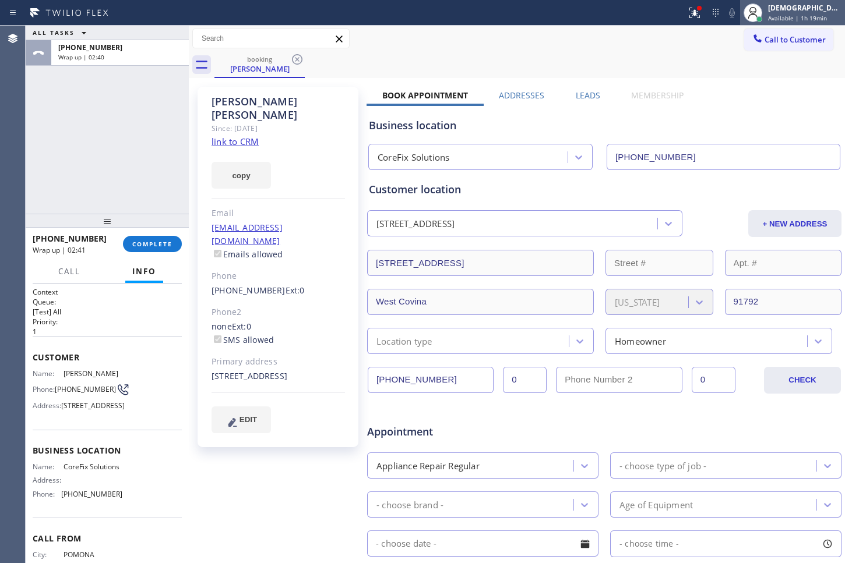
click at [821, 9] on div "[DEMOGRAPHIC_DATA][PERSON_NAME]" at bounding box center [804, 8] width 73 height 10
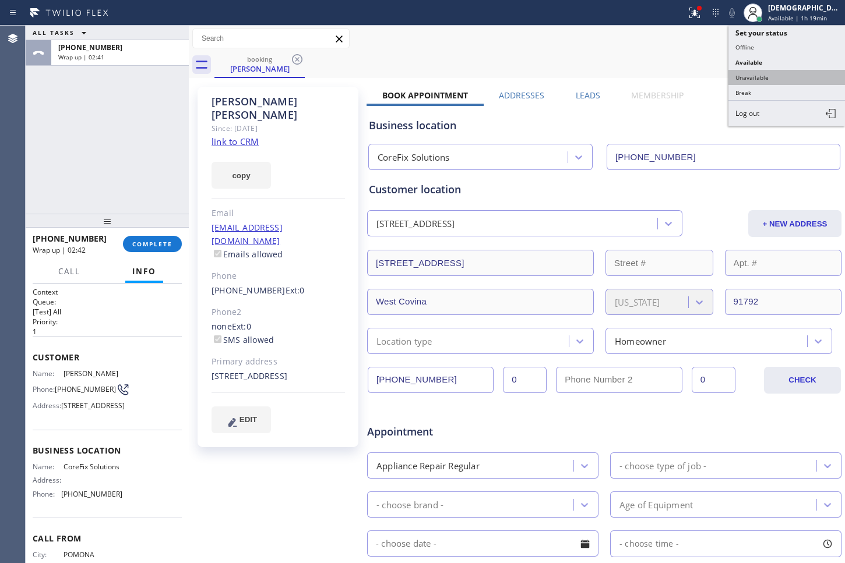
click at [791, 75] on button "Unavailable" at bounding box center [786, 77] width 117 height 15
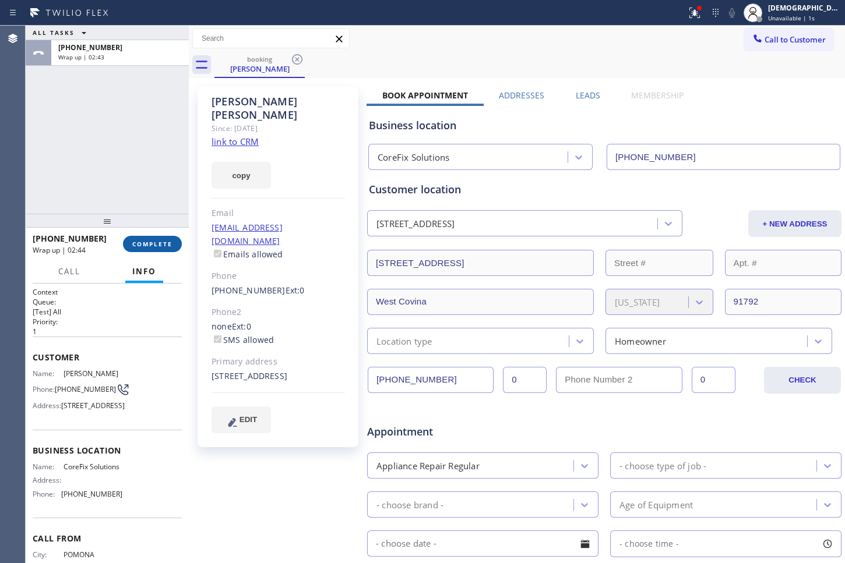
click at [167, 239] on button "COMPLETE" at bounding box center [152, 244] width 59 height 16
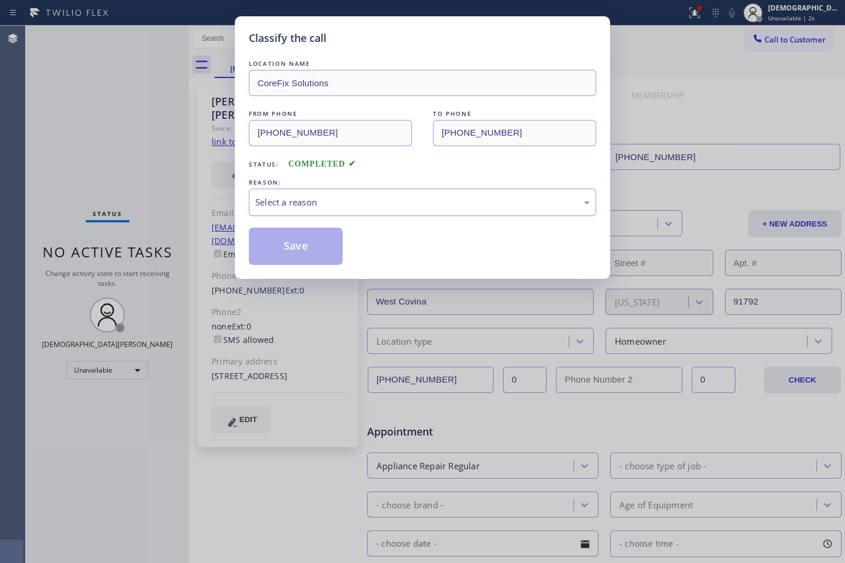
click at [283, 203] on div "Select a reason" at bounding box center [422, 202] width 334 height 13
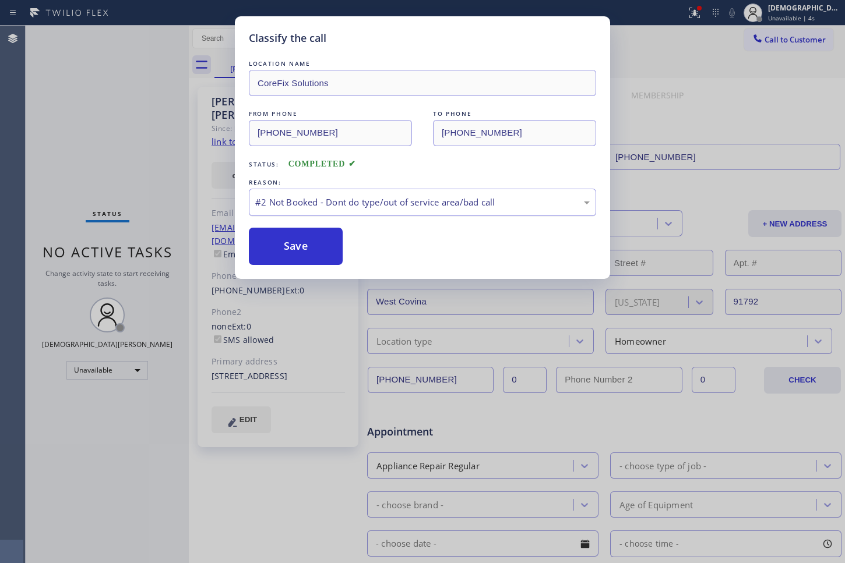
click at [303, 204] on div "#2 Not Booked - Dont do type/out of service area/bad call" at bounding box center [422, 202] width 334 height 13
click at [291, 252] on button "Save" at bounding box center [296, 246] width 94 height 37
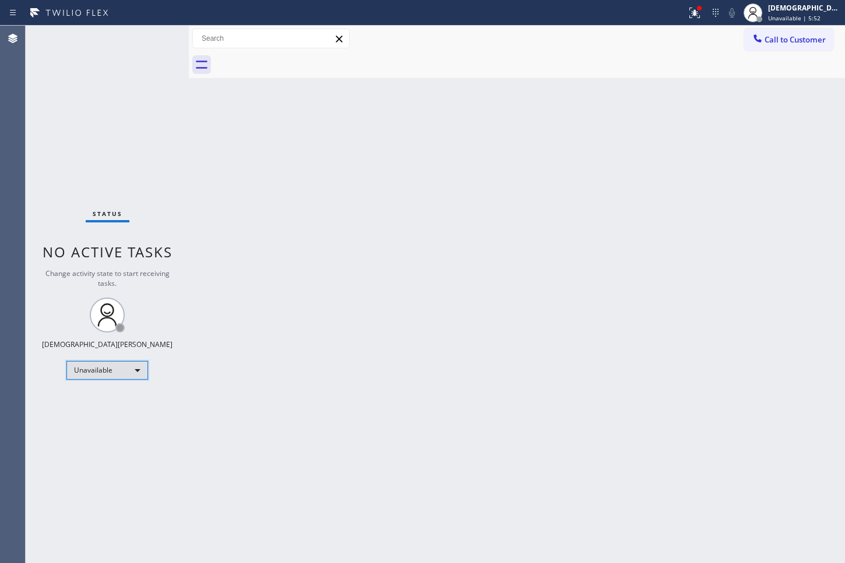
click at [115, 366] on div "Unavailable" at bounding box center [107, 370] width 82 height 19
drag, startPoint x: 115, startPoint y: 393, endPoint x: 203, endPoint y: 330, distance: 107.7
click at [115, 394] on li "Available" at bounding box center [106, 401] width 79 height 14
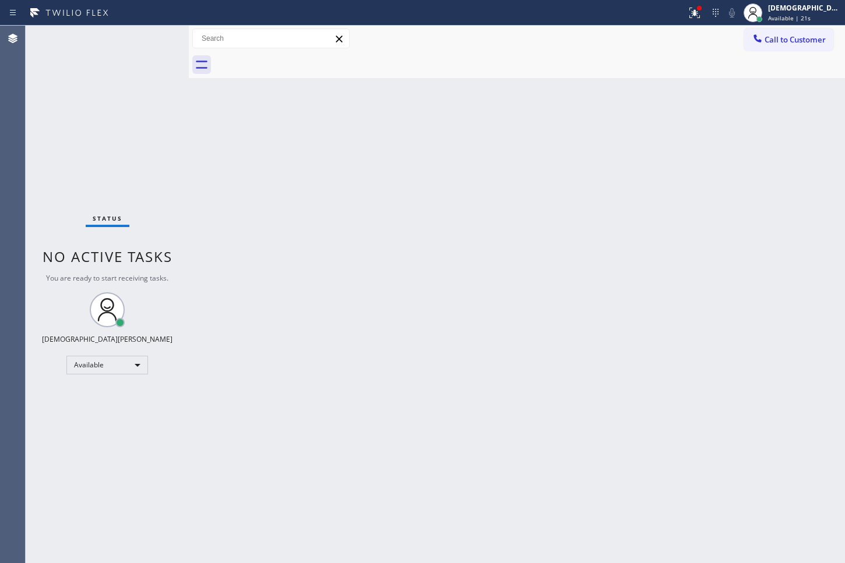
click at [19, 117] on div "Agent Desktop" at bounding box center [12, 295] width 25 height 538
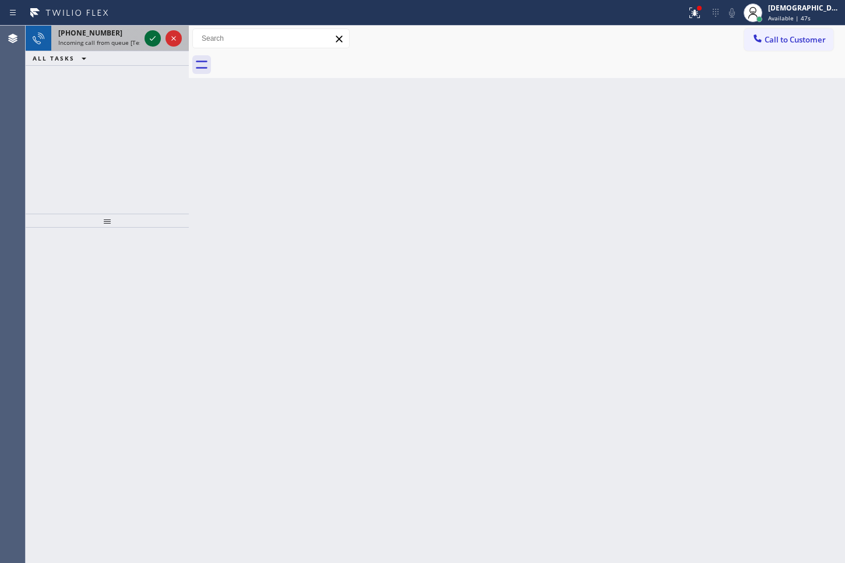
click at [150, 38] on icon at bounding box center [153, 38] width 6 height 5
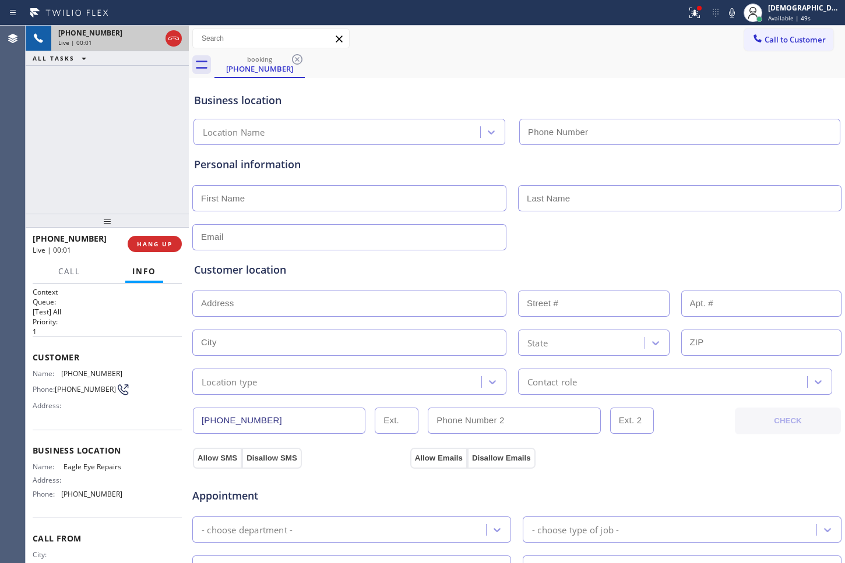
type input "[PHONE_NUMBER]"
click at [151, 38] on icon at bounding box center [153, 38] width 14 height 14
click at [150, 34] on icon at bounding box center [153, 38] width 8 height 8
click at [178, 38] on icon at bounding box center [174, 38] width 14 height 14
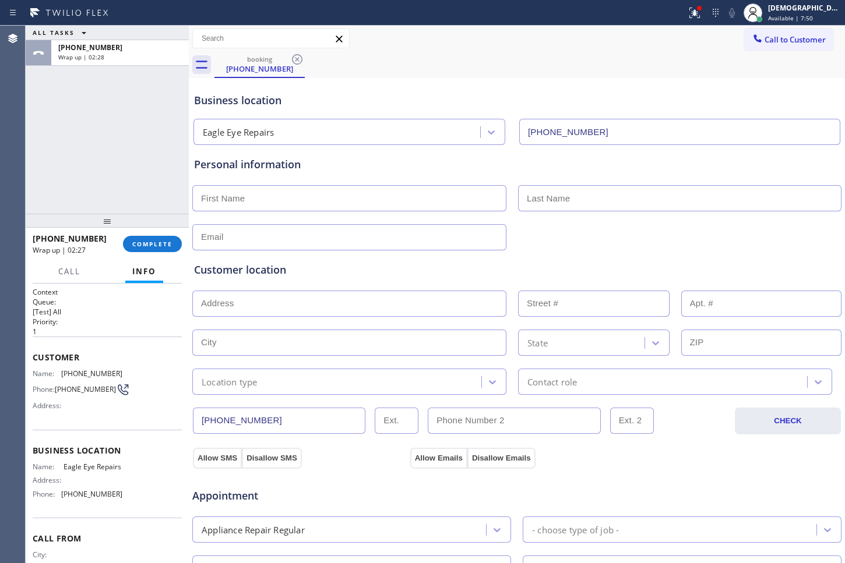
click at [50, 177] on div "ALL TASKS ALL TASKS ACTIVE TASKS TASKS IN WRAP UP [PHONE_NUMBER] Wrap up | 02:28" at bounding box center [107, 120] width 163 height 188
click at [341, 202] on input "text" at bounding box center [349, 198] width 314 height 26
type input "Mr"
click at [527, 197] on input "text" at bounding box center [679, 198] width 323 height 26
type input "[PERSON_NAME]"
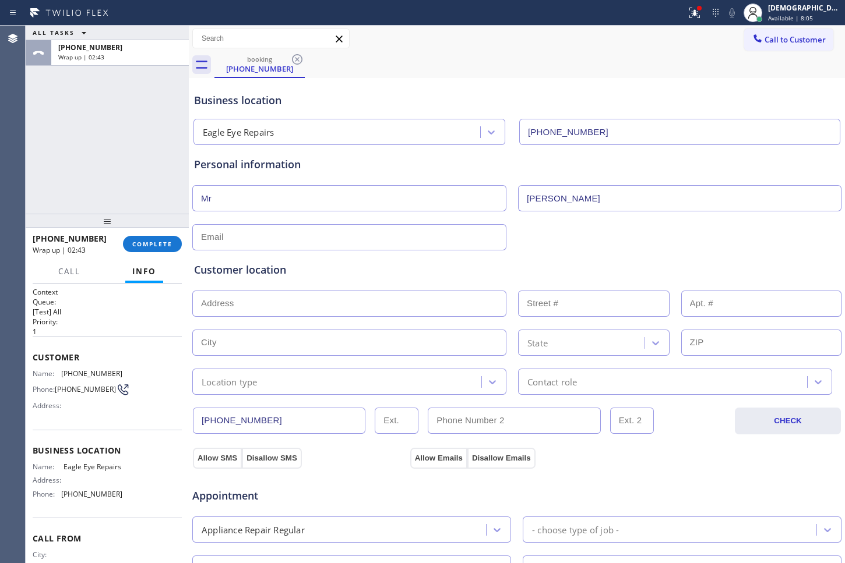
click at [426, 237] on input "text" at bounding box center [349, 237] width 314 height 26
type input "[EMAIL_ADDRESS][DOMAIN_NAME]"
click at [286, 297] on input "text" at bounding box center [349, 304] width 314 height 26
paste input "[STREET_ADDRESS]"
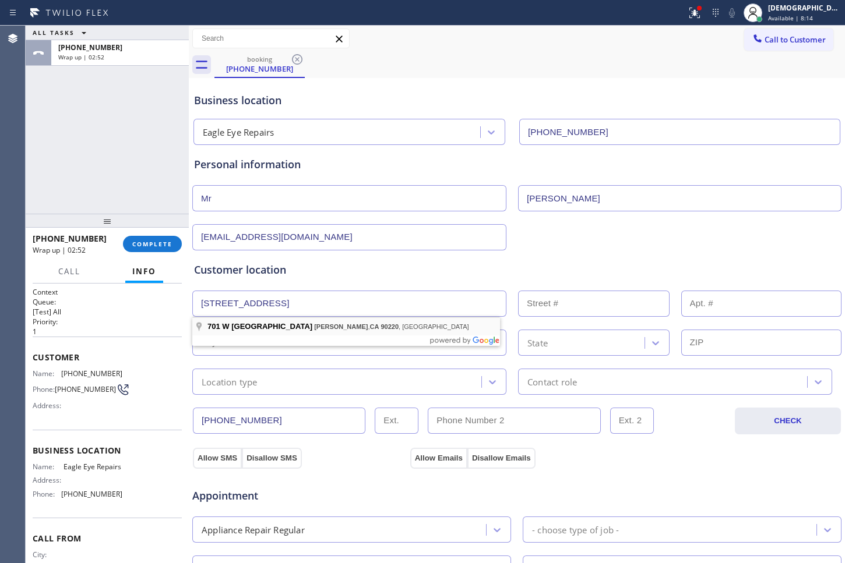
drag, startPoint x: 290, startPoint y: 321, endPoint x: 284, endPoint y: 331, distance: 11.2
type input "[STREET_ADDRESS]"
type input "701"
type input "[PERSON_NAME]"
type input "90220"
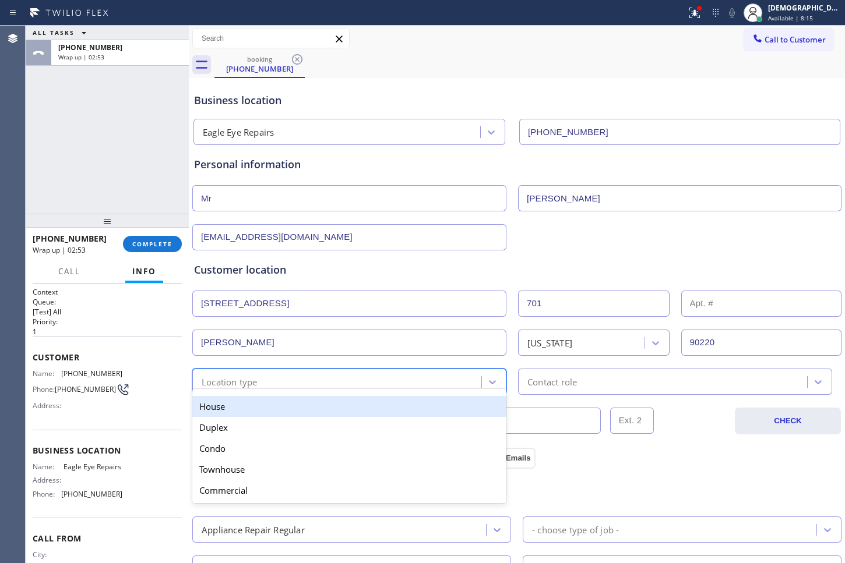
click at [270, 385] on div "Location type" at bounding box center [338, 382] width 285 height 20
click at [266, 401] on div "House" at bounding box center [349, 406] width 314 height 21
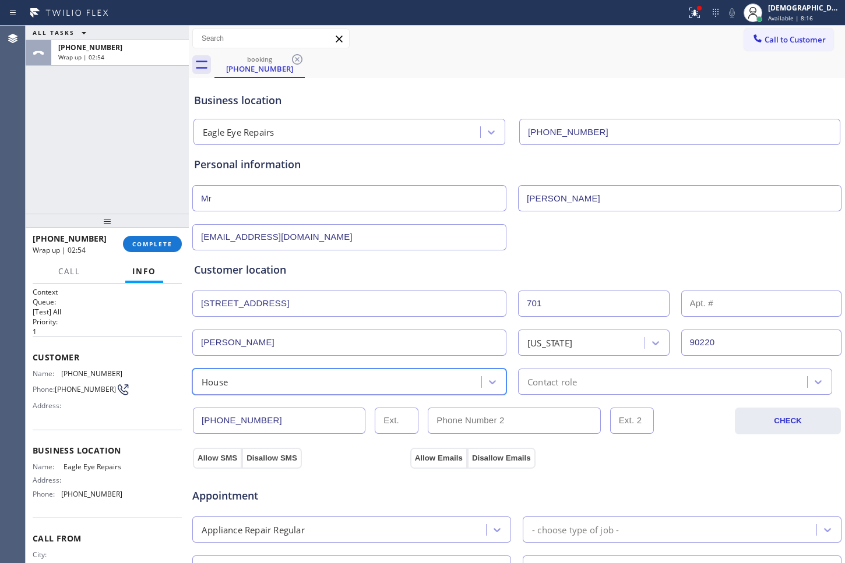
click at [528, 380] on div "Contact role" at bounding box center [552, 381] width 50 height 13
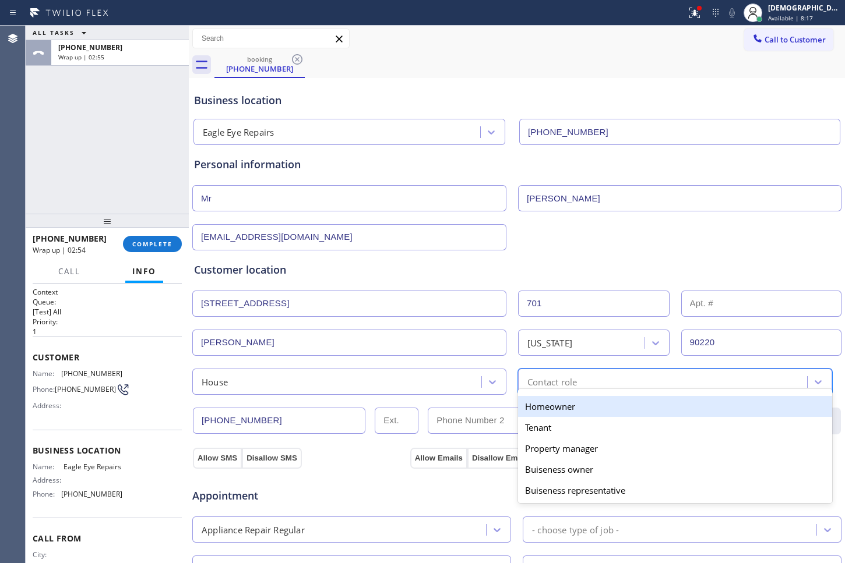
click at [530, 403] on div "Homeowner" at bounding box center [675, 406] width 314 height 21
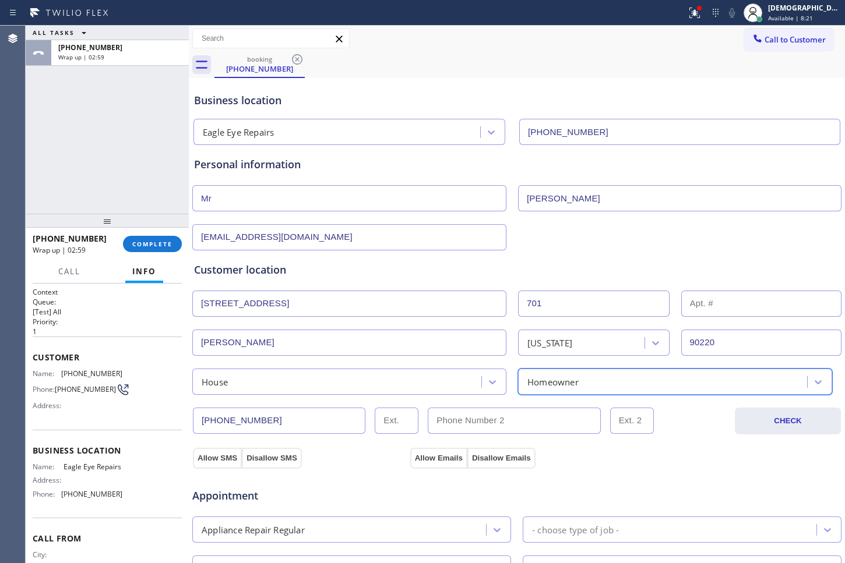
drag, startPoint x: 220, startPoint y: 456, endPoint x: 397, endPoint y: 485, distance: 179.5
click at [227, 456] on button "Allow SMS" at bounding box center [217, 458] width 49 height 21
click at [458, 457] on button "Allow Emails" at bounding box center [438, 458] width 57 height 21
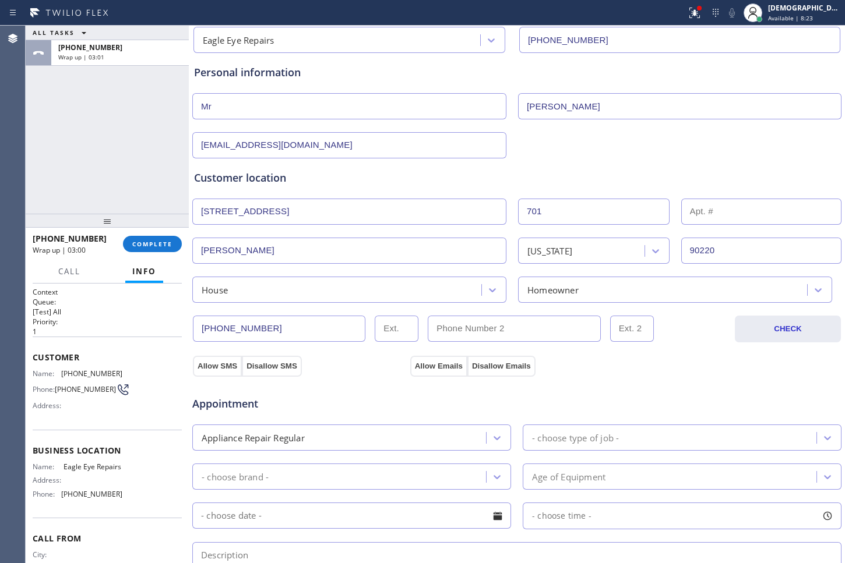
scroll to position [218, 0]
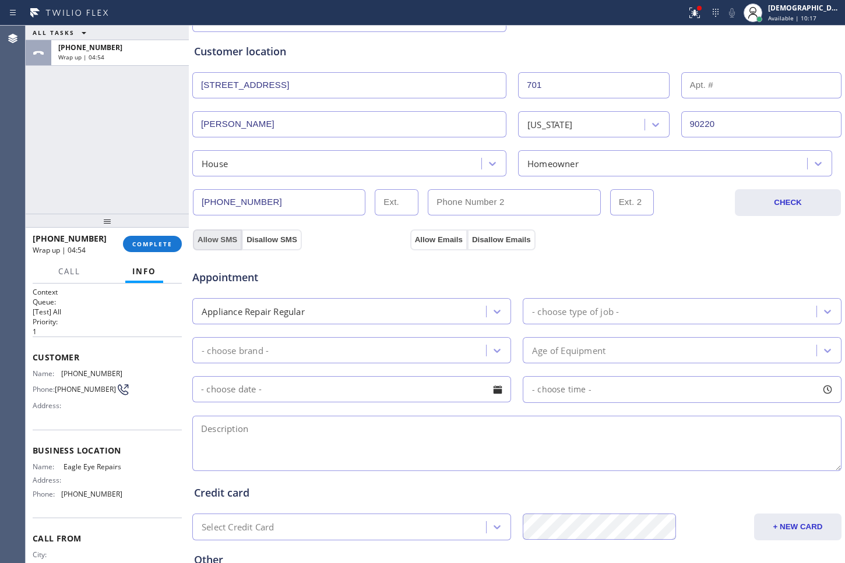
click at [212, 237] on button "Allow SMS" at bounding box center [217, 240] width 49 height 21
click at [425, 236] on button "Allow Emails" at bounding box center [438, 240] width 57 height 21
click at [412, 308] on div "Appliance Repair Regular" at bounding box center [341, 311] width 290 height 20
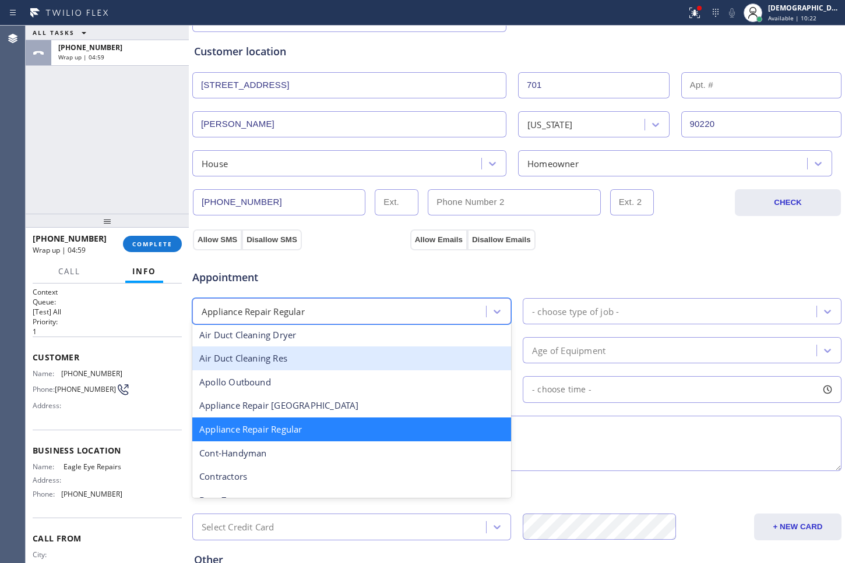
scroll to position [171, 0]
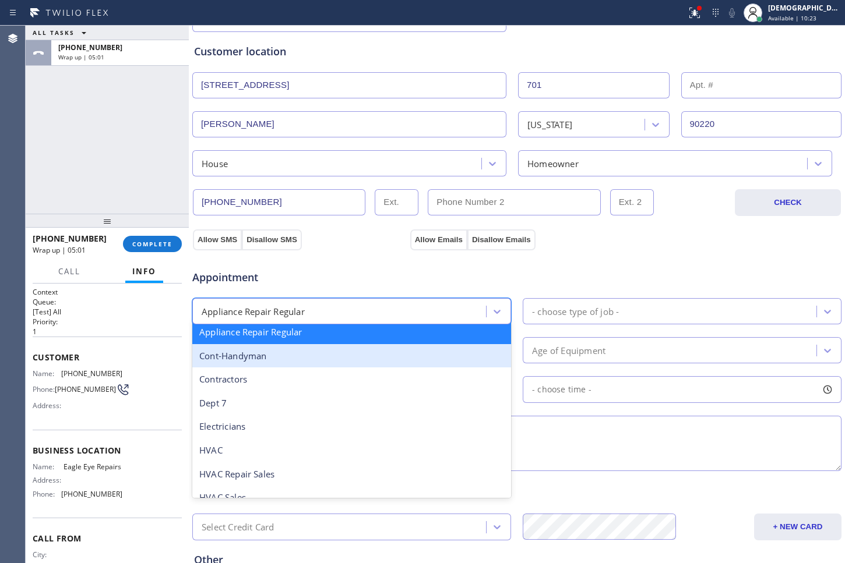
click at [368, 337] on div "Appliance Repair Regular" at bounding box center [351, 332] width 319 height 24
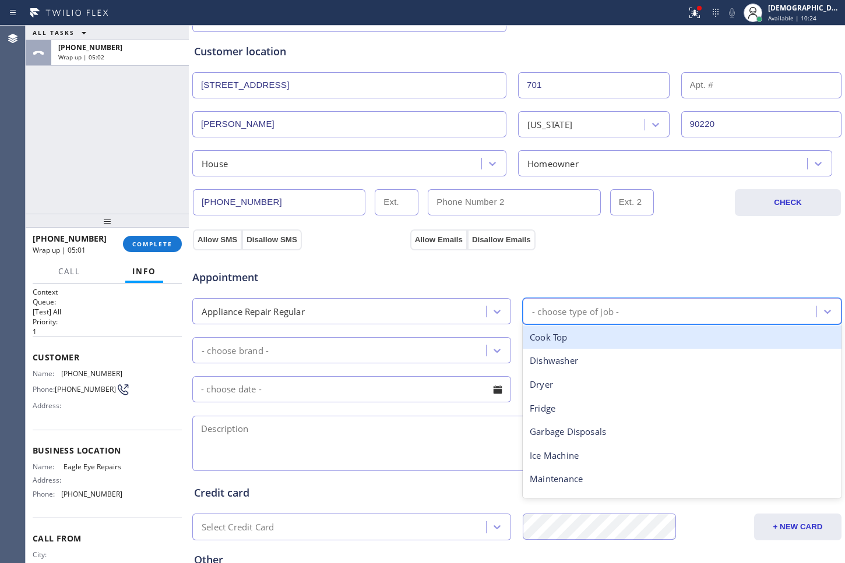
click at [584, 308] on div "- choose type of job -" at bounding box center [575, 311] width 87 height 13
type input "was"
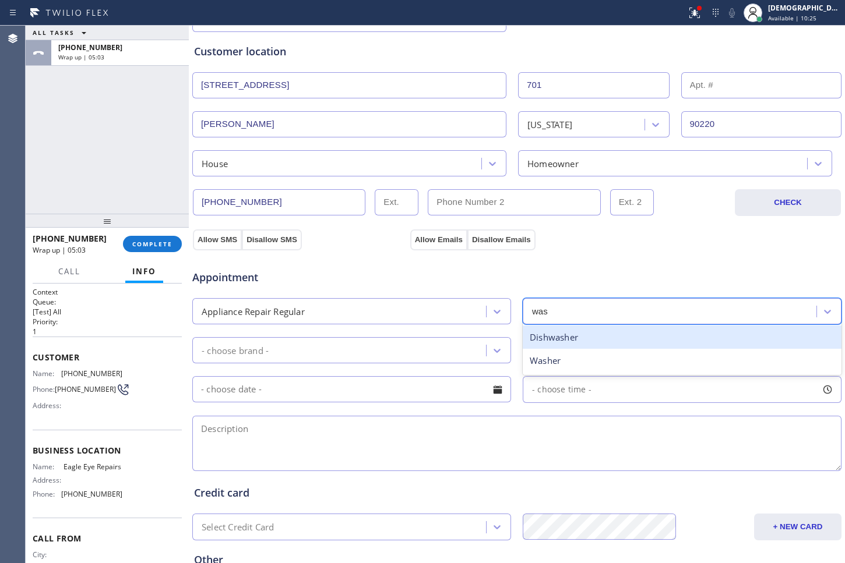
click at [551, 340] on div "Dishwasher" at bounding box center [682, 338] width 319 height 24
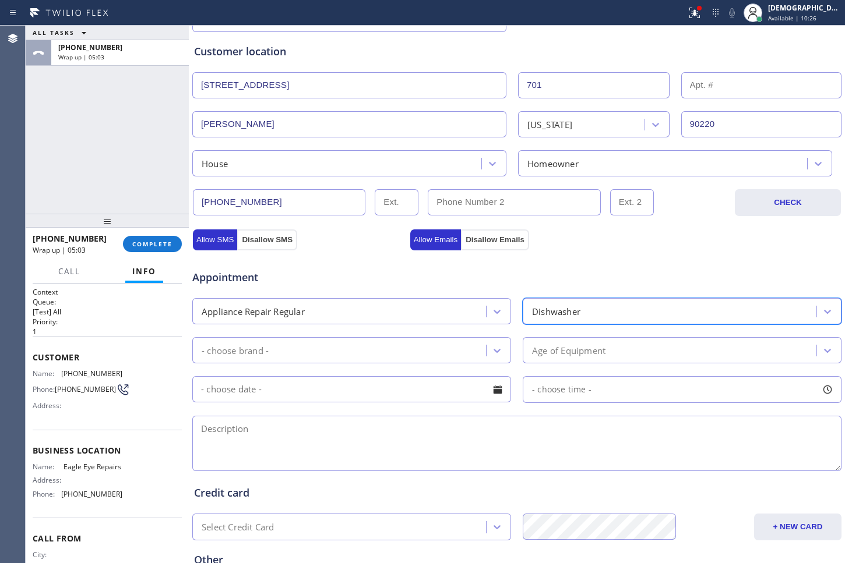
click at [562, 308] on div "Dishwasher" at bounding box center [556, 311] width 48 height 13
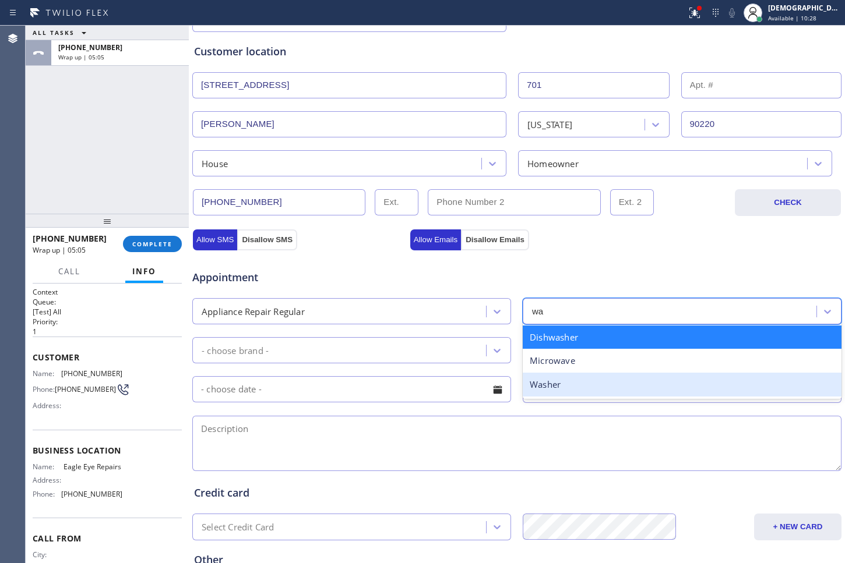
type input "wa"
click at [502, 387] on input "text" at bounding box center [351, 389] width 319 height 26
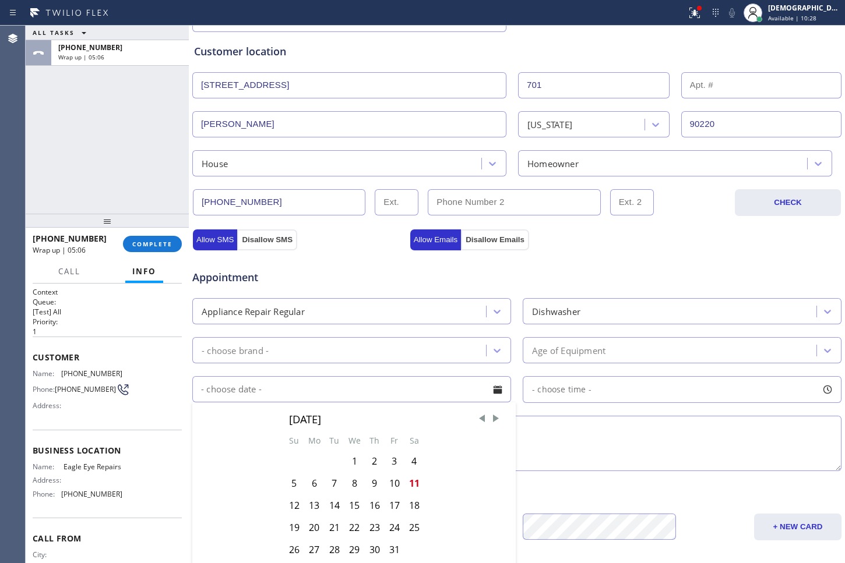
click at [547, 386] on span "- choose time -" at bounding box center [561, 389] width 59 height 11
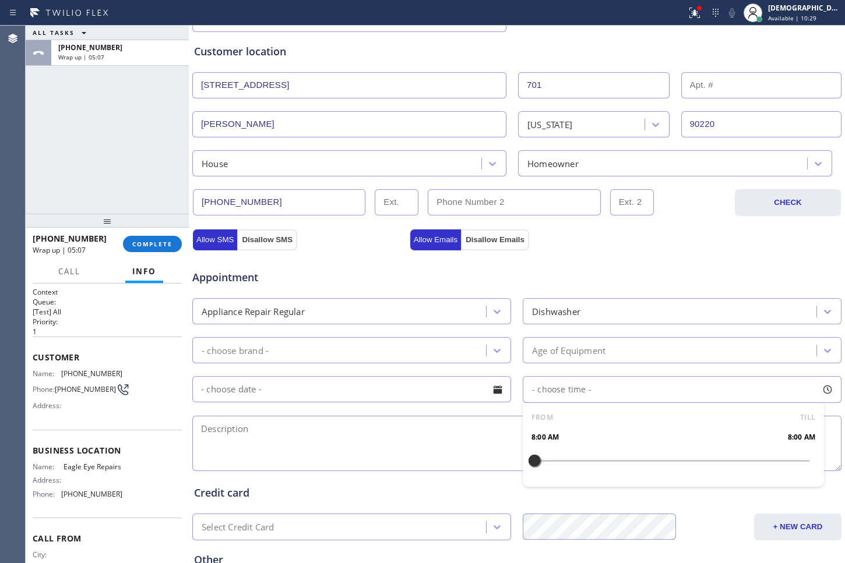
click at [563, 306] on div "Dishwasher" at bounding box center [556, 311] width 48 height 13
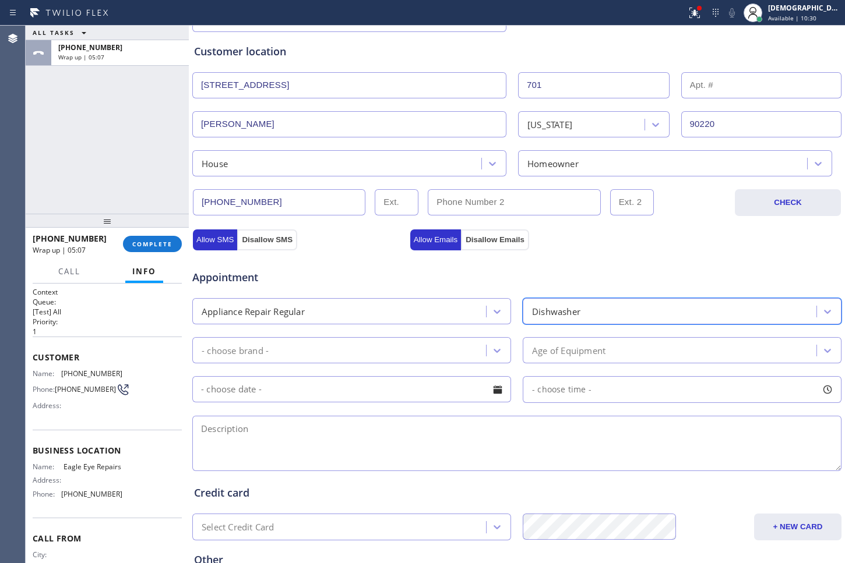
click at [564, 310] on div "Dishwasher" at bounding box center [556, 311] width 48 height 13
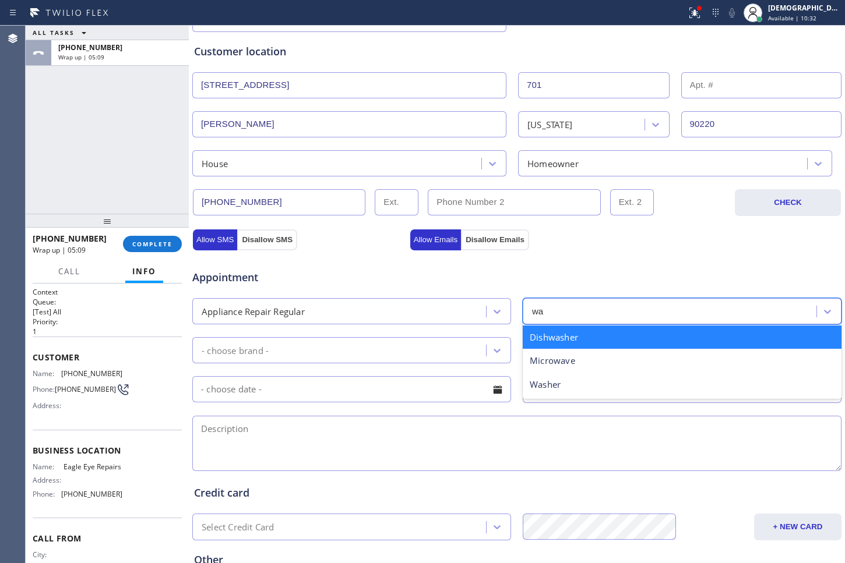
type input "was"
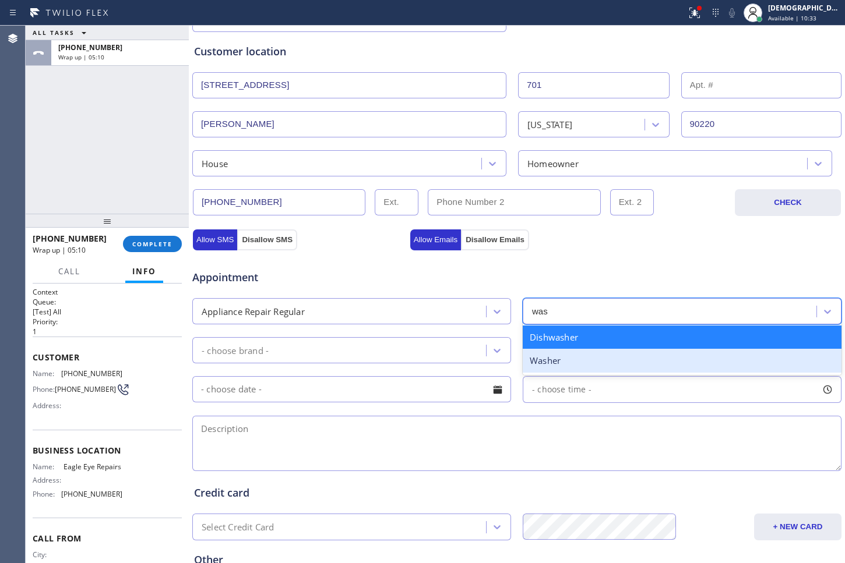
click at [560, 359] on div "Washer" at bounding box center [682, 361] width 319 height 24
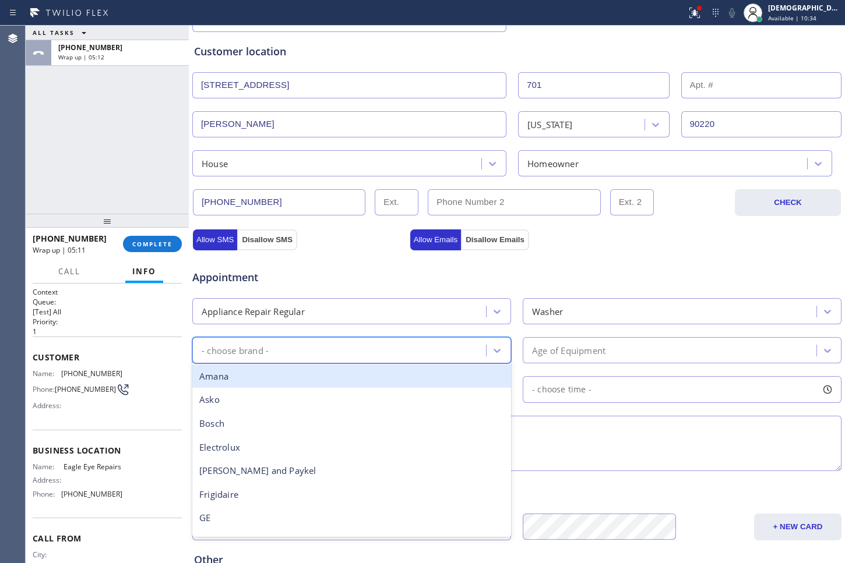
click at [368, 348] on div "- choose brand -" at bounding box center [341, 350] width 290 height 20
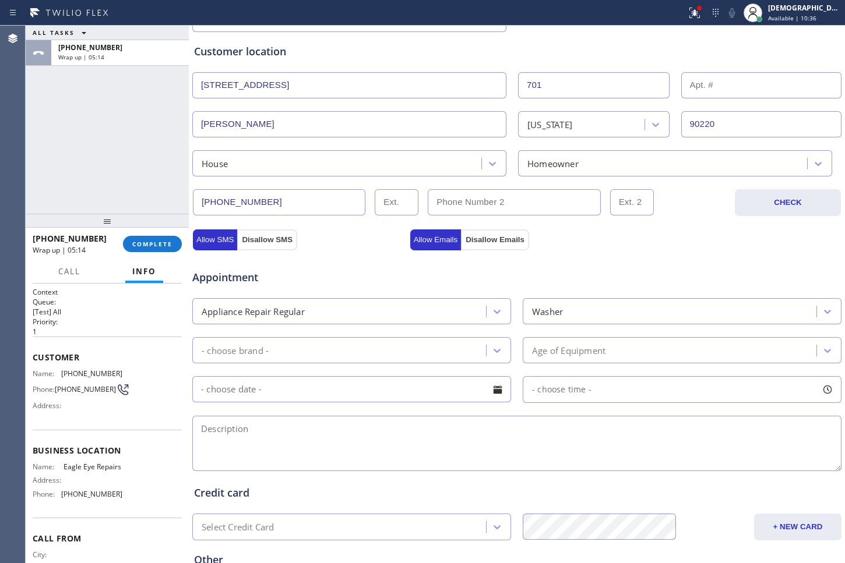
click at [380, 350] on div "- choose brand -" at bounding box center [341, 350] width 290 height 20
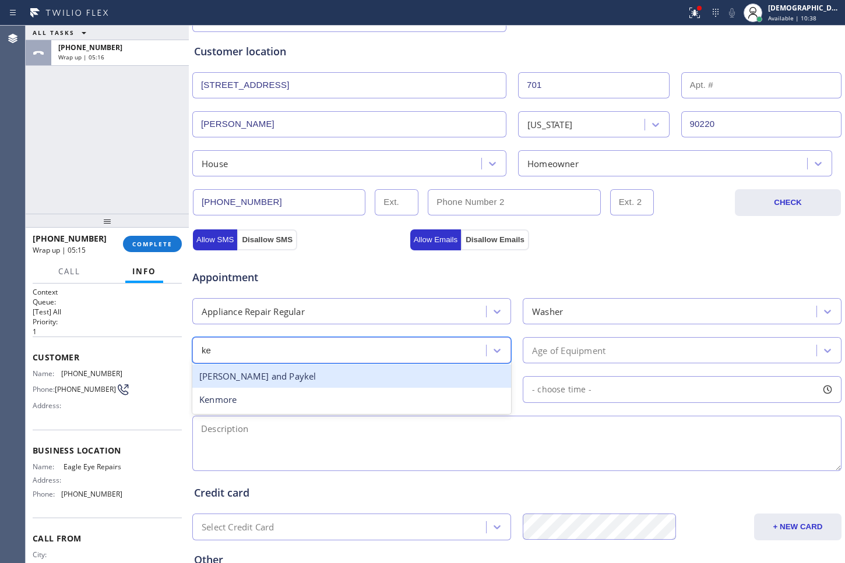
type input "[PERSON_NAME]"
drag, startPoint x: 352, startPoint y: 384, endPoint x: 412, endPoint y: 375, distance: 61.4
click at [351, 384] on div "Kenmore" at bounding box center [351, 377] width 319 height 24
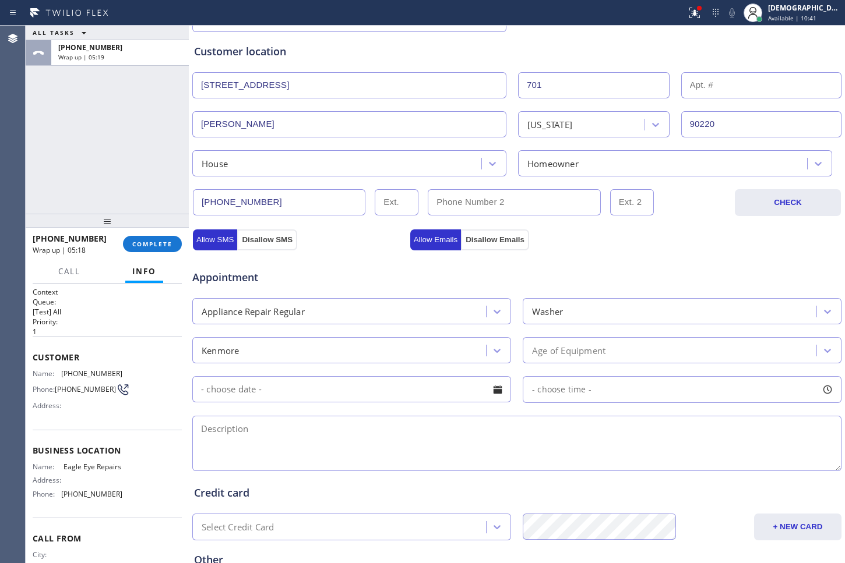
click at [643, 347] on div "Age of Equipment" at bounding box center [671, 350] width 290 height 20
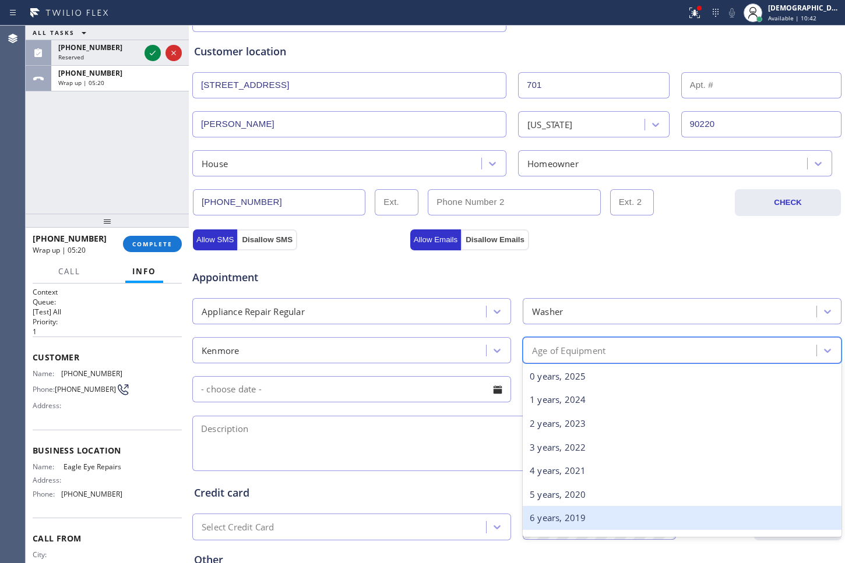
click at [557, 515] on div "6 years, 2019" at bounding box center [682, 518] width 319 height 24
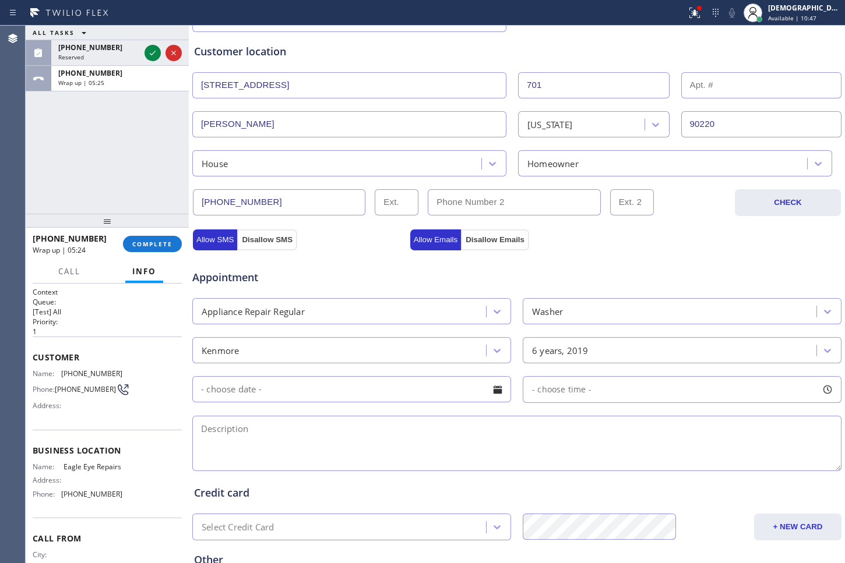
click at [358, 434] on textarea at bounding box center [516, 443] width 649 height 55
paste textarea "kenmore / /Washer / it stock ion the rinse mode / 6 years / SBS"
click at [514, 431] on textarea "Kenmore / /Washer / it stock ion the rinse mode / 6 years / SBS" at bounding box center [516, 443] width 649 height 55
click at [522, 433] on textarea "Kenmore / /Washer / it stock ion the rinse mode / 6 years / SBS / House HO /" at bounding box center [516, 443] width 649 height 55
drag, startPoint x: 534, startPoint y: 429, endPoint x: 506, endPoint y: 433, distance: 28.8
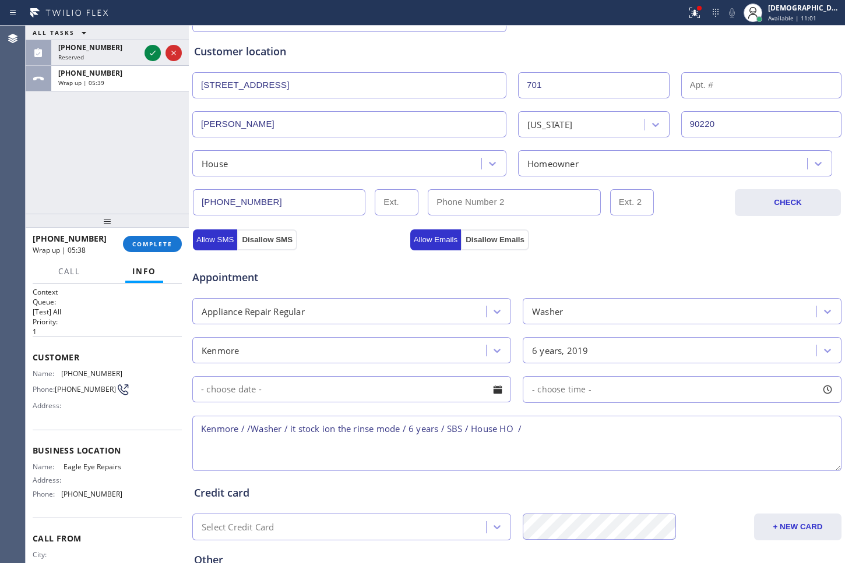
click at [490, 431] on textarea "Kenmore / /Washer / it stock ion the rinse mode / 6 years / SBS / House HO /" at bounding box center [516, 443] width 649 height 55
click at [560, 432] on textarea "Kenmore / /Washer / it stock ion the rinse mode / 6 years / SBS / House HO /" at bounding box center [516, 443] width 649 height 55
paste textarea "[STREET_ADDRESS]"
click at [516, 428] on textarea "Kenmore / /Washer / it stock ion the rinse mode / 6 years / SBS / House HO / [S…" at bounding box center [516, 443] width 649 height 55
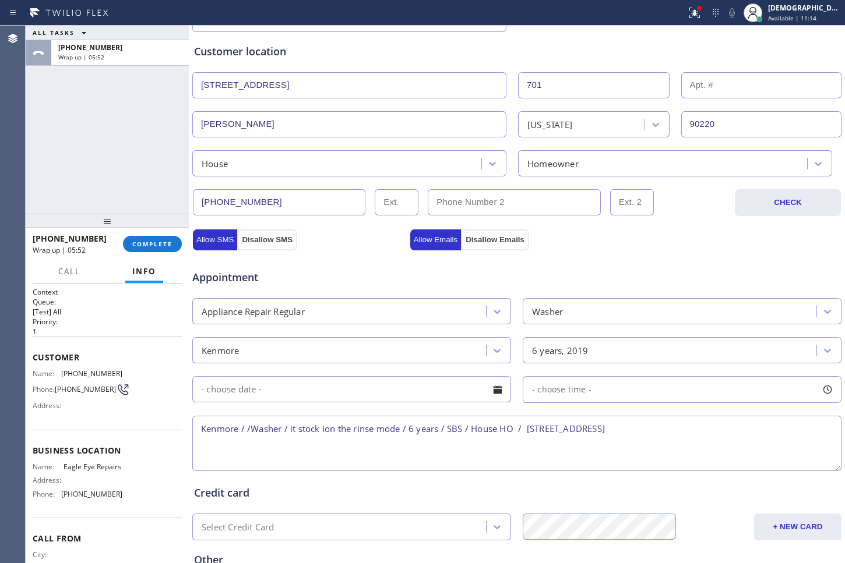
click at [693, 429] on textarea "Kenmore / /Washer / it stock ion the rinse mode / 6 years / SBS / House HO / [S…" at bounding box center [516, 443] width 649 height 55
click at [91, 488] on div "Name: Eagle Eye Repairs Address: Phone: [PHONE_NUMBER]" at bounding box center [78, 483] width 90 height 41
drag, startPoint x: 90, startPoint y: 477, endPoint x: 58, endPoint y: 470, distance: 32.8
click at [58, 470] on div "Name: Eagle Eye Repairs" at bounding box center [78, 467] width 90 height 9
copy div "Eagle Eye Repairs"
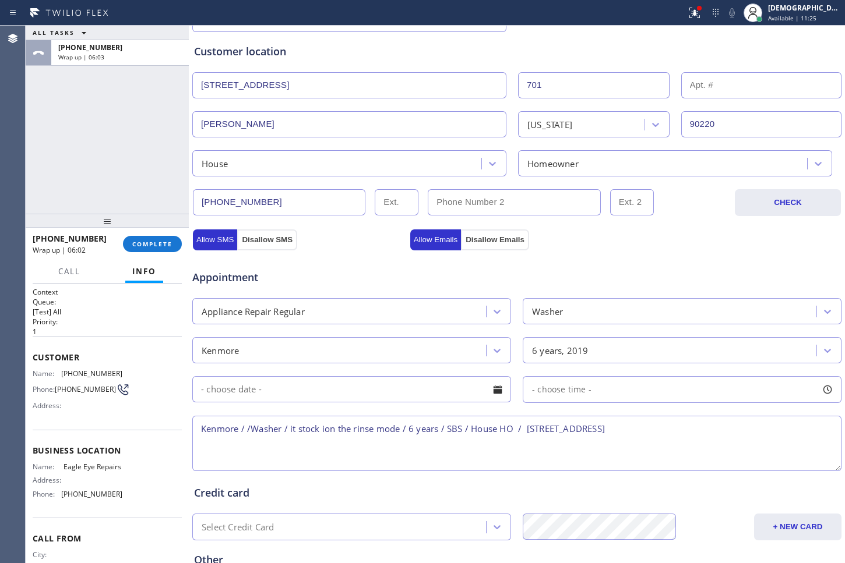
click at [715, 433] on textarea "Kenmore / /Washer / it stock ion the rinse mode / 6 years / SBS / House HO / [S…" at bounding box center [516, 443] width 649 height 55
paste textarea "Eagle Eye Repairs"
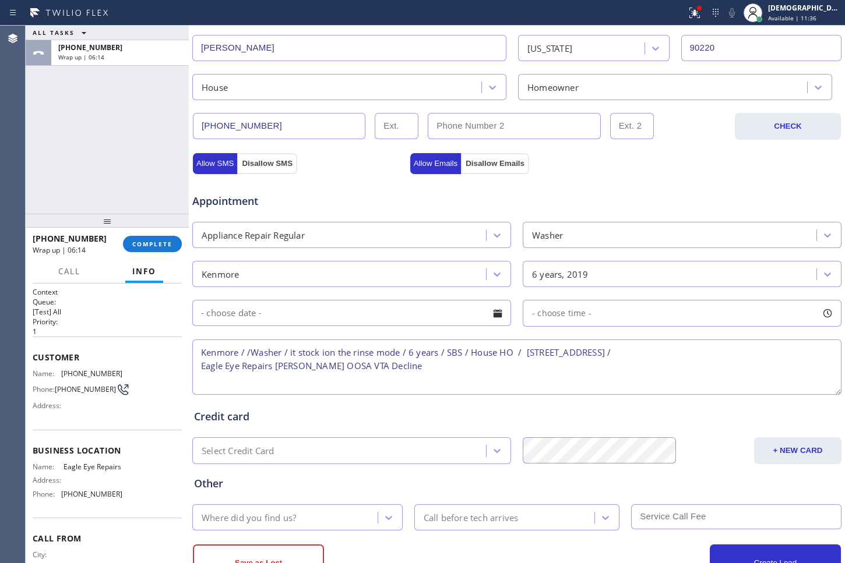
scroll to position [340, 0]
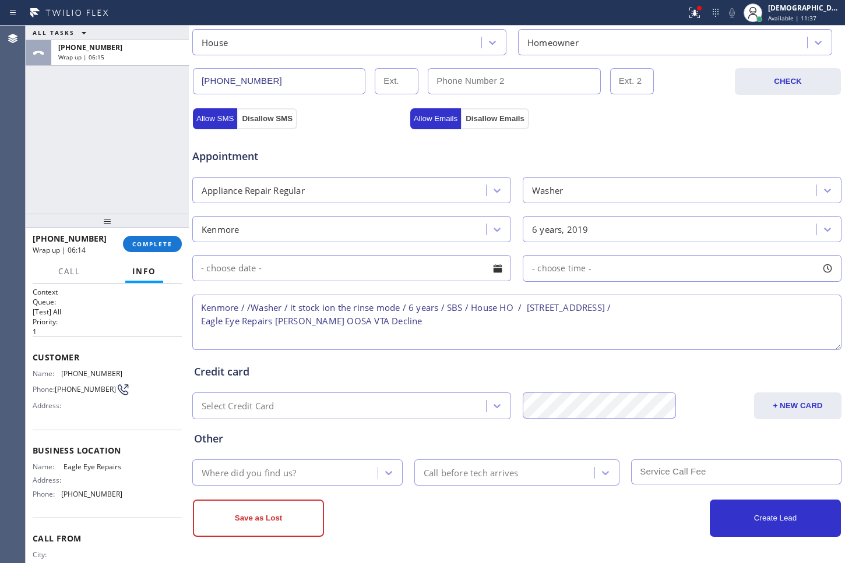
type textarea "Kenmore / /Washer / it stock ion the rinse mode / 6 years / SBS / House HO / [S…"
click at [295, 481] on div "Where did you find us?" at bounding box center [287, 473] width 182 height 20
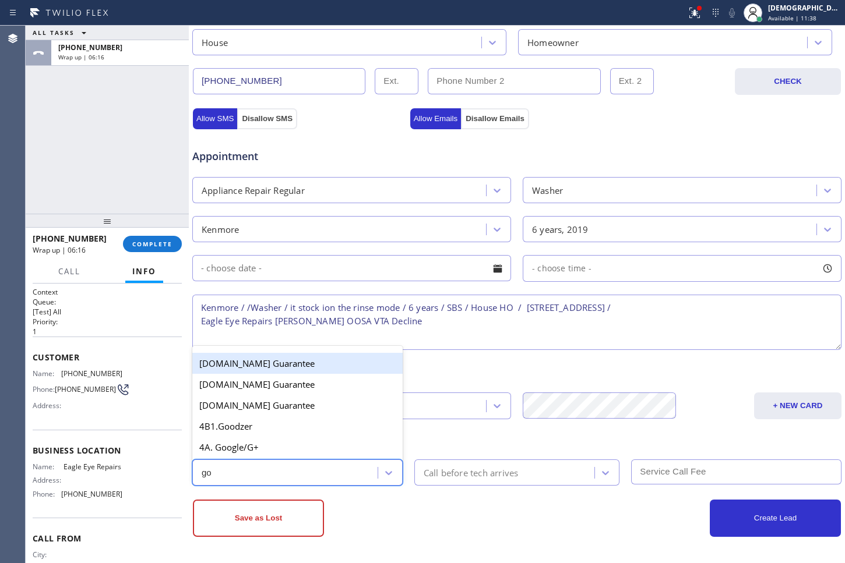
type input "goo"
click at [287, 453] on div "4A. Google/G+" at bounding box center [297, 447] width 210 height 21
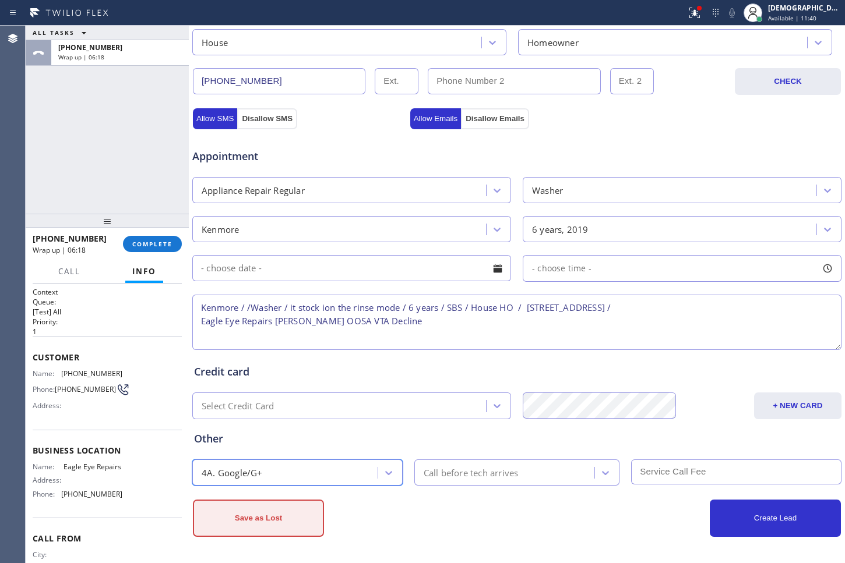
click at [297, 524] on button "Save as Lost" at bounding box center [258, 518] width 131 height 37
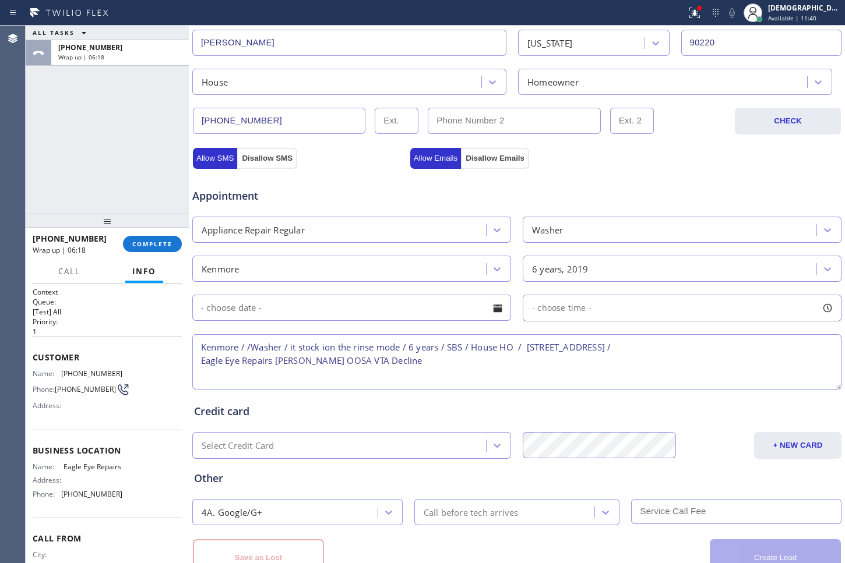
scroll to position [379, 0]
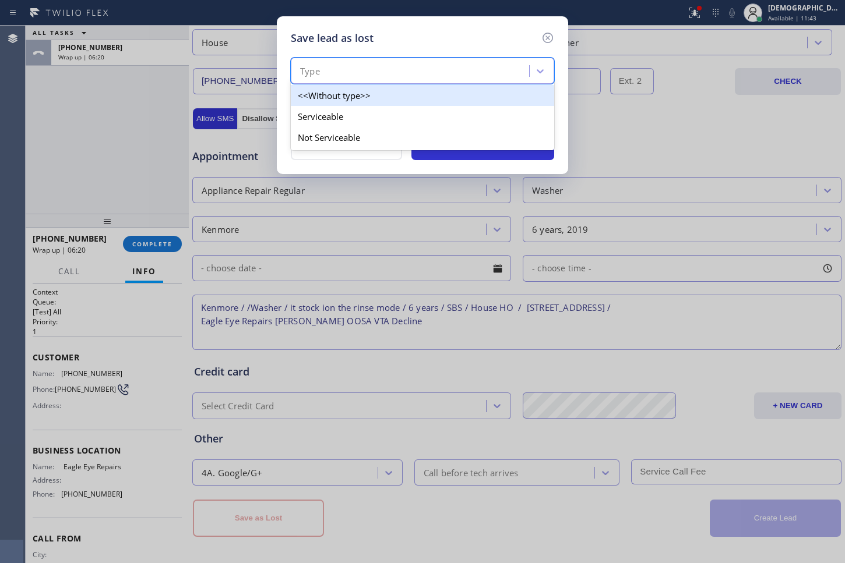
click at [436, 75] on div "Type" at bounding box center [411, 71] width 235 height 20
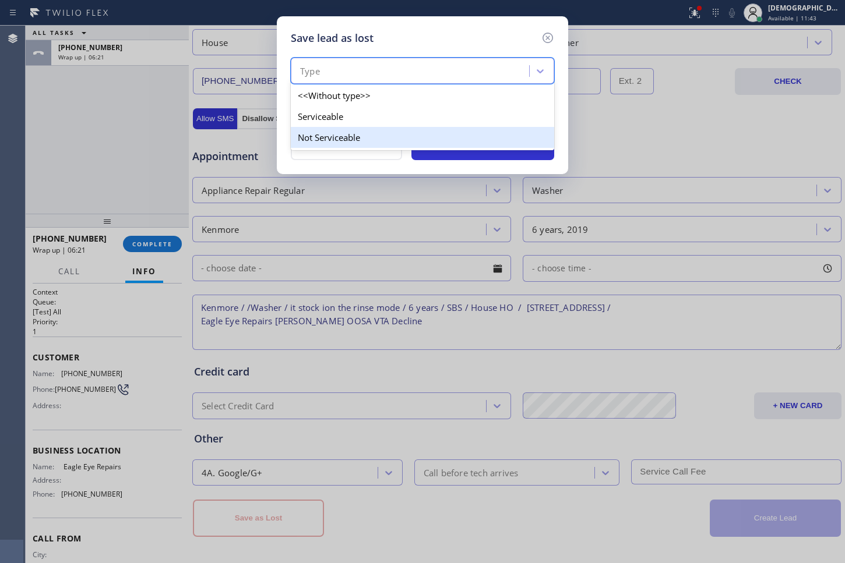
click at [399, 132] on div "Not Serviceable" at bounding box center [422, 137] width 263 height 21
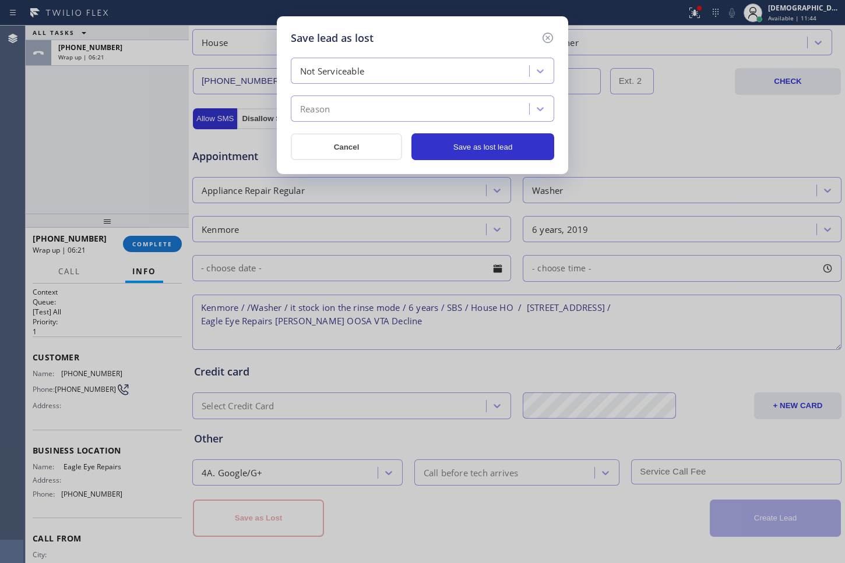
click at [393, 112] on div "Reason" at bounding box center [411, 109] width 235 height 20
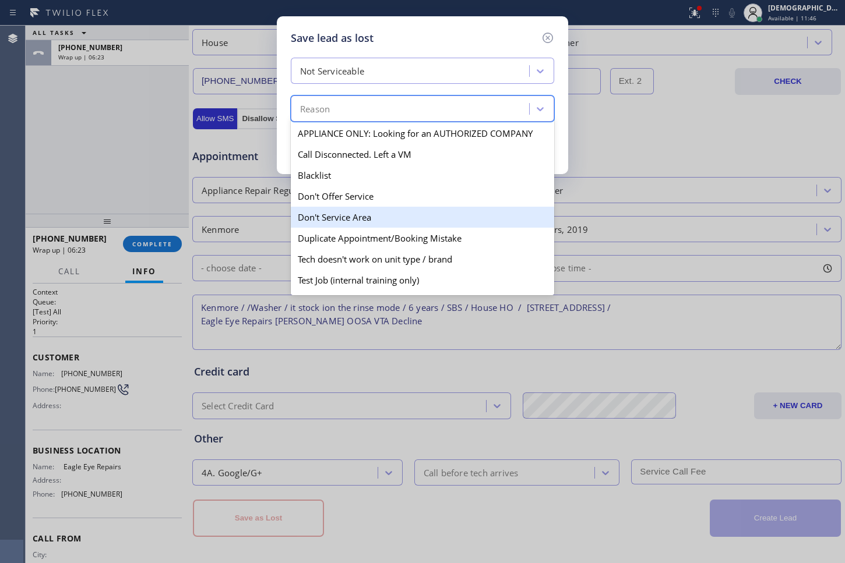
click at [361, 213] on div "Don't Service Area" at bounding box center [422, 217] width 263 height 21
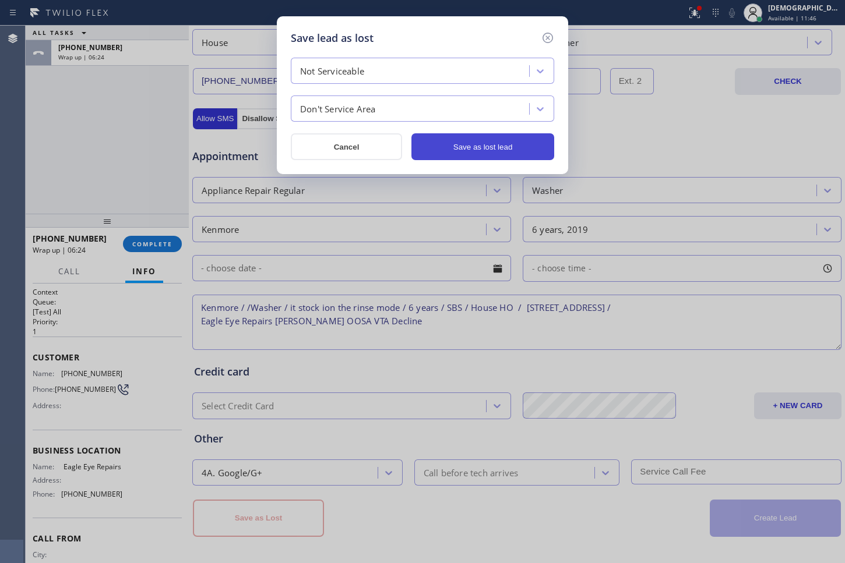
click at [467, 148] on button "Save as lost lead" at bounding box center [482, 146] width 143 height 27
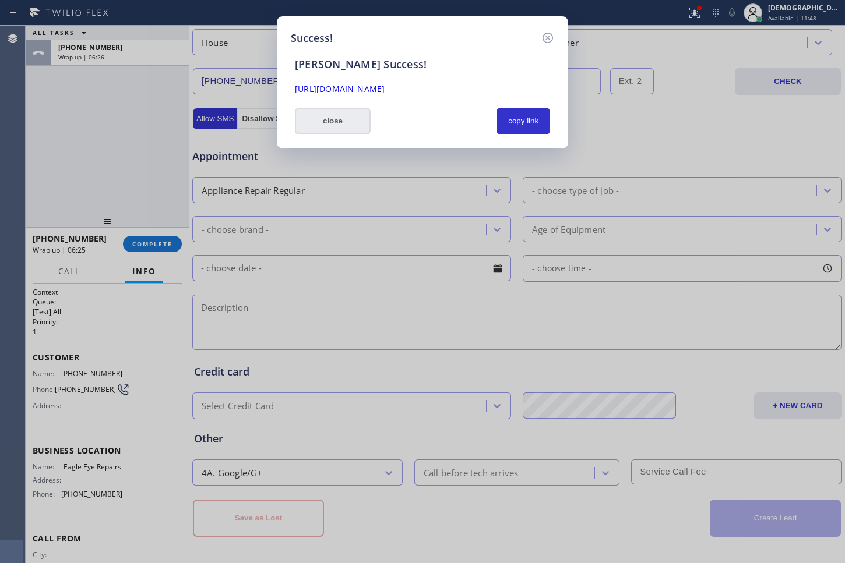
click at [329, 122] on button "close" at bounding box center [333, 121] width 76 height 27
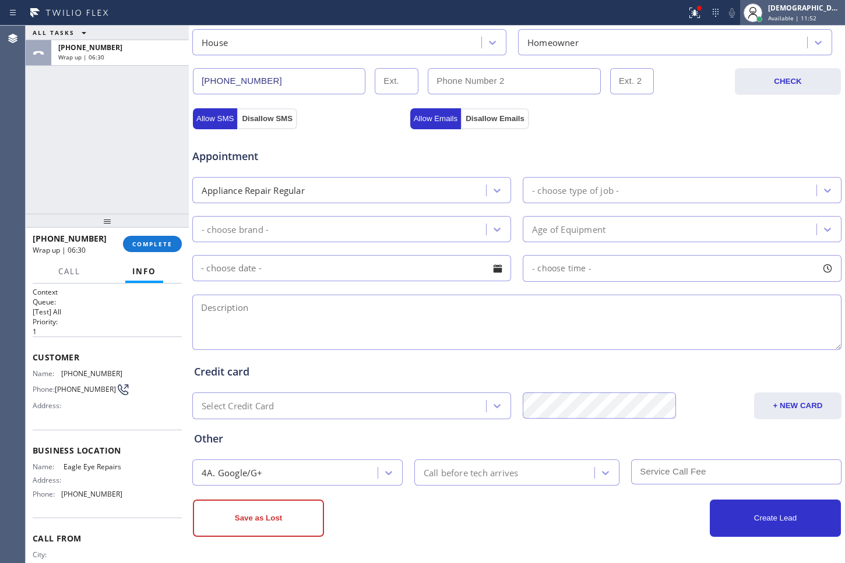
click at [795, 14] on span "Available | 11:52" at bounding box center [792, 18] width 48 height 8
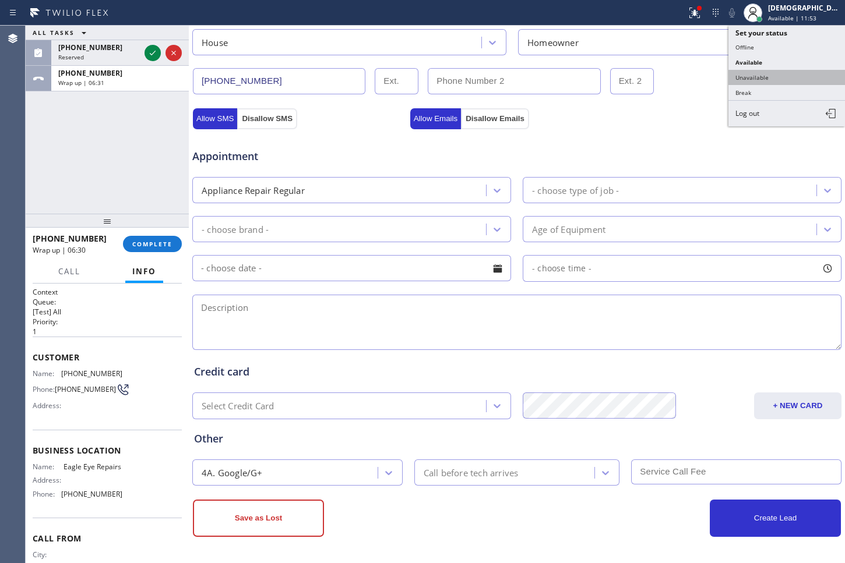
click at [800, 79] on button "Unavailable" at bounding box center [786, 77] width 117 height 15
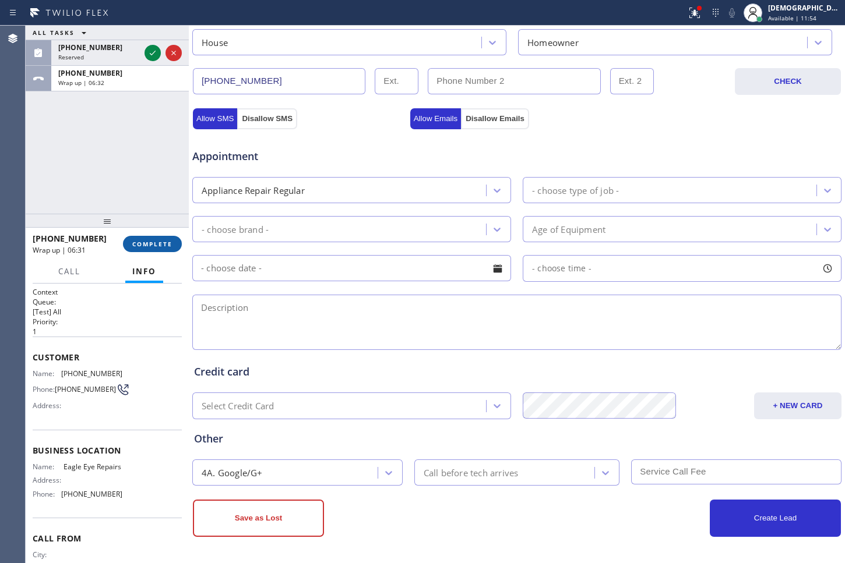
click at [168, 237] on button "COMPLETE" at bounding box center [152, 244] width 59 height 16
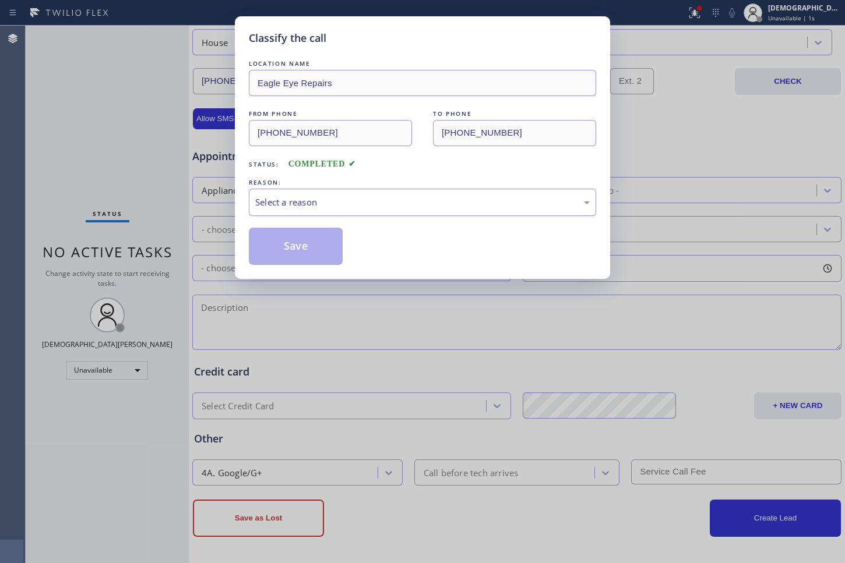
click at [395, 189] on div "Select a reason" at bounding box center [422, 202] width 347 height 27
click at [304, 254] on button "Save" at bounding box center [296, 246] width 94 height 37
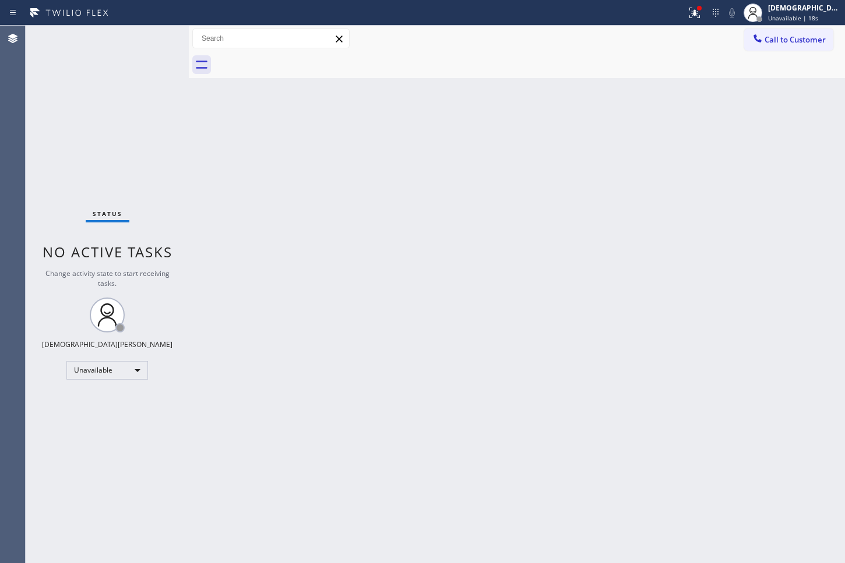
drag, startPoint x: 55, startPoint y: 177, endPoint x: 100, endPoint y: 166, distance: 45.6
click at [56, 177] on div "Status No active tasks Change activity state to start receiving tasks. [PERSON_…" at bounding box center [107, 295] width 163 height 538
click at [61, 215] on div "Status No active tasks Change activity state to start receiving tasks. [PERSON_…" at bounding box center [107, 295] width 163 height 538
click at [79, 182] on div "Status No active tasks Change activity state to start receiving tasks. [PERSON_…" at bounding box center [107, 295] width 163 height 538
click at [803, 12] on div "[DEMOGRAPHIC_DATA][PERSON_NAME]" at bounding box center [804, 8] width 73 height 10
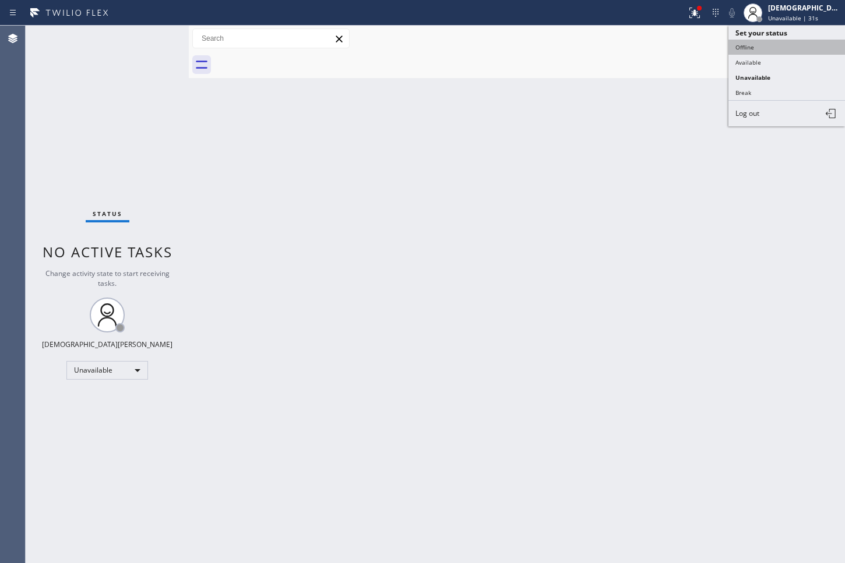
click at [765, 48] on button "Offline" at bounding box center [786, 47] width 117 height 15
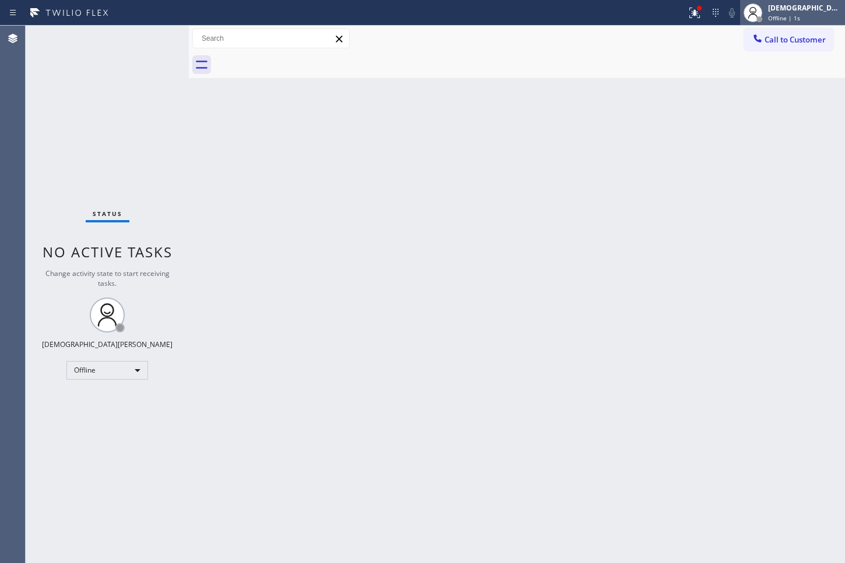
click at [800, 16] on span "Offline | 1s" at bounding box center [784, 18] width 32 height 8
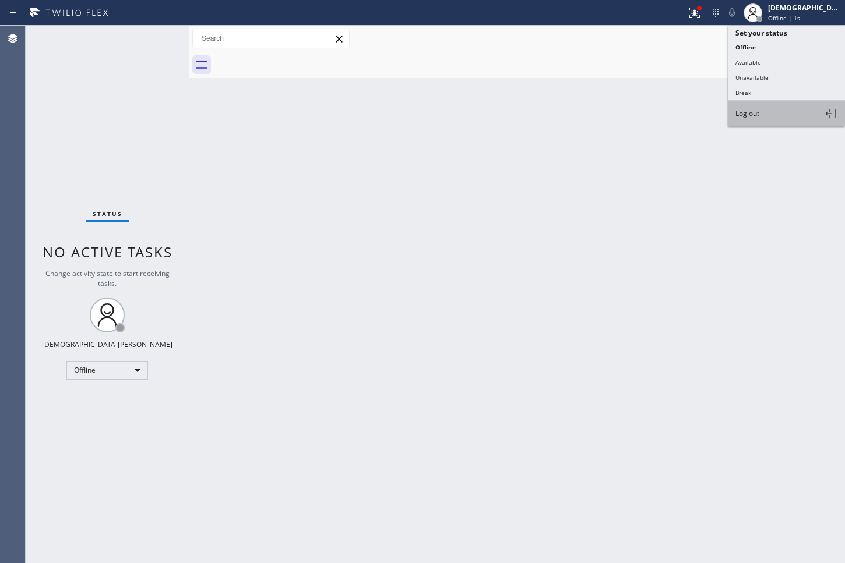
click at [774, 112] on button "Log out" at bounding box center [786, 114] width 117 height 26
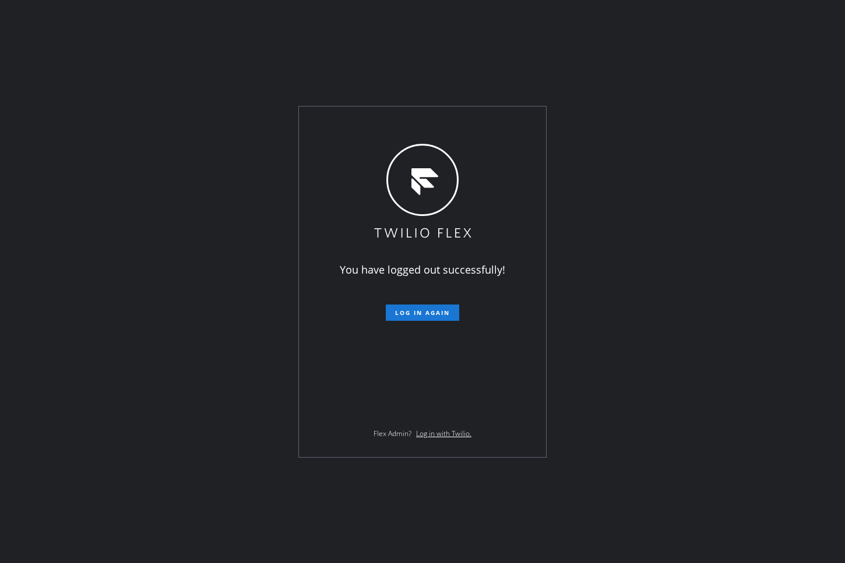
click at [18, 103] on div "You have logged out successfully! Log in again Flex Admin? Log in with Twilio." at bounding box center [422, 281] width 845 height 563
